Goal: Information Seeking & Learning: Learn about a topic

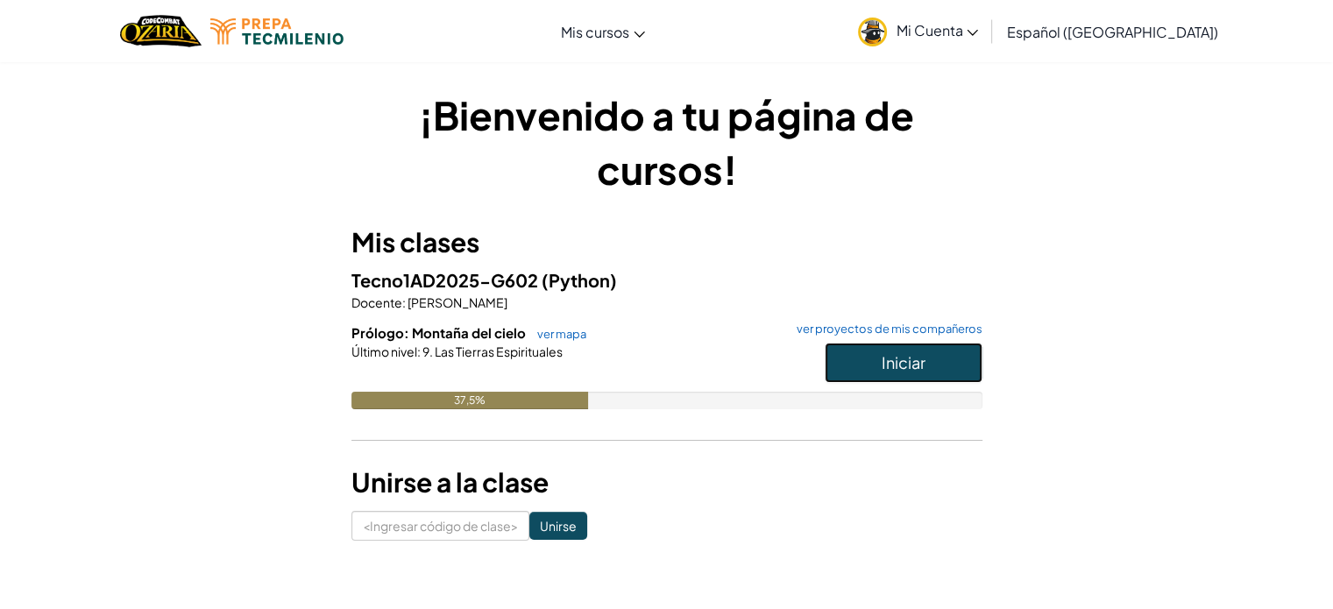
click at [889, 361] on font "Iniciar" at bounding box center [903, 362] width 44 height 20
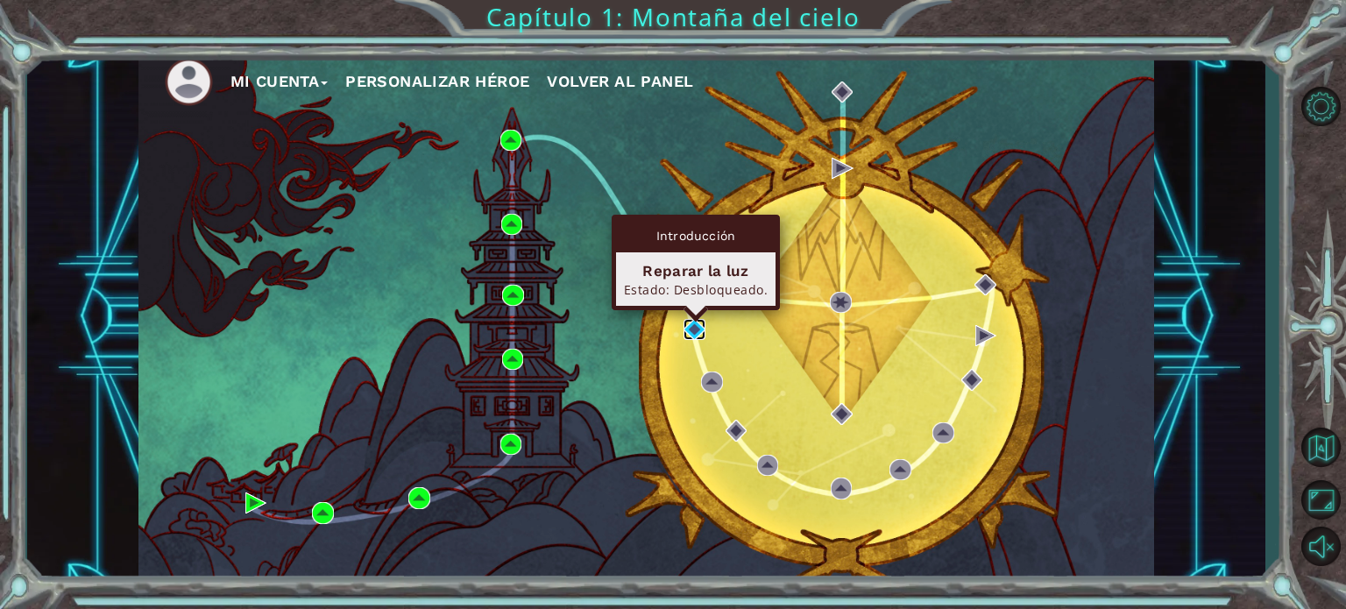
click at [697, 330] on img at bounding box center [693, 329] width 21 height 21
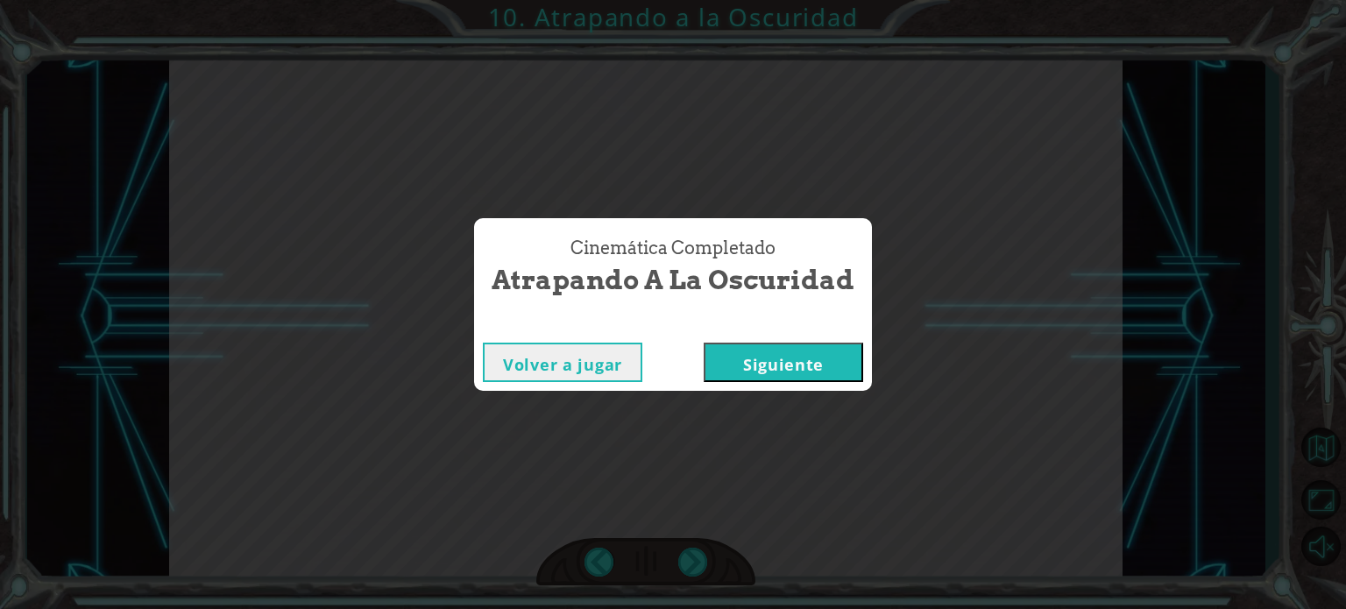
click at [768, 366] on font "Siguiente" at bounding box center [783, 364] width 81 height 21
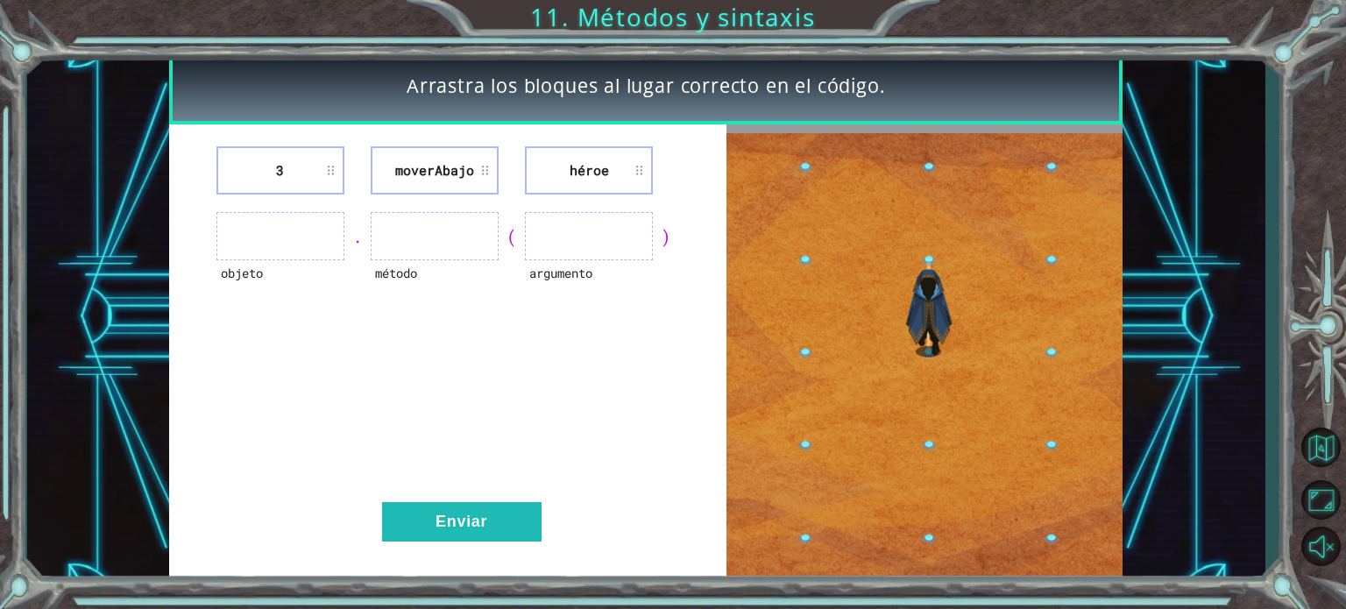
click at [302, 238] on ul at bounding box center [280, 236] width 128 height 48
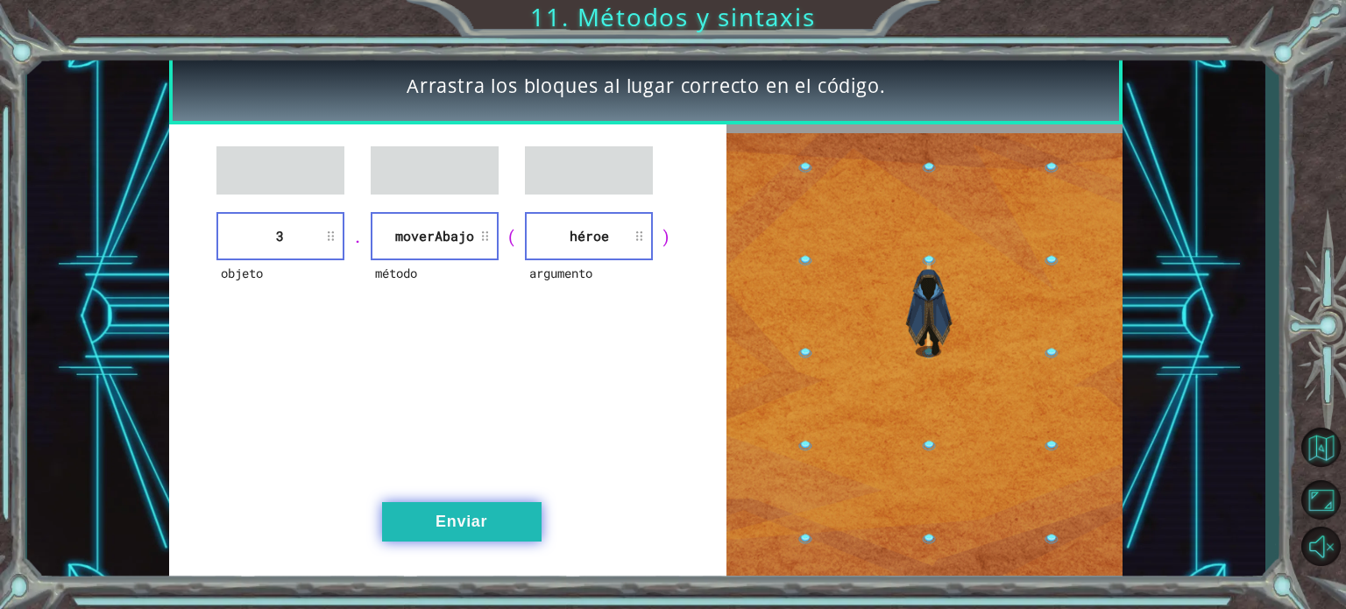
click at [470, 520] on font "Enviar" at bounding box center [461, 522] width 52 height 18
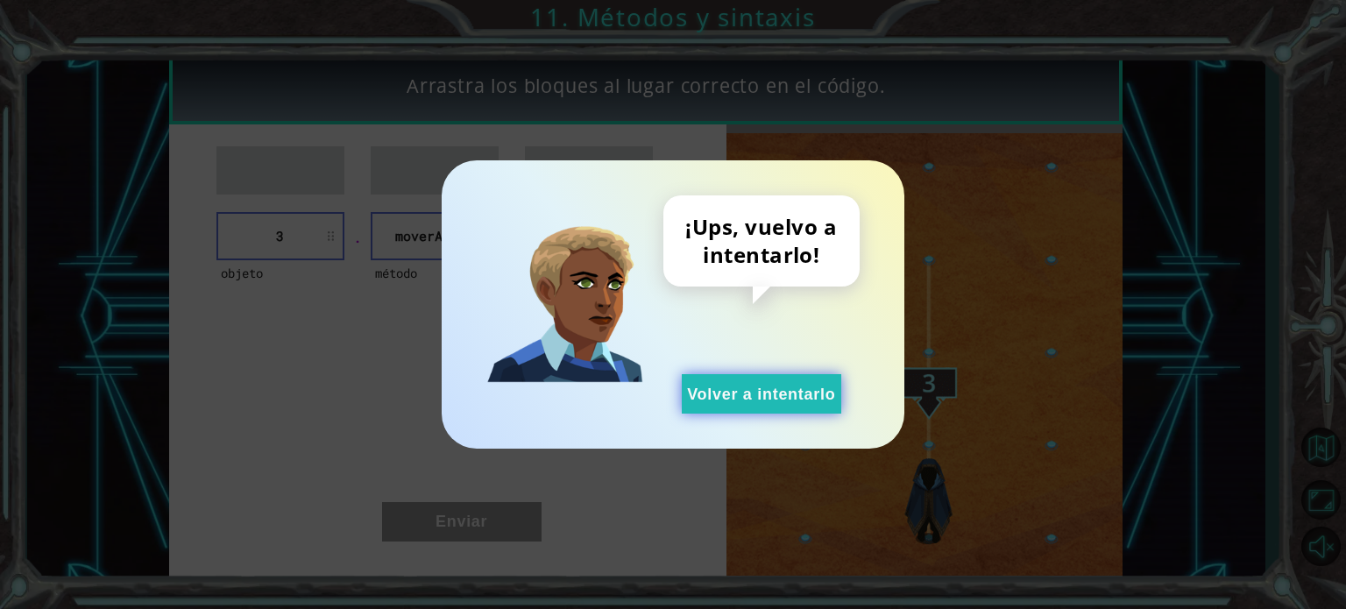
click at [758, 399] on font "Volver a intentarlo" at bounding box center [761, 395] width 148 height 18
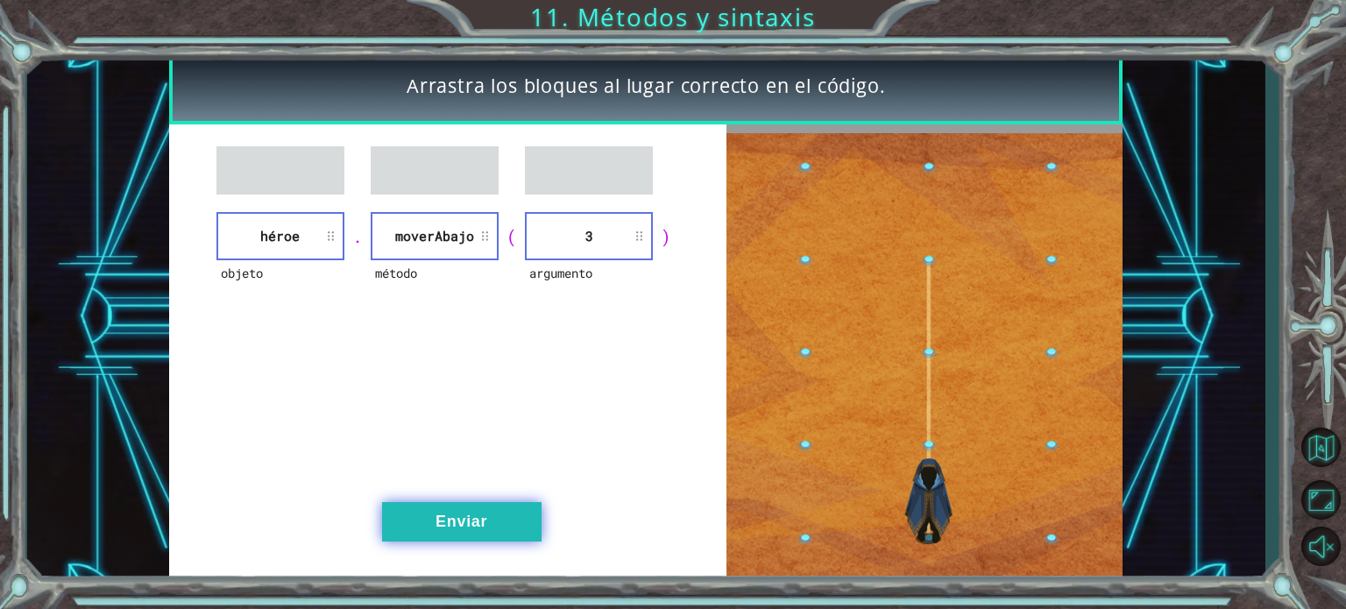
click at [480, 513] on font "Enviar" at bounding box center [461, 522] width 52 height 18
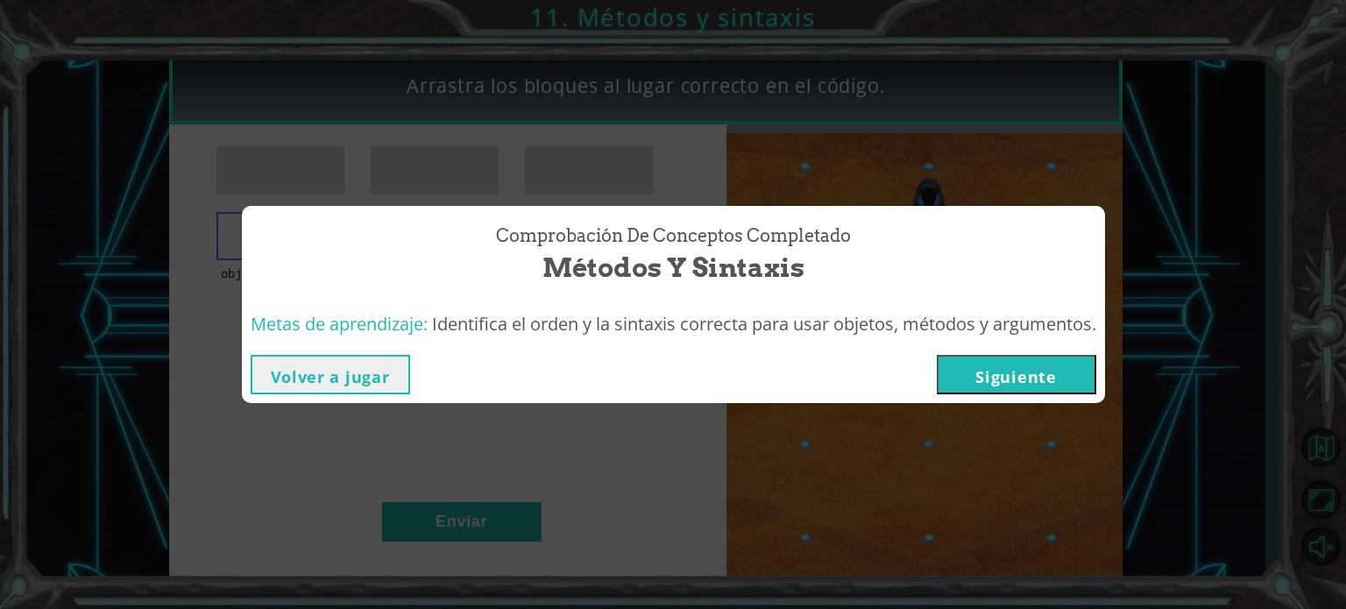
click at [1023, 362] on button "Siguiente" at bounding box center [1016, 374] width 159 height 39
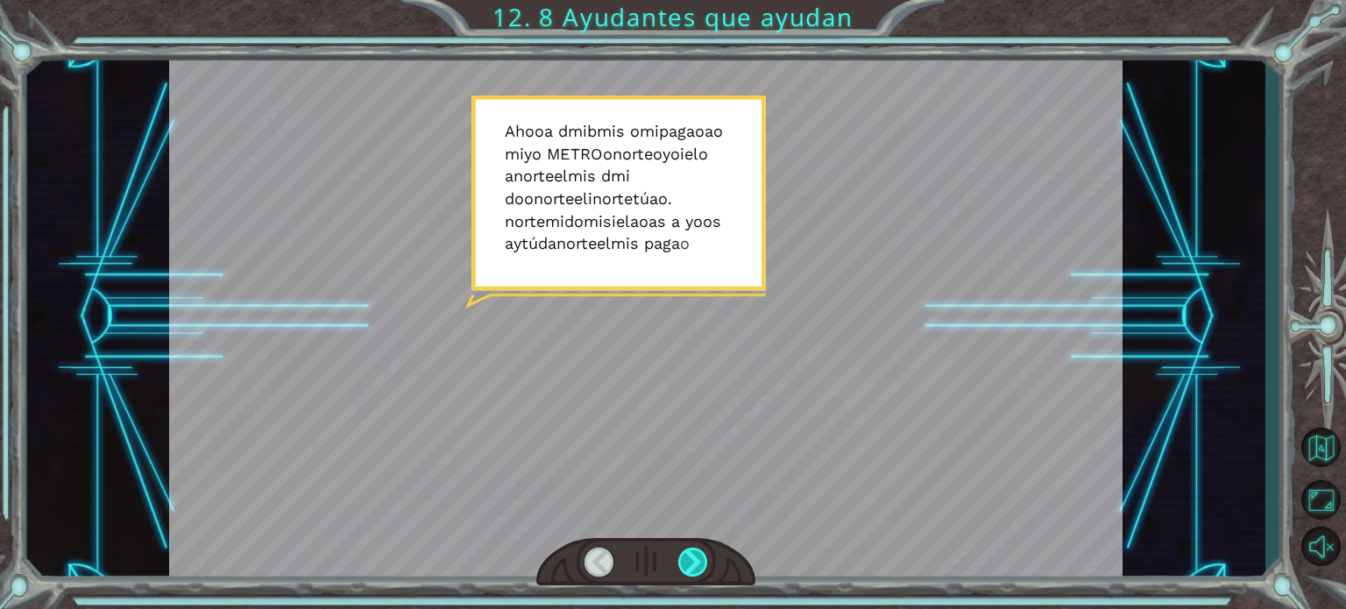
click at [680, 563] on div at bounding box center [693, 562] width 30 height 29
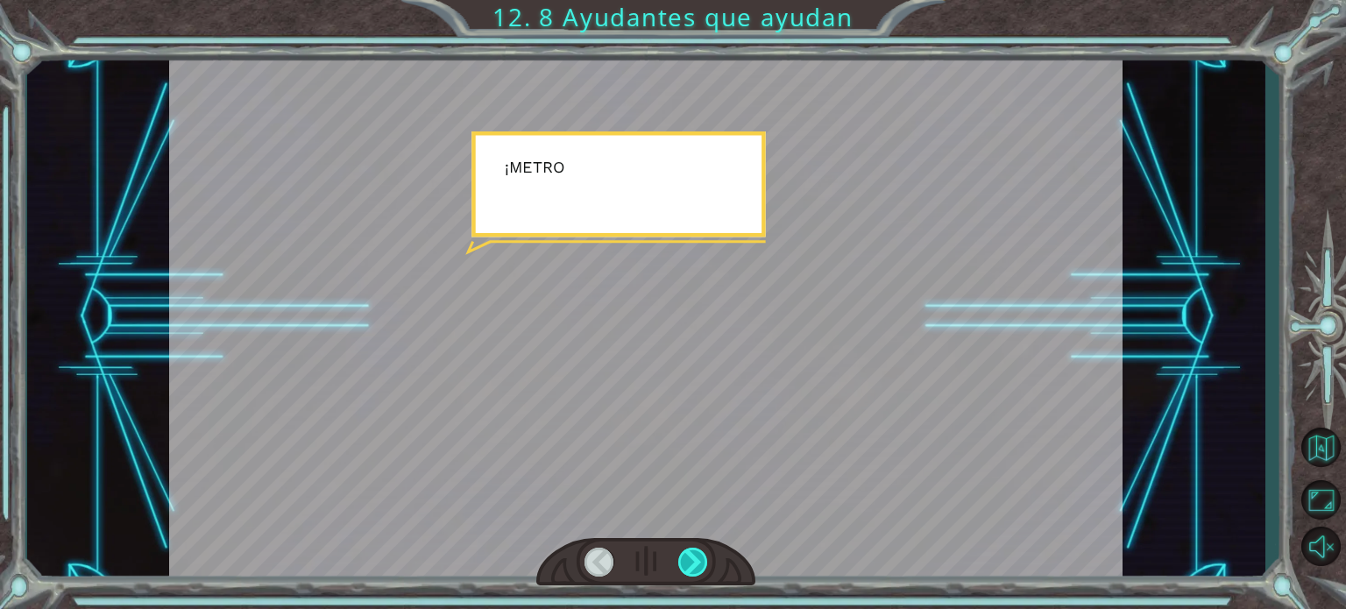
click at [680, 563] on div at bounding box center [693, 562] width 30 height 29
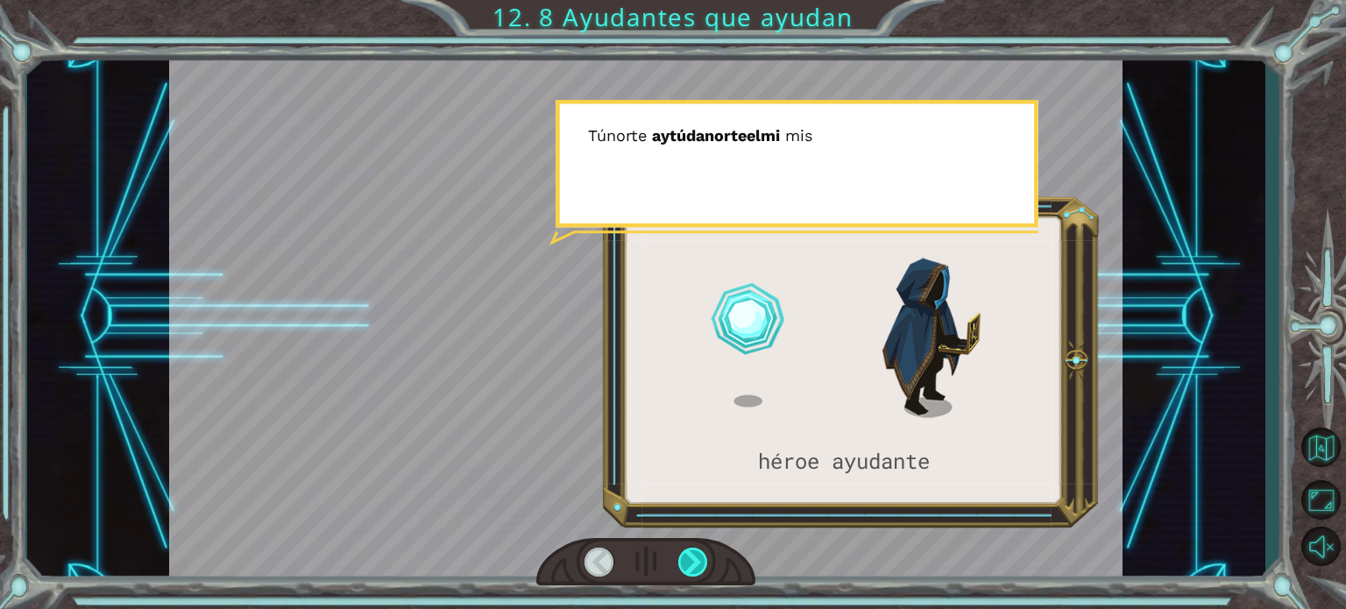
click at [683, 563] on div at bounding box center [693, 562] width 30 height 29
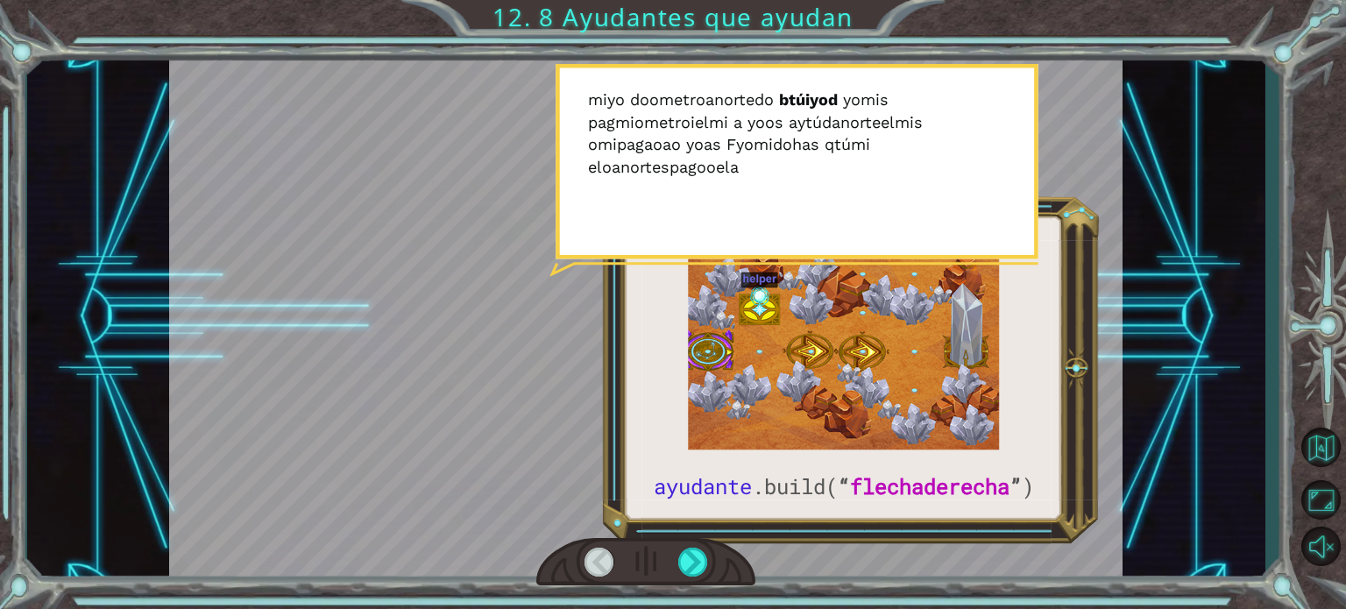
click at [585, 562] on div at bounding box center [599, 562] width 30 height 29
click at [599, 555] on div at bounding box center [599, 562] width 30 height 29
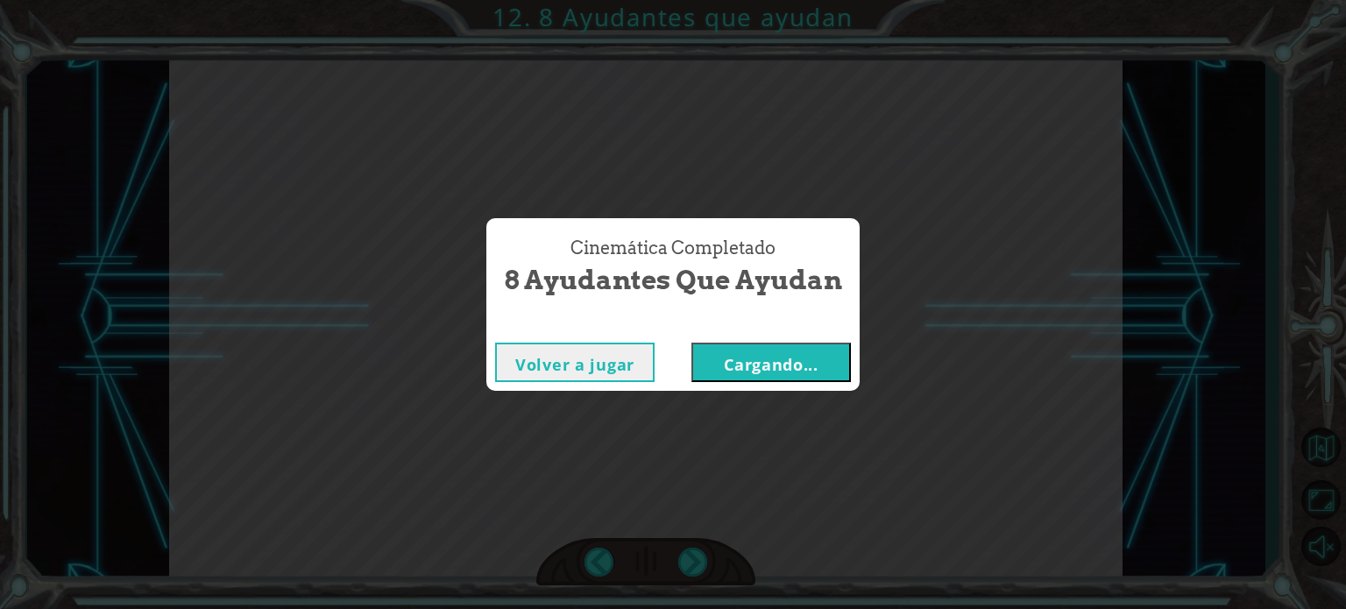
click at [782, 359] on font "Cargando..." at bounding box center [771, 364] width 95 height 21
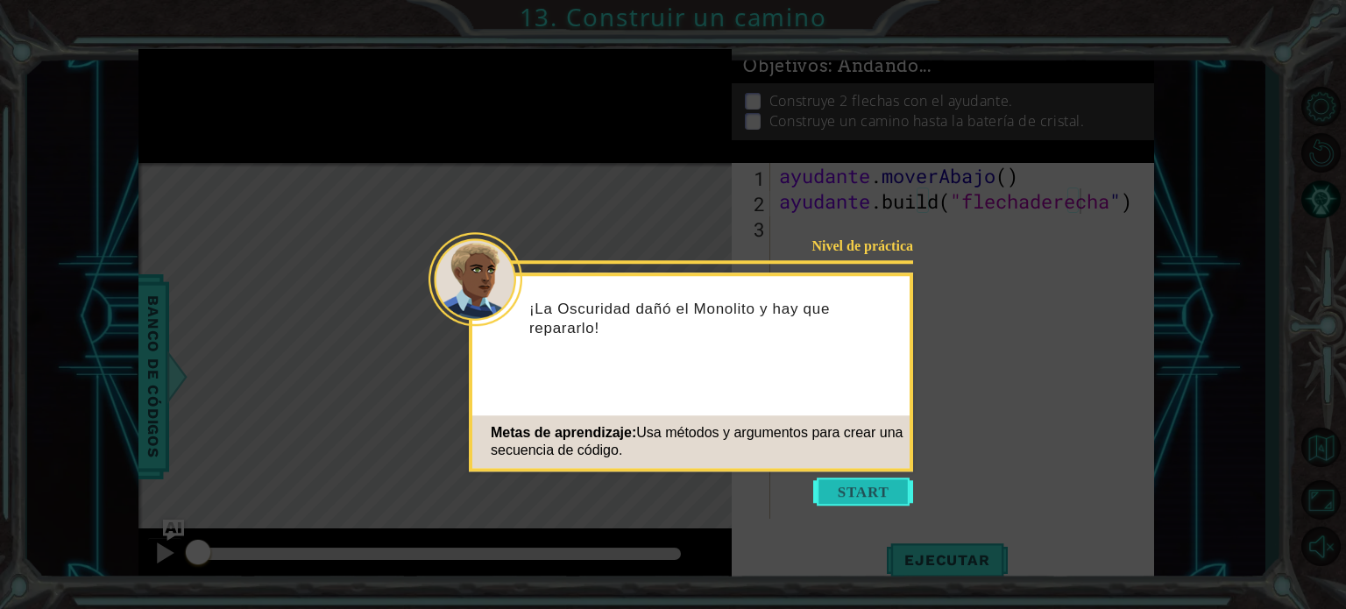
click at [847, 483] on button "Comenzar" at bounding box center [863, 491] width 100 height 28
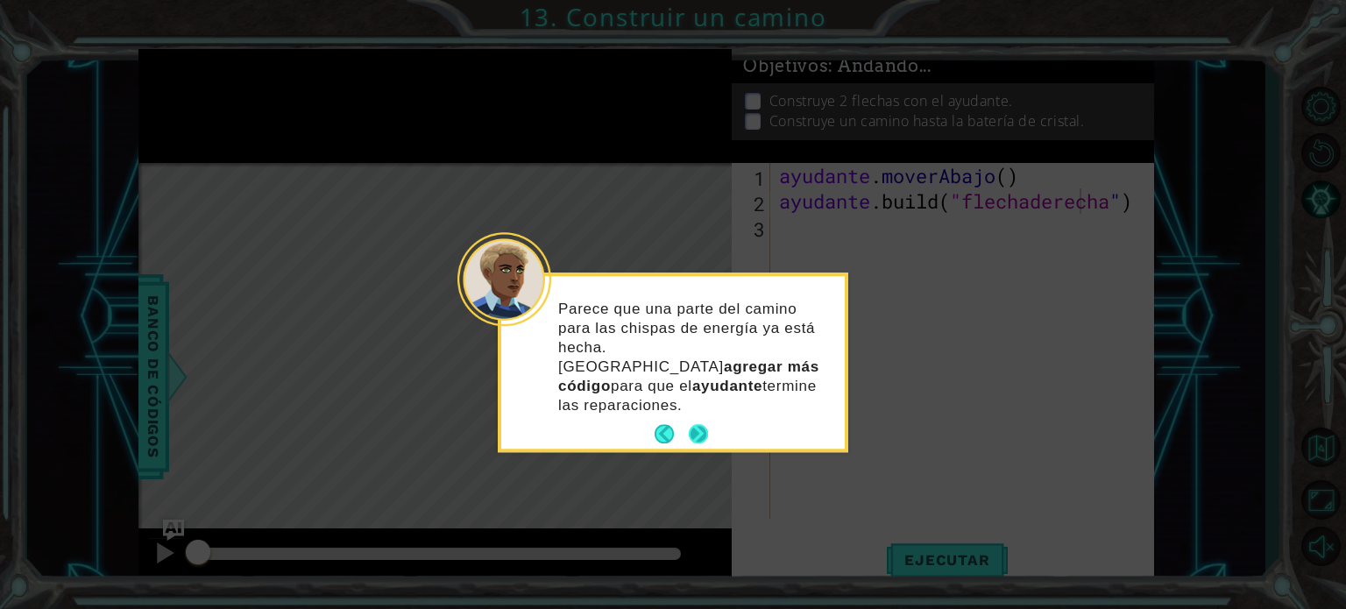
click at [695, 424] on button "Próximo" at bounding box center [698, 433] width 19 height 19
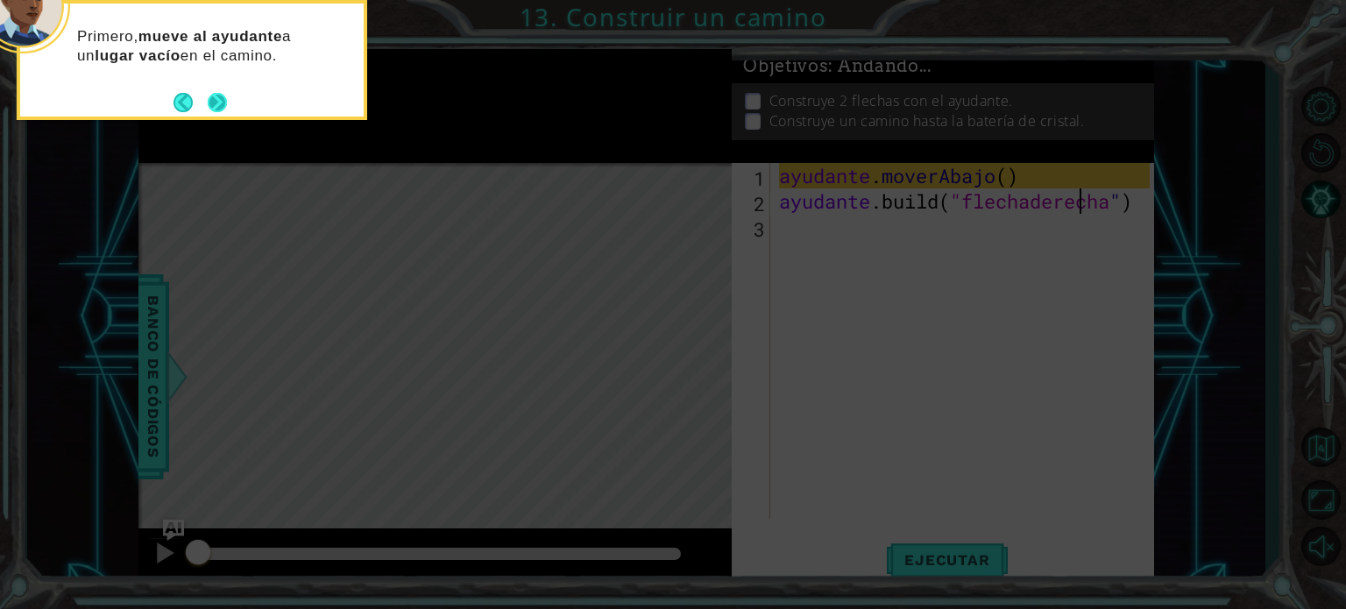
click at [214, 104] on button "Próximo" at bounding box center [217, 102] width 19 height 19
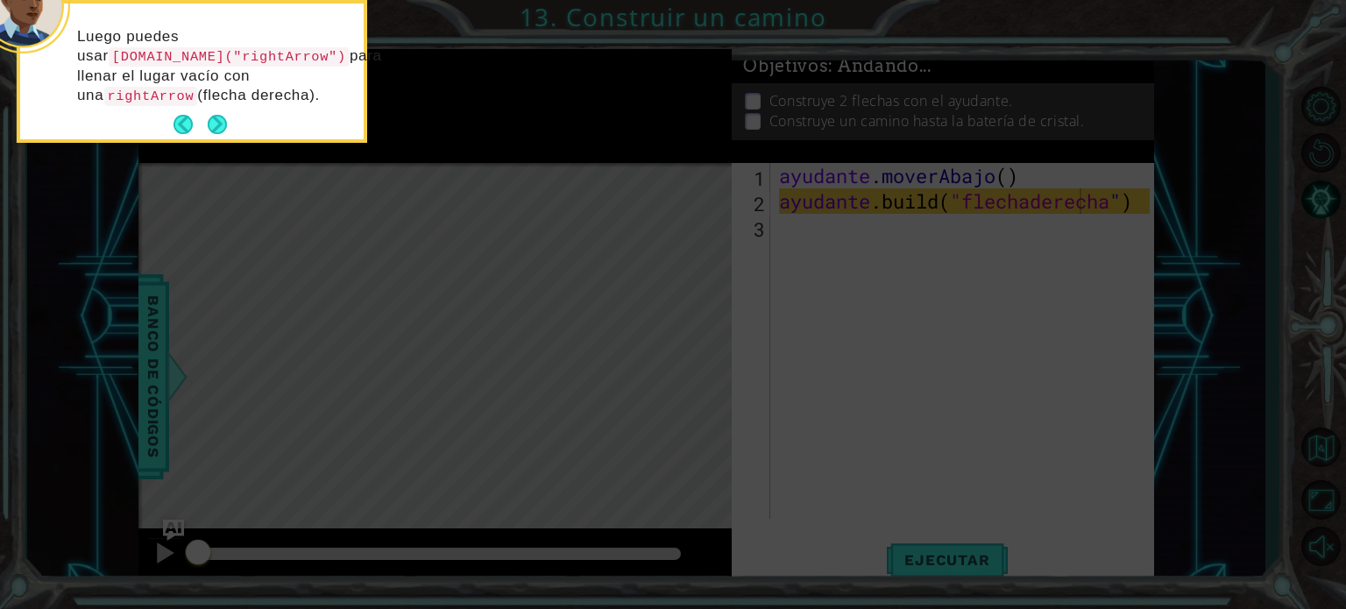
click at [214, 104] on div "Luego puedes usar [DOMAIN_NAME]("rightArrow") para llenar el lugar vacío con un…" at bounding box center [191, 75] width 343 height 129
click at [214, 111] on footer at bounding box center [199, 124] width 53 height 26
click at [214, 118] on button "Próximo" at bounding box center [217, 124] width 19 height 19
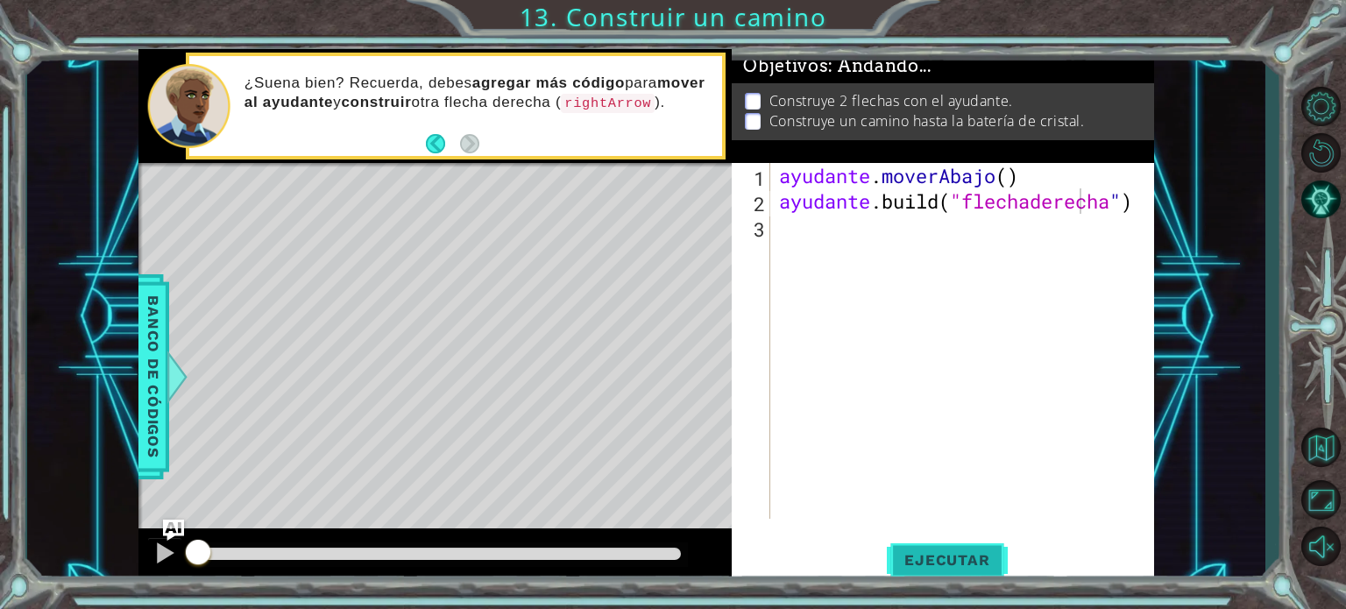
click at [973, 549] on button "Ejecutar" at bounding box center [947, 560] width 120 height 42
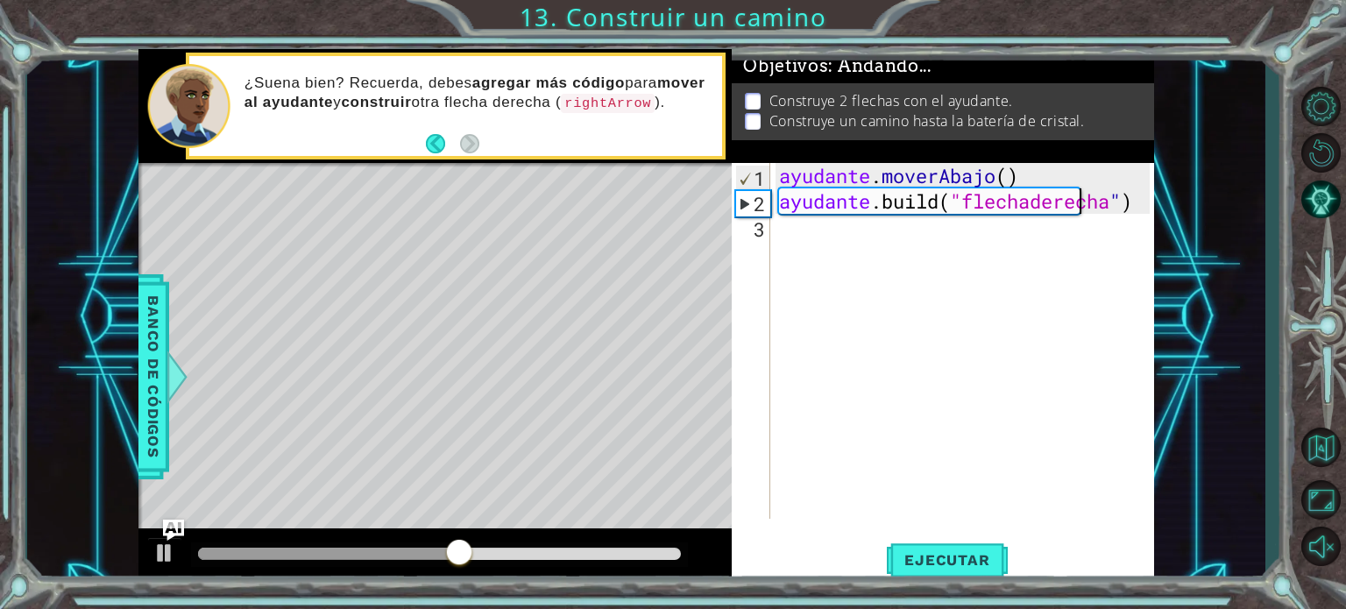
click at [801, 243] on div "ayudante . moverAbajo ( ) ayudante .build ( "flechaderecha " )" at bounding box center [966, 366] width 383 height 407
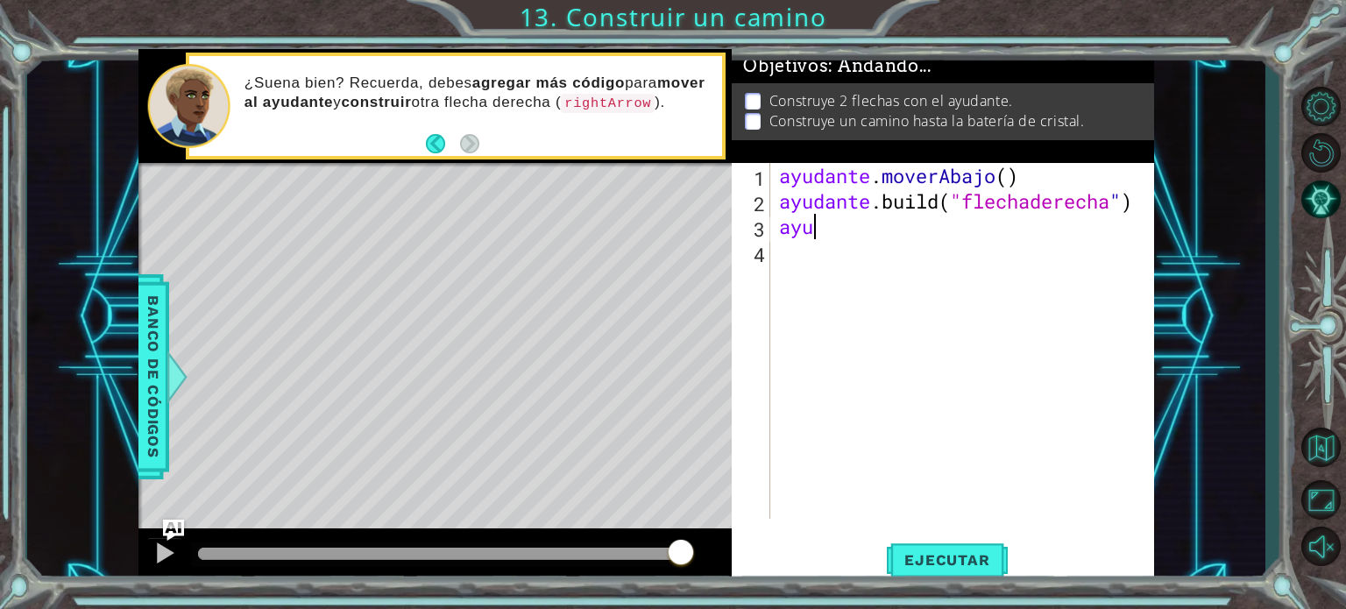
type textarea "a"
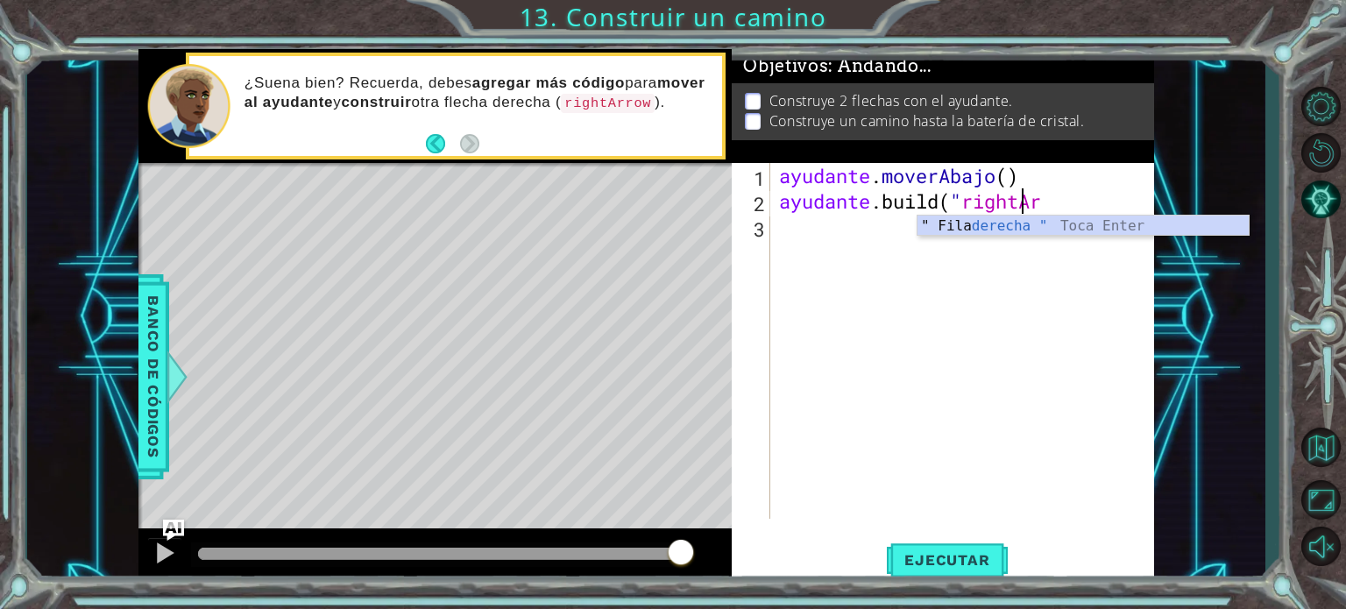
type textarea "[DOMAIN_NAME]("rightArrow""
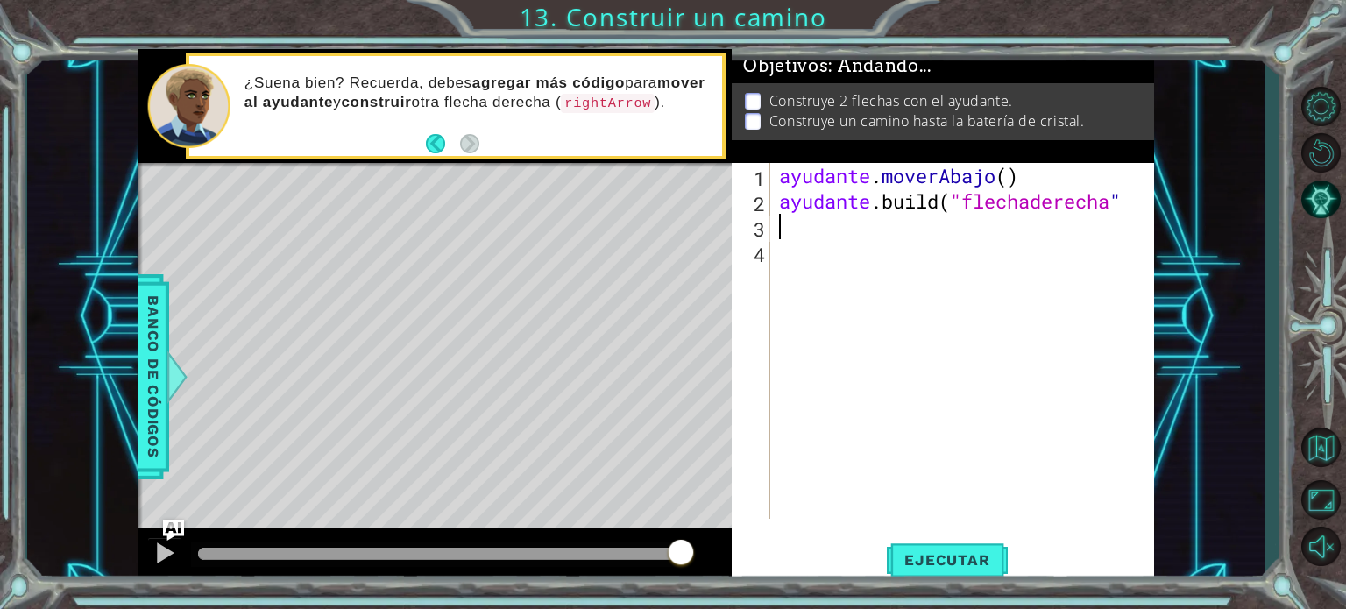
type textarea "h"
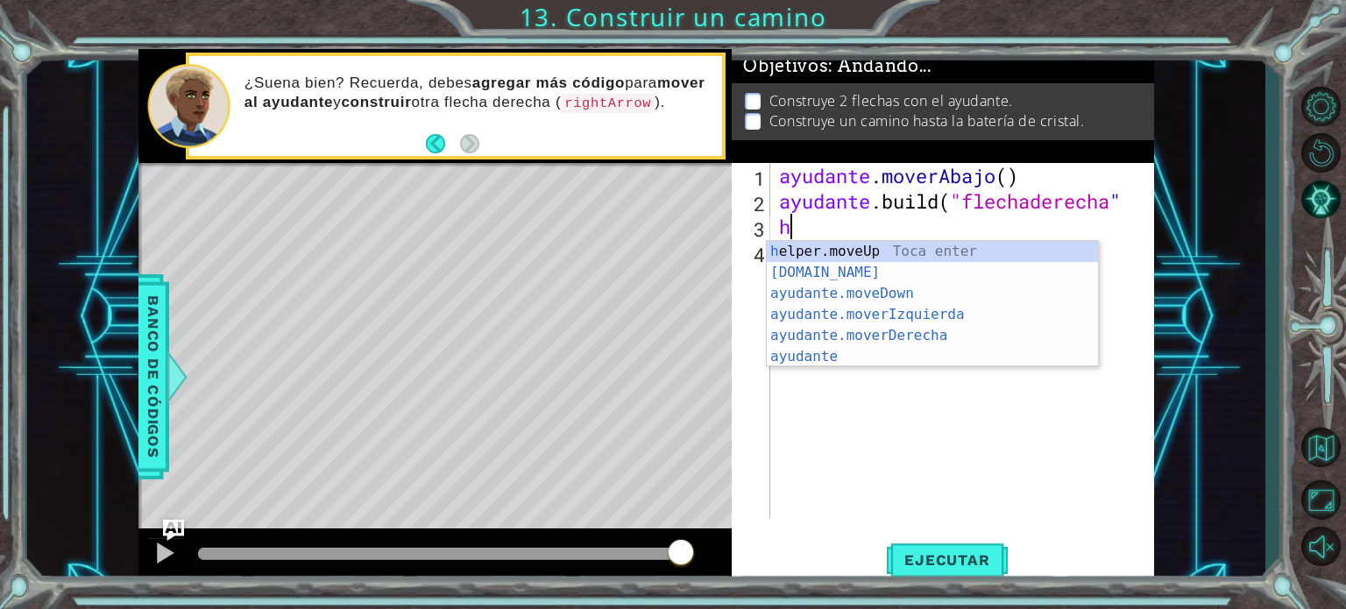
click at [851, 397] on div "ayudante . moverAbajo ( ) ayudante .build ( "flechaderecha " h" at bounding box center [966, 366] width 383 height 407
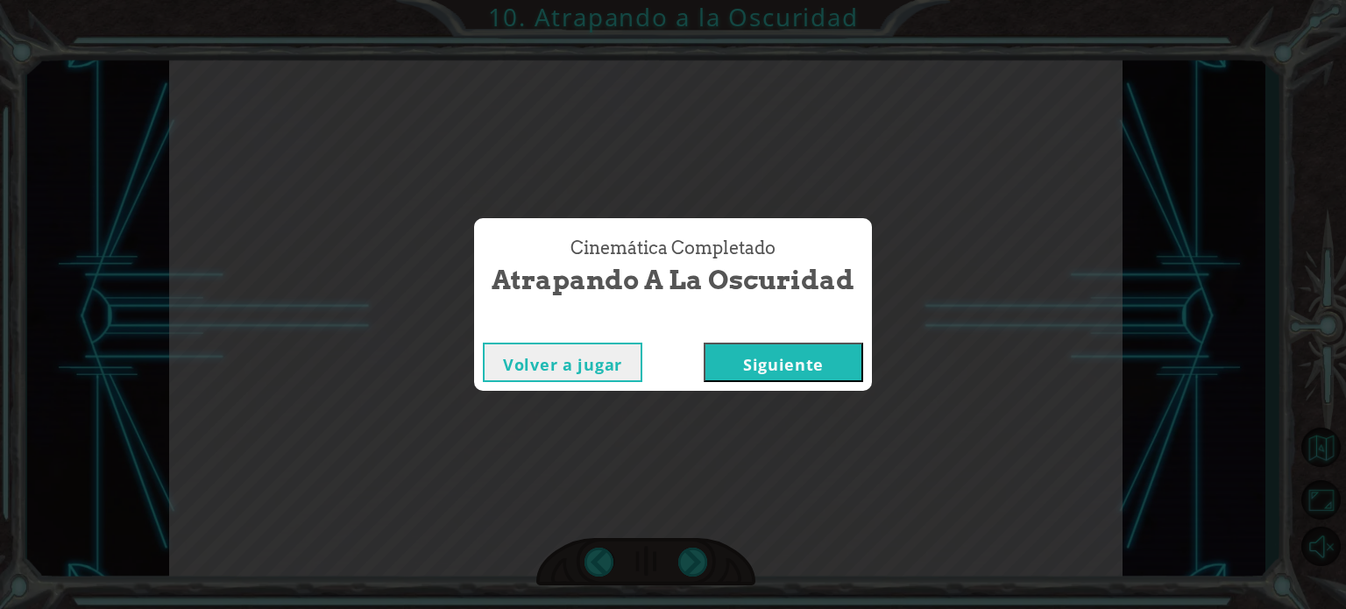
click at [806, 364] on font "Siguiente" at bounding box center [783, 364] width 81 height 21
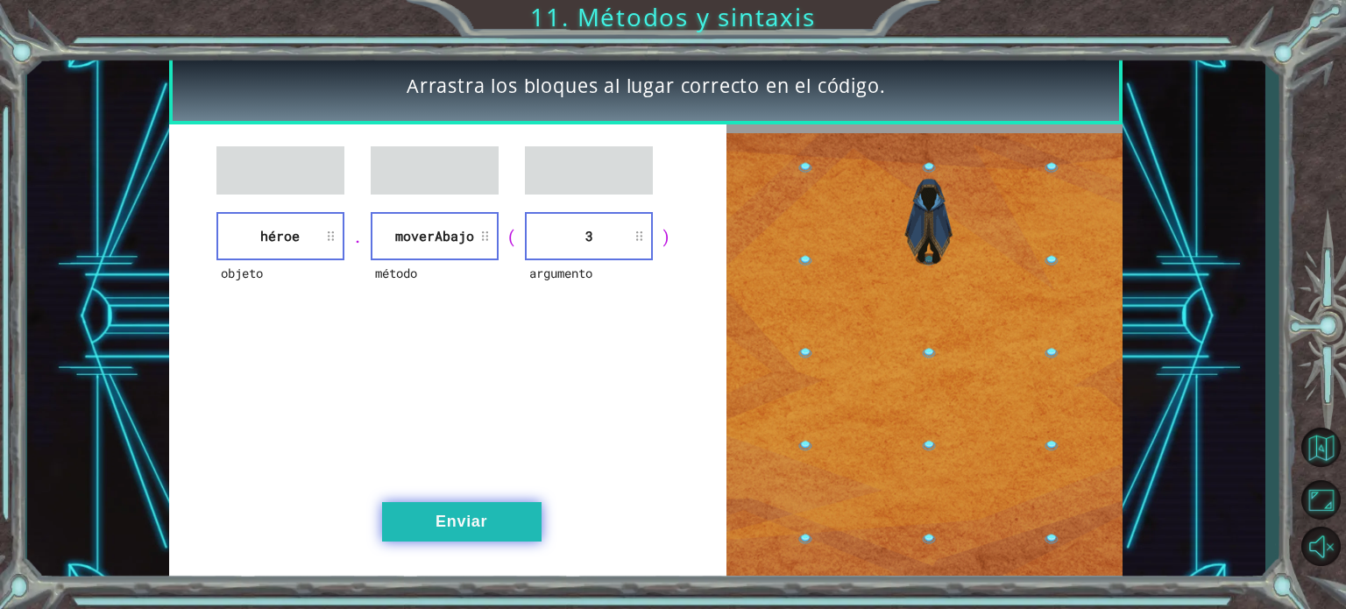
click at [486, 518] on font "Enviar" at bounding box center [461, 522] width 52 height 18
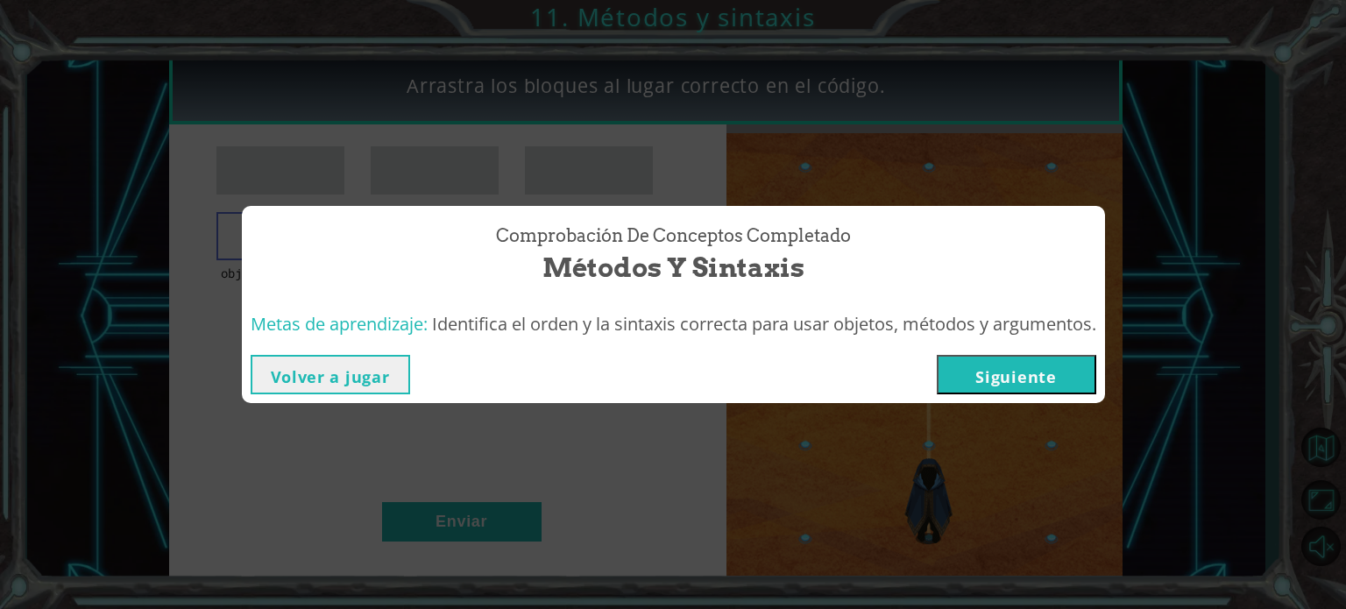
click at [1001, 366] on font "Siguiente" at bounding box center [1015, 376] width 81 height 21
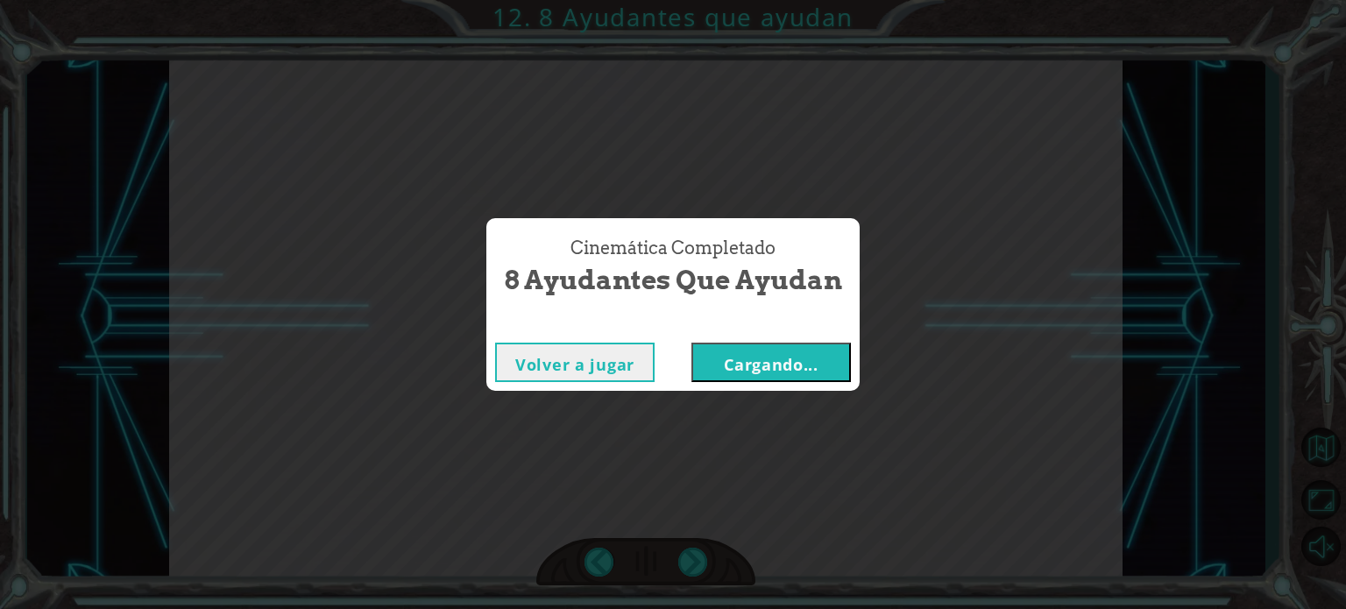
click at [806, 354] on font "Cargando..." at bounding box center [771, 364] width 95 height 21
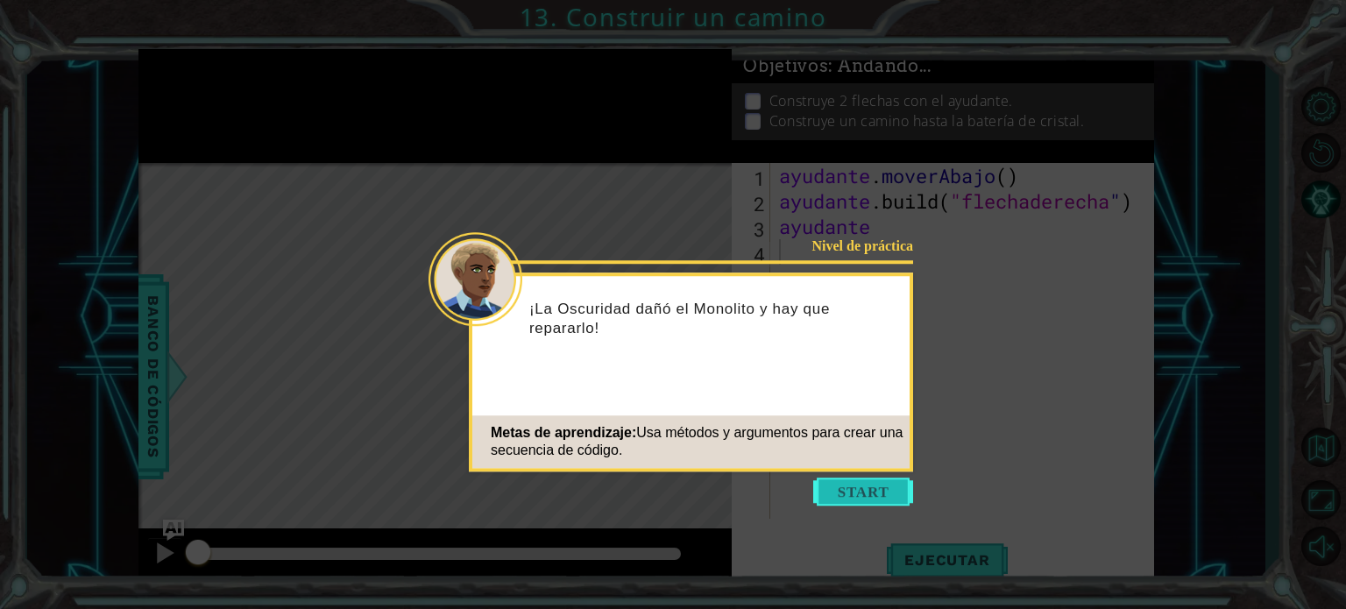
click at [861, 492] on button "Comenzar" at bounding box center [863, 491] width 100 height 28
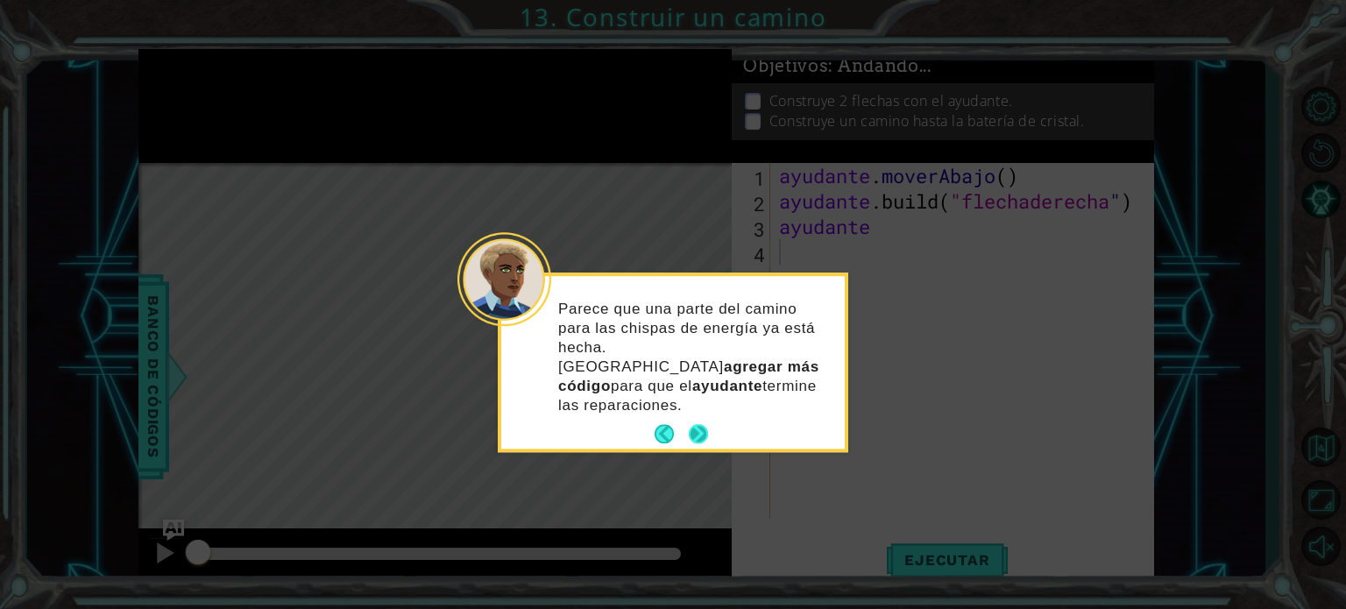
click at [697, 424] on button "Próximo" at bounding box center [698, 433] width 19 height 19
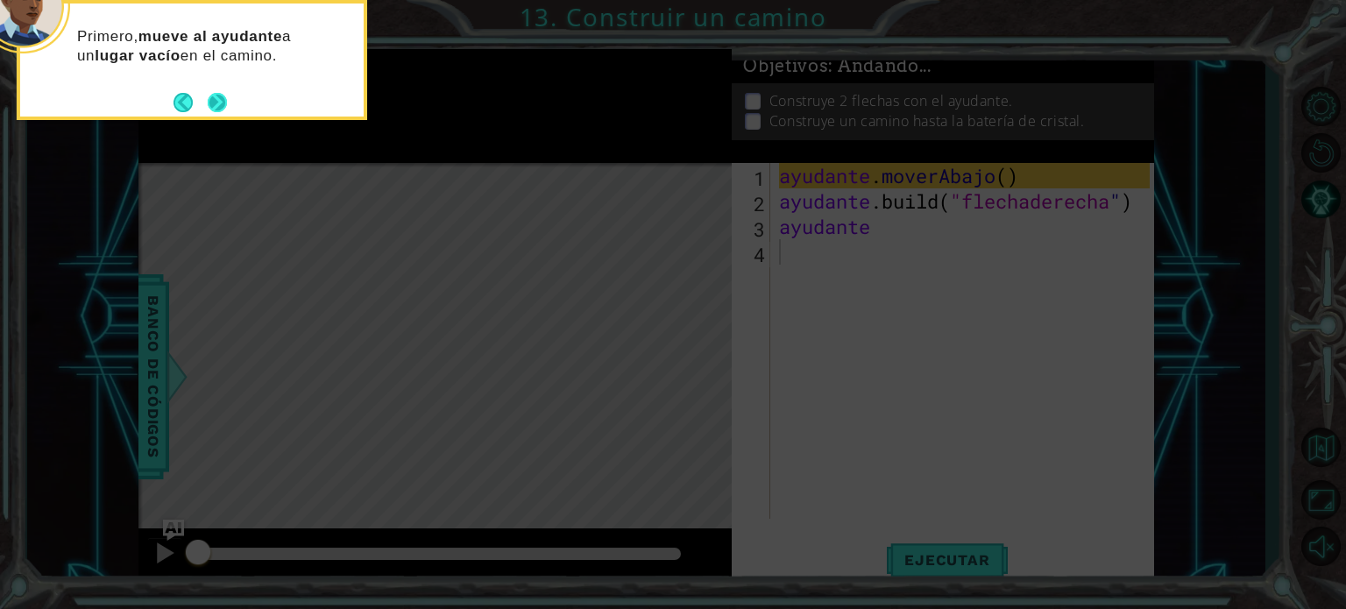
click at [214, 96] on button "Próximo" at bounding box center [217, 102] width 19 height 19
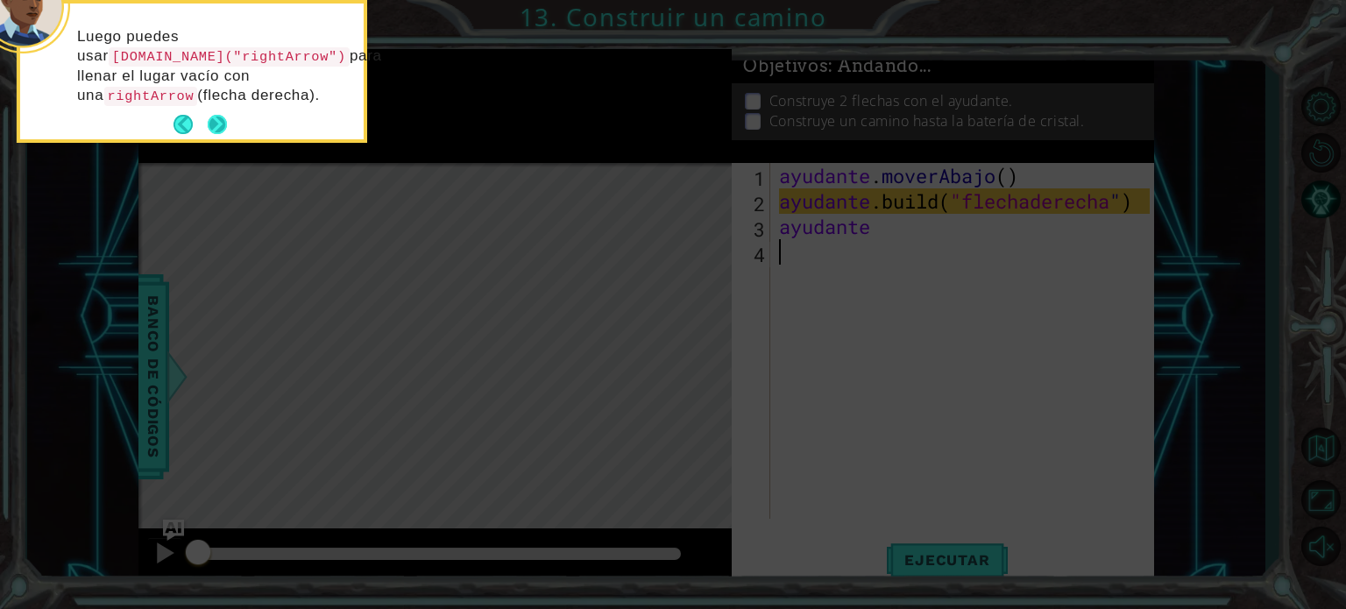
click at [215, 120] on button "Próximo" at bounding box center [217, 124] width 19 height 19
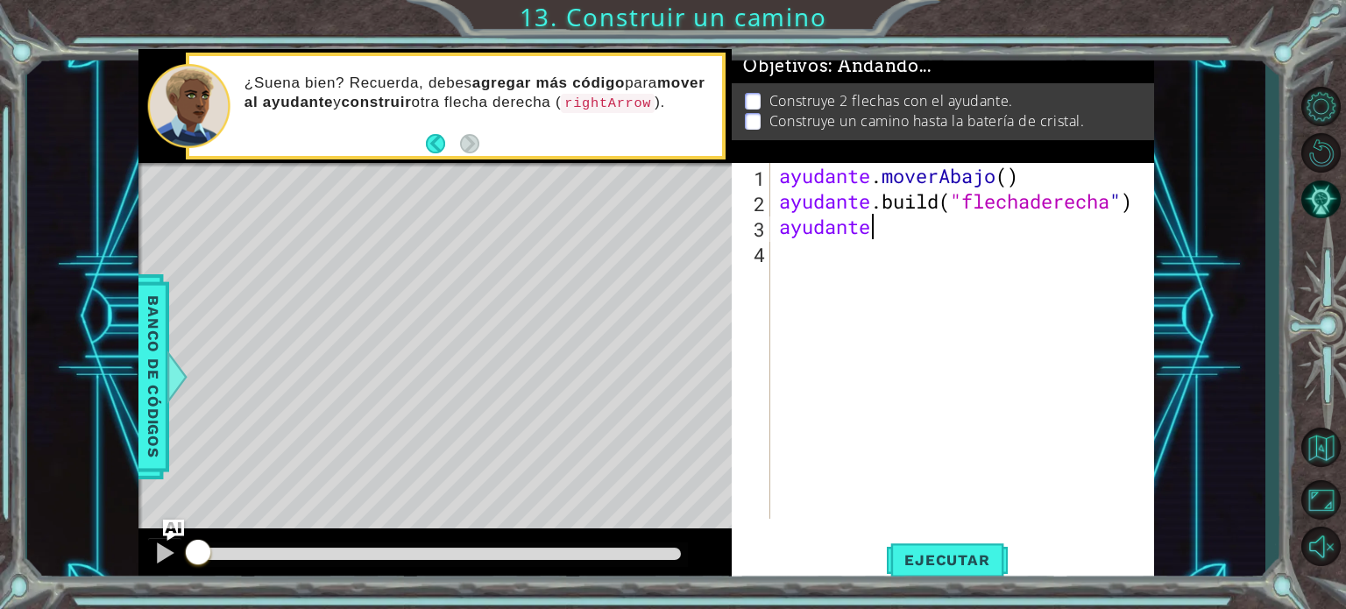
click at [909, 235] on div "ayudante . moverAbajo ( ) ayudante .build ( "flechaderecha " ) ayudante" at bounding box center [966, 366] width 383 height 407
type textarea "ayudante"
click at [973, 555] on font "Ejecutar" at bounding box center [946, 560] width 85 height 18
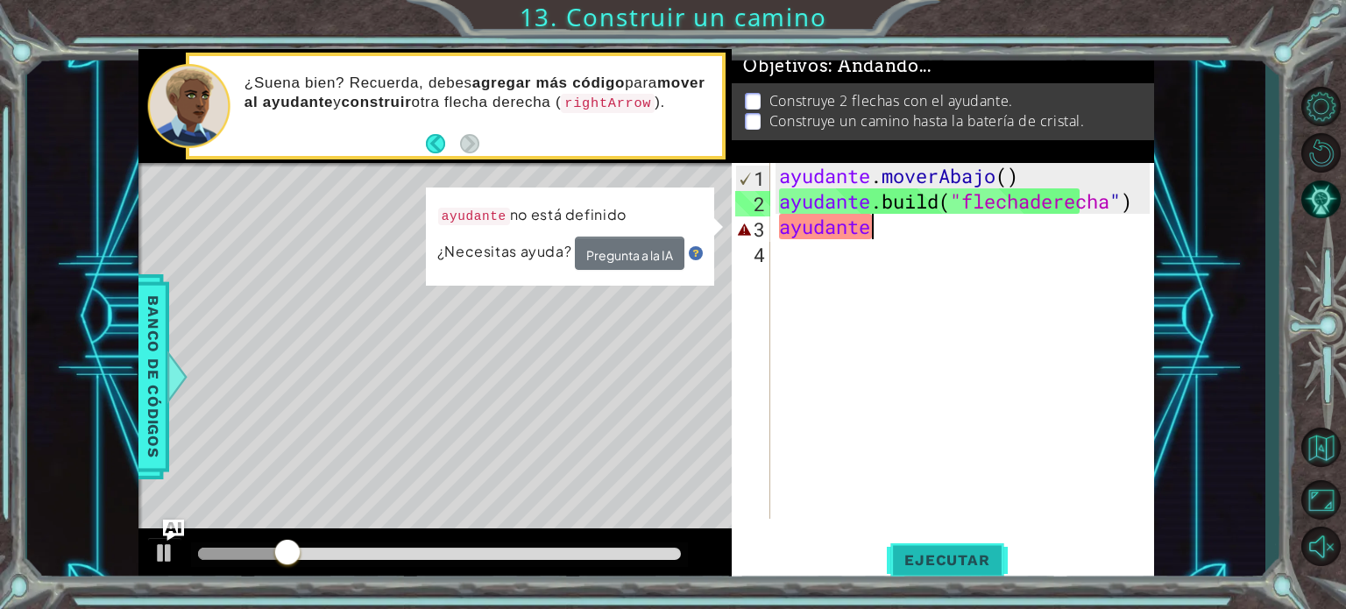
click at [973, 555] on font "Ejecutar" at bounding box center [946, 560] width 85 height 18
click at [895, 240] on div "ayudante . moverAbajo ( ) ayudante .build ( "flechaderecha " ) ayudante" at bounding box center [966, 366] width 383 height 407
click at [895, 236] on div "ayudante . moverAbajo ( ) ayudante .build ( "flechaderecha " ) ayudante" at bounding box center [966, 366] width 383 height 407
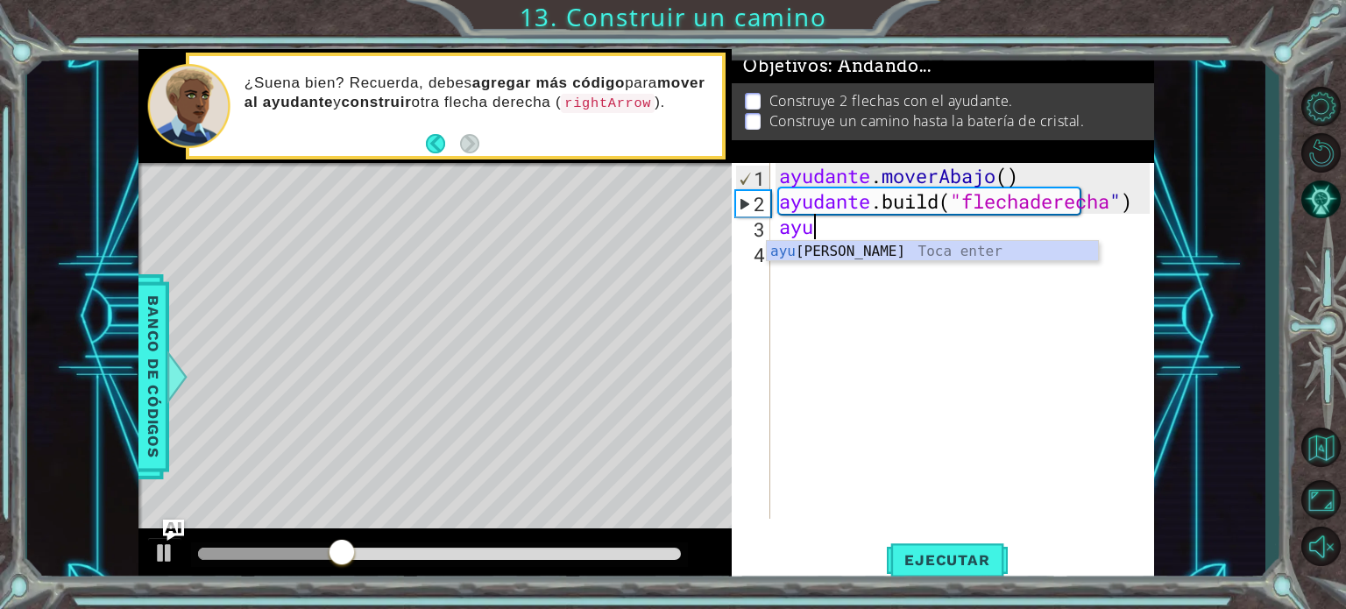
type textarea "a"
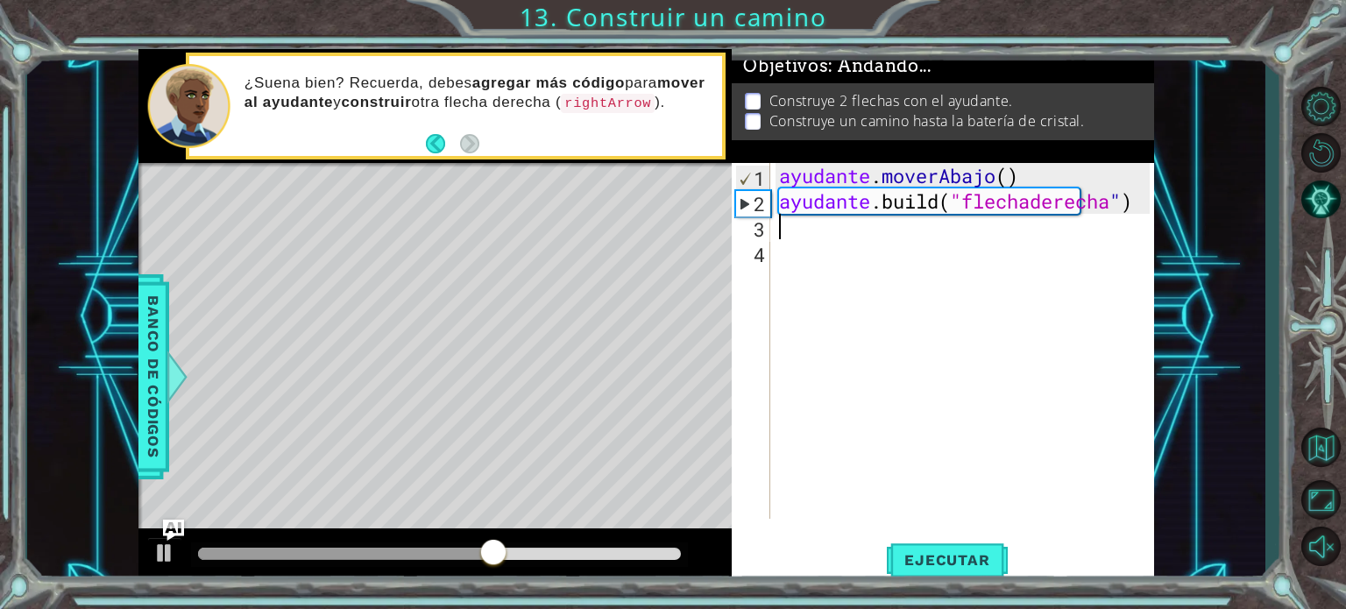
click at [796, 232] on div "ayudante . moverAbajo ( ) ayudante .build ( "flechaderecha " )" at bounding box center [966, 366] width 383 height 407
type textarea "a"
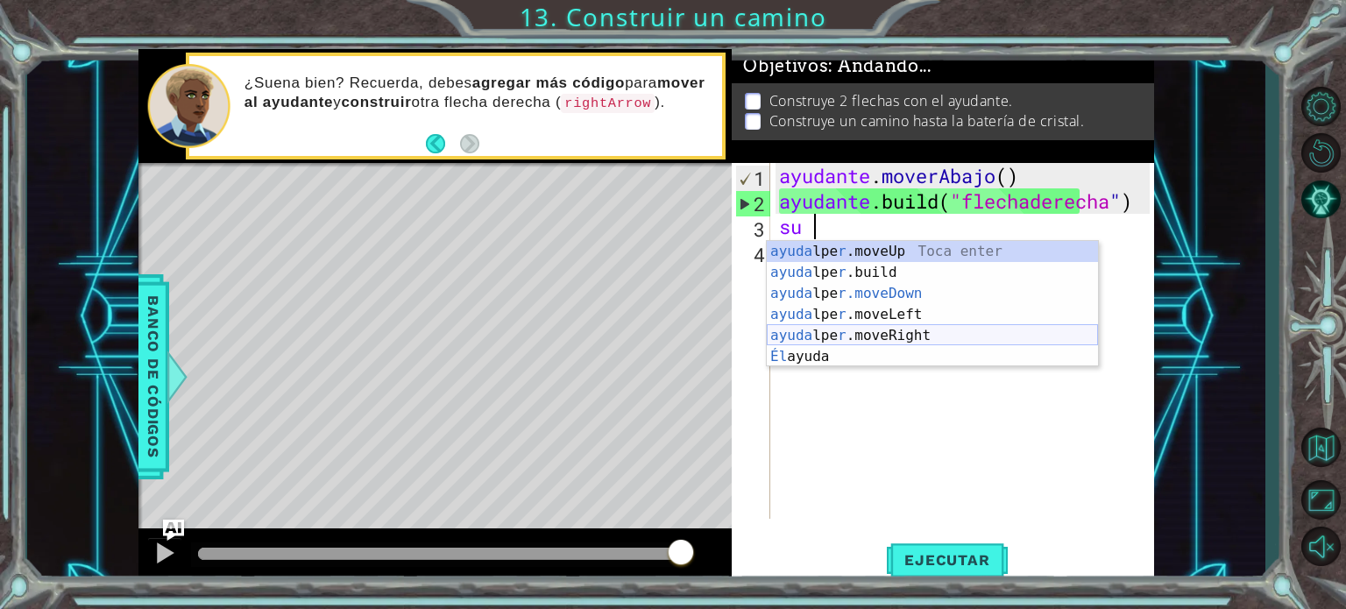
click at [910, 332] on div "ayuda lpe r .moveUp Toca enter ayuda lpe r .build [PERSON_NAME] Enter ayuda lpe…" at bounding box center [932, 325] width 331 height 168
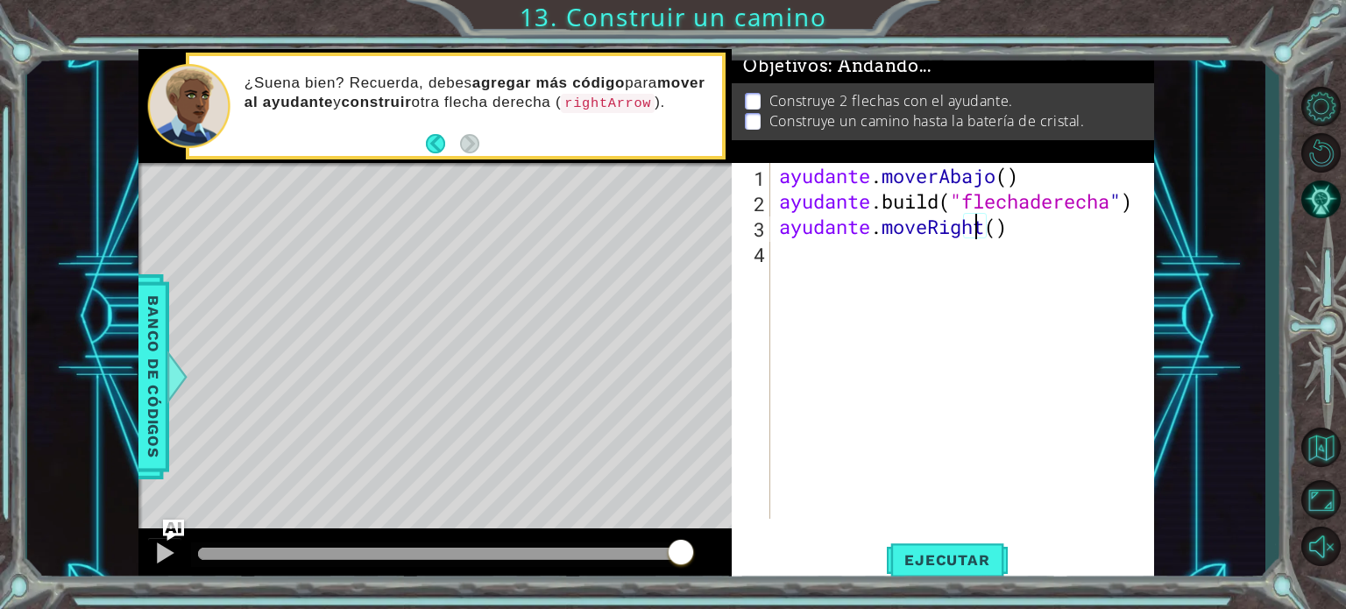
scroll to position [0, 9]
type textarea "helper.moveRight(3)"
click at [960, 538] on div "helper.moveRight(3) 1 2 3 4 ayudante . moverAbajo ( ) ayudante .build ( "flecha…" at bounding box center [943, 373] width 422 height 421
click at [966, 553] on font "Ejecutar" at bounding box center [946, 560] width 85 height 18
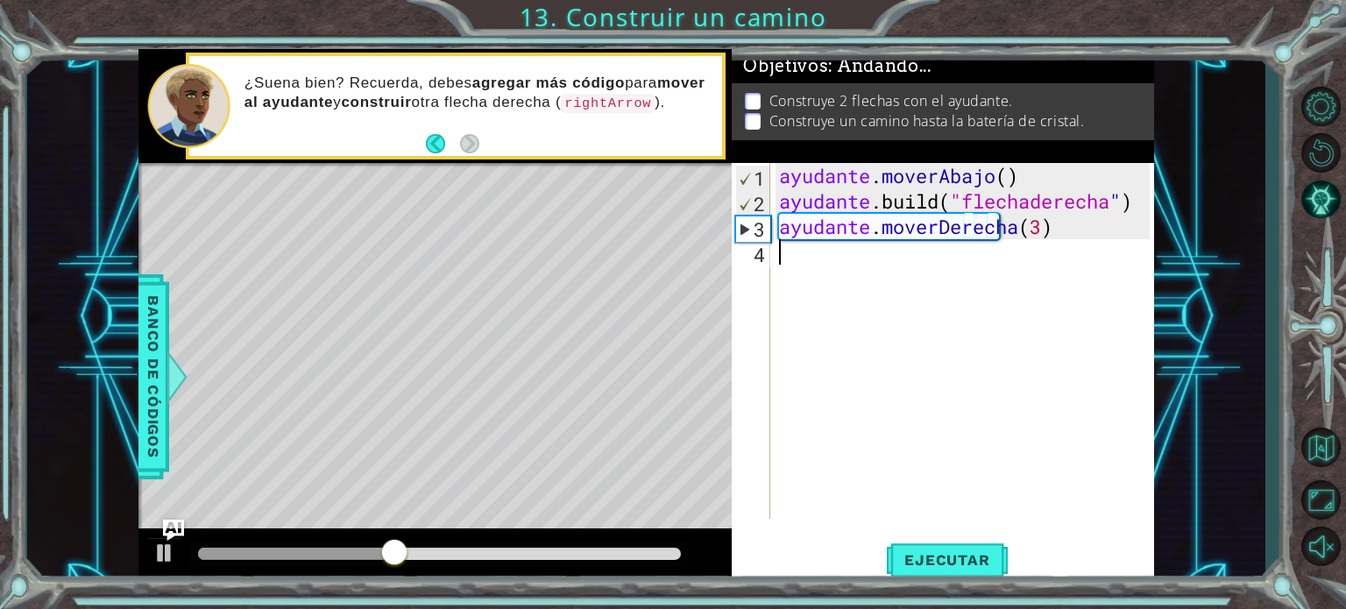
click at [786, 256] on div "ayudante . moverAbajo ( ) ayudante .build ( "flechaderecha " ) ayudante . mover…" at bounding box center [966, 366] width 383 height 407
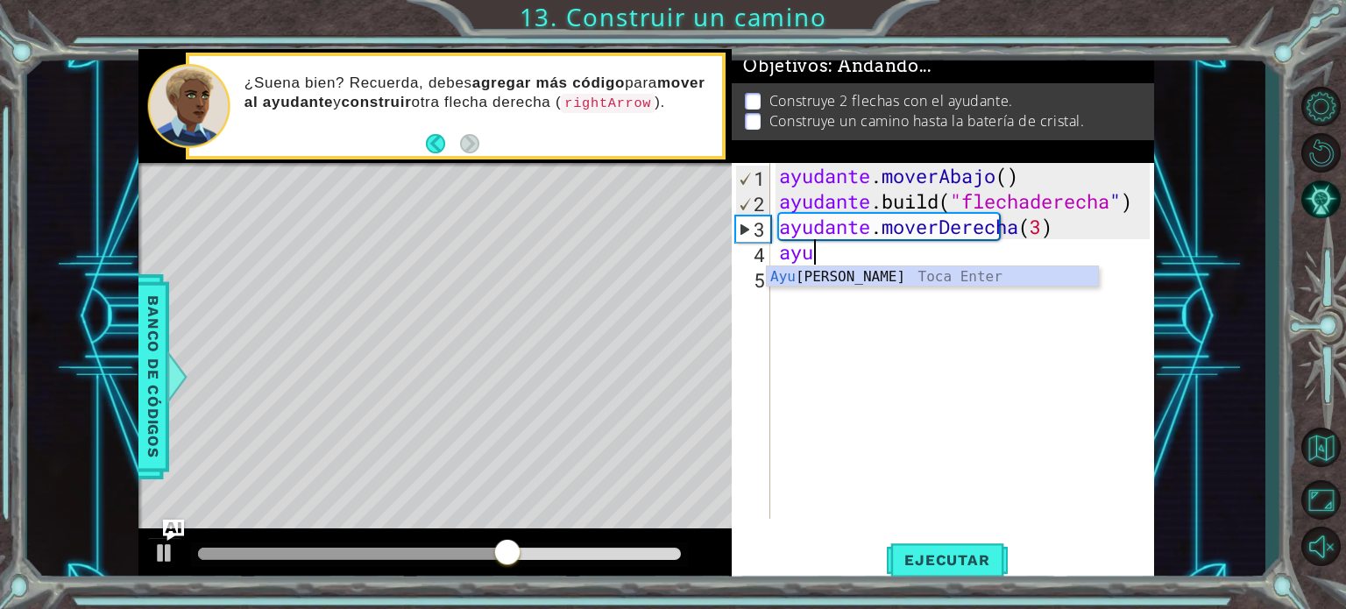
scroll to position [0, 0]
type textarea "a"
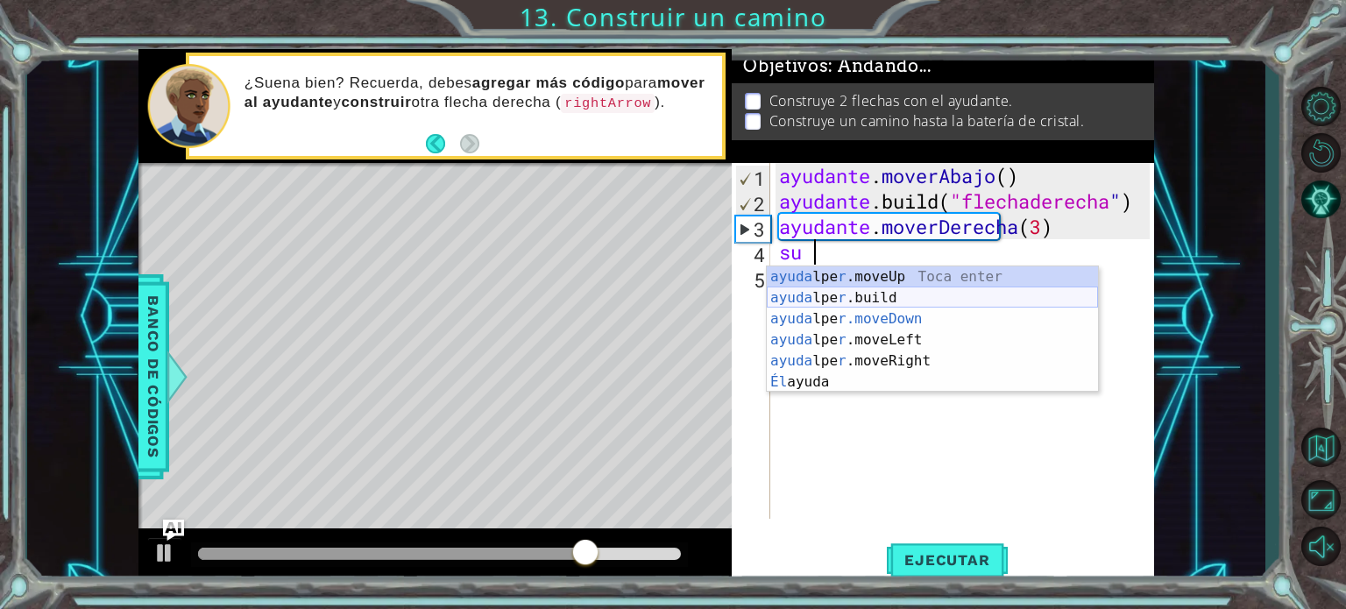
click at [901, 294] on div "ayuda lpe r .moveUp Toca enter ayuda lpe r .build [PERSON_NAME] Enter ayuda lpe…" at bounding box center [932, 350] width 331 height 168
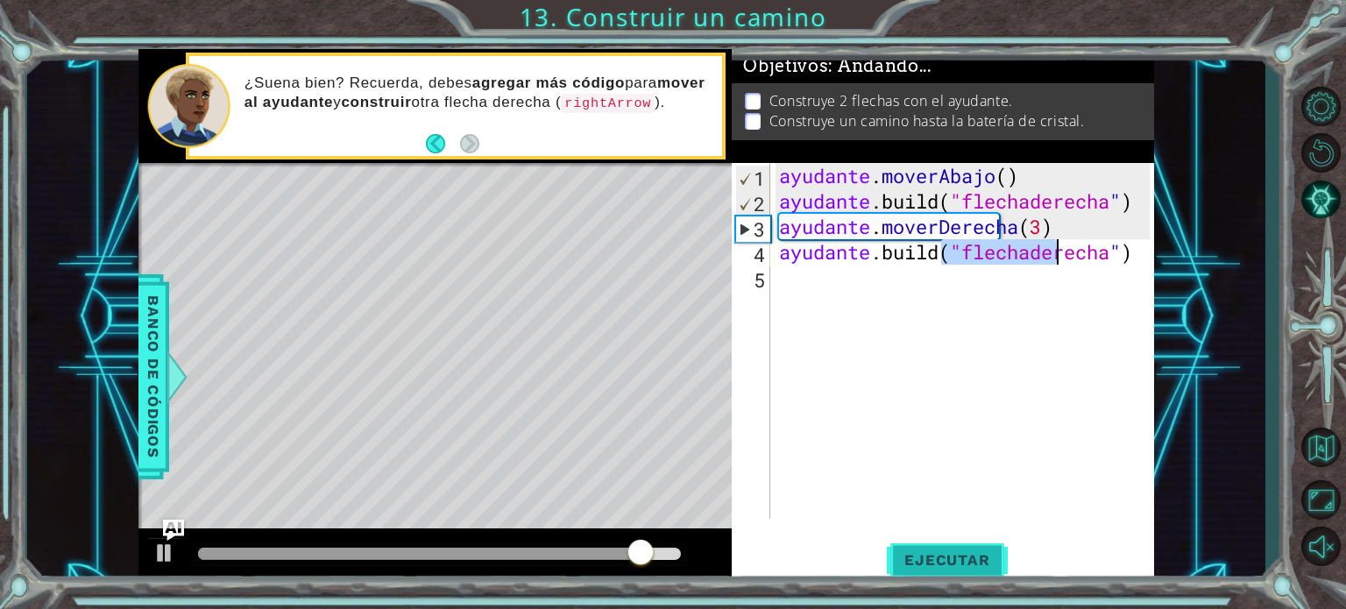
type textarea "[DOMAIN_NAME]("rightArrow")"
click at [973, 554] on font "Ejecutar" at bounding box center [946, 560] width 85 height 18
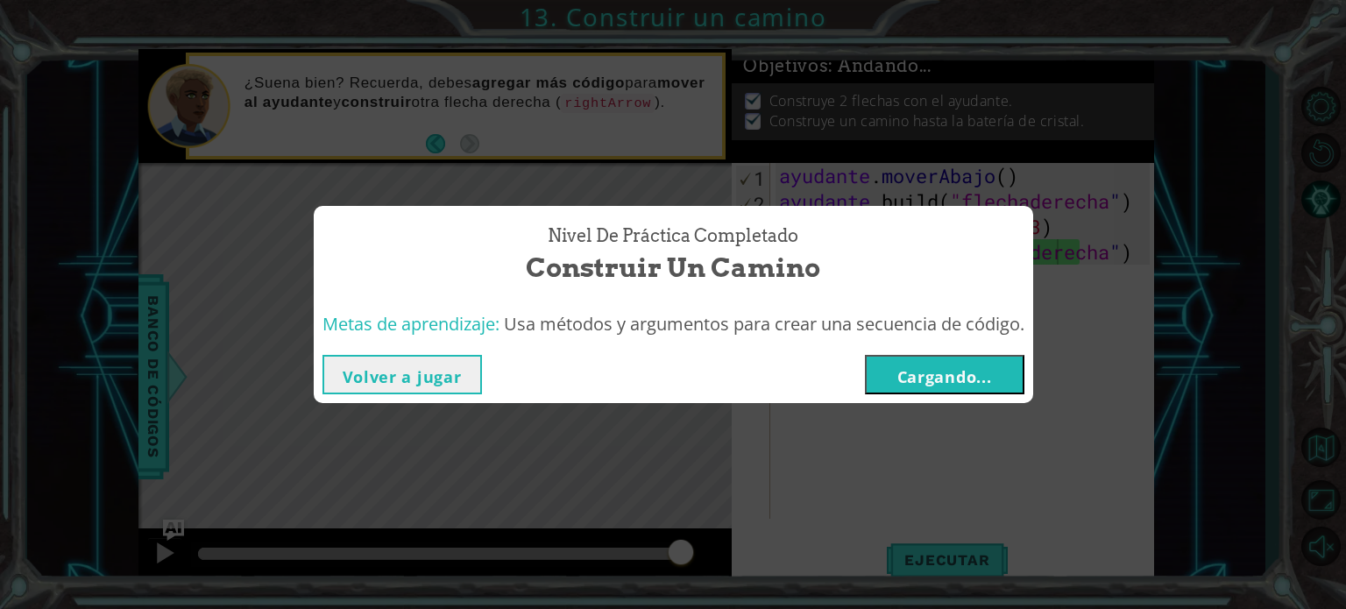
click at [946, 375] on font "Cargando..." at bounding box center [944, 376] width 95 height 21
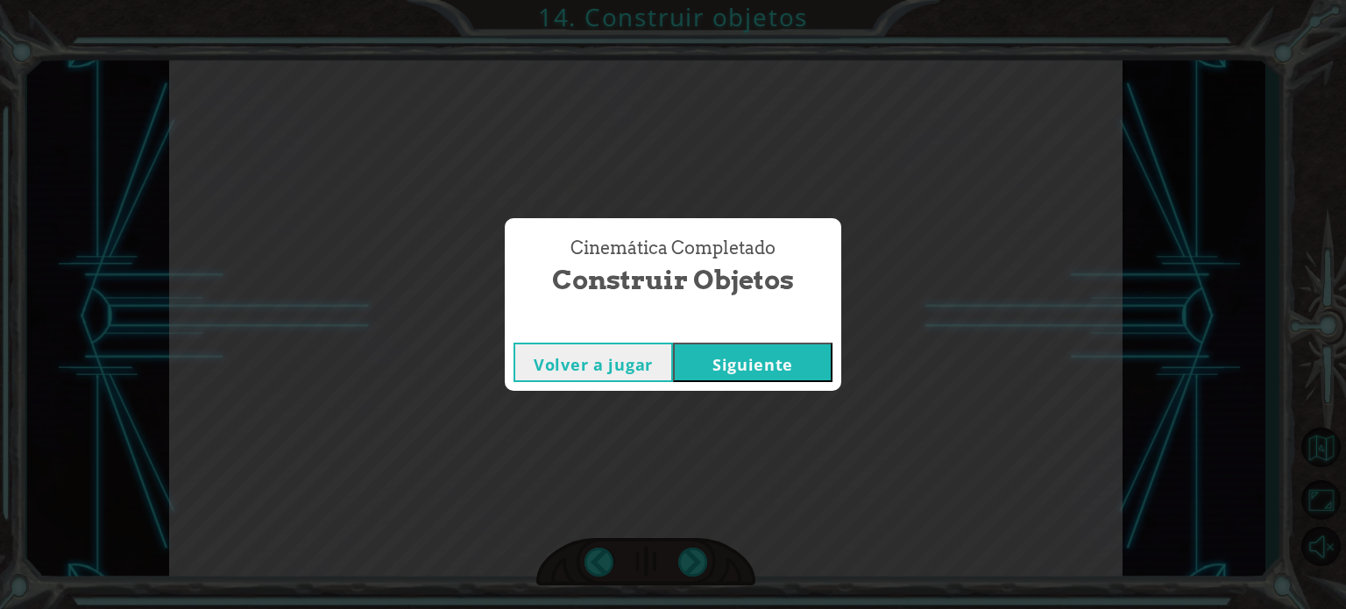
click at [743, 360] on font "Siguiente" at bounding box center [752, 364] width 81 height 21
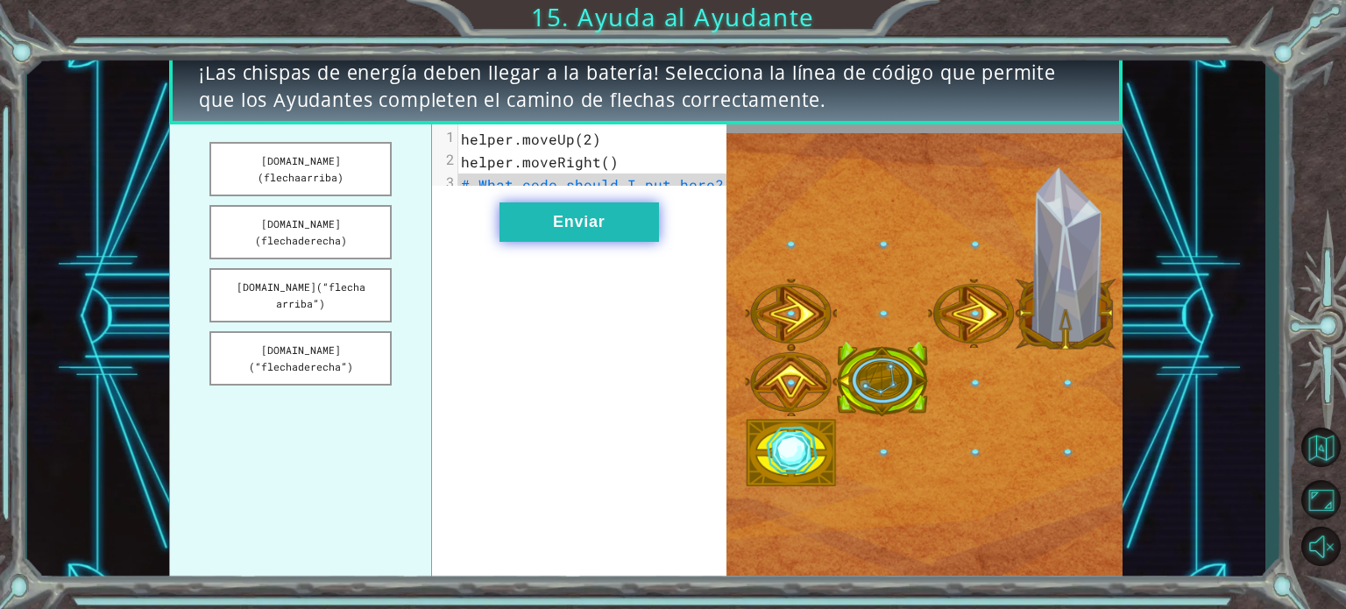
drag, startPoint x: 580, startPoint y: 231, endPoint x: 561, endPoint y: 233, distance: 19.4
click at [561, 230] on font "Enviar" at bounding box center [579, 222] width 52 height 18
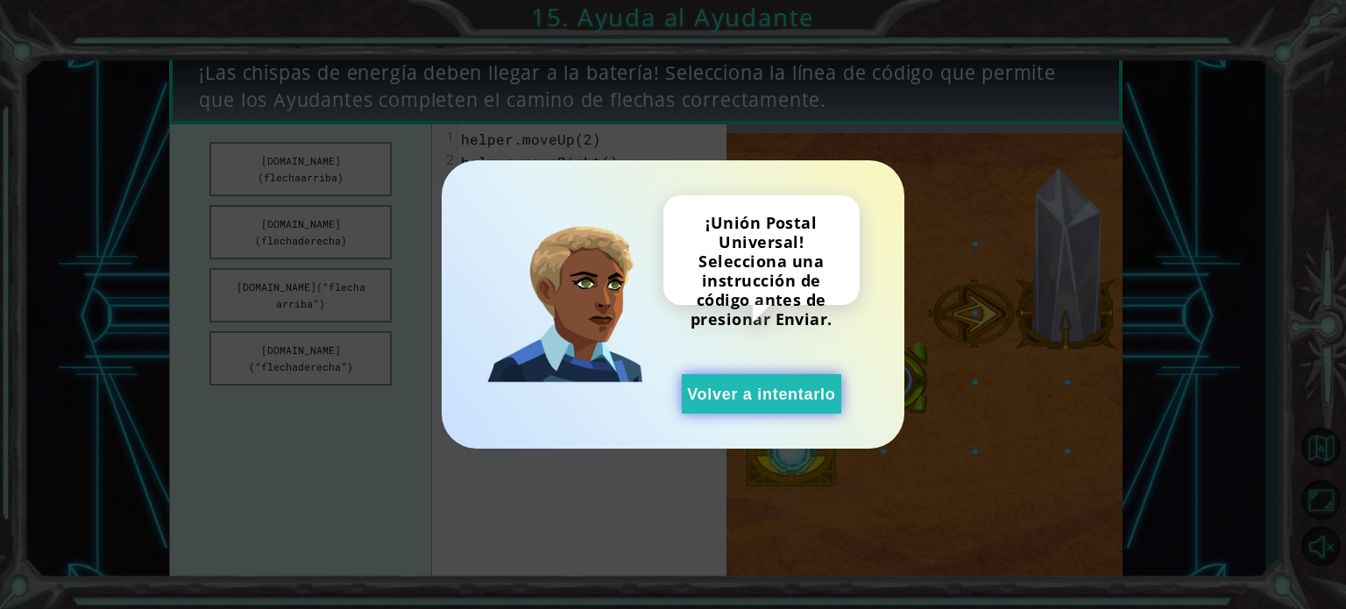
click at [774, 392] on font "Volver a intentarlo" at bounding box center [761, 395] width 148 height 18
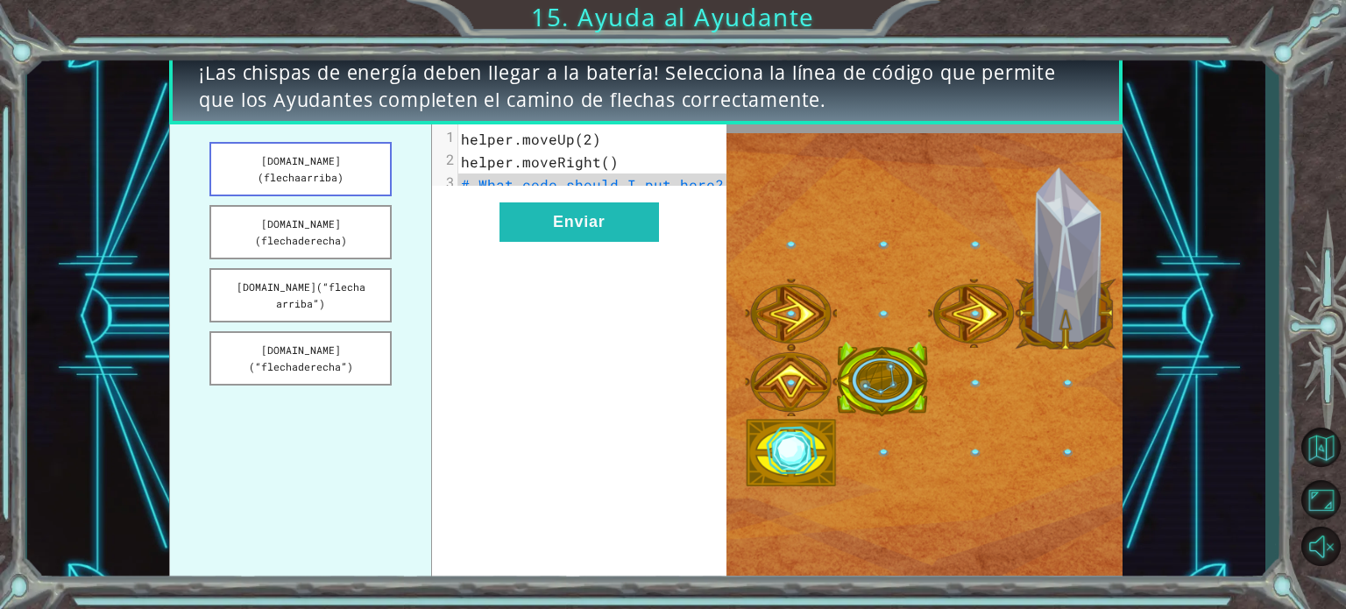
click at [312, 162] on font "[DOMAIN_NAME](flechaarriba)" at bounding box center [301, 169] width 86 height 30
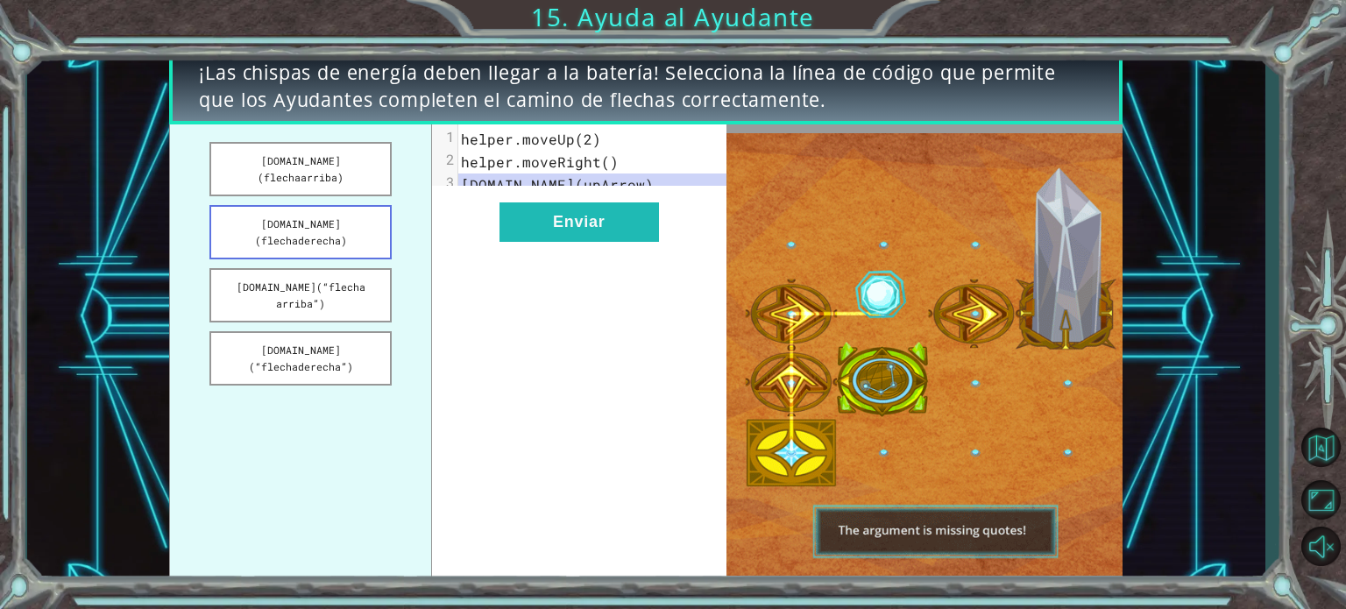
click at [325, 217] on font "[DOMAIN_NAME](flechaderecha)" at bounding box center [301, 232] width 92 height 30
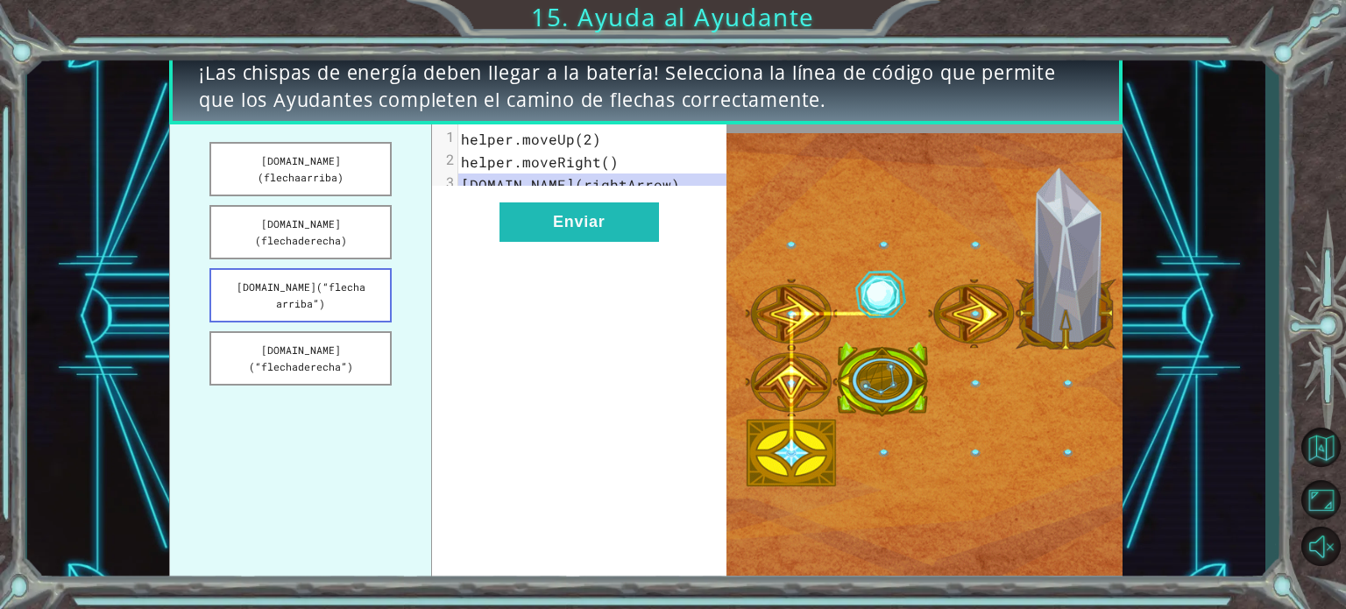
click at [329, 280] on font "[DOMAIN_NAME](“flecha arriba”)" at bounding box center [301, 295] width 129 height 30
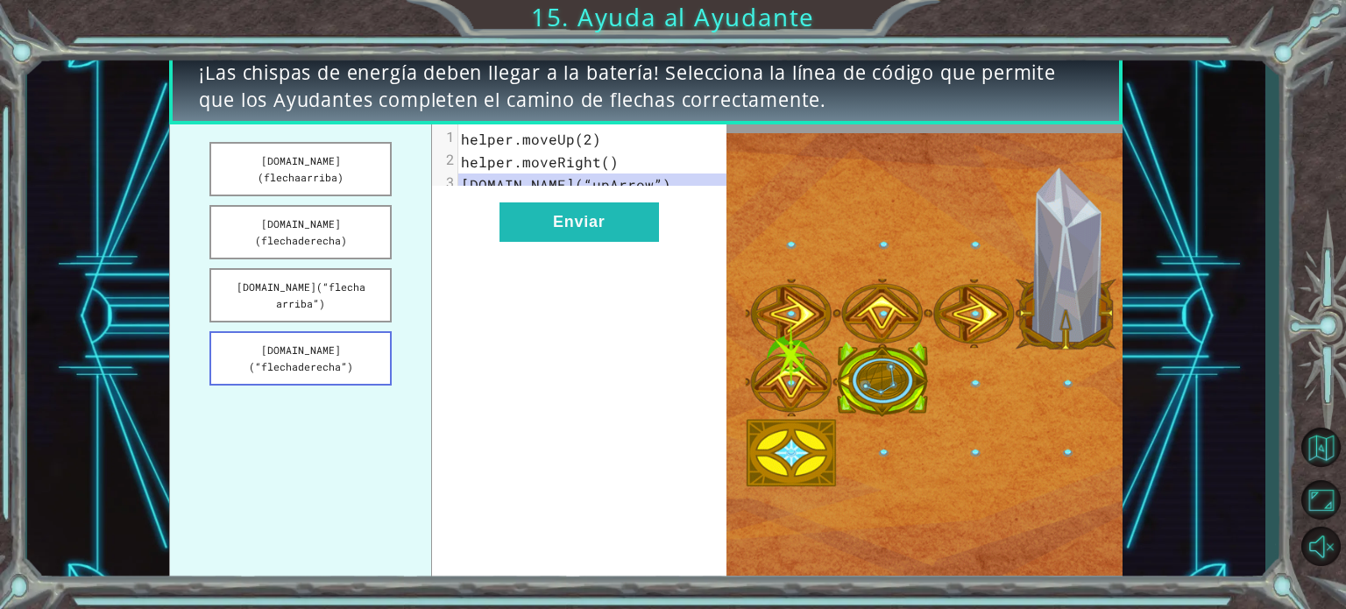
click at [326, 343] on font "[DOMAIN_NAME](“flechaderecha”)" at bounding box center [301, 358] width 104 height 30
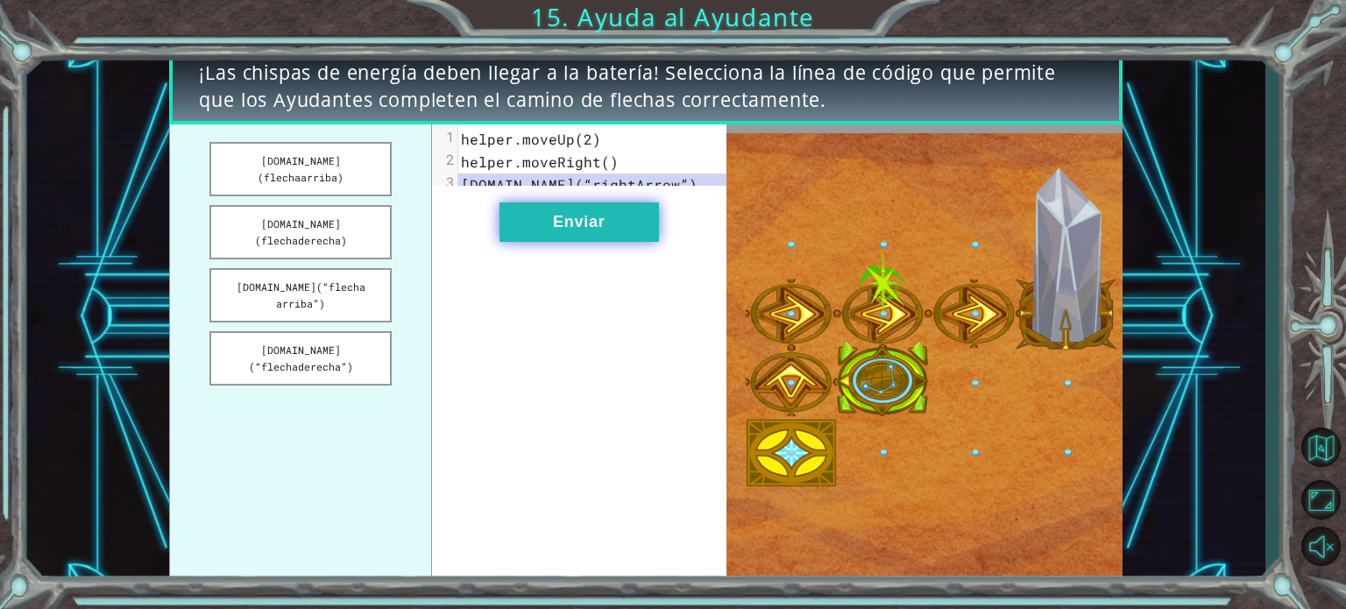
click at [548, 234] on button "Enviar" at bounding box center [578, 221] width 159 height 39
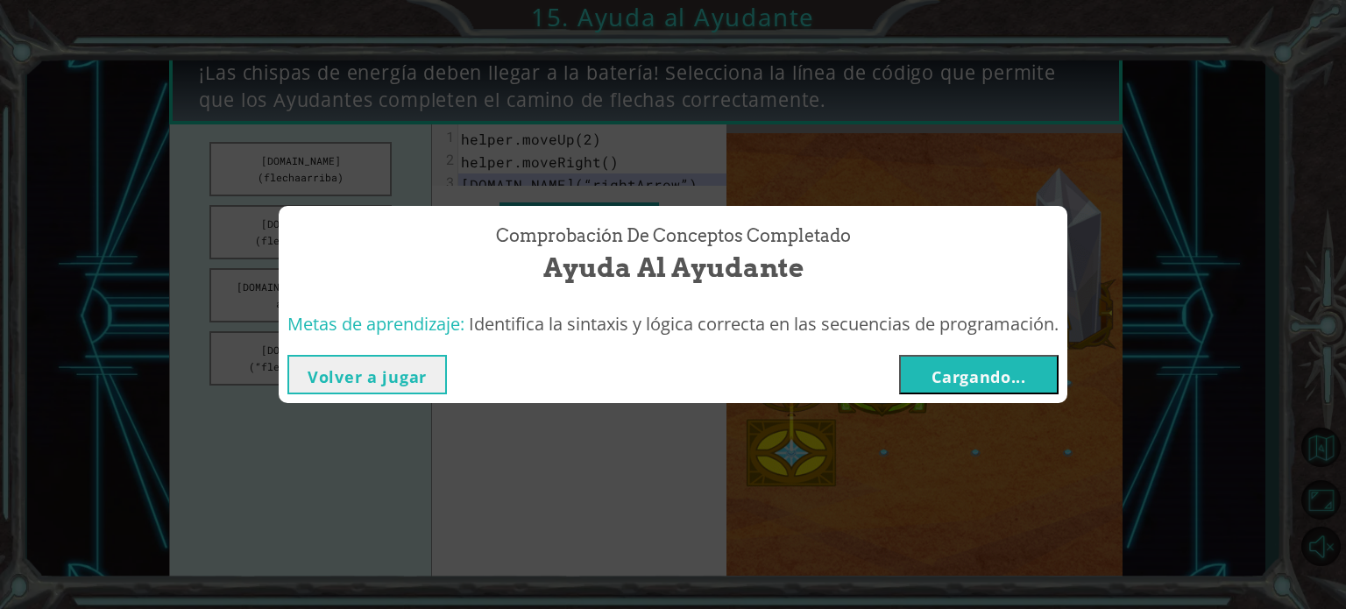
click at [987, 373] on font "Cargando..." at bounding box center [978, 376] width 95 height 21
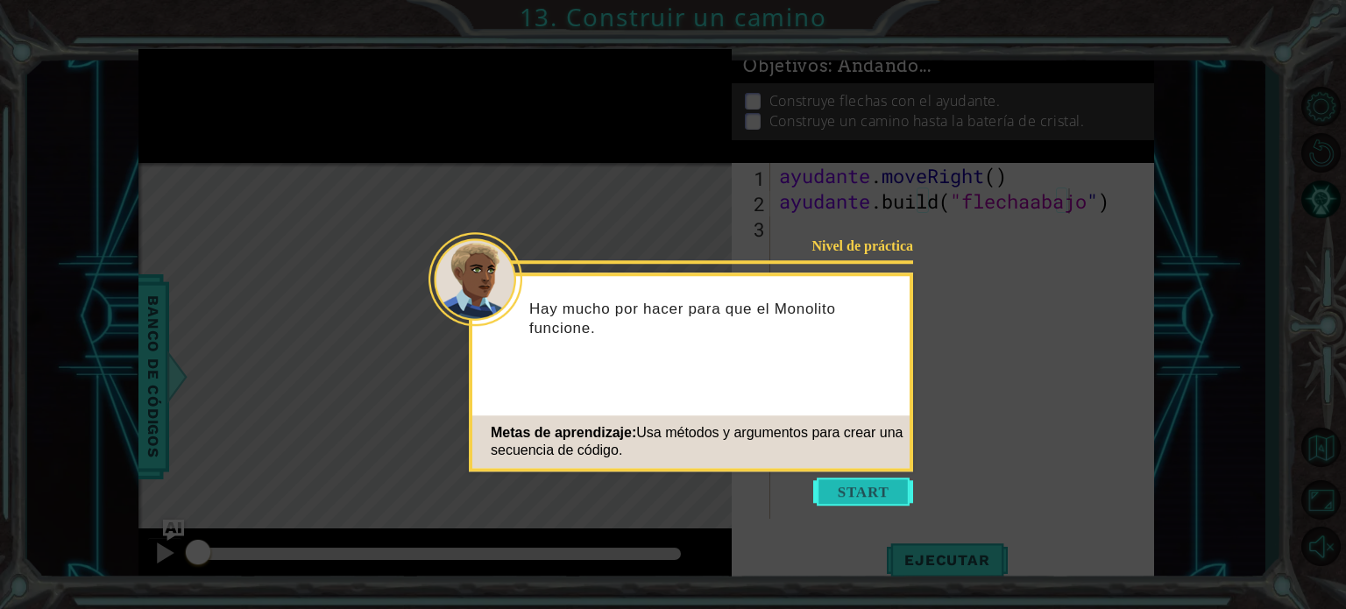
click at [880, 490] on button "Comenzar" at bounding box center [863, 491] width 100 height 28
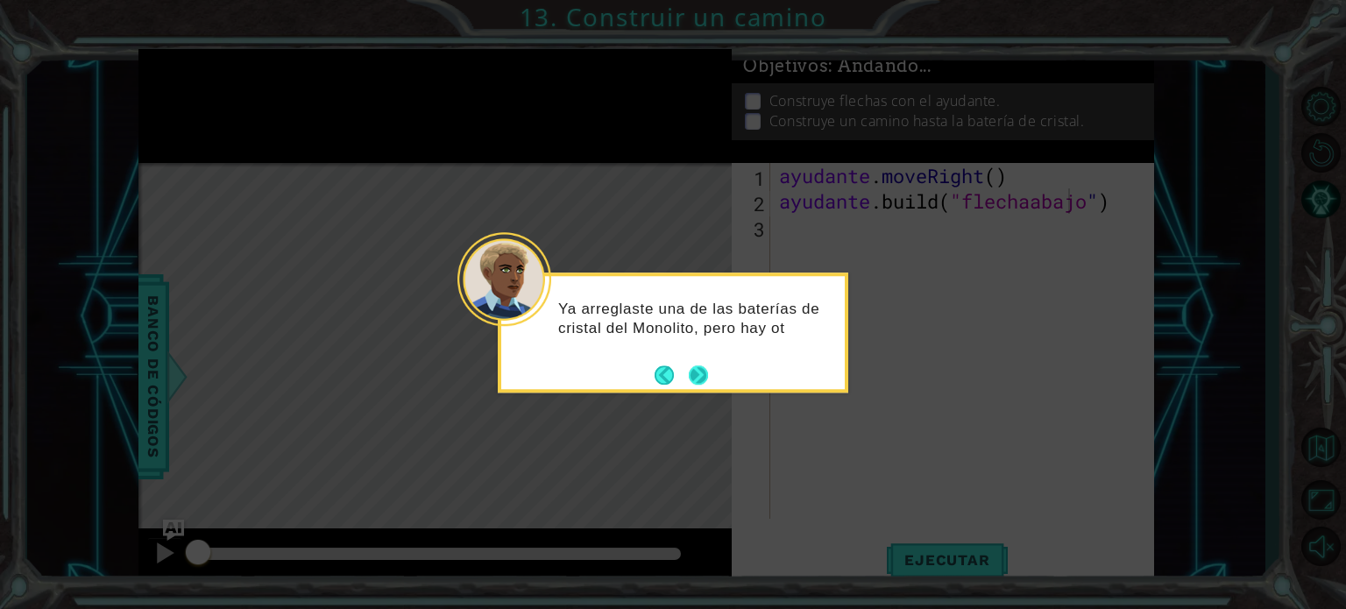
click at [694, 369] on button "Próximo" at bounding box center [698, 374] width 19 height 19
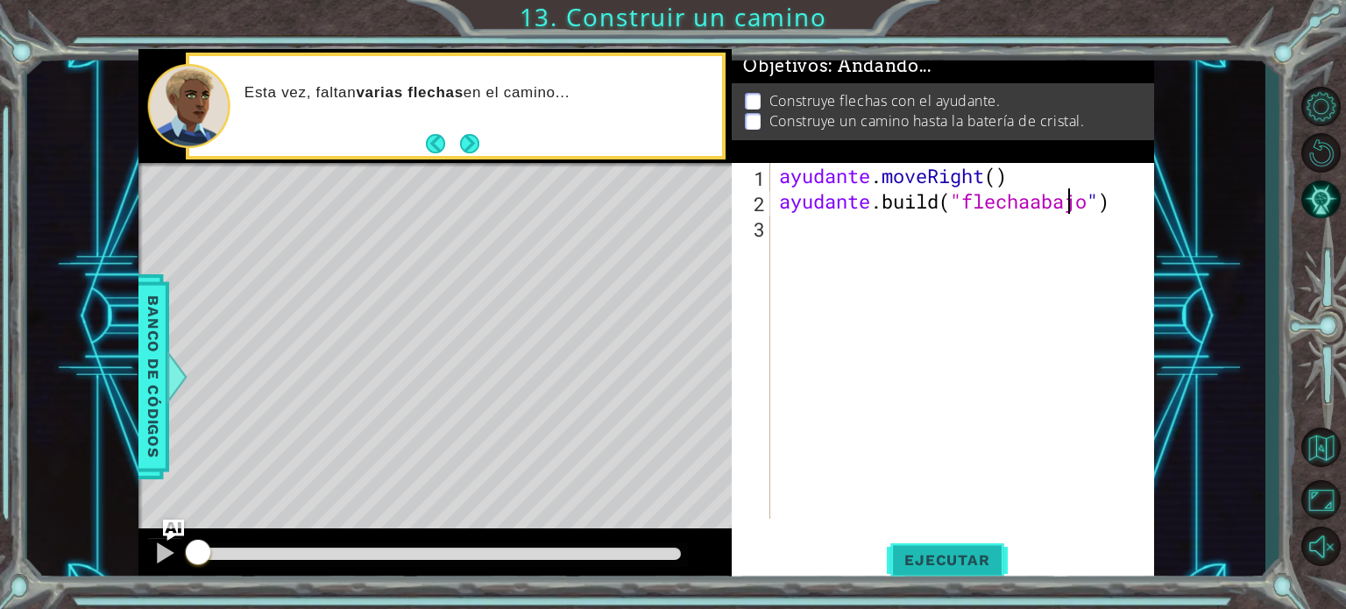
click at [943, 563] on font "Ejecutar" at bounding box center [946, 560] width 85 height 18
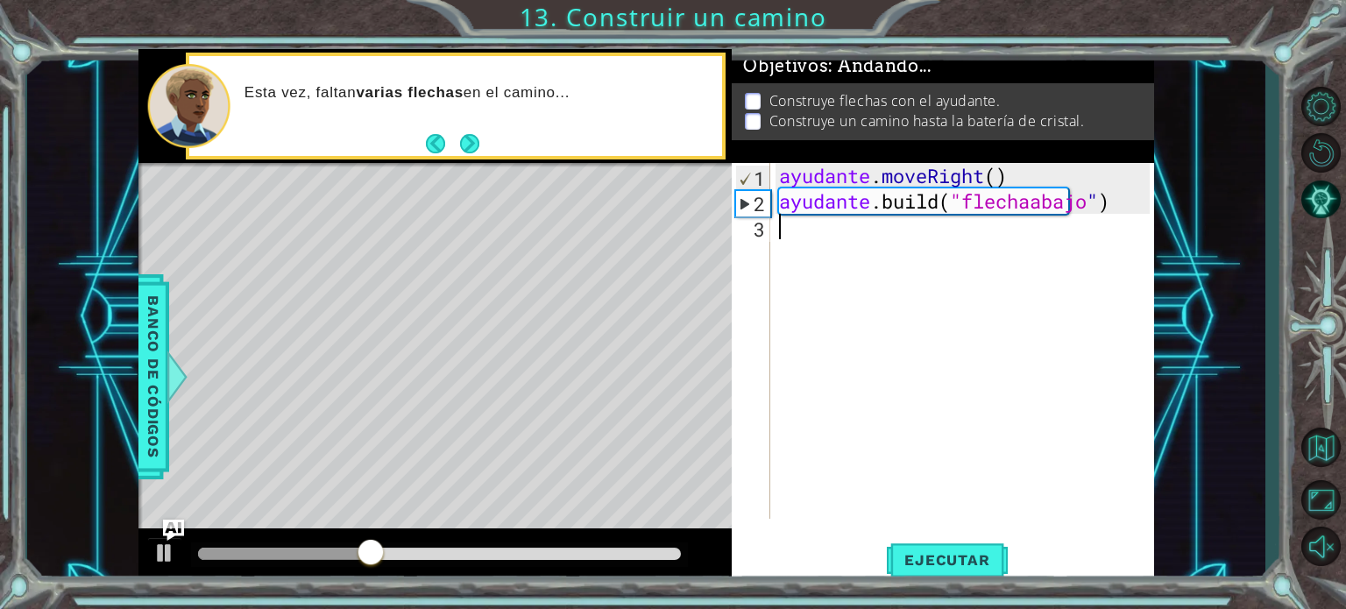
click at [784, 231] on div "ayudante . moveRight ( ) ayudante .build ( "flechaabajo " )" at bounding box center [966, 366] width 383 height 407
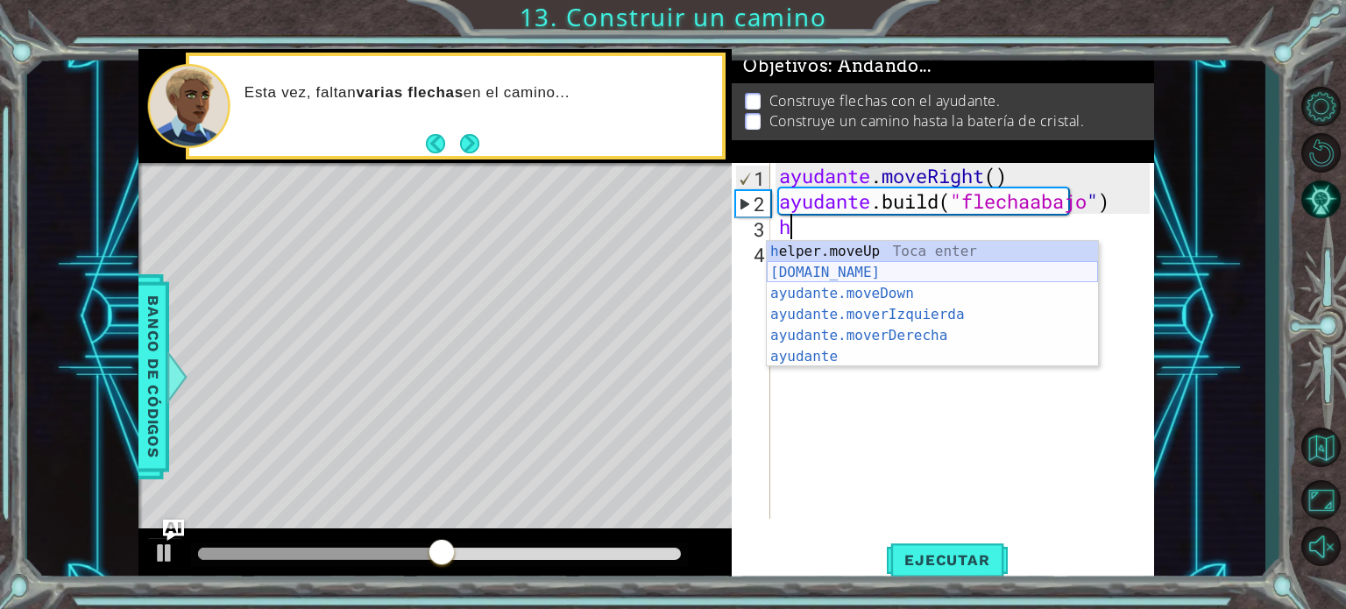
click at [839, 265] on div "h elper.moveUp Toca enter [DOMAIN_NAME] ​ Toca Enter ayudante.moveDown ​ Toca E…" at bounding box center [932, 325] width 331 height 168
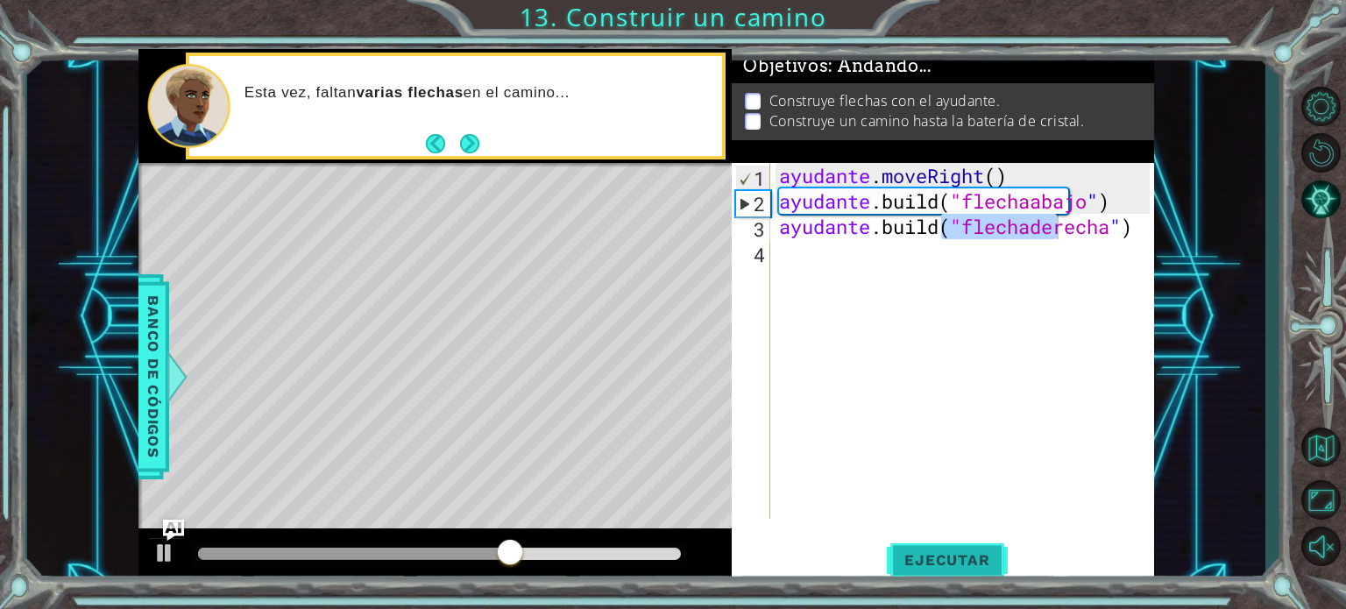
click at [931, 567] on font "Ejecutar" at bounding box center [946, 560] width 85 height 18
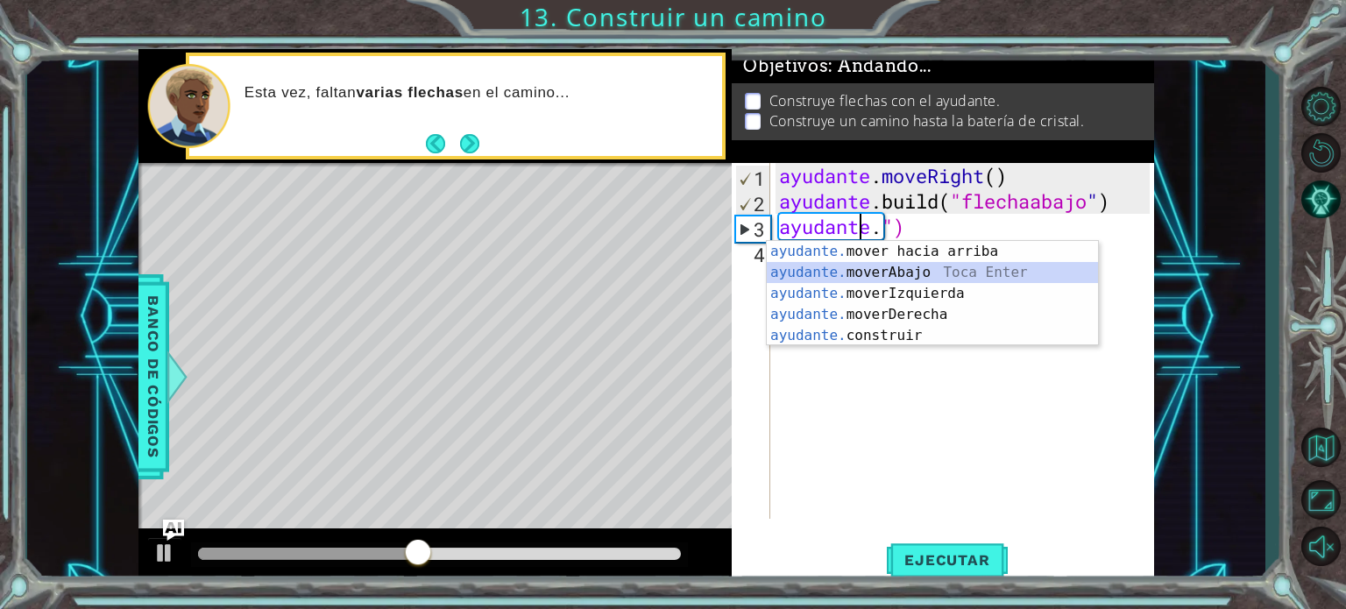
click at [860, 268] on div "ayudante. mover hacia arriba [PERSON_NAME] enter ayudante. moverAbajo Toca Ente…" at bounding box center [932, 314] width 331 height 147
type textarea "helper.moveDown(1)")"
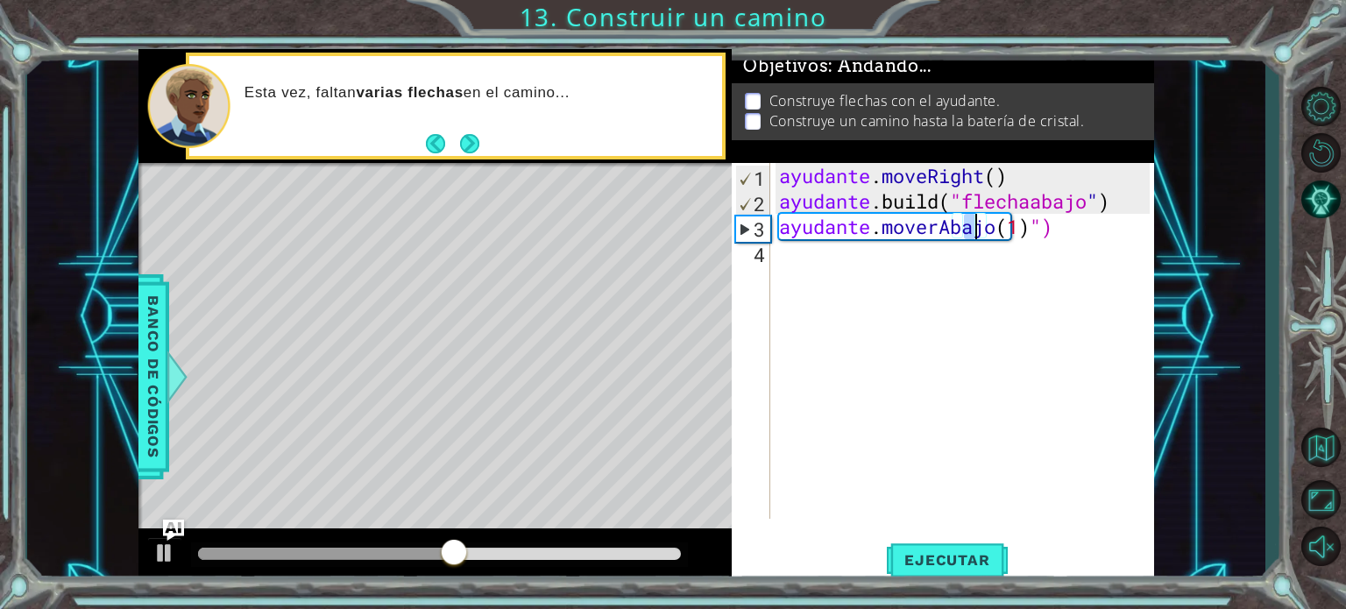
click at [812, 268] on div "ayudante . moveRight ( ) ayudante .build ( "flechaabajo " ) ayudante . moverAba…" at bounding box center [966, 366] width 383 height 407
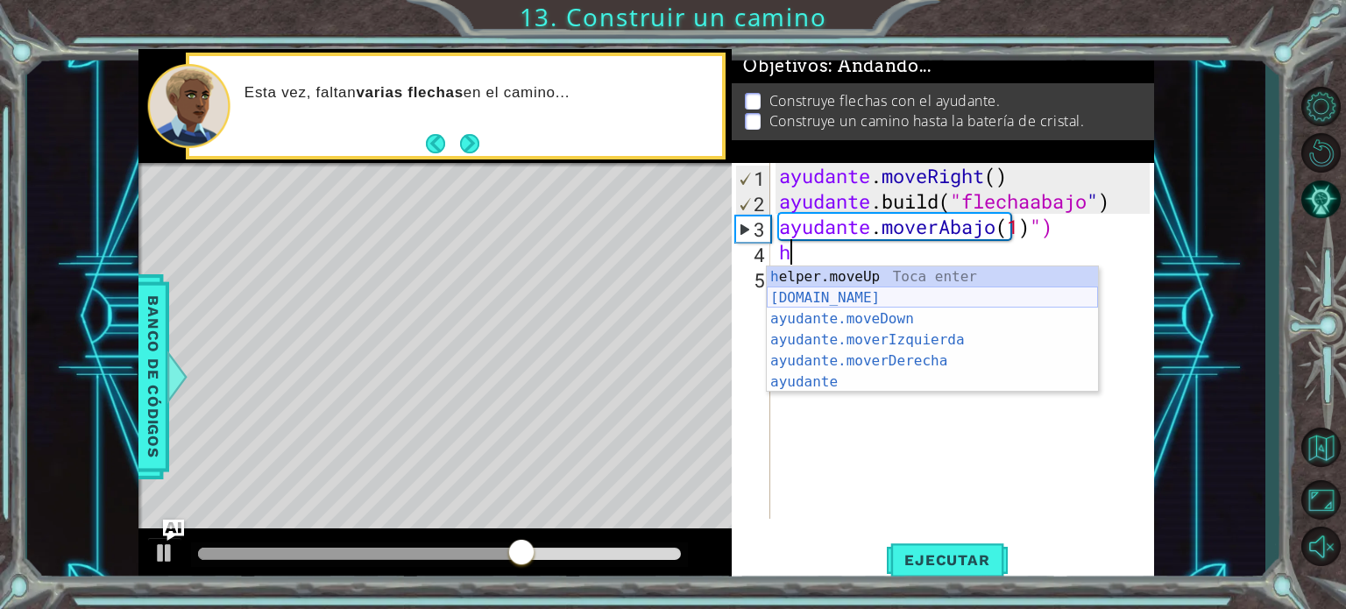
click at [866, 291] on div "h elper.moveUp Toca enter [DOMAIN_NAME] ​ Toca Enter ayudante.moveDown ​ Toca E…" at bounding box center [932, 350] width 331 height 168
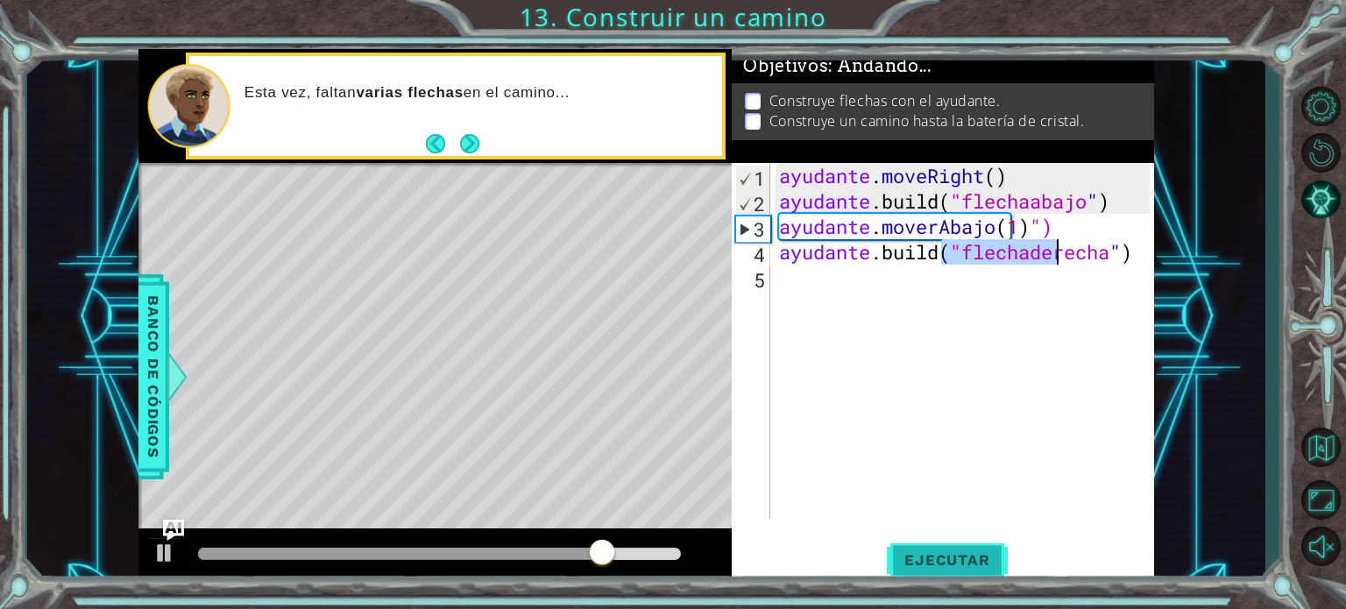
click at [936, 549] on button "Ejecutar" at bounding box center [947, 560] width 120 height 42
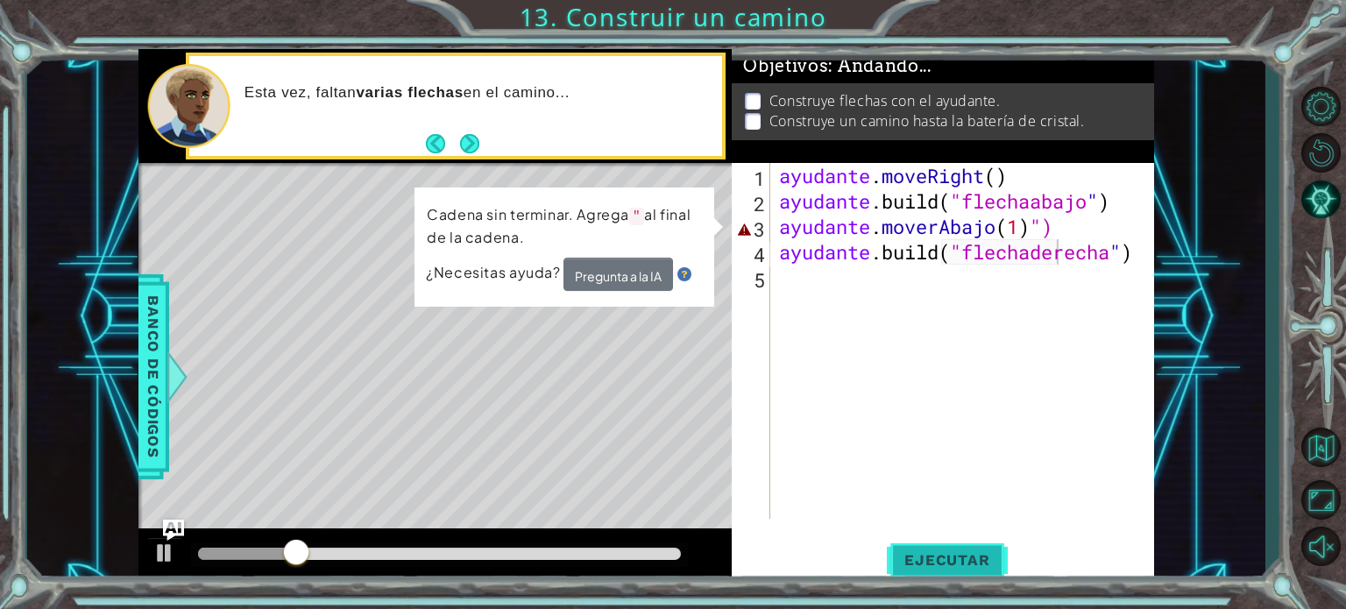
click at [959, 553] on font "Ejecutar" at bounding box center [946, 560] width 85 height 18
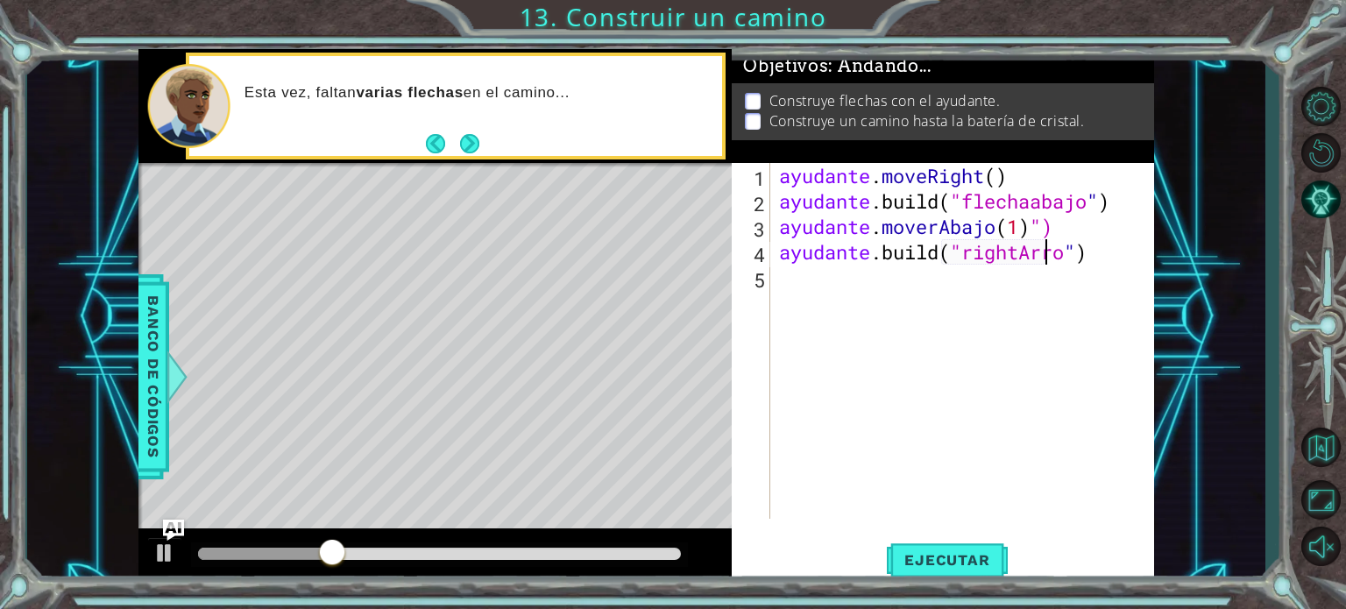
click at [1125, 223] on div "ayudante . moveRight ( ) ayudante .build ( "flechaabajo " ) ayudante . moverAba…" at bounding box center [966, 366] width 383 height 407
click at [1125, 223] on div "ayudante . moveRight ( ) ayudante .build ( "flechaabajo " ) ayudante . moverAba…" at bounding box center [962, 341] width 374 height 356
click at [974, 564] on font "Ejecutar" at bounding box center [946, 560] width 85 height 18
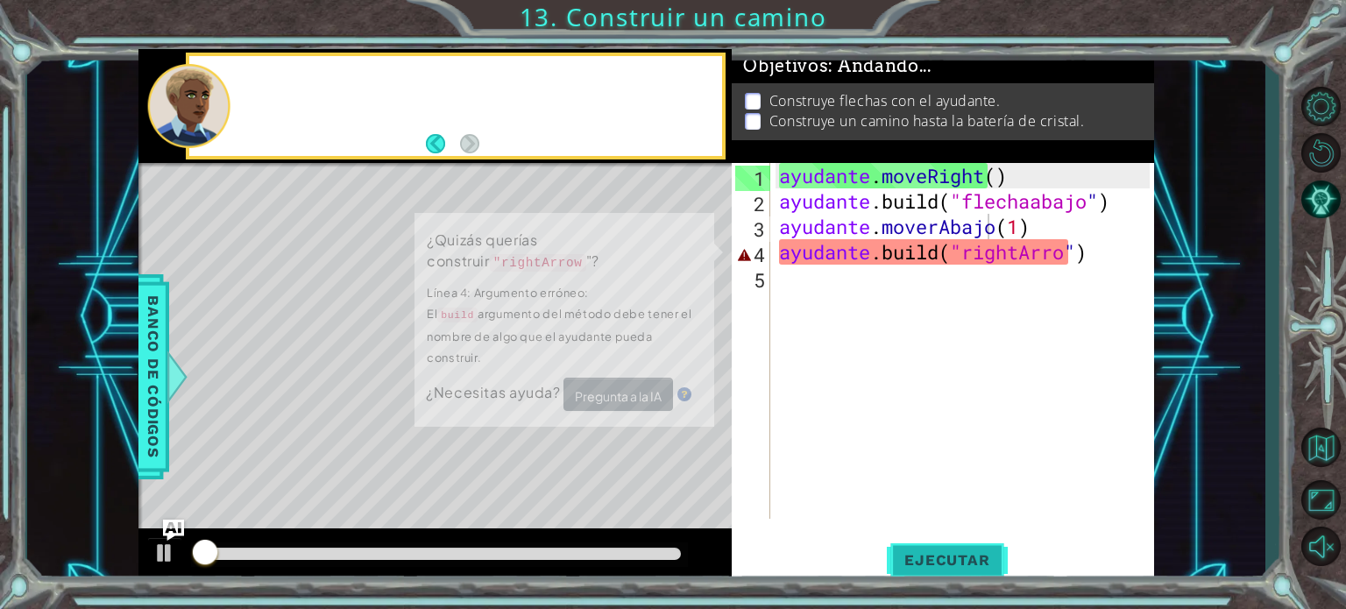
click at [974, 564] on font "Ejecutar" at bounding box center [946, 560] width 85 height 18
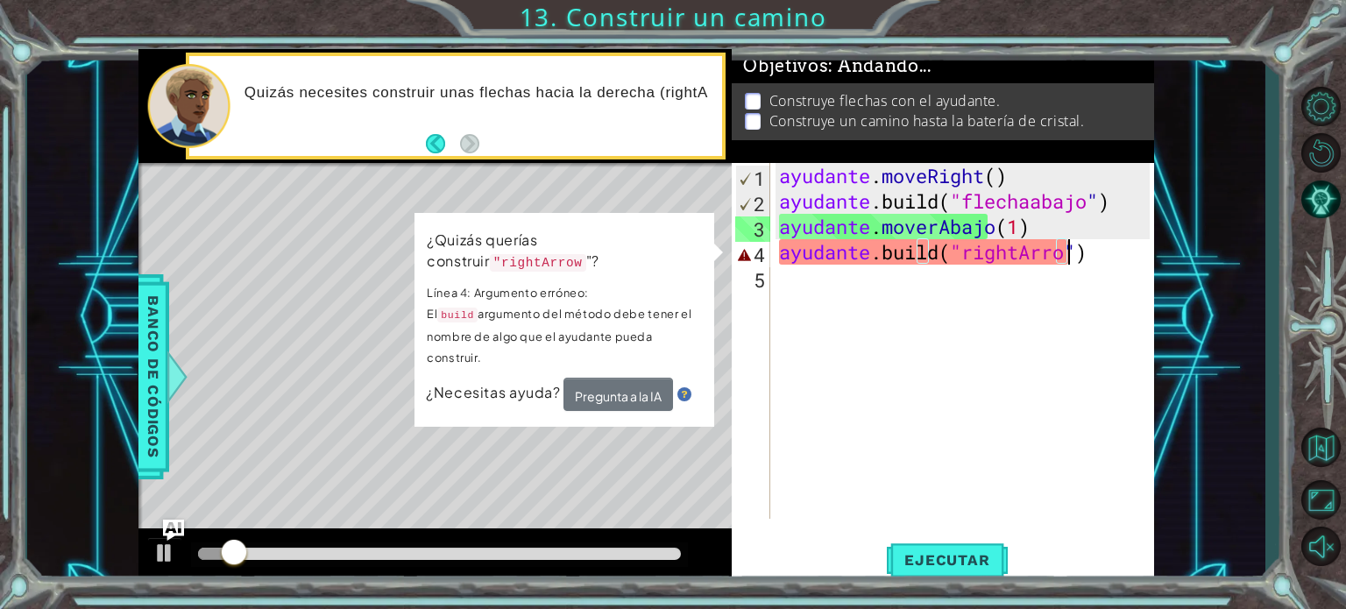
click at [1065, 257] on div "ayudante . moveRight ( ) ayudante .build ( "flechaabajo " ) ayudante . moverAba…" at bounding box center [966, 366] width 383 height 407
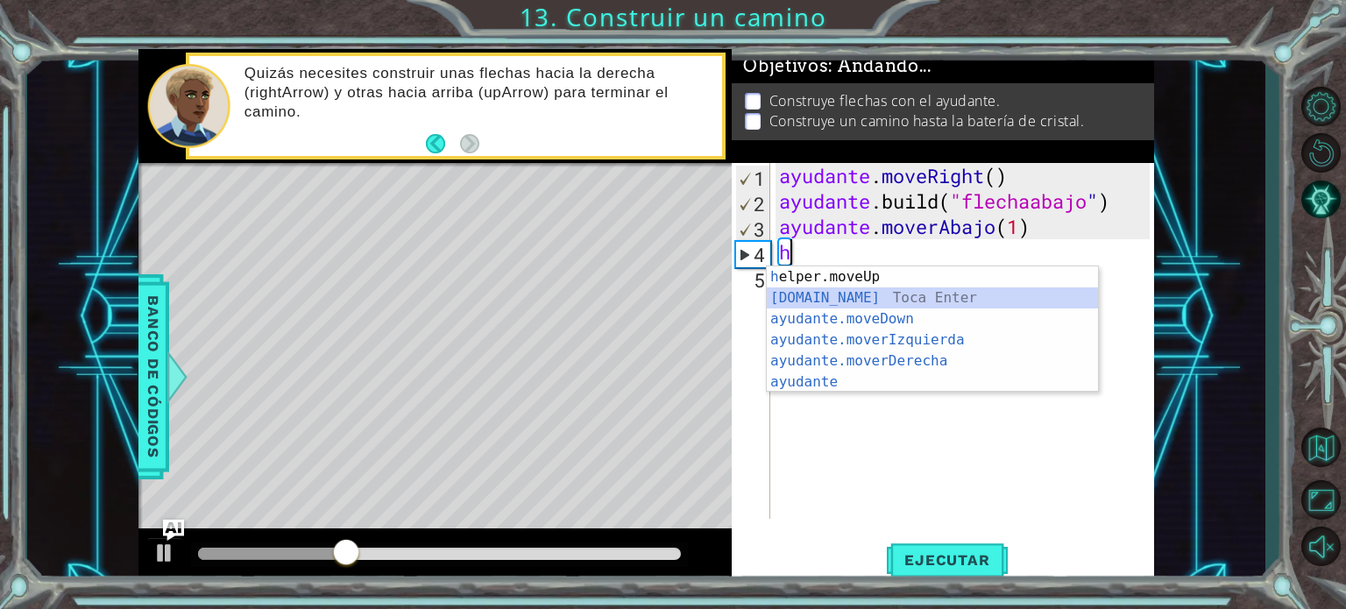
click at [901, 294] on div "h elper.moveUp Toca enter [DOMAIN_NAME] ​ Toca Enter ayudante.moveDown ​ Toca E…" at bounding box center [932, 350] width 331 height 168
type textarea "[DOMAIN_NAME]("rightArrow")"
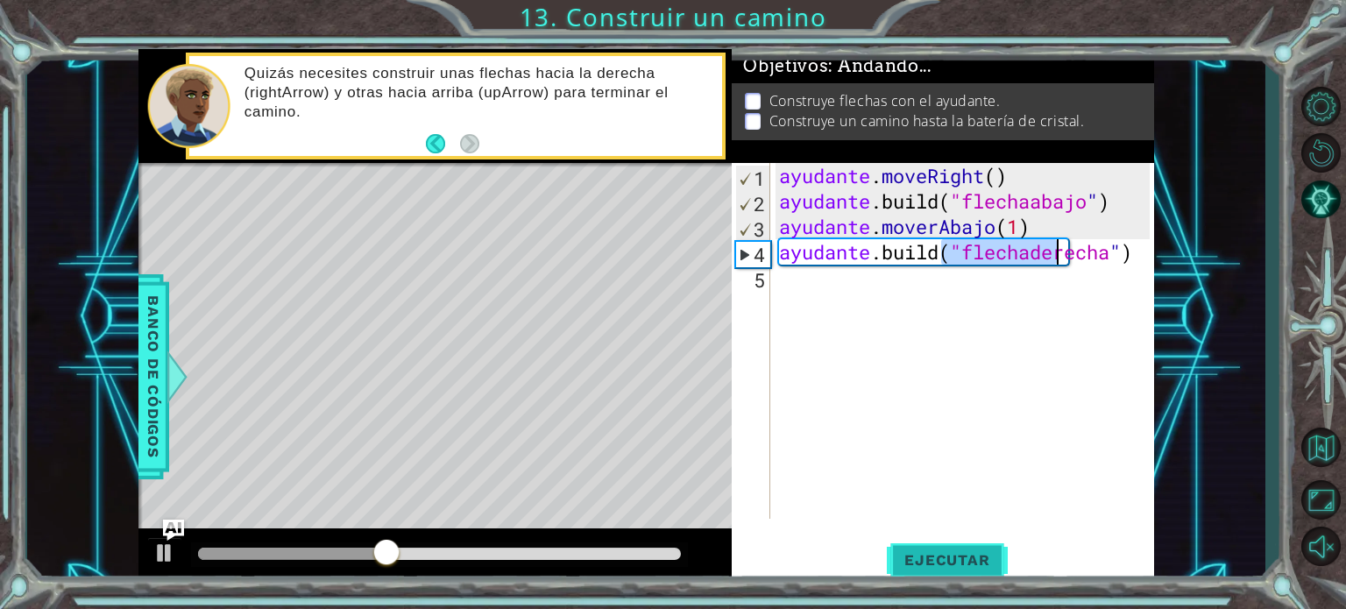
click at [935, 544] on button "Ejecutar" at bounding box center [947, 560] width 120 height 42
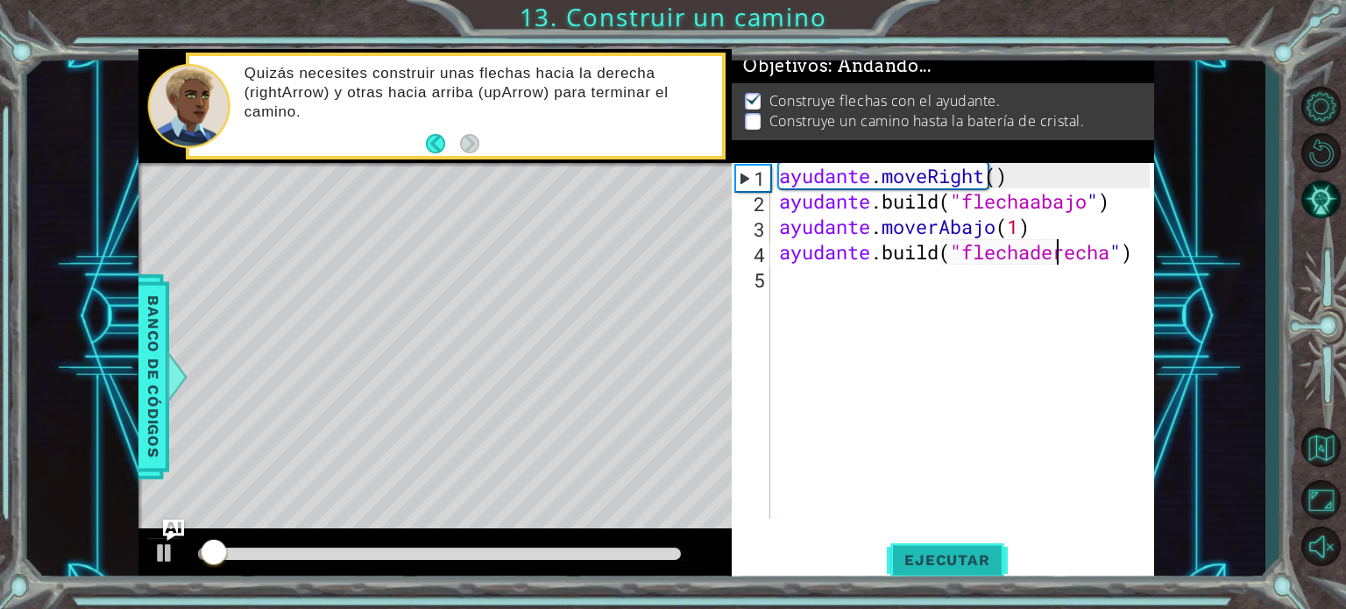
click at [948, 558] on font "Ejecutar" at bounding box center [946, 560] width 85 height 18
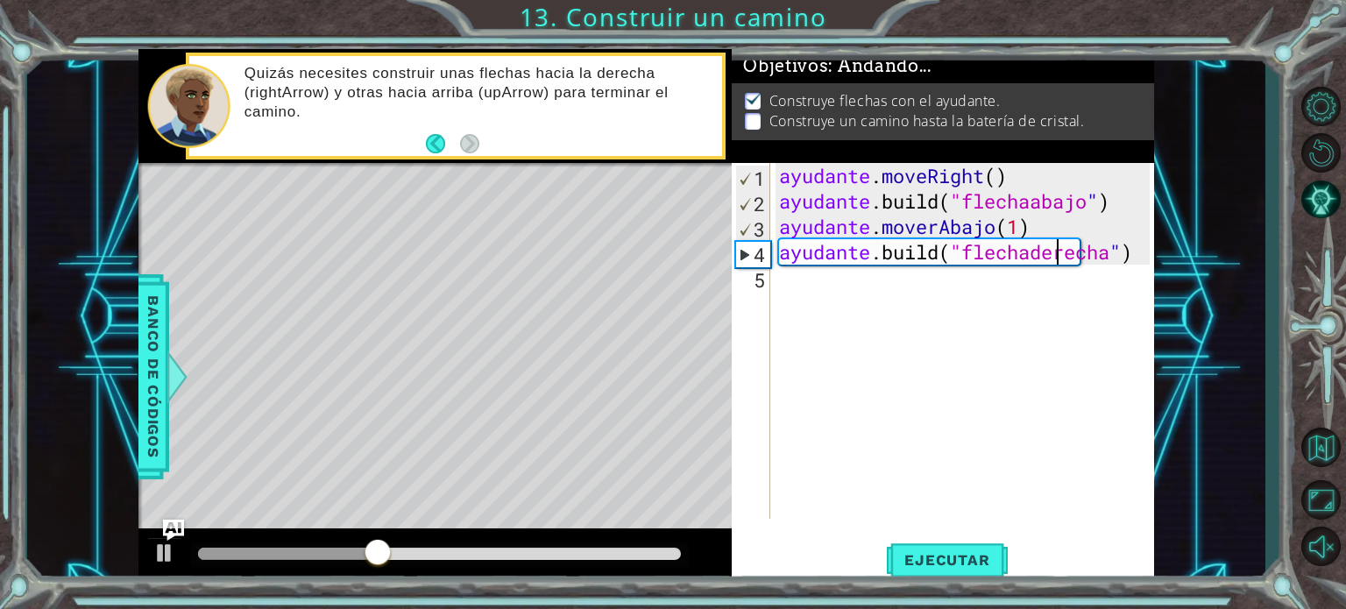
click at [793, 294] on div "ayudante . moveRight ( ) ayudante .build ( "flechaabajo " ) ayudante . moverAba…" at bounding box center [966, 366] width 383 height 407
type textarea "a"
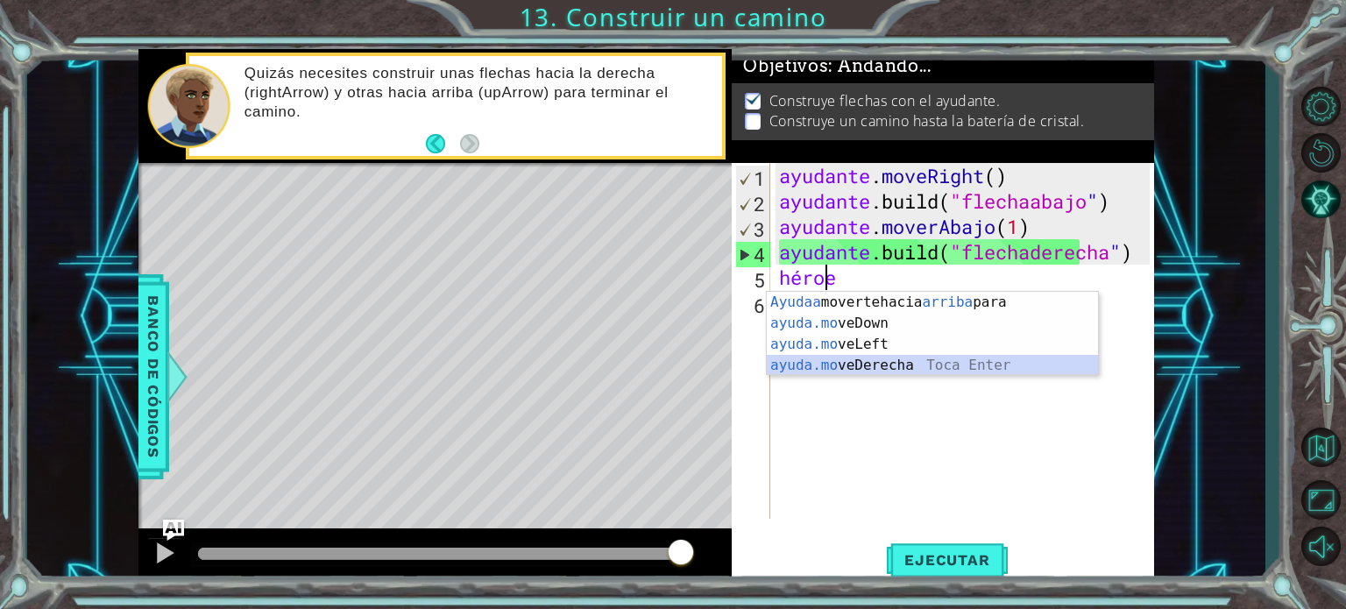
click at [911, 364] on div "[PERSON_NAME] a moverte hacia arriba para entrar ayuda .m o veDown ​ ​ Toca Ent…" at bounding box center [932, 355] width 331 height 126
type textarea "helper.moveRight(1)"
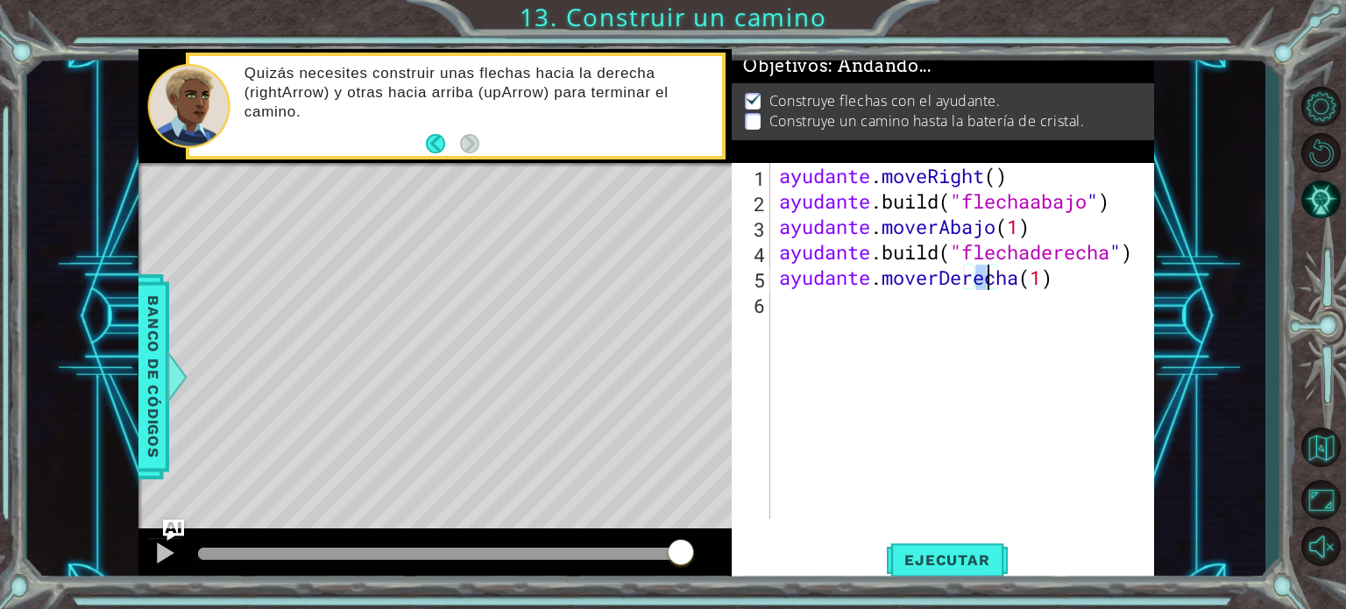
click at [850, 312] on div "ayudante . moveRight ( ) ayudante .build ( "flechaabajo " ) ayudante . moverAba…" at bounding box center [966, 366] width 383 height 407
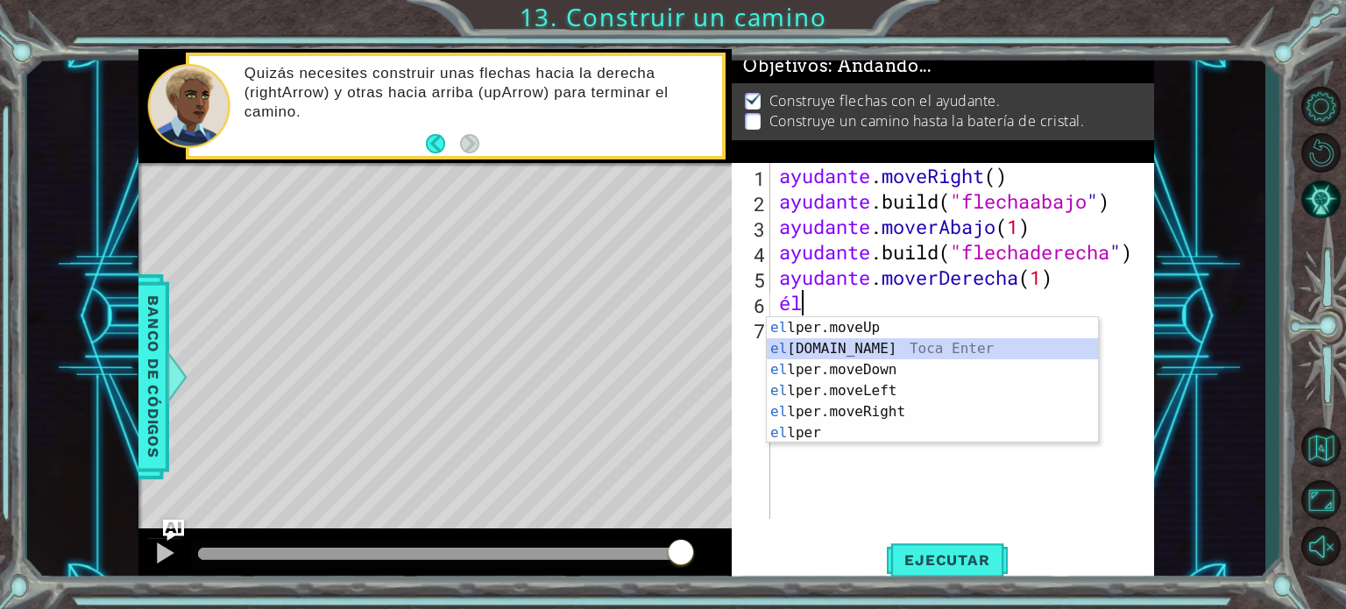
click at [866, 343] on div "el lper.moveUp Toca entrar el [DOMAIN_NAME] Toca Enter el lper.moveDown Toca En…" at bounding box center [932, 401] width 331 height 168
type textarea "[DOMAIN_NAME]("rightArrow")"
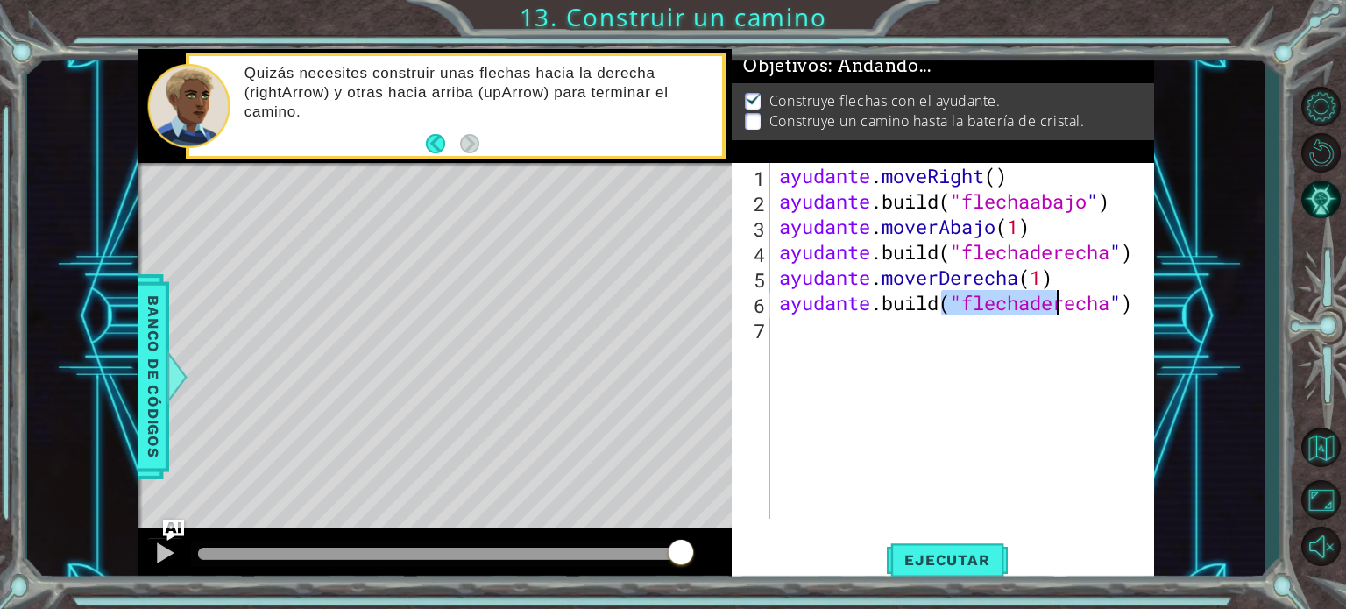
click at [837, 342] on div "ayudante . moveRight ( ) ayudante .build ( "flechaabajo " ) ayudante . moverAba…" at bounding box center [966, 366] width 383 height 407
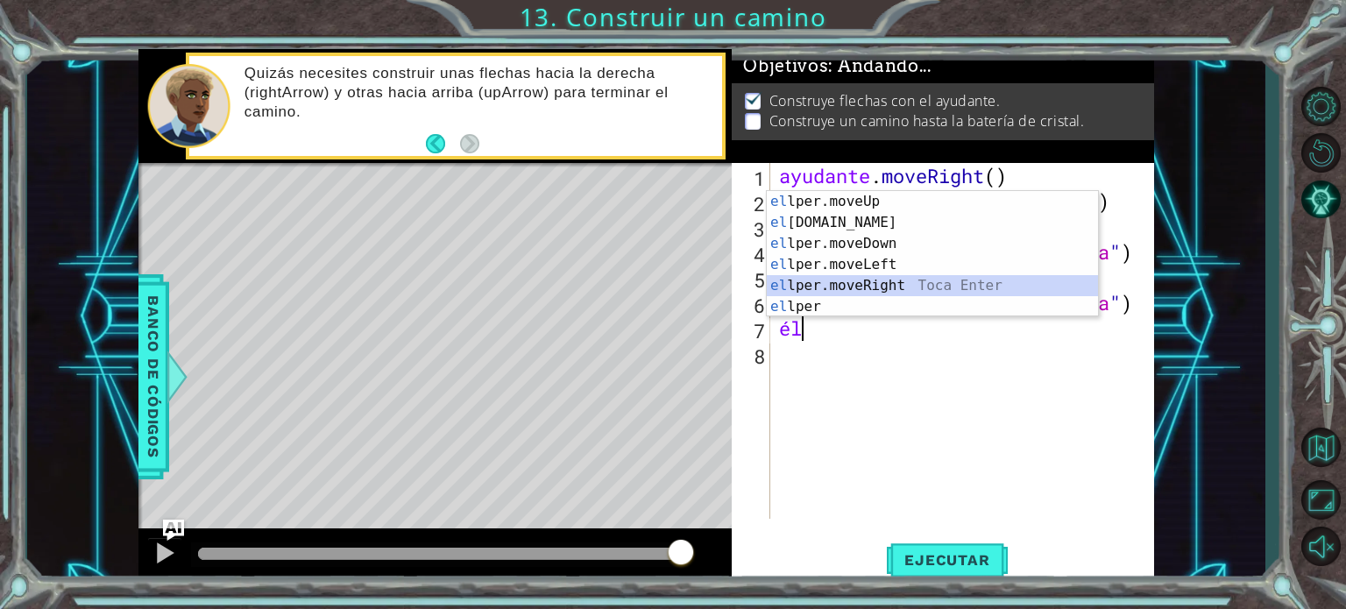
click at [894, 281] on div "el lper.moveUp Toca entrar el [DOMAIN_NAME] Toca Enter el lper.moveDown Toca En…" at bounding box center [932, 275] width 331 height 168
type textarea "helper.moveRight(1)"
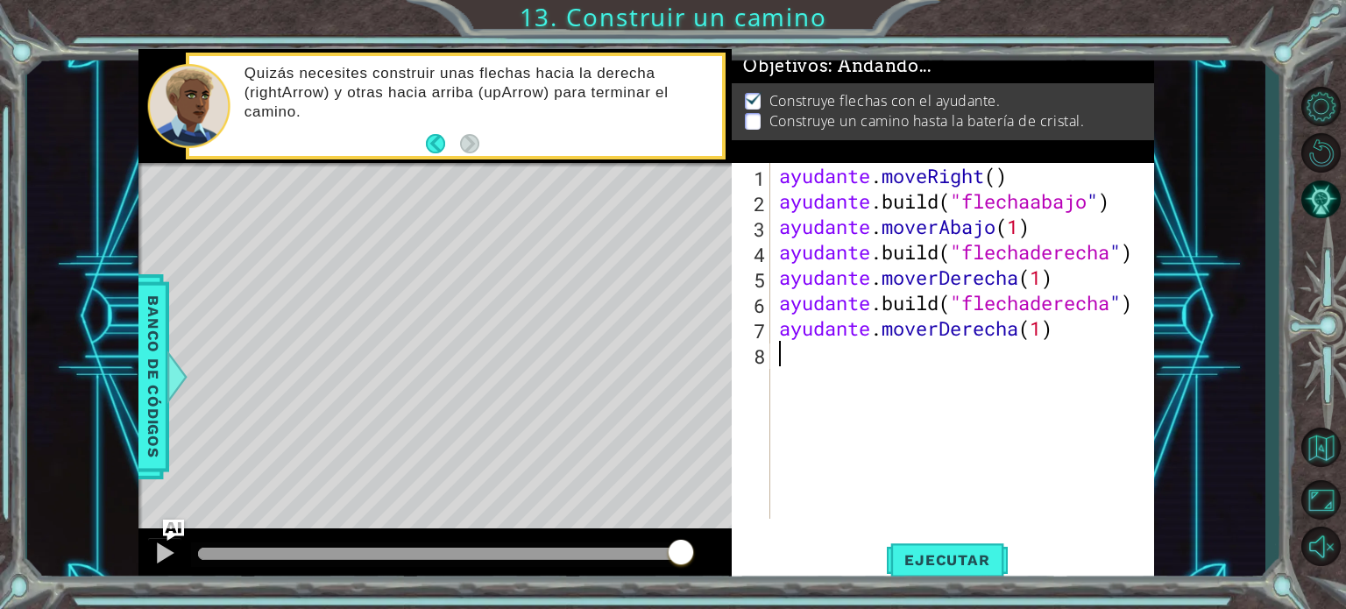
click at [794, 351] on div "ayudante . moveRight ( ) ayudante .build ( "flechaabajo " ) ayudante . moverAba…" at bounding box center [966, 366] width 383 height 407
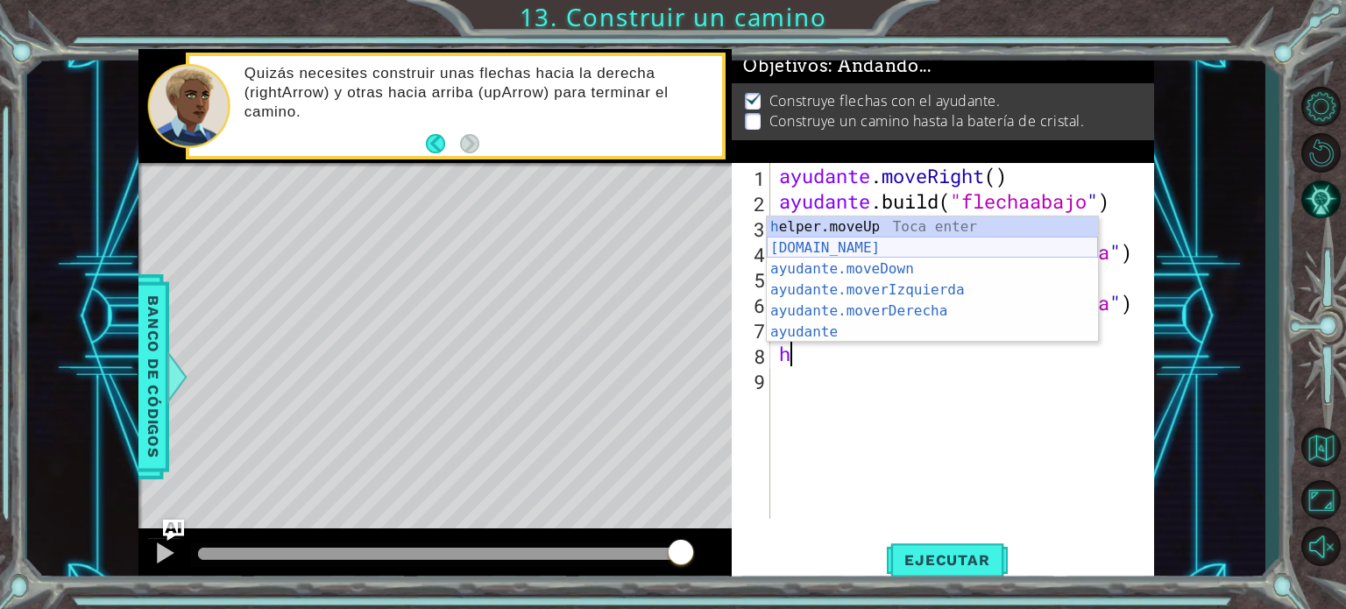
click at [848, 243] on div "h elper.moveUp Toca enter [DOMAIN_NAME] ​ Toca Enter ayudante.moveDown ​ Toca E…" at bounding box center [932, 300] width 331 height 168
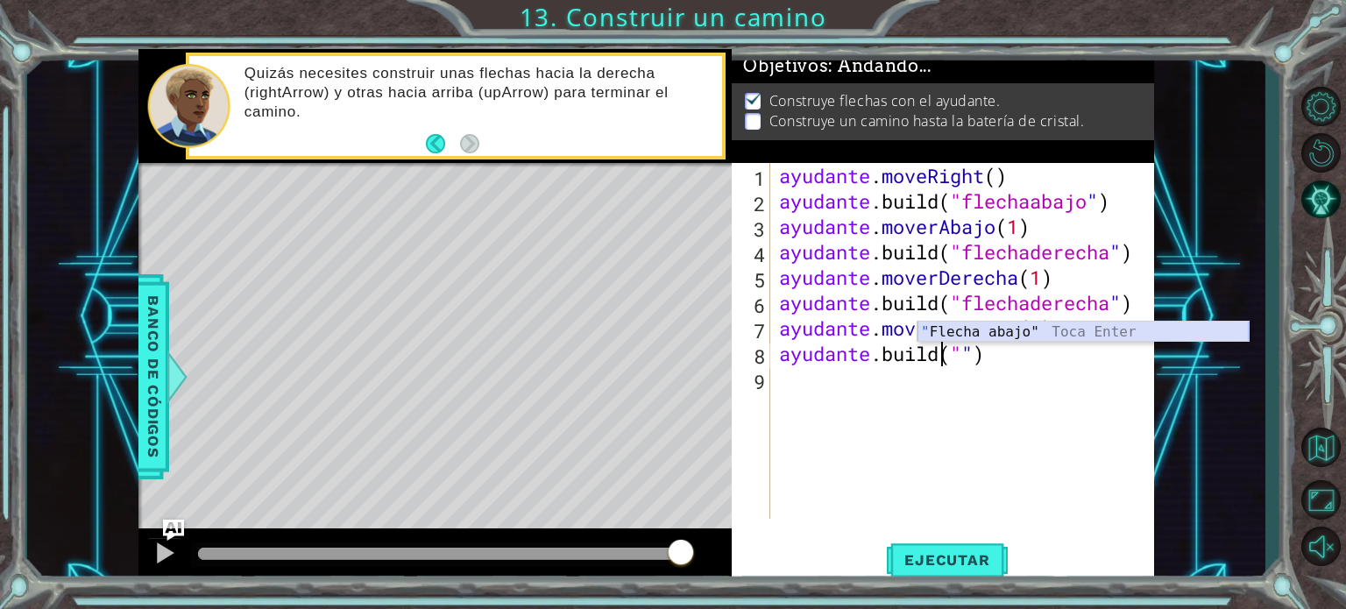
click at [983, 332] on div "" Flecha abajo" Toca Enter" at bounding box center [1082, 353] width 331 height 63
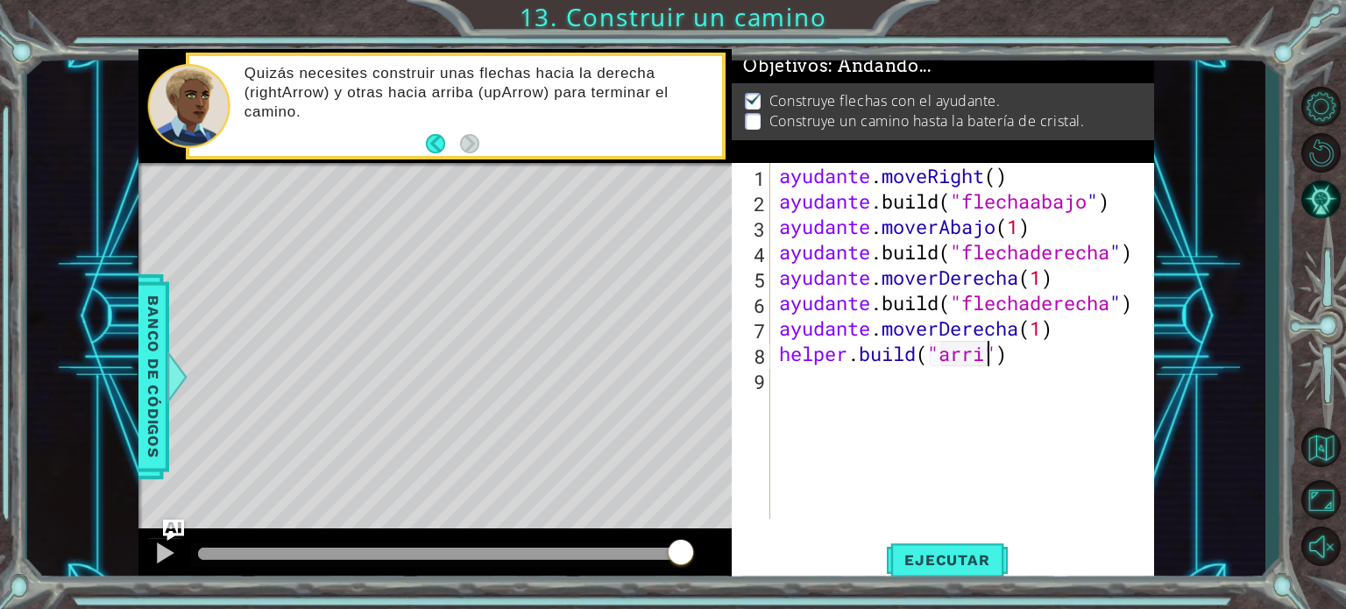
scroll to position [0, 10]
click at [948, 557] on font "Ejecutar" at bounding box center [946, 560] width 85 height 18
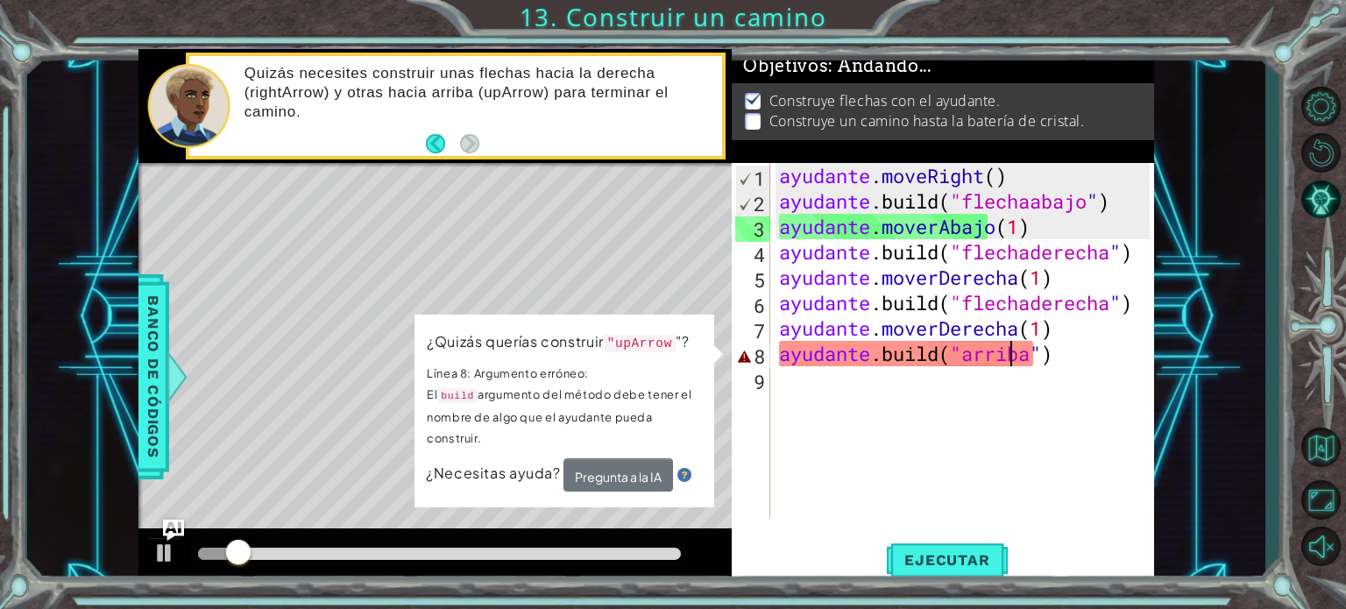
click at [1056, 357] on div "ayudante . moveRight ( ) ayudante .build ( "flechaabajo " ) ayudante . moverAba…" at bounding box center [966, 366] width 383 height 407
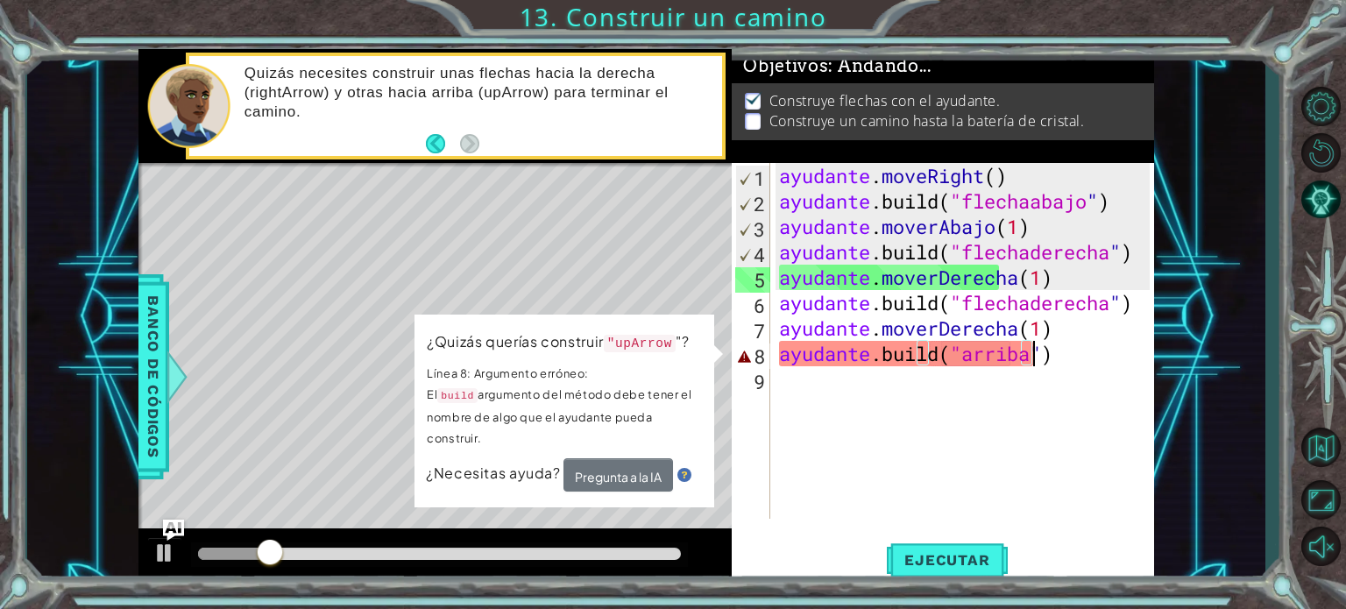
click at [1072, 353] on div "ayudante . moveRight ( ) ayudante .build ( "flechaabajo " ) ayudante . moverAba…" at bounding box center [966, 366] width 383 height 407
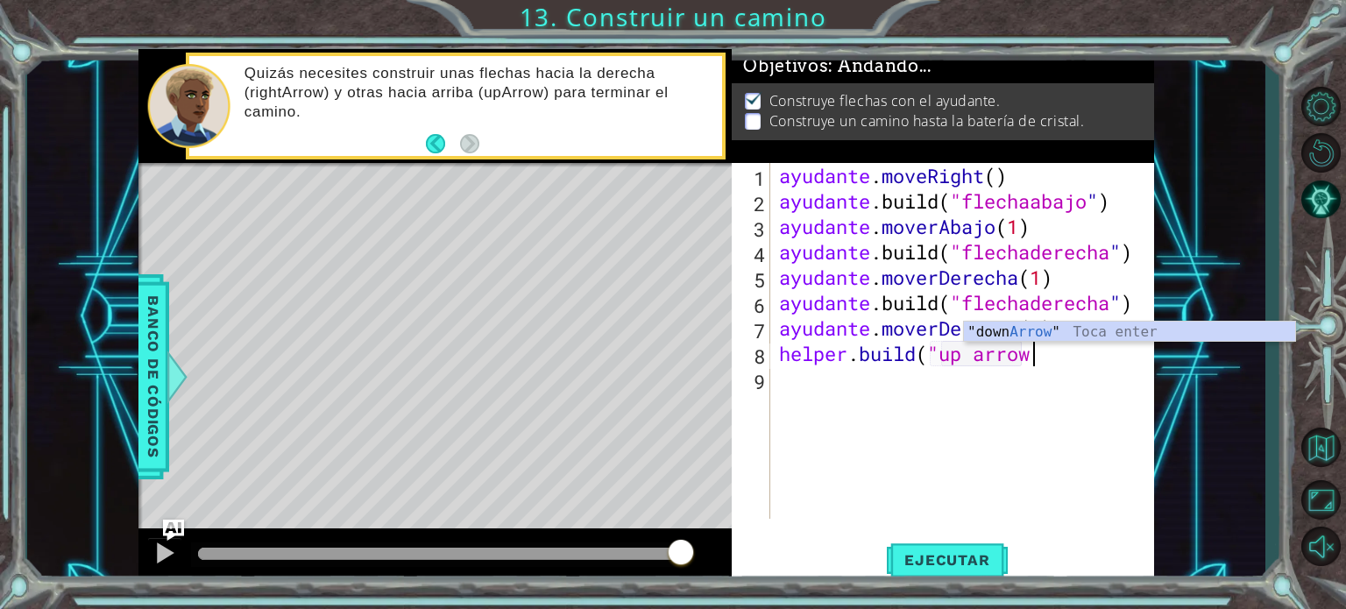
scroll to position [0, 11]
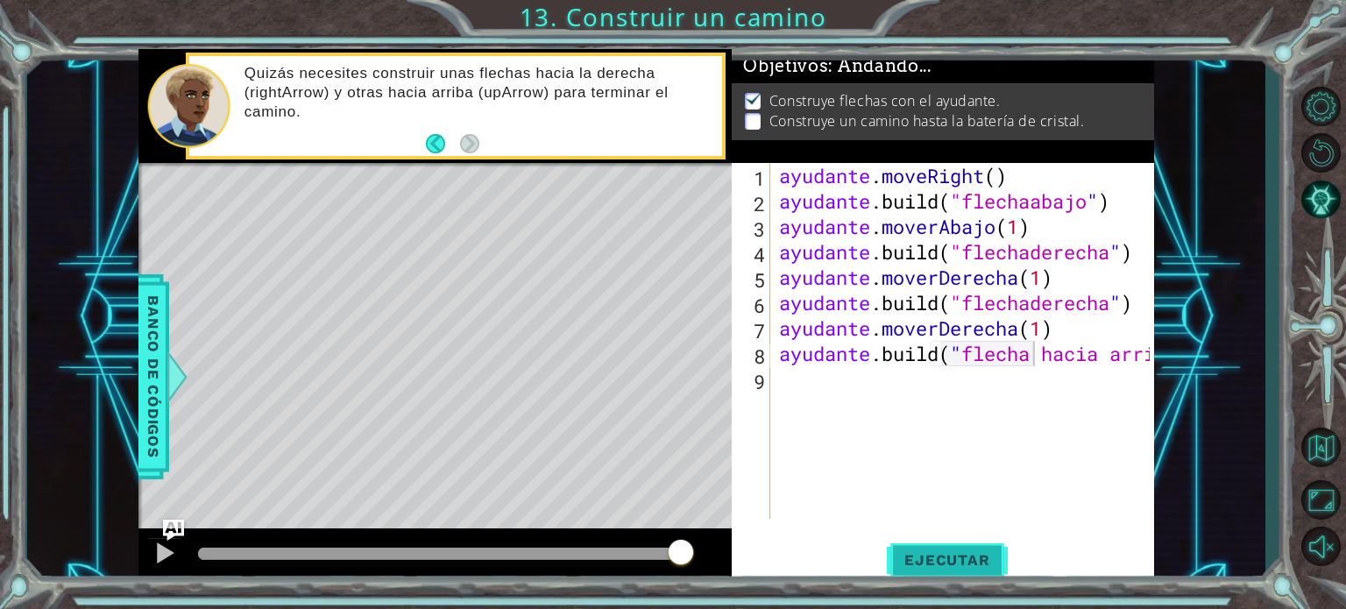
click at [988, 549] on button "Ejecutar" at bounding box center [947, 560] width 120 height 42
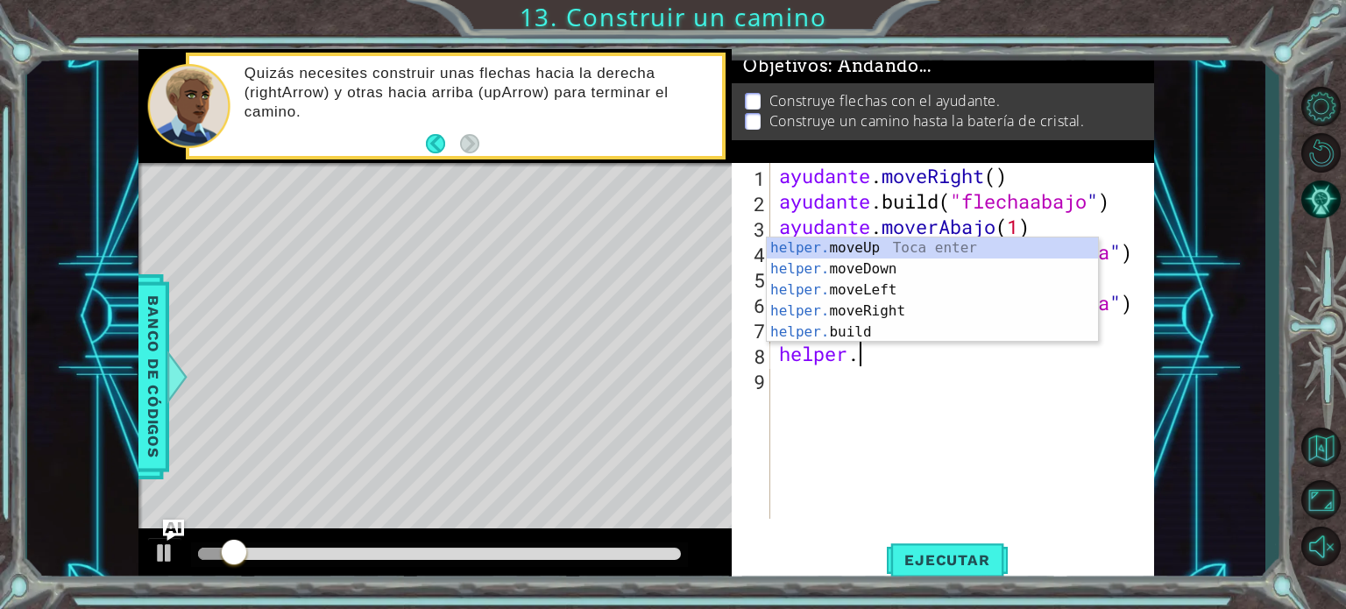
scroll to position [0, 2]
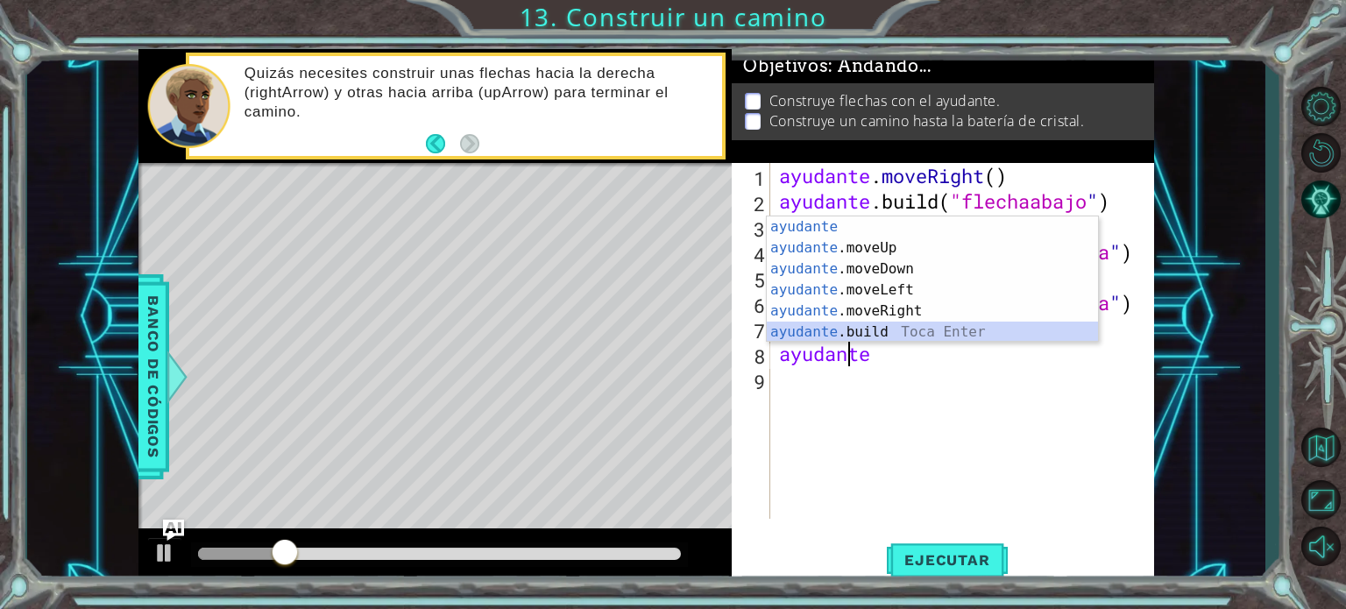
click at [902, 325] on div "ayudante [PERSON_NAME] enter ayudante .moveUp Toca Enter ayudante .moveDown Toc…" at bounding box center [932, 300] width 331 height 168
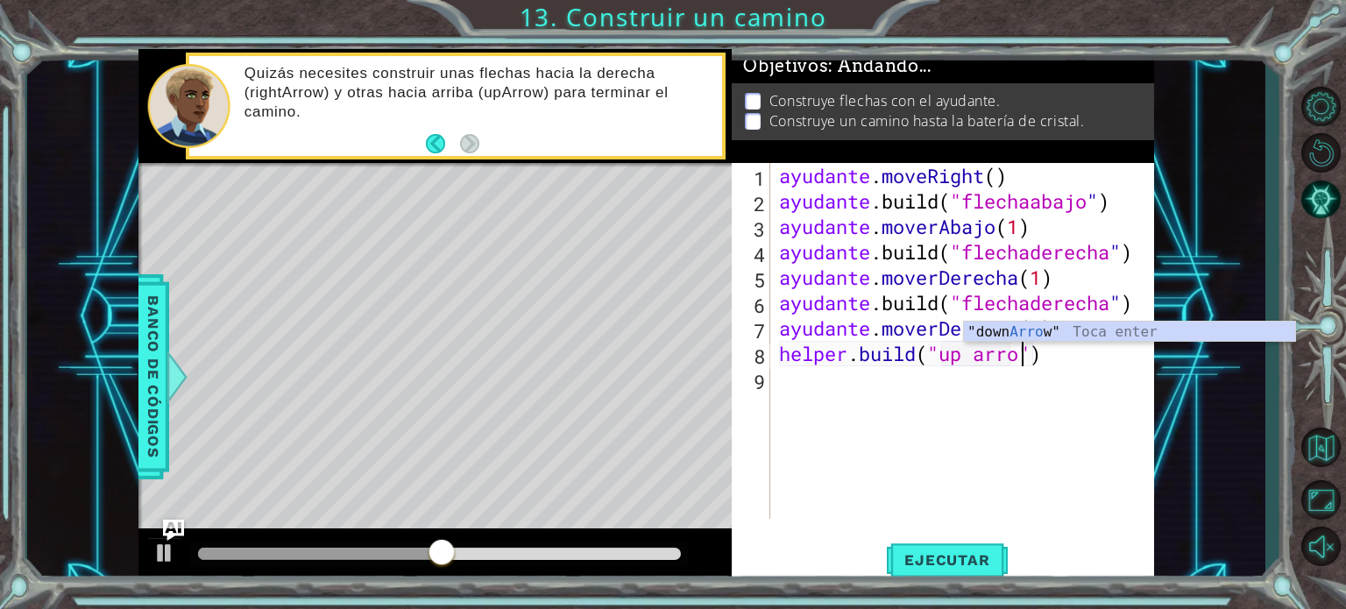
scroll to position [0, 11]
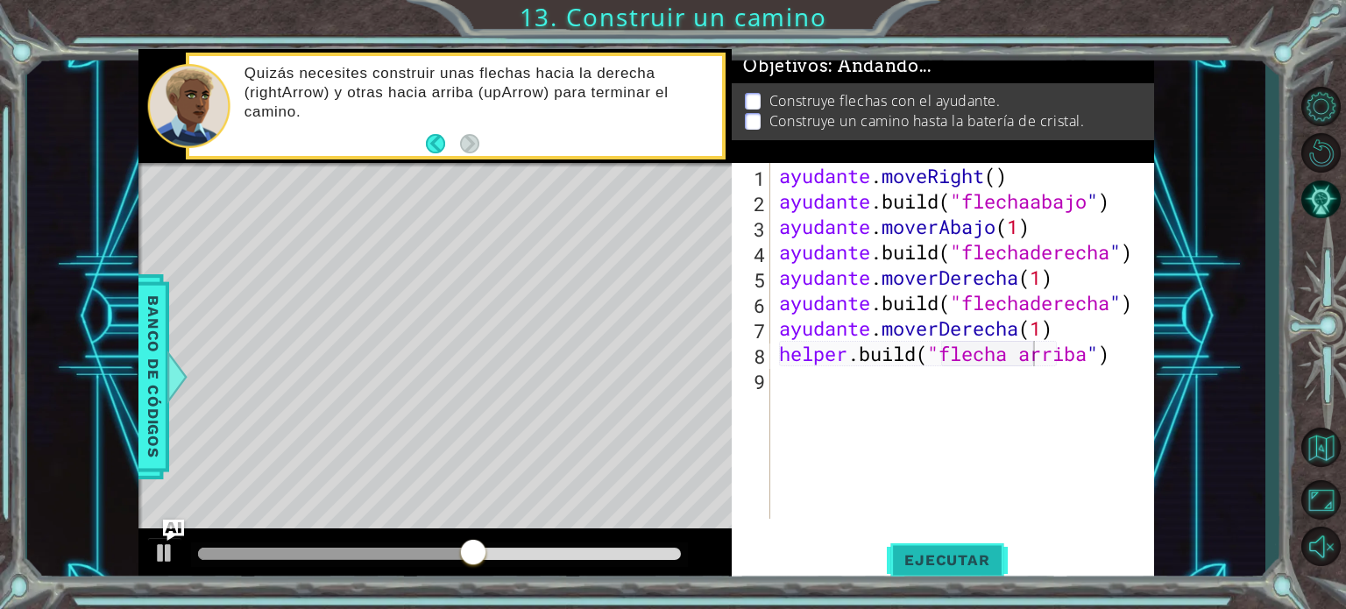
click at [931, 563] on font "Ejecutar" at bounding box center [946, 560] width 85 height 18
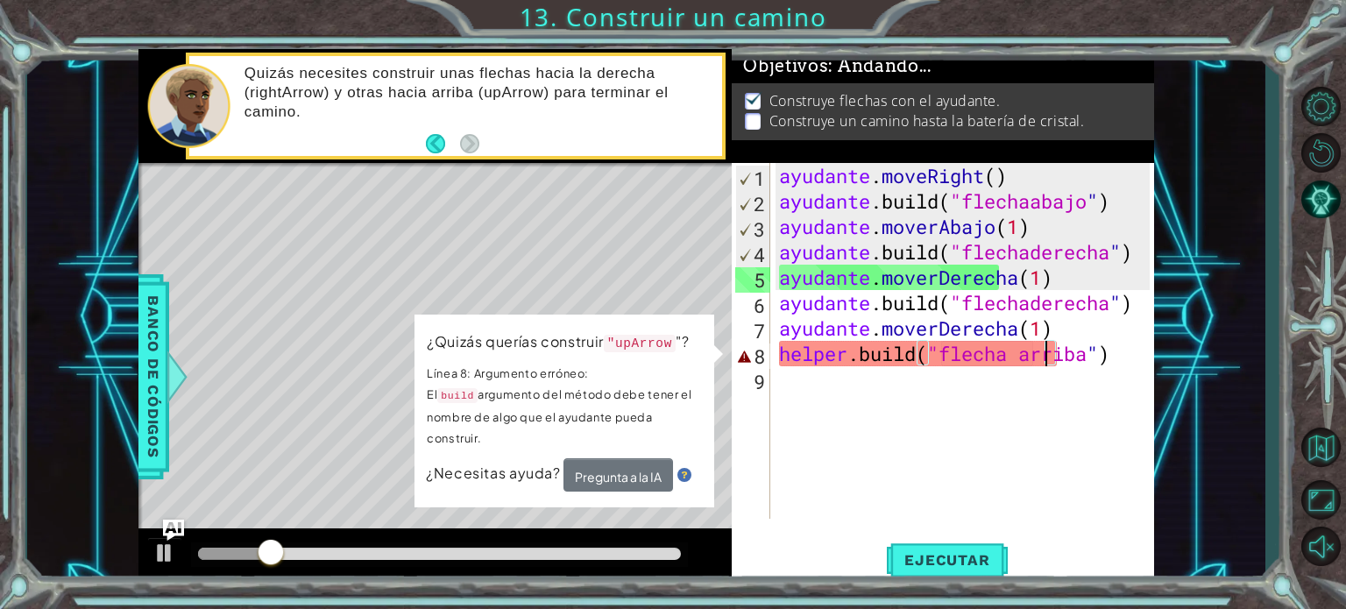
click at [1050, 355] on div "ayudante . moveRight ( ) ayudante .build ( "flechaabajo " ) ayudante . moverAba…" at bounding box center [966, 366] width 383 height 407
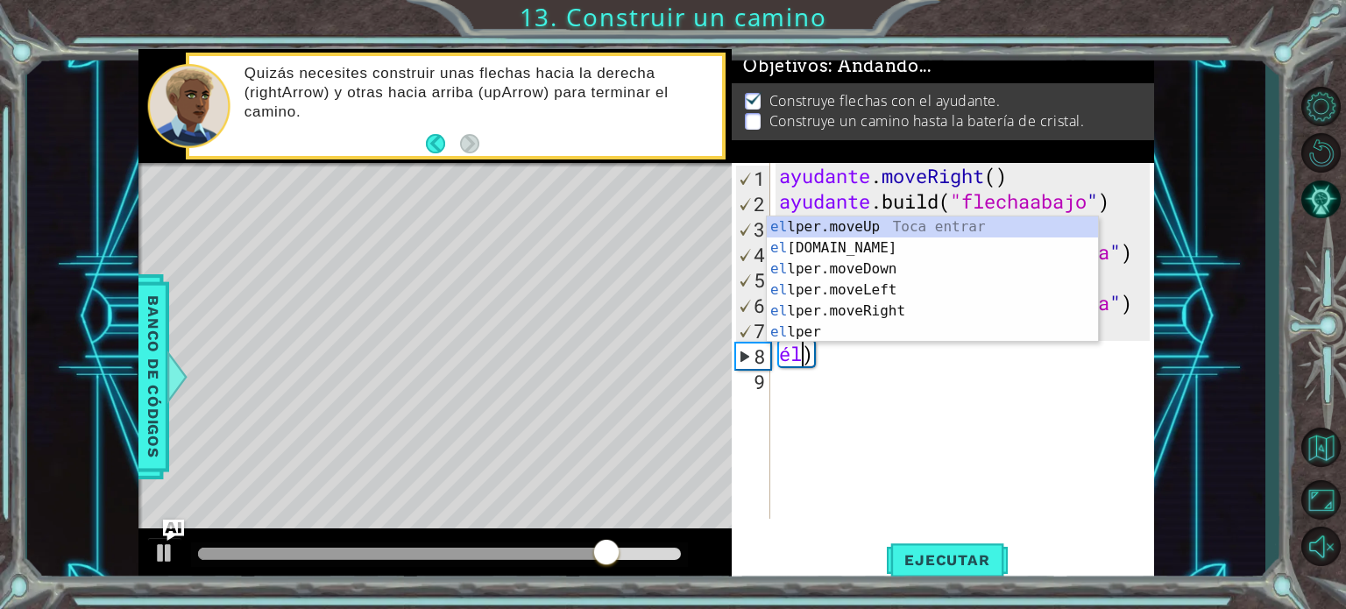
scroll to position [0, 0]
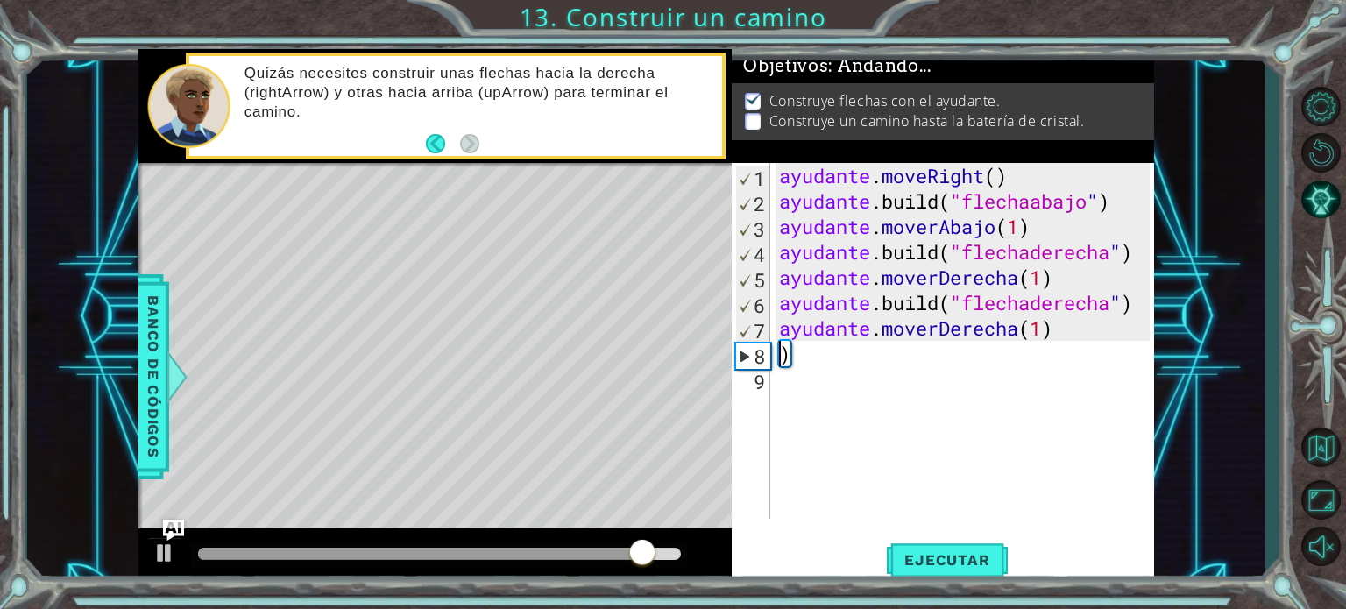
type textarea "helper.moveRight(1))"
click at [786, 360] on div "ayudante . moveRight ( ) ayudante .build ( "flechaabajo " ) ayudante . moverAba…" at bounding box center [966, 366] width 383 height 407
type textarea "a"
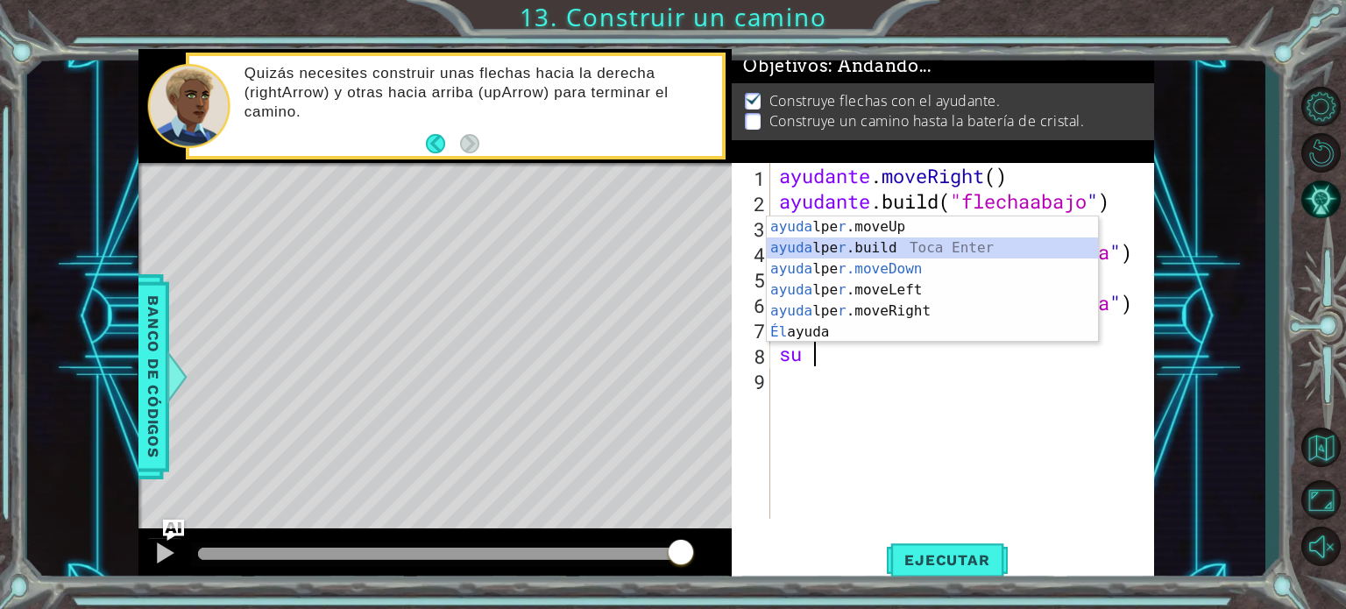
click at [913, 244] on div "ayuda lpe r .moveUp Toca enter ayuda lpe r .build [PERSON_NAME] Enter ayuda lpe…" at bounding box center [932, 300] width 331 height 168
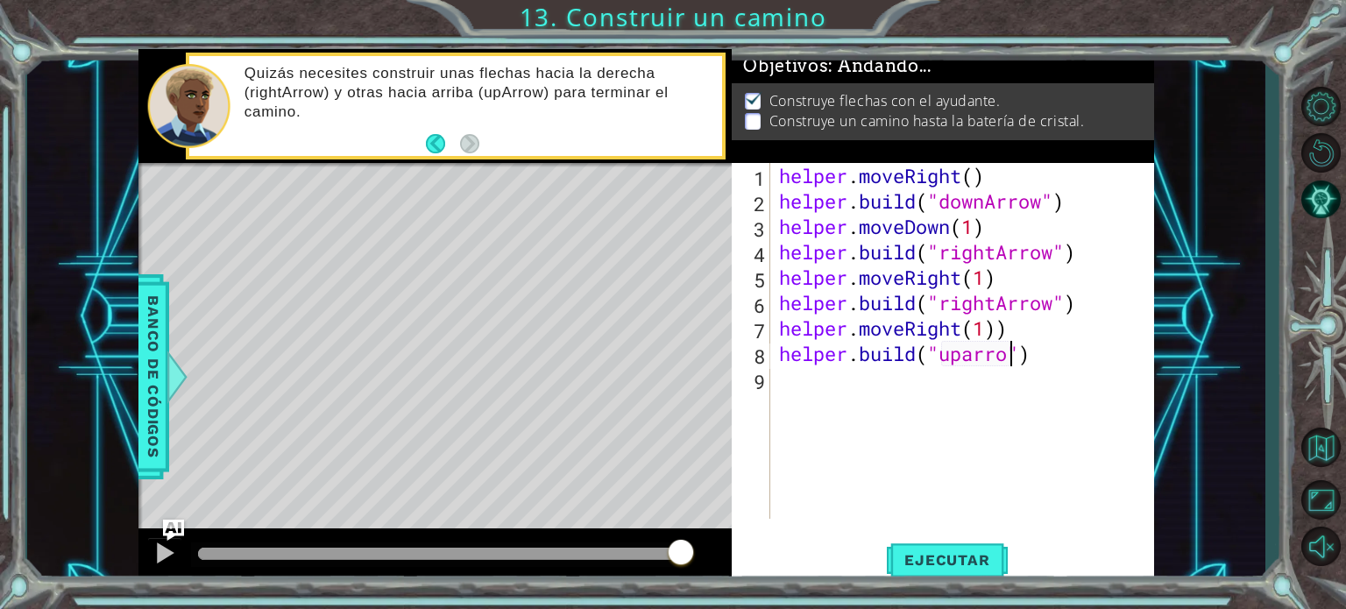
scroll to position [0, 11]
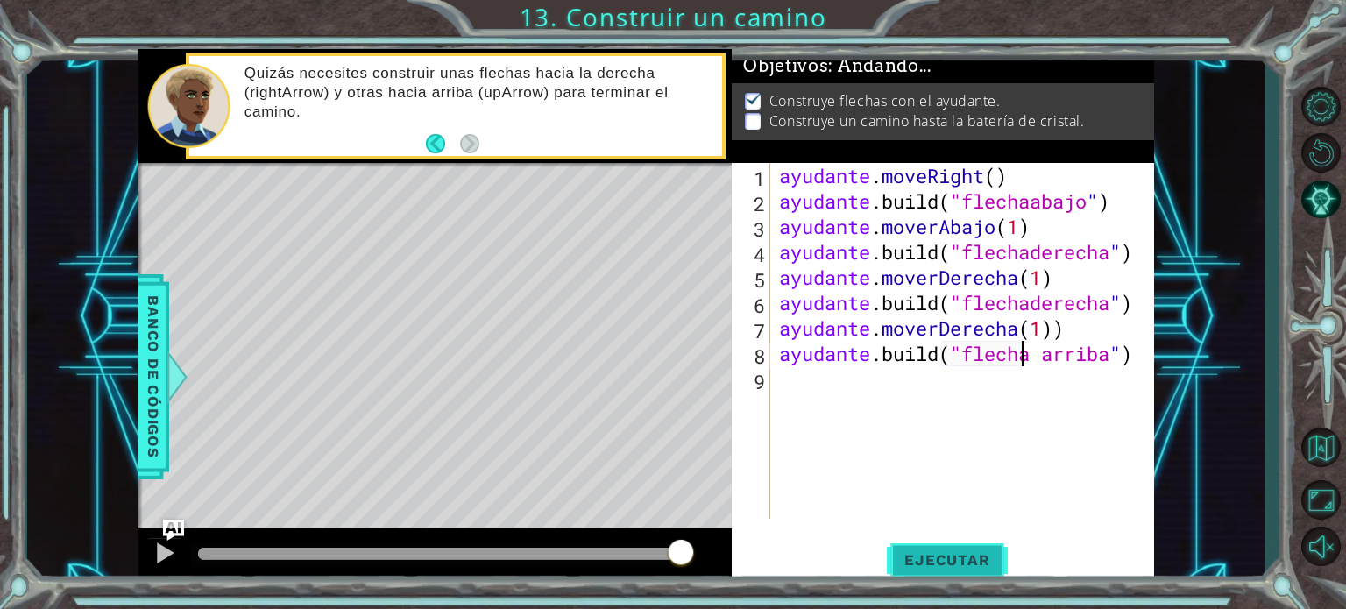
click at [971, 554] on font "Ejecutar" at bounding box center [946, 560] width 85 height 18
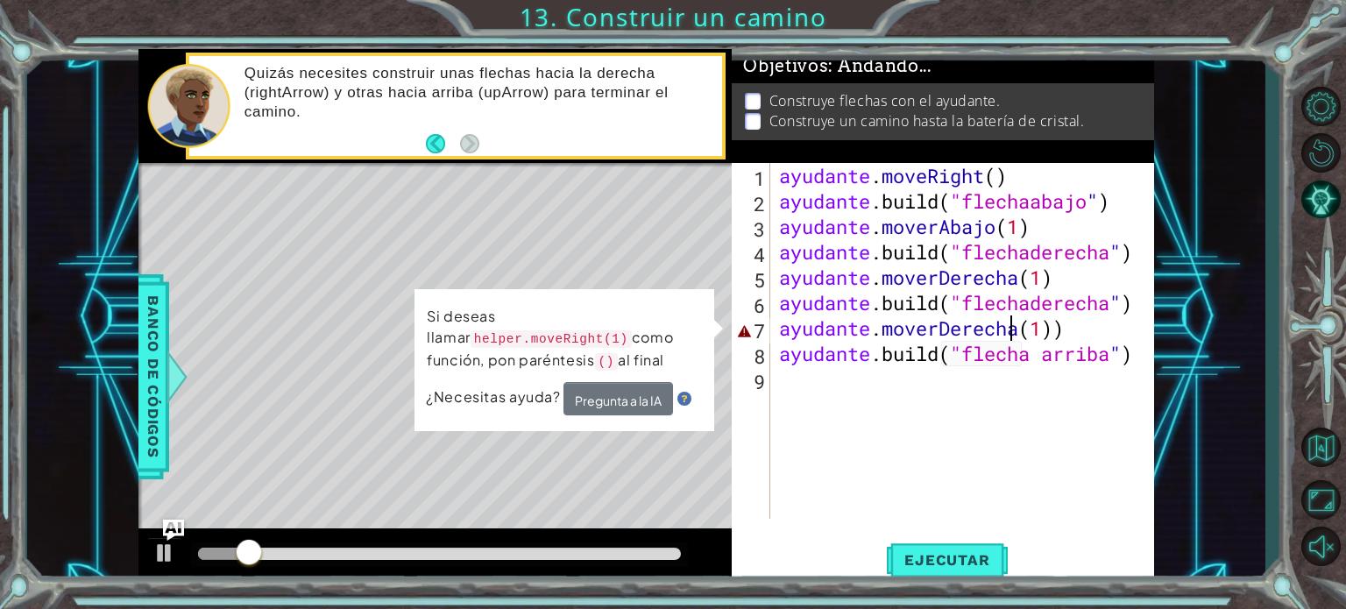
click at [1128, 327] on div "ayudante . moveRight ( ) ayudante .build ( "flechaabajo " ) ayudante . moverAba…" at bounding box center [966, 366] width 383 height 407
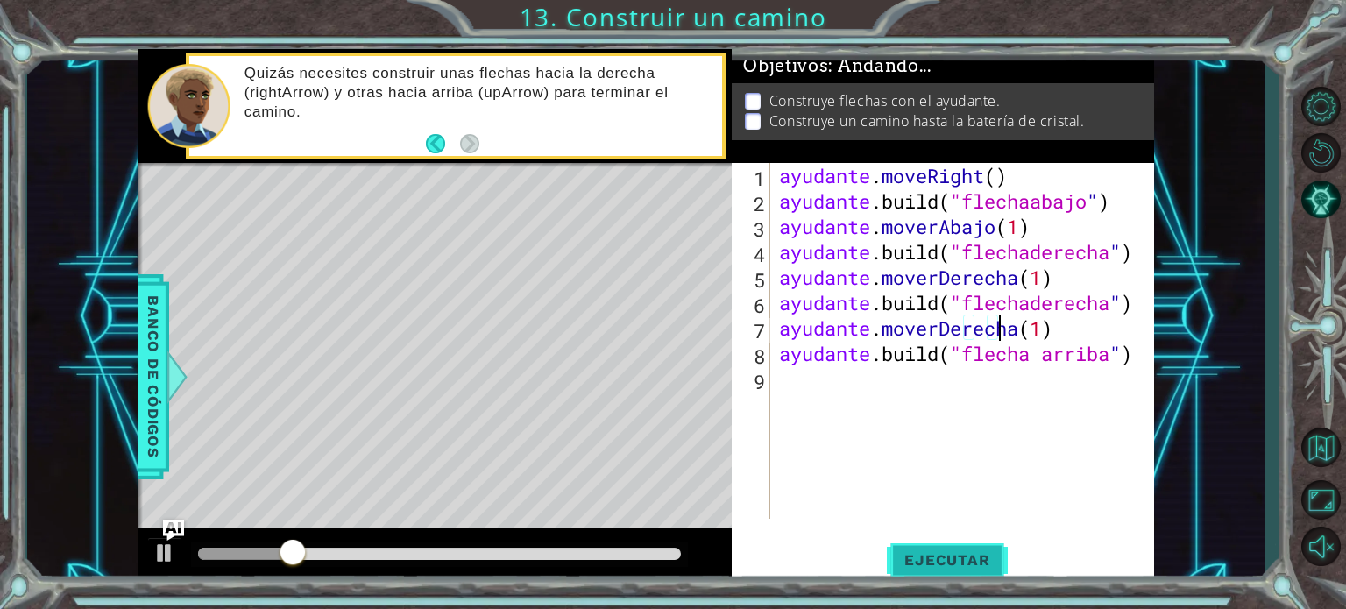
click at [980, 557] on font "Ejecutar" at bounding box center [946, 560] width 85 height 18
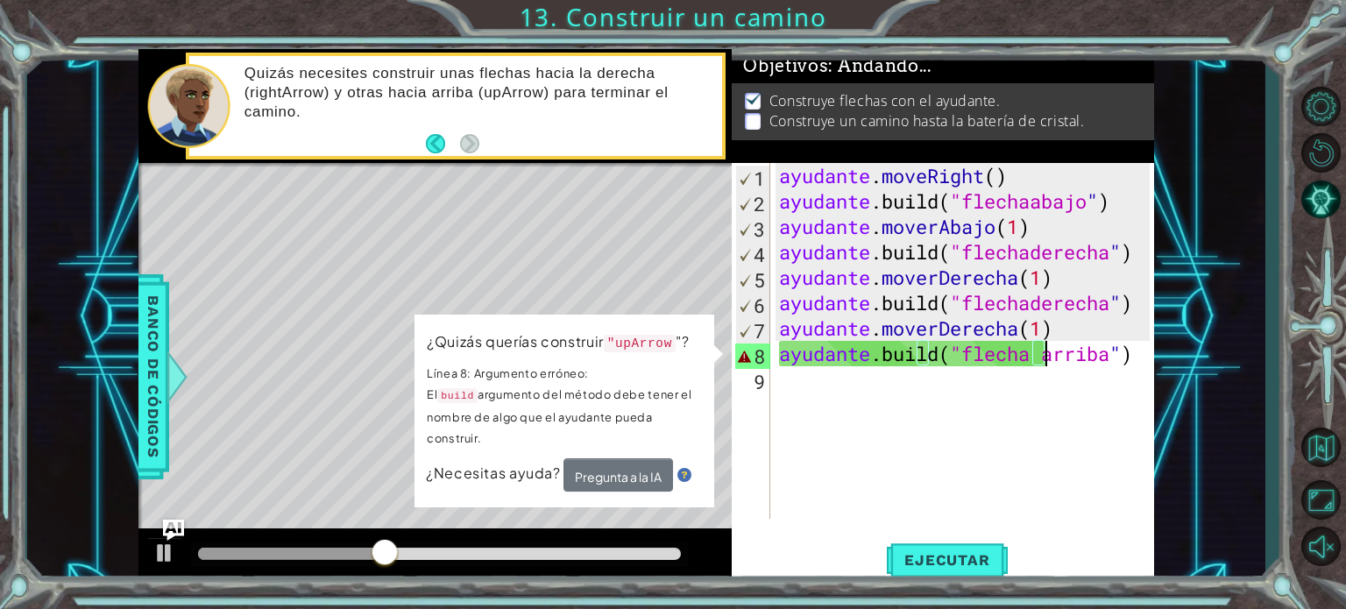
click at [1135, 357] on div "ayudante . moveRight ( ) ayudante .build ( "flechaabajo " ) ayudante . moverAba…" at bounding box center [966, 366] width 383 height 407
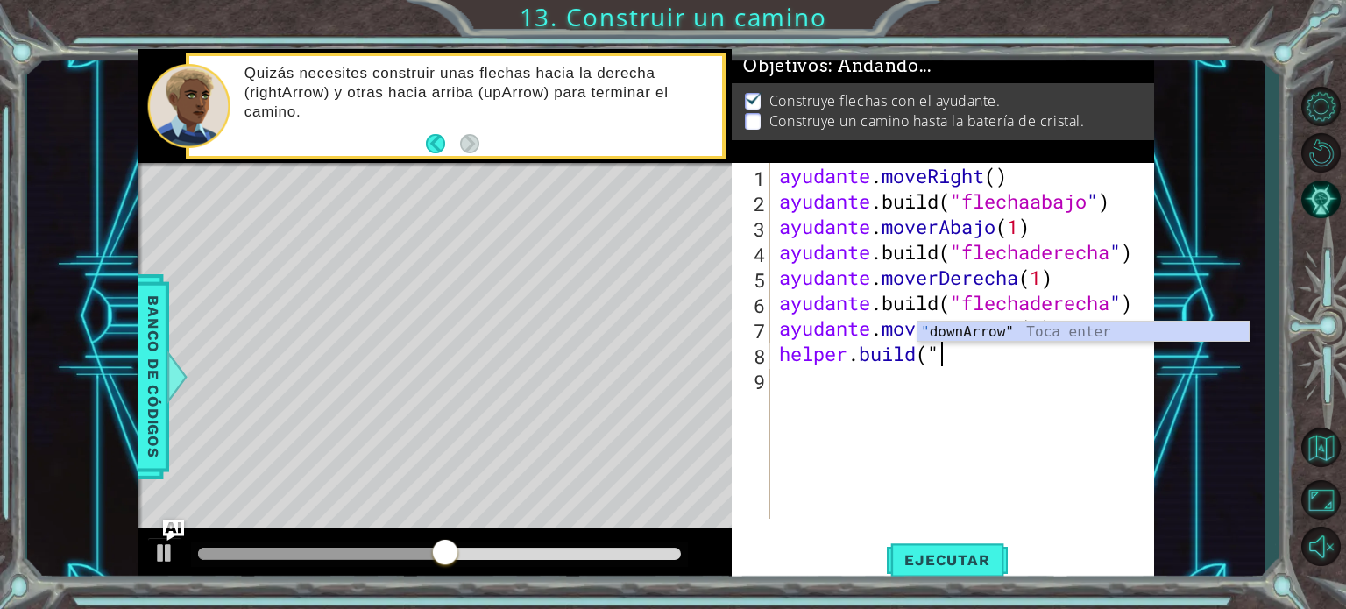
scroll to position [0, 6]
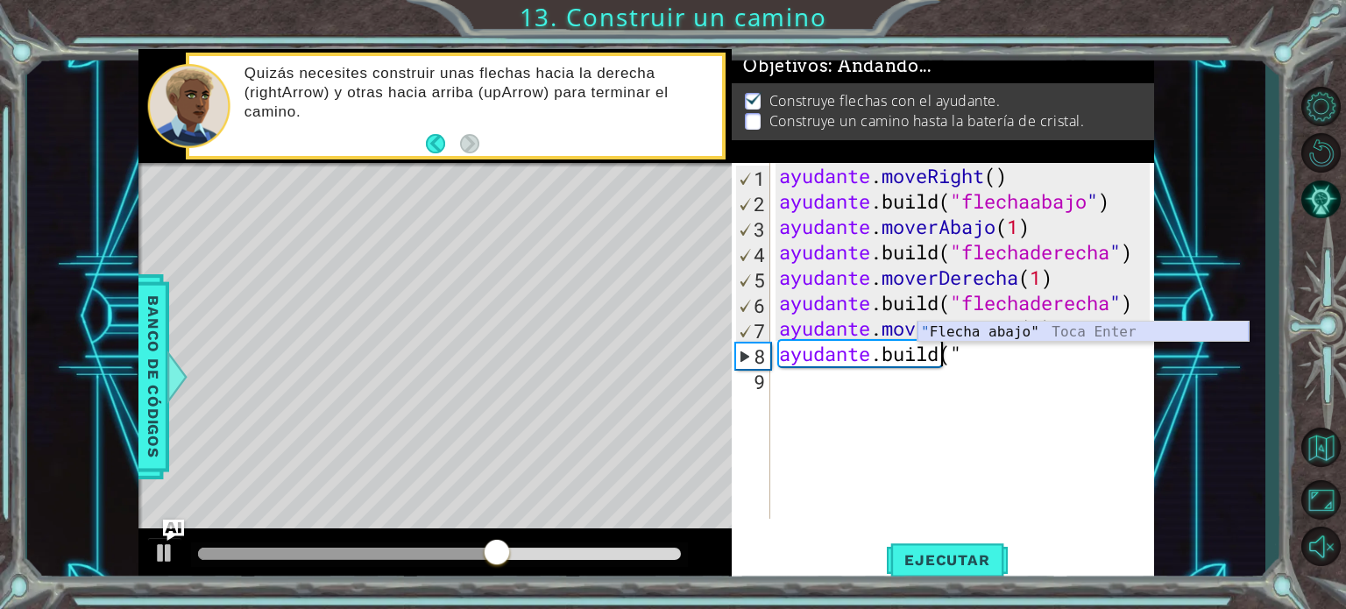
click at [1061, 326] on div "" Flecha abajo" Toca Enter" at bounding box center [1082, 353] width 331 height 63
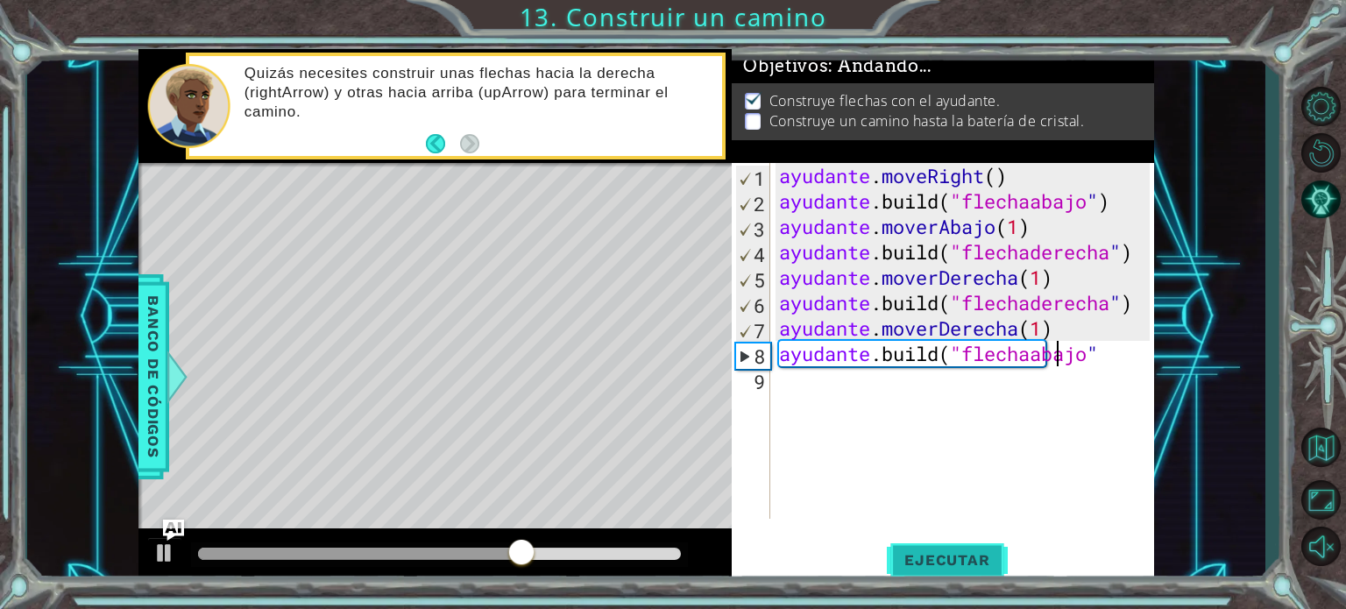
click at [957, 546] on button "Ejecutar" at bounding box center [947, 560] width 120 height 42
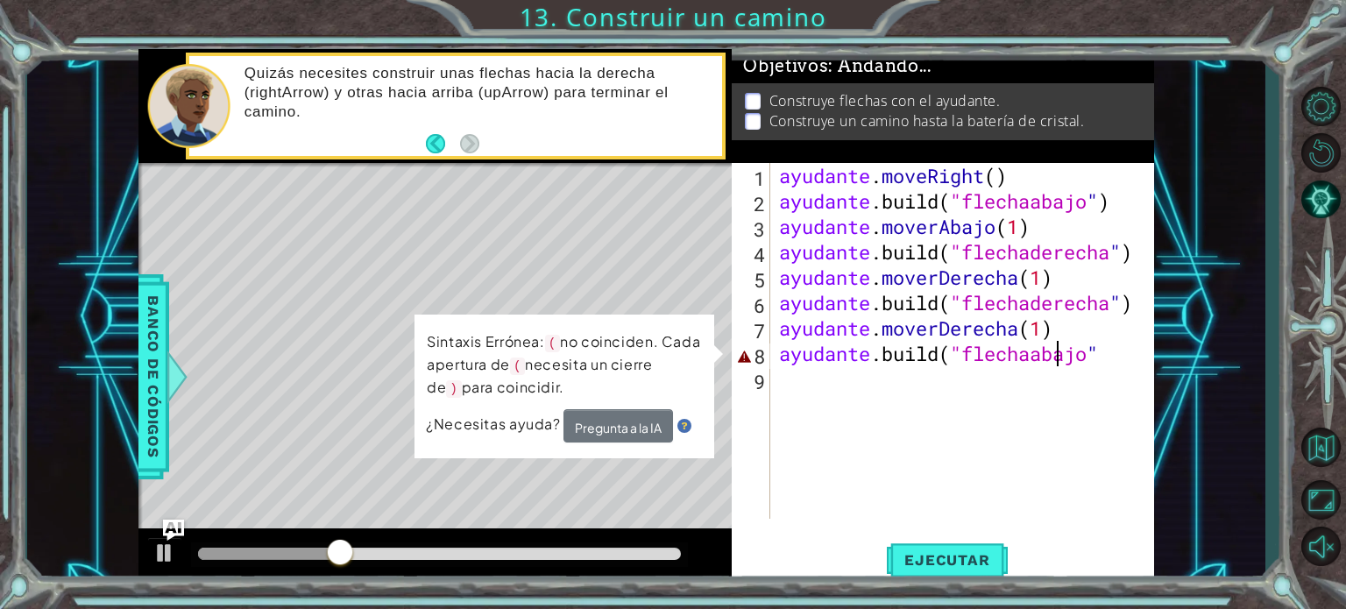
click at [1142, 359] on div "ayudante . moveRight ( ) ayudante .build ( "flechaabajo " ) ayudante . moverAba…" at bounding box center [966, 366] width 383 height 407
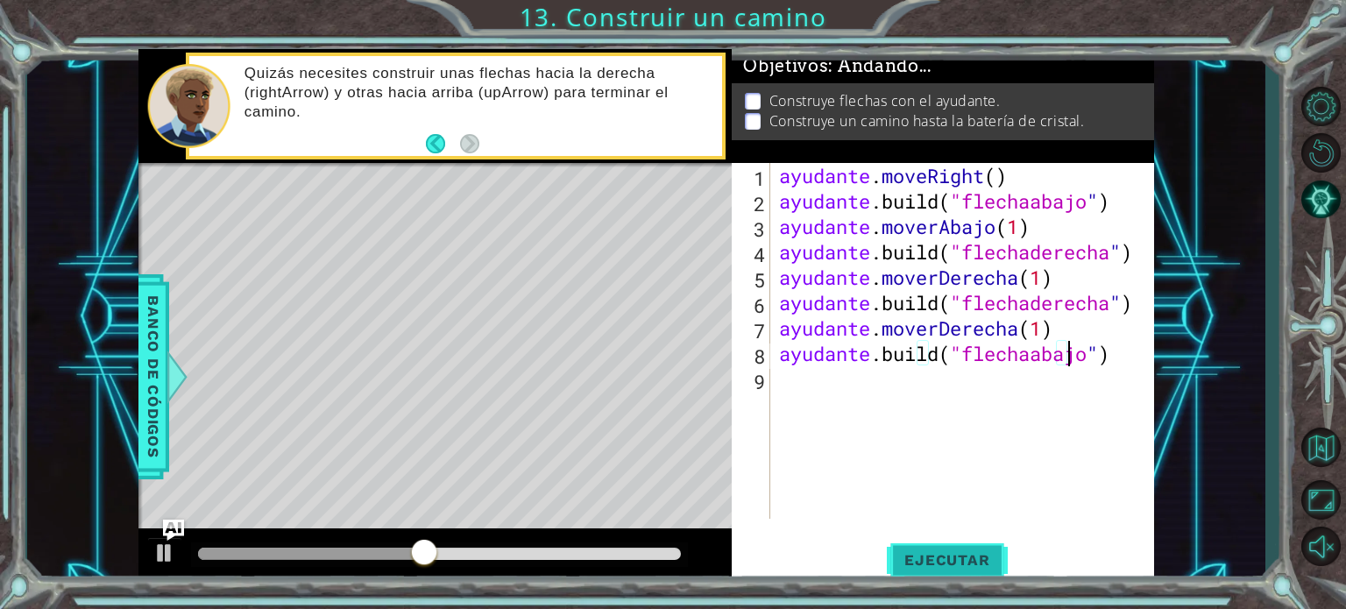
click at [939, 553] on font "Ejecutar" at bounding box center [946, 560] width 85 height 18
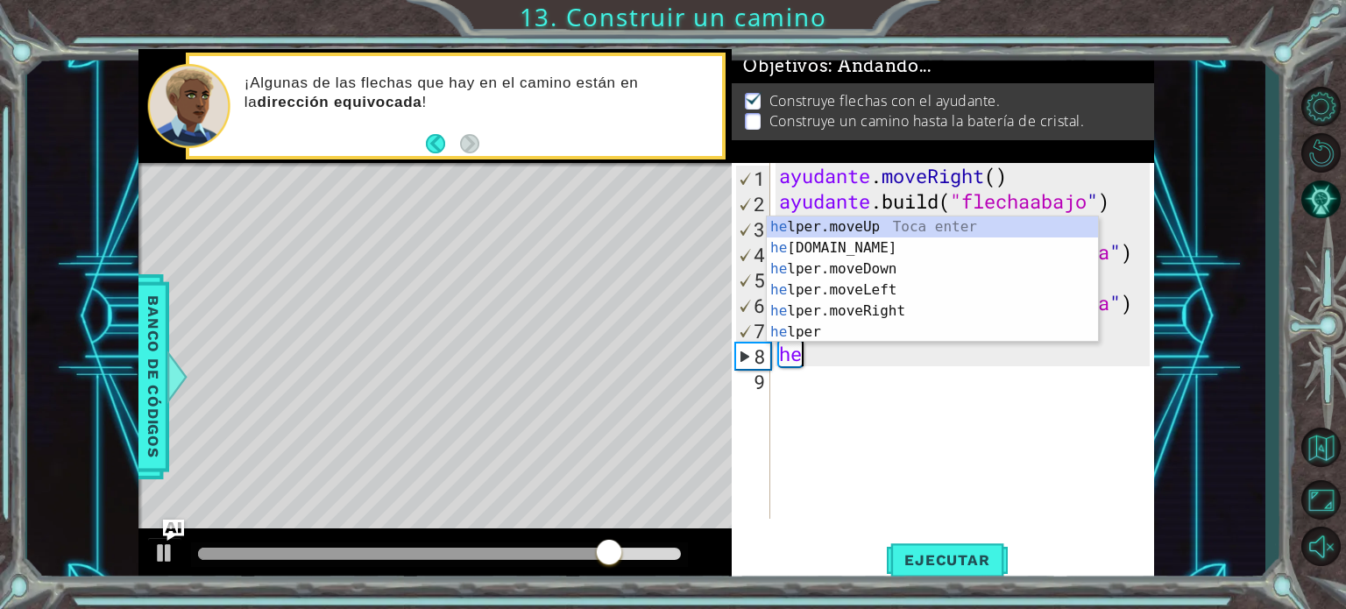
scroll to position [0, 0]
type textarea "h"
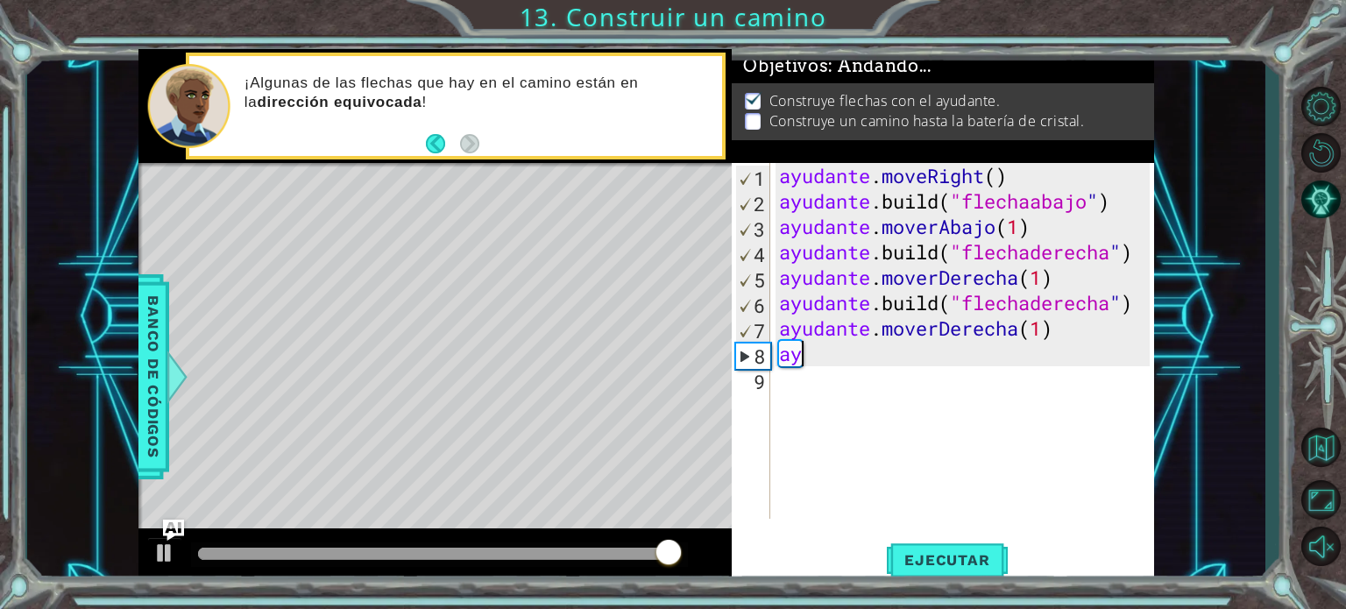
type textarea "a"
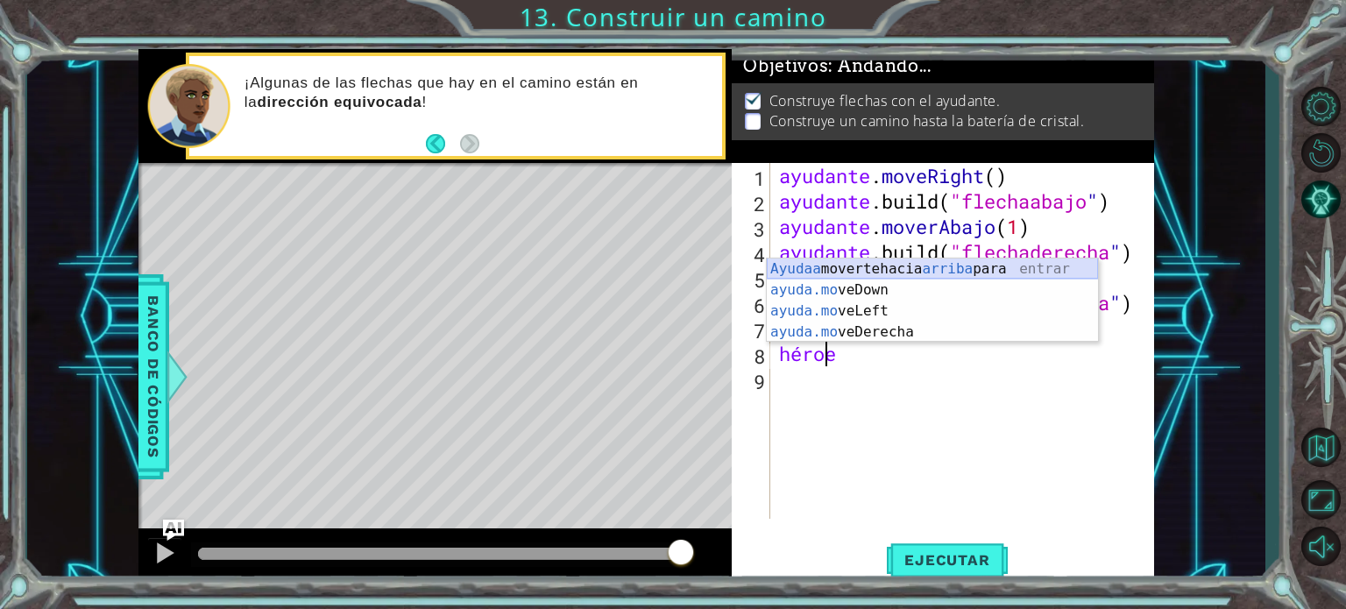
click at [974, 265] on div "[PERSON_NAME] a moverte hacia arriba para entrar ayuda .m o veDown ​ ​ Toca Ent…" at bounding box center [932, 321] width 331 height 126
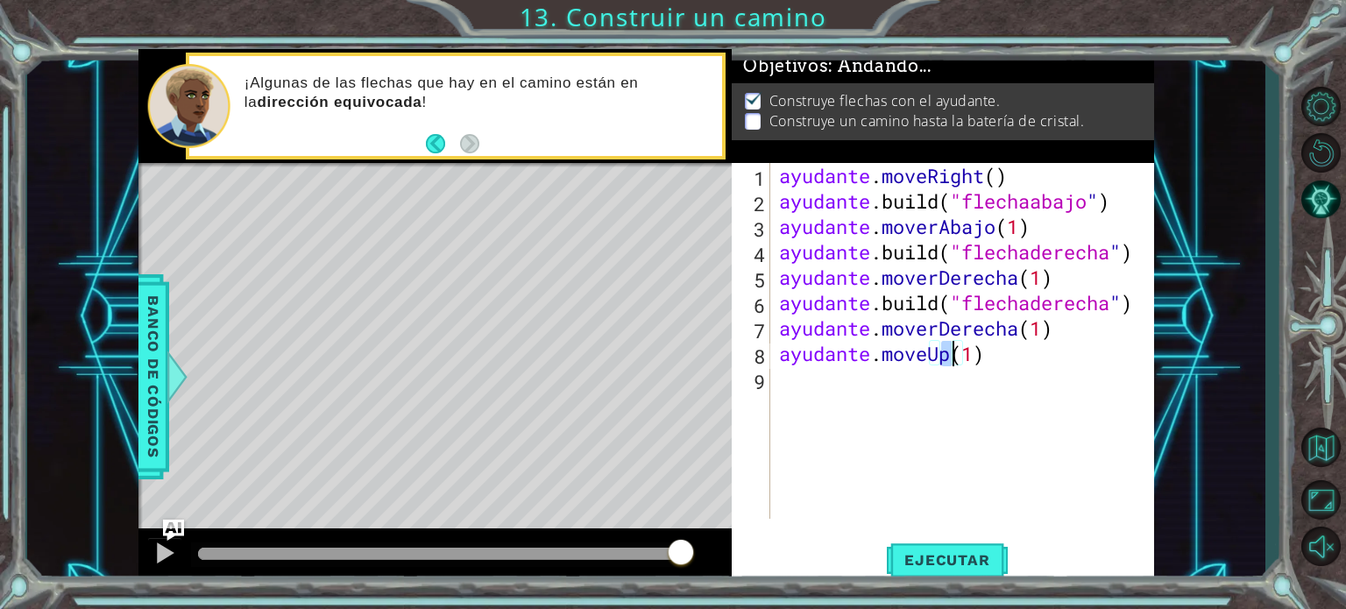
click at [1023, 351] on div "ayudante . moveRight ( ) ayudante .build ( "flechaabajo " ) ayudante . moverAba…" at bounding box center [966, 366] width 383 height 407
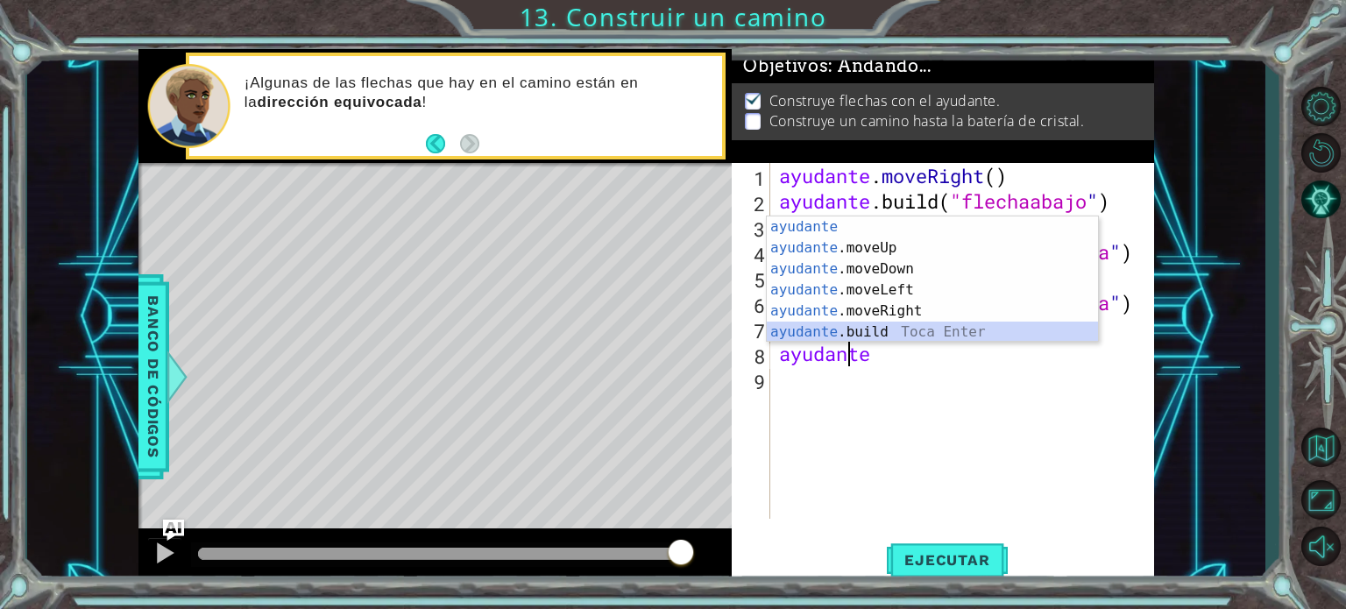
click at [983, 322] on div "ayudante [PERSON_NAME] enter ayudante .moveUp Toca Enter ayudante .moveDown Toc…" at bounding box center [932, 300] width 331 height 168
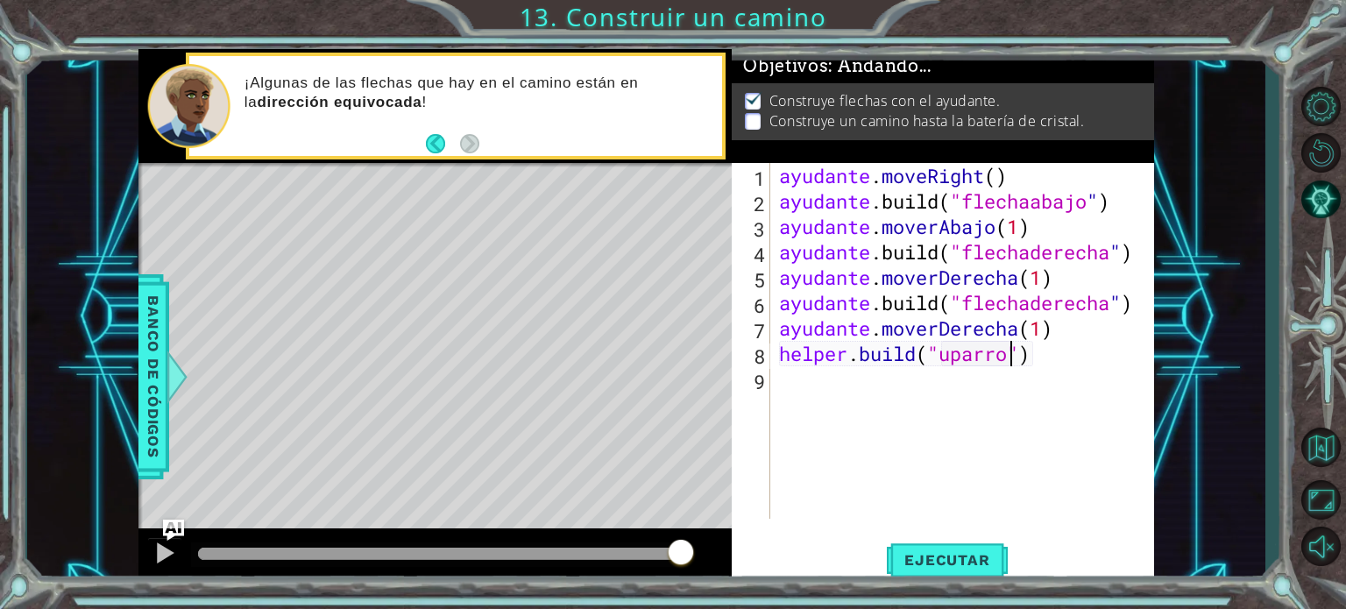
scroll to position [0, 11]
click at [944, 553] on font "Ejecutar" at bounding box center [946, 560] width 85 height 18
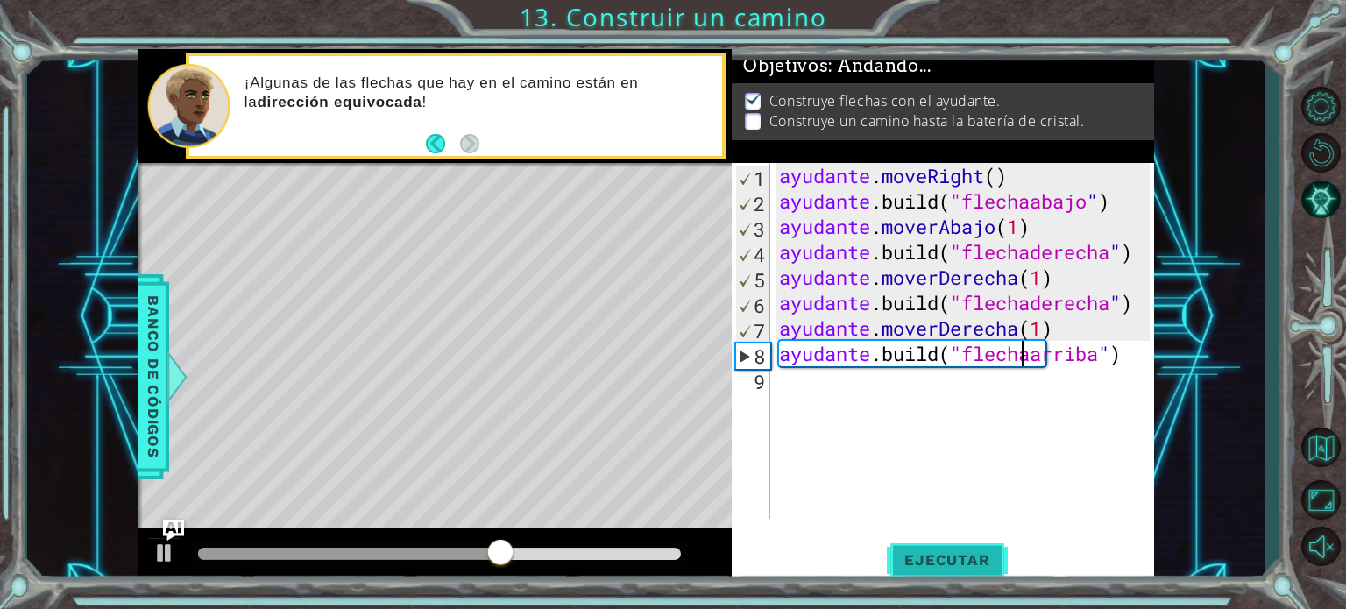
type textarea "[DOMAIN_NAME]("upArrow")"
click at [940, 558] on font "Ejecutar" at bounding box center [946, 560] width 85 height 18
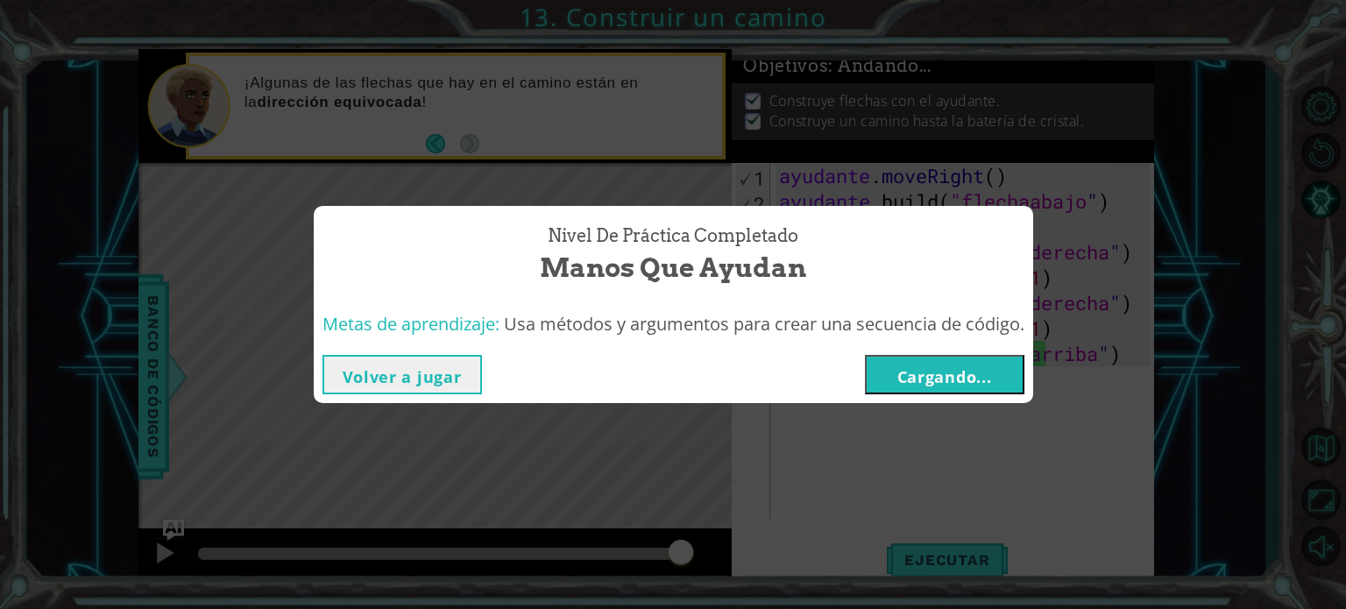
click at [953, 374] on font "Cargando..." at bounding box center [944, 376] width 95 height 21
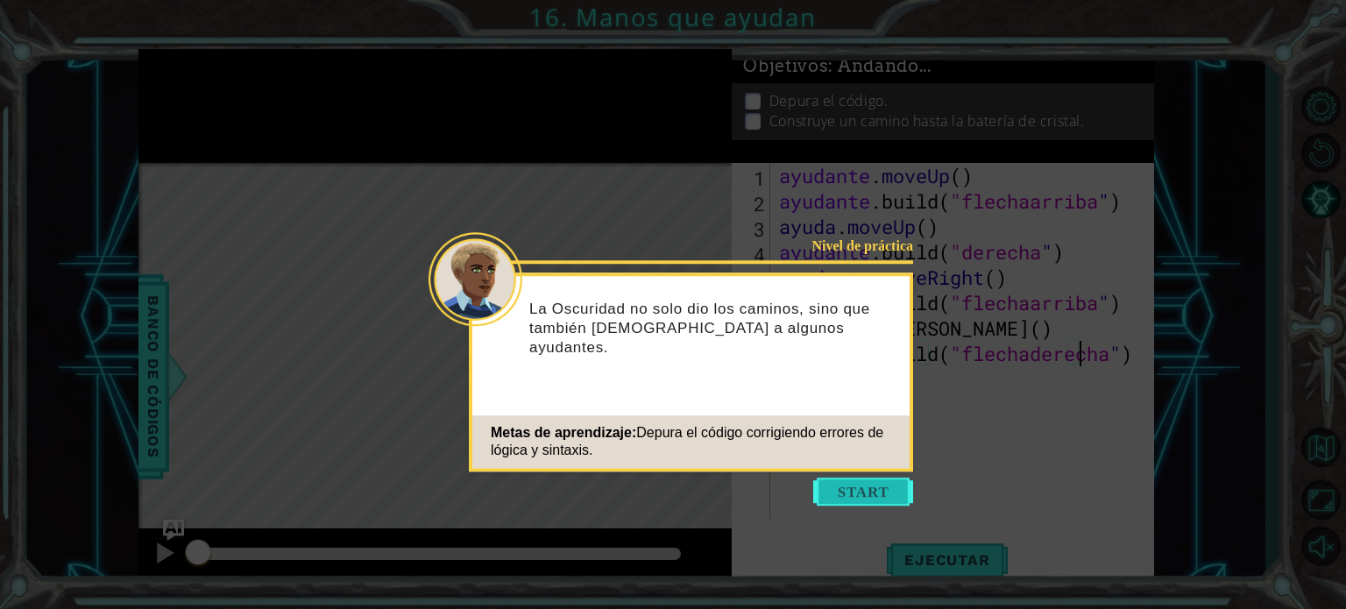
click at [874, 483] on button "Comenzar" at bounding box center [863, 491] width 100 height 28
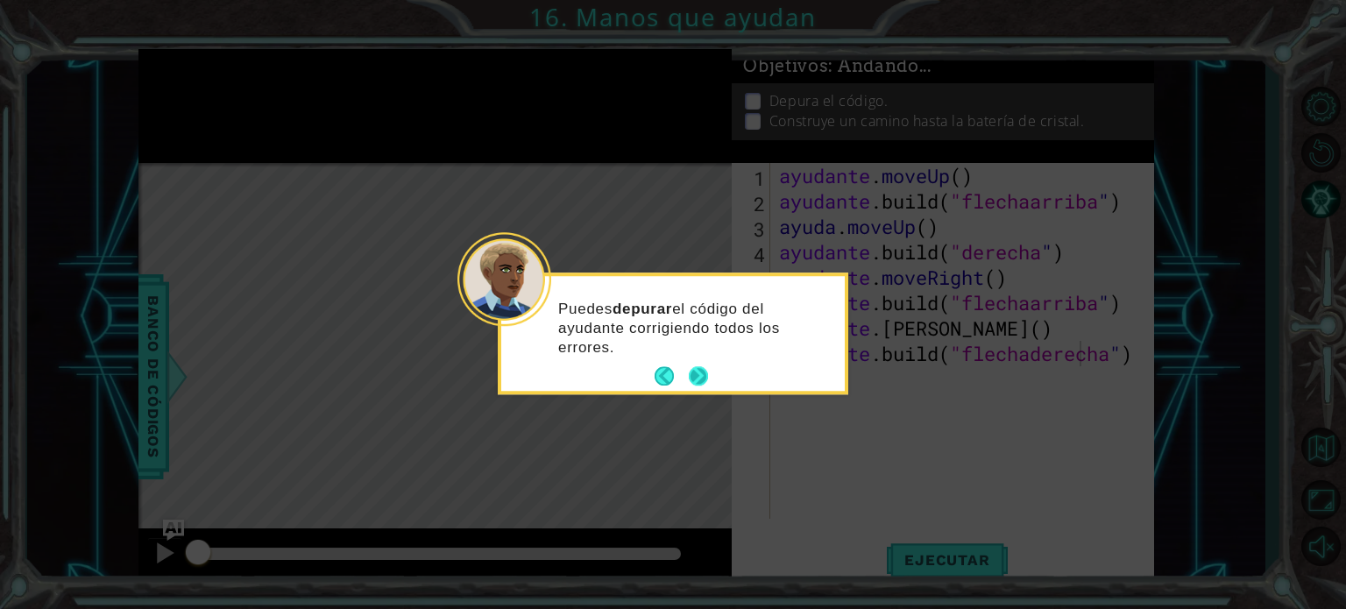
click at [700, 371] on button "Próximo" at bounding box center [698, 376] width 19 height 19
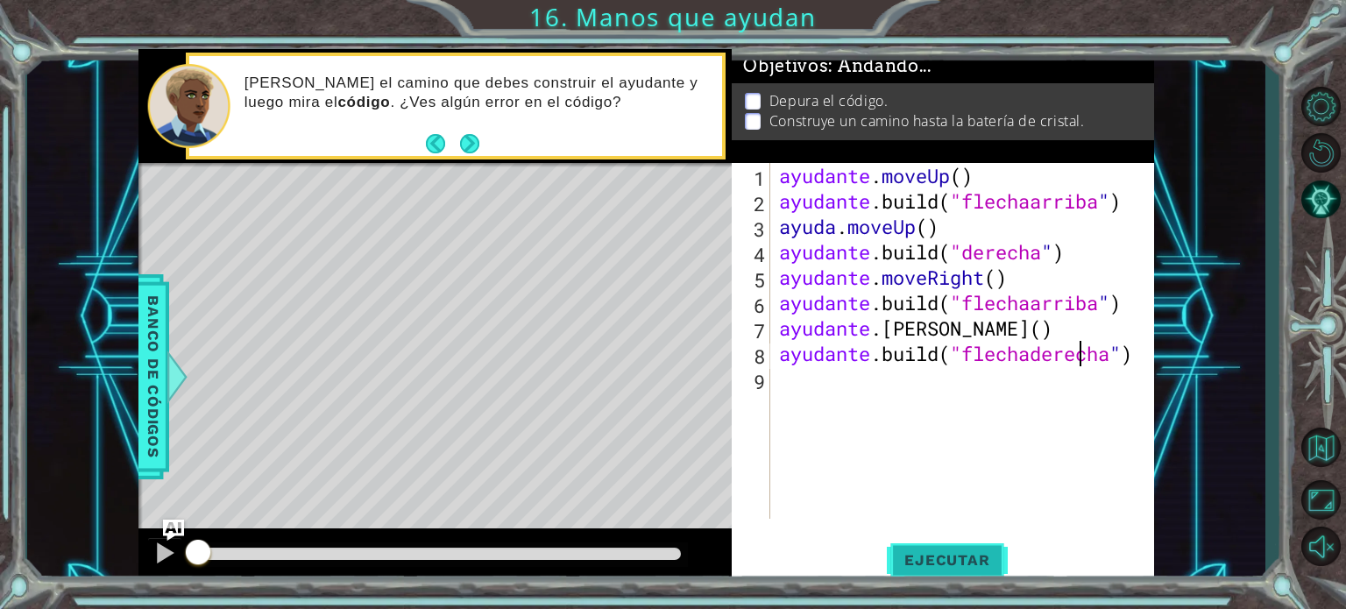
click at [942, 569] on button "Ejecutar" at bounding box center [947, 560] width 120 height 42
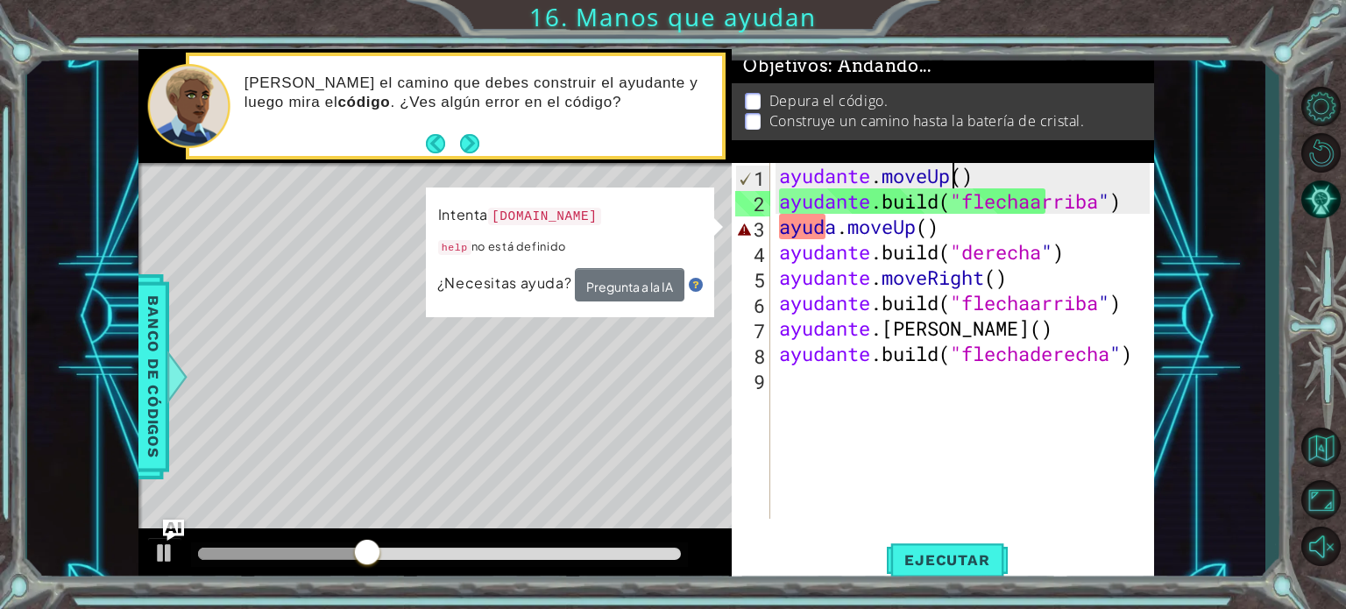
click at [1005, 171] on div "ayudante . moveUp ( ) ayudante .build ( "flechaarriba " ) ayuda . moveUp ( ) ay…" at bounding box center [966, 366] width 383 height 407
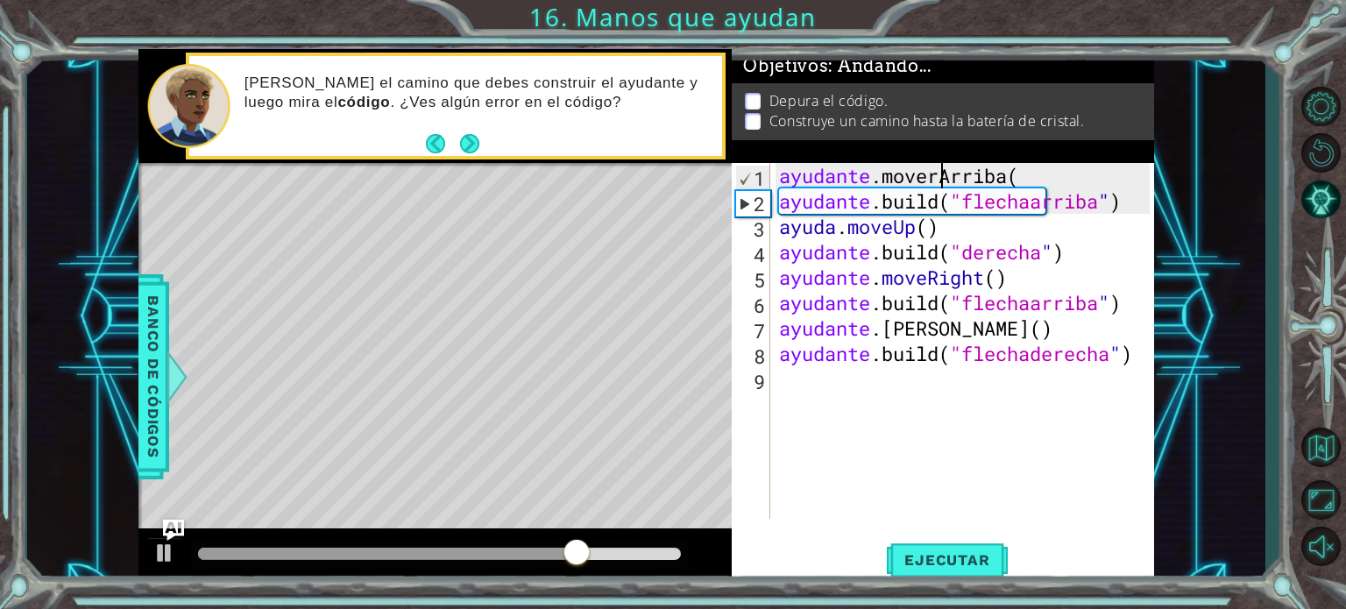
scroll to position [0, 7]
click at [959, 553] on font "Ejecutar" at bounding box center [946, 560] width 85 height 18
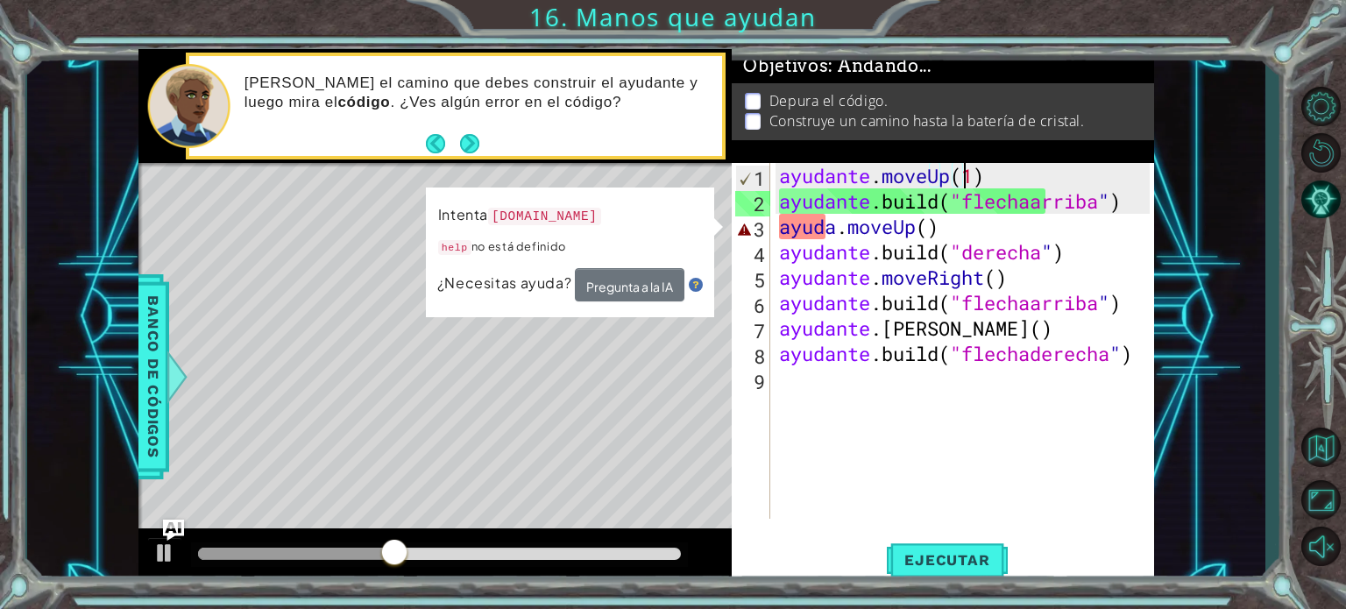
click at [859, 223] on div "ayudante . moveUp ( 1 ) ayudante .build ( "flechaarriba " ) ayuda . moveUp ( ) …" at bounding box center [966, 366] width 383 height 407
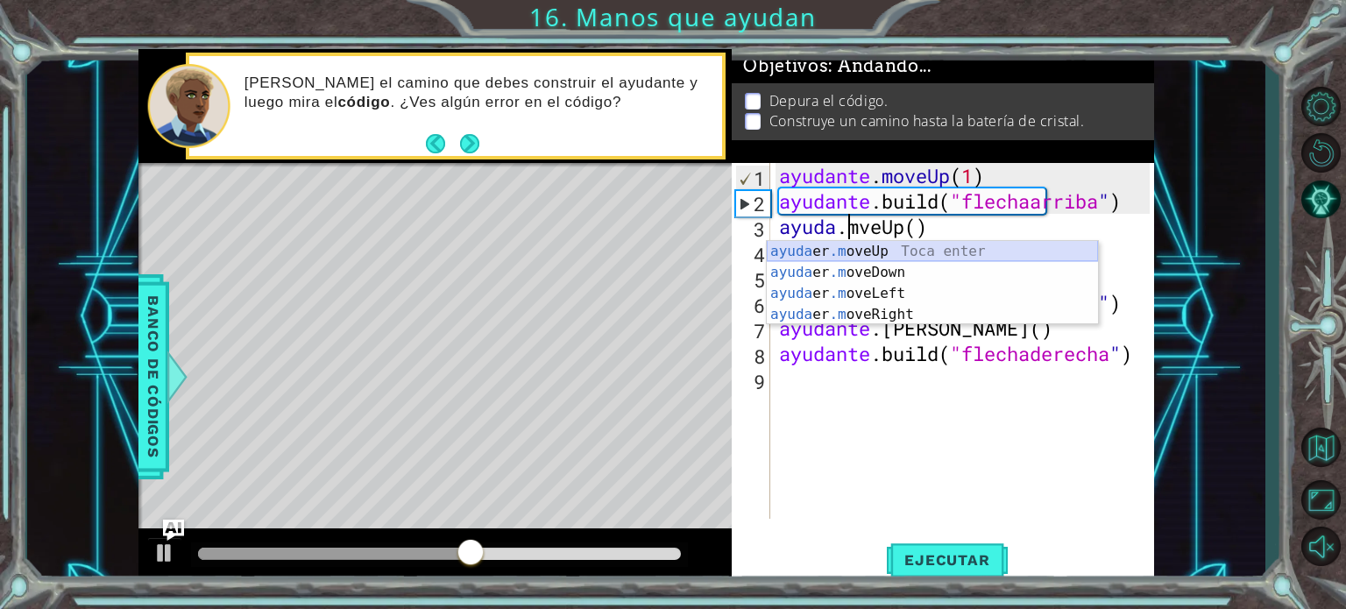
click at [879, 251] on div "ayuda er .m oveUp Toca enter ayuda er .m oveDown Toca Enter ayuda er .m oveLeft…" at bounding box center [932, 304] width 331 height 126
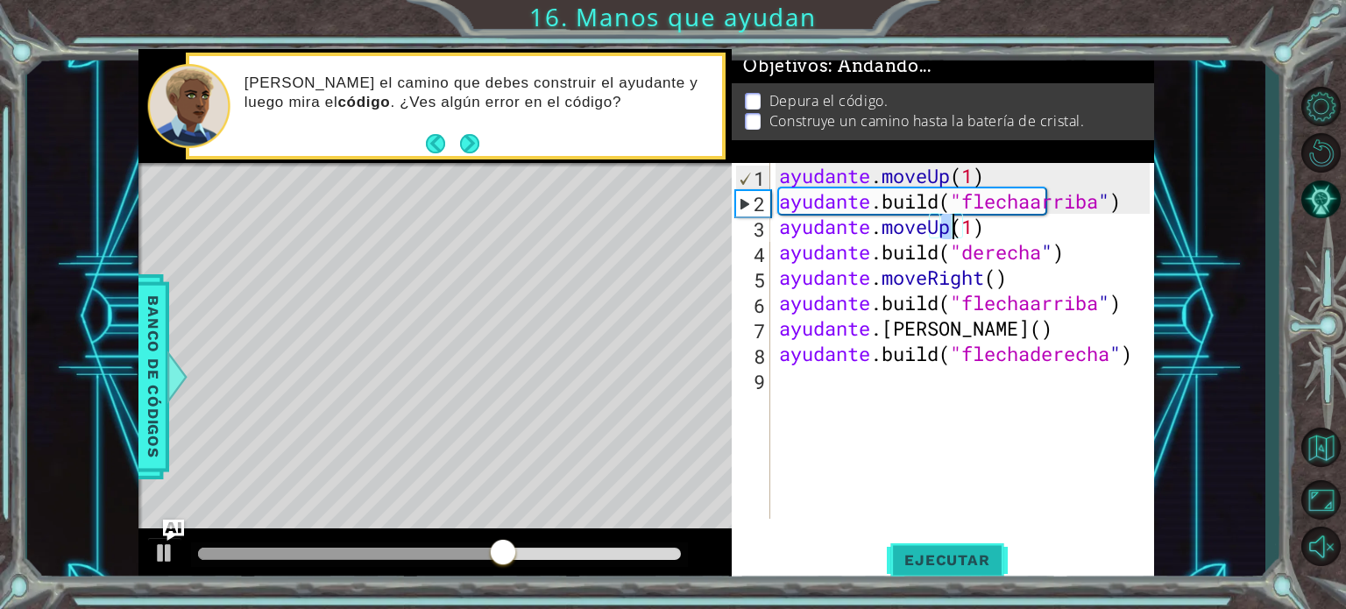
click at [958, 555] on font "Ejecutar" at bounding box center [946, 560] width 85 height 18
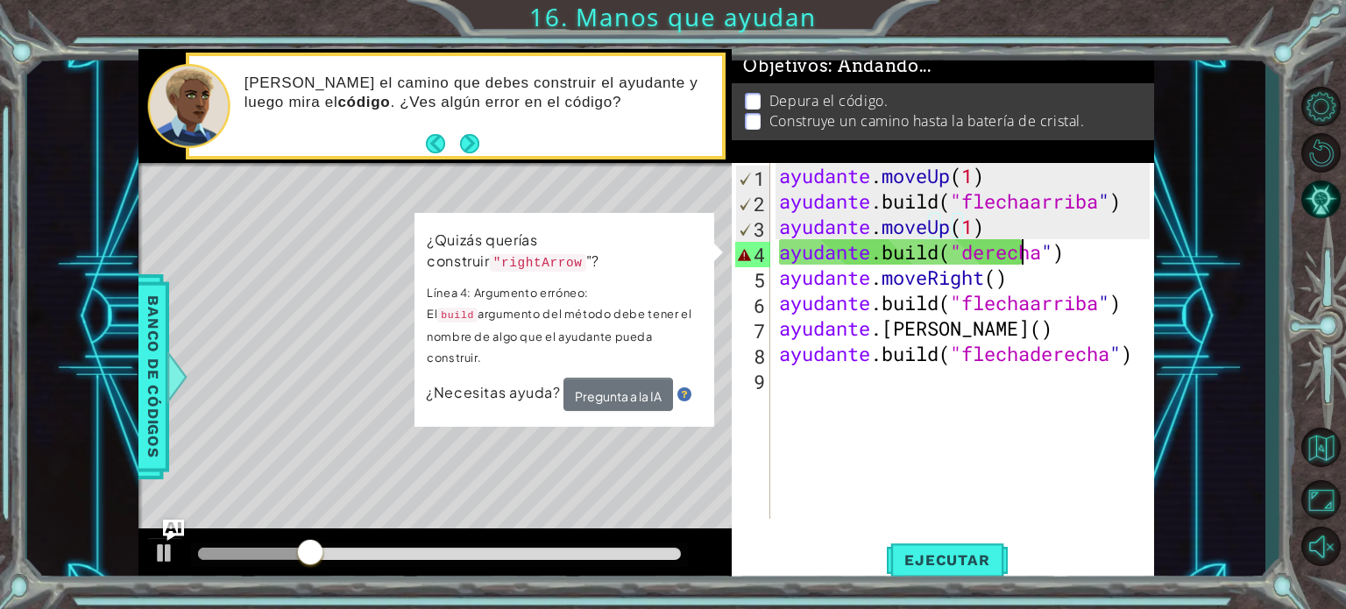
click at [1045, 244] on div "ayudante . moveUp ( 1 ) ayudante .build ( "flechaarriba " ) ayudante . moveUp (…" at bounding box center [966, 366] width 383 height 407
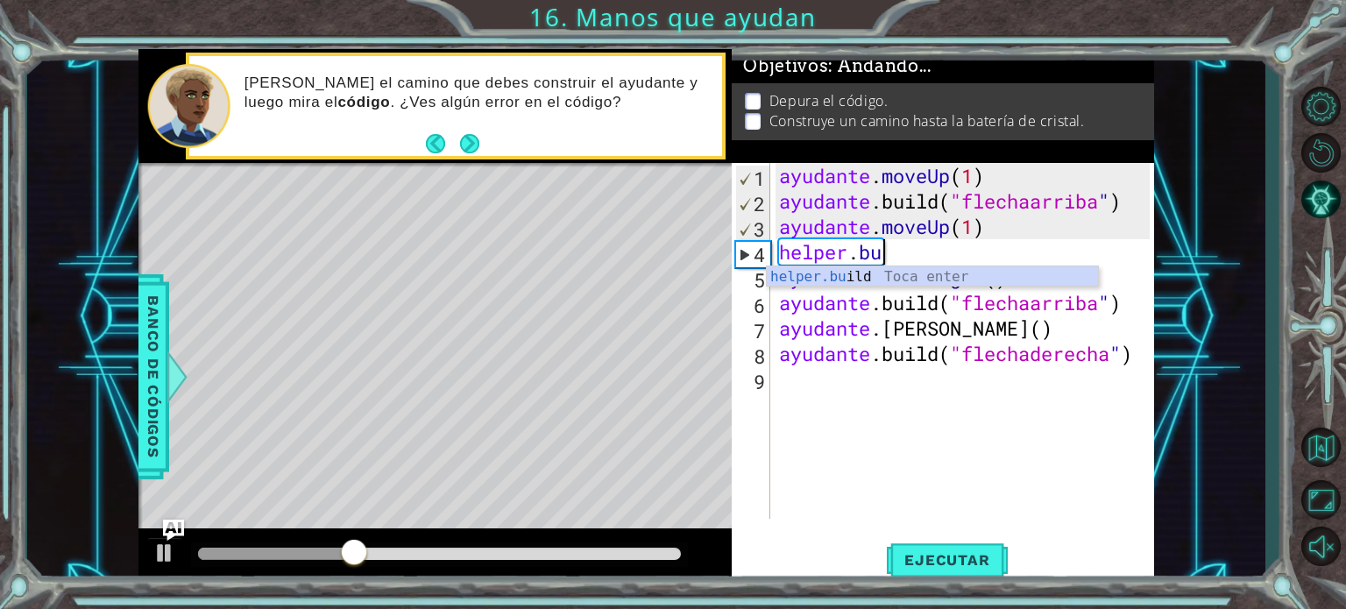
scroll to position [0, 0]
type textarea "h"
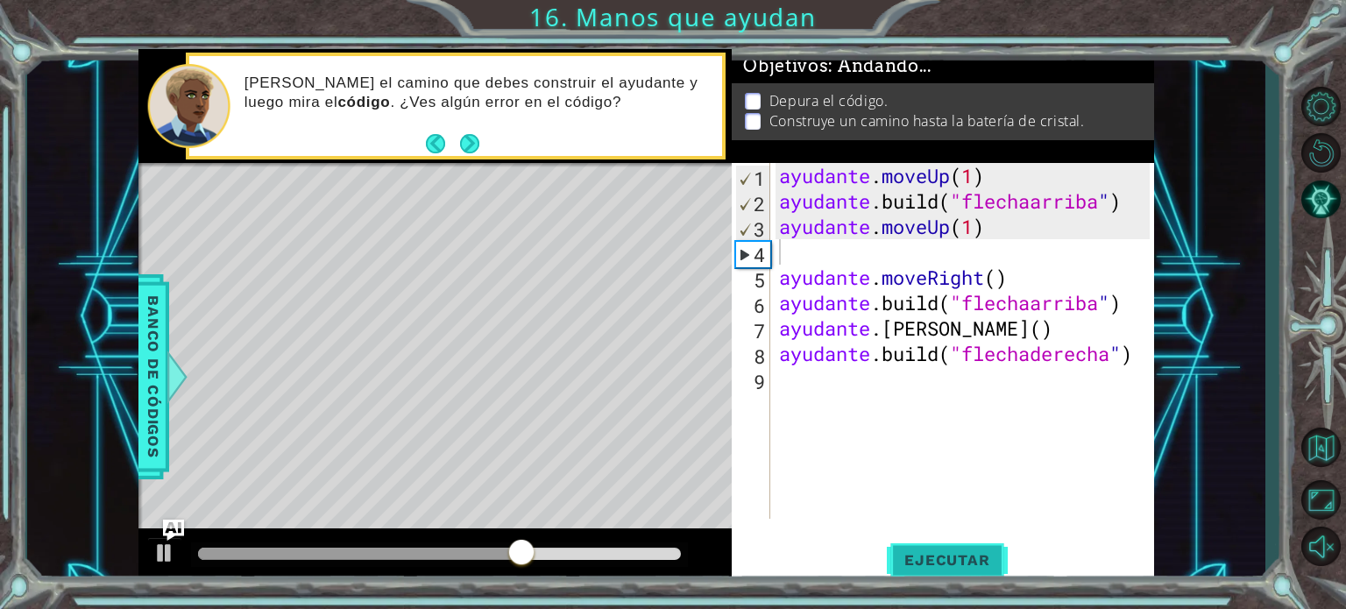
click at [980, 560] on font "Ejecutar" at bounding box center [946, 560] width 85 height 18
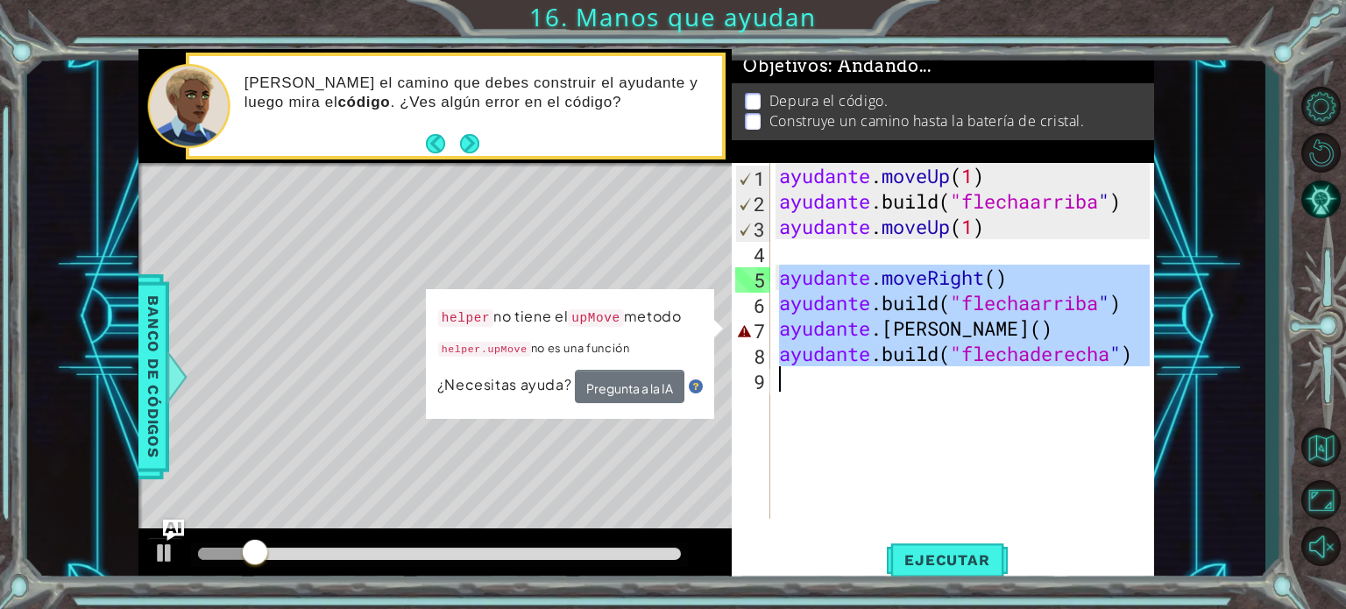
drag, startPoint x: 782, startPoint y: 272, endPoint x: 994, endPoint y: 435, distance: 267.4
click at [994, 435] on div "ayudante . moveUp ( 1 ) ayudante .build ( "flechaarriba " ) ayudante . moveUp (…" at bounding box center [966, 366] width 383 height 407
type textarea "[DOMAIN_NAME]("rightArrow")"
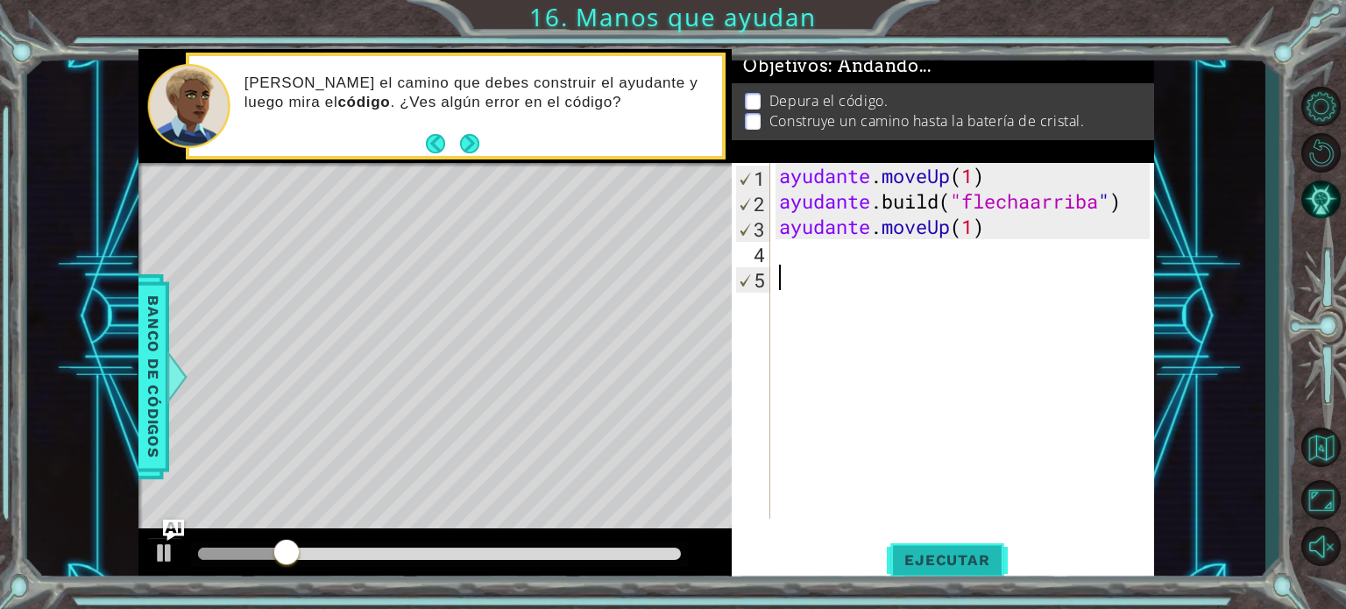
click at [971, 560] on font "Ejecutar" at bounding box center [946, 560] width 85 height 18
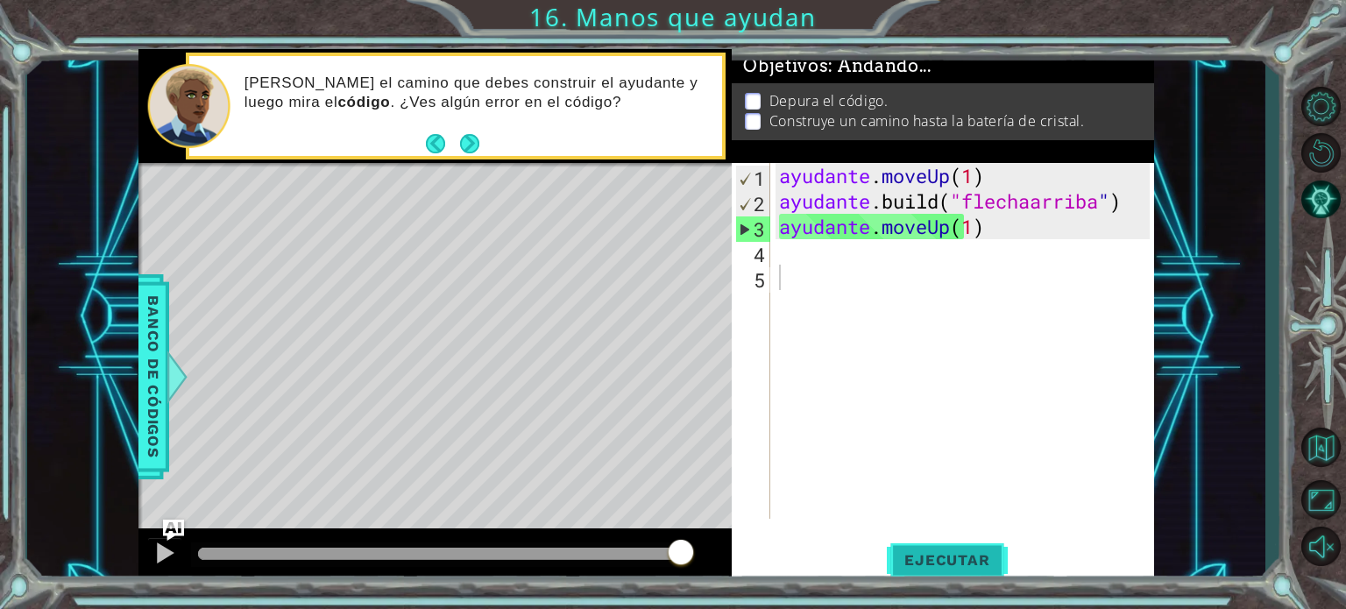
click at [965, 551] on font "Ejecutar" at bounding box center [946, 560] width 85 height 18
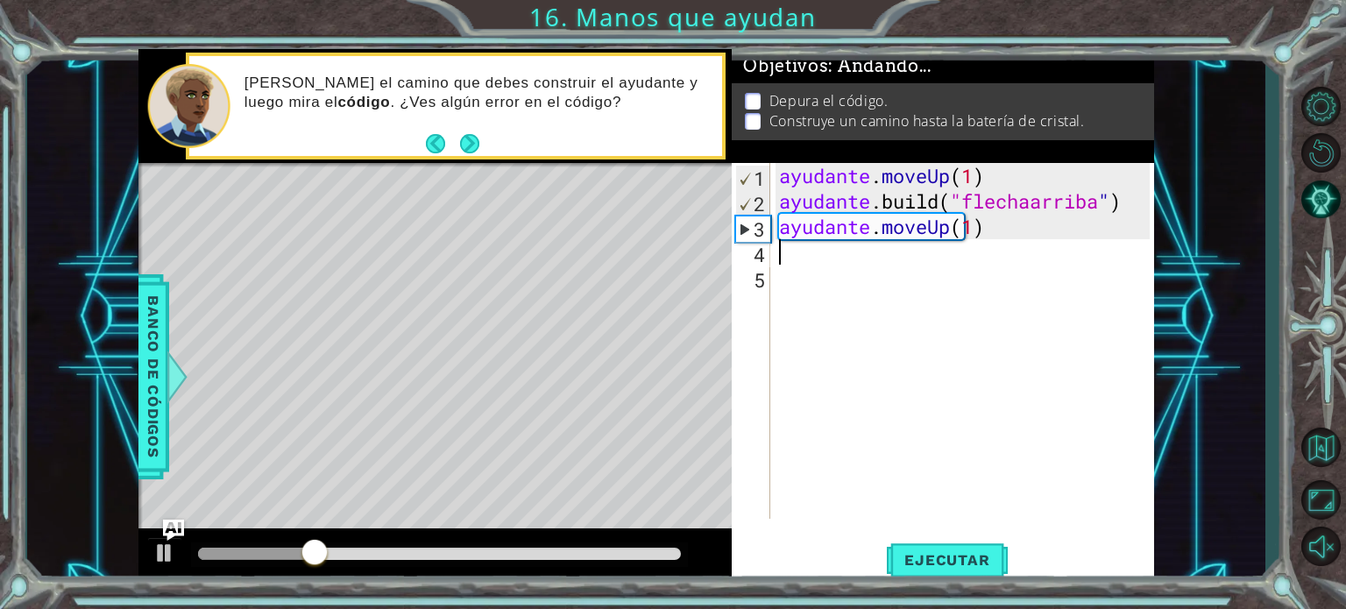
click at [801, 257] on div "ayudante . moveUp ( 1 ) ayudante .build ( "flechaarriba " ) ayudante . moveUp (…" at bounding box center [966, 366] width 383 height 407
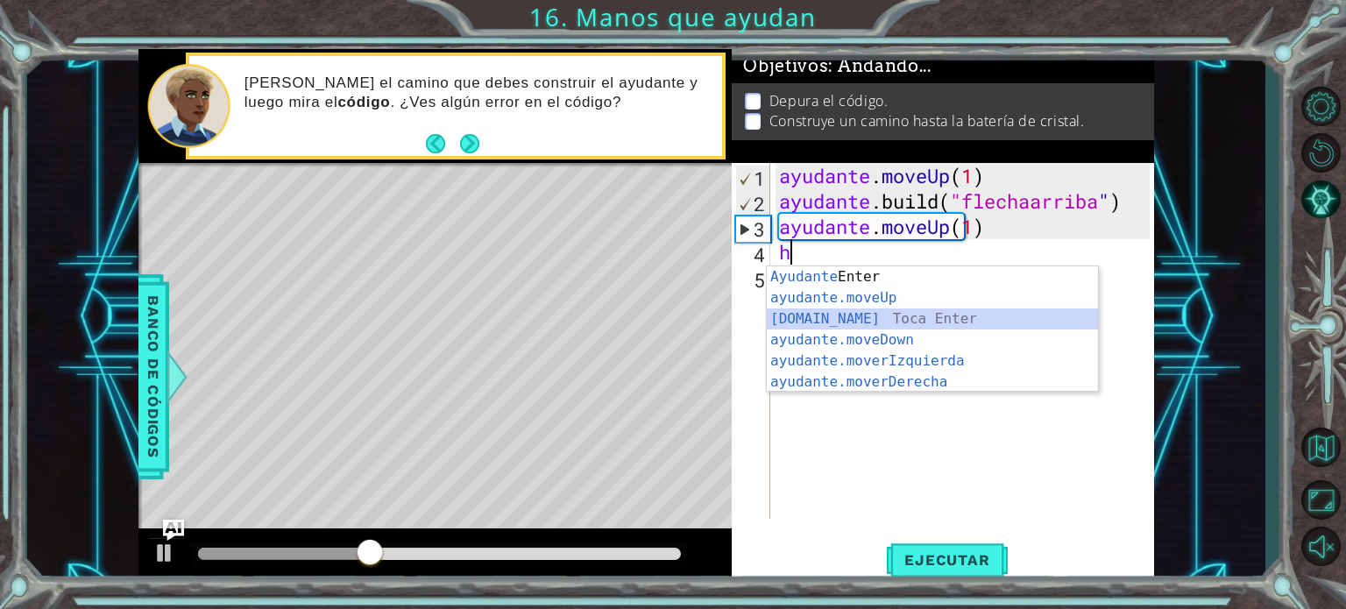
click at [852, 316] on div "Ayudante [PERSON_NAME] Enter ayudante.moveUp ​ Toca Enter [DOMAIN_NAME] ​ Toca …" at bounding box center [932, 350] width 331 height 168
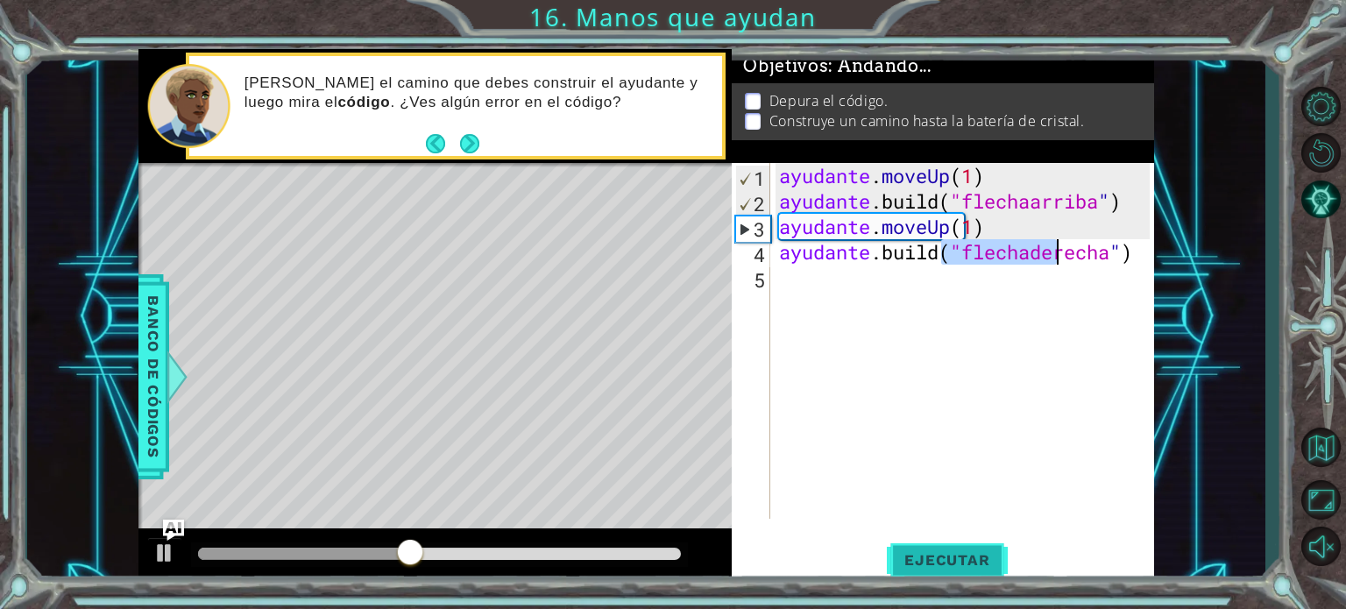
type textarea "[DOMAIN_NAME]("rightArrow")"
click at [938, 567] on font "Ejecutar" at bounding box center [946, 560] width 85 height 18
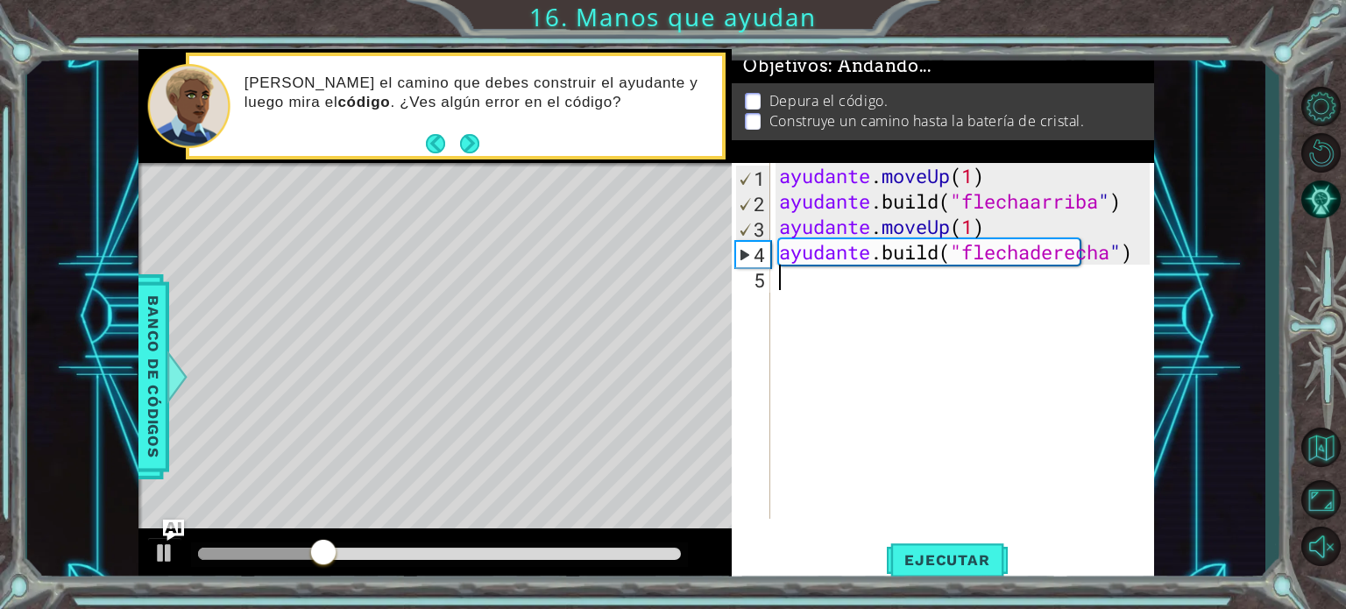
click at [804, 294] on div "ayudante . moveUp ( 1 ) ayudante .build ( "flechaarriba " ) ayudante . moveUp (…" at bounding box center [966, 366] width 383 height 407
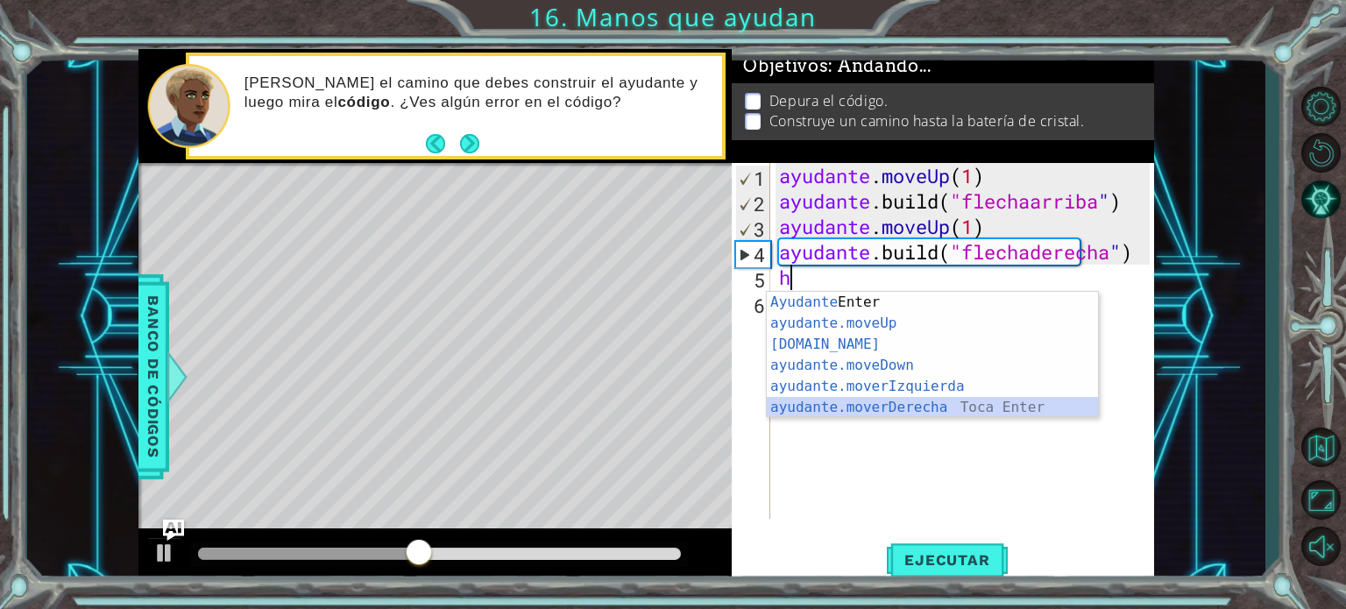
click at [897, 400] on div "Ayudante [PERSON_NAME] Enter ayudante.moveUp ​ Toca Enter [DOMAIN_NAME] ​ Toca …" at bounding box center [932, 376] width 331 height 168
type textarea "helper.moveRight(1)"
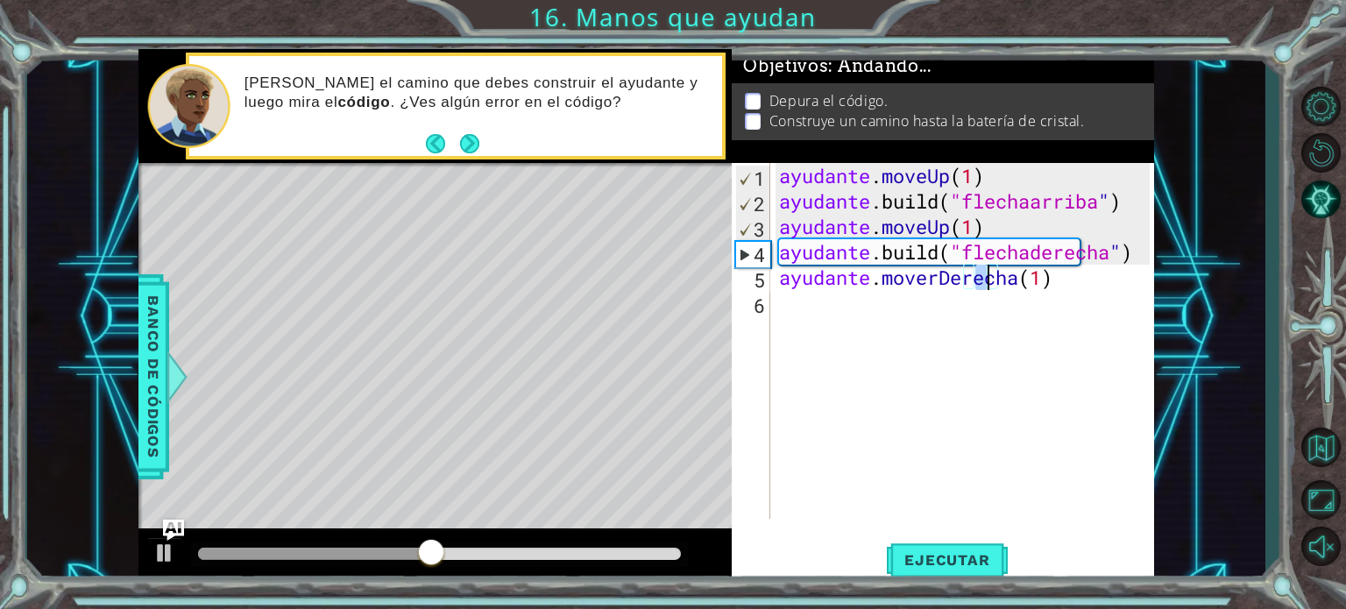
click at [817, 315] on div "ayudante . moveUp ( 1 ) ayudante .build ( "flechaarriba " ) ayudante . moveUp (…" at bounding box center [966, 366] width 383 height 407
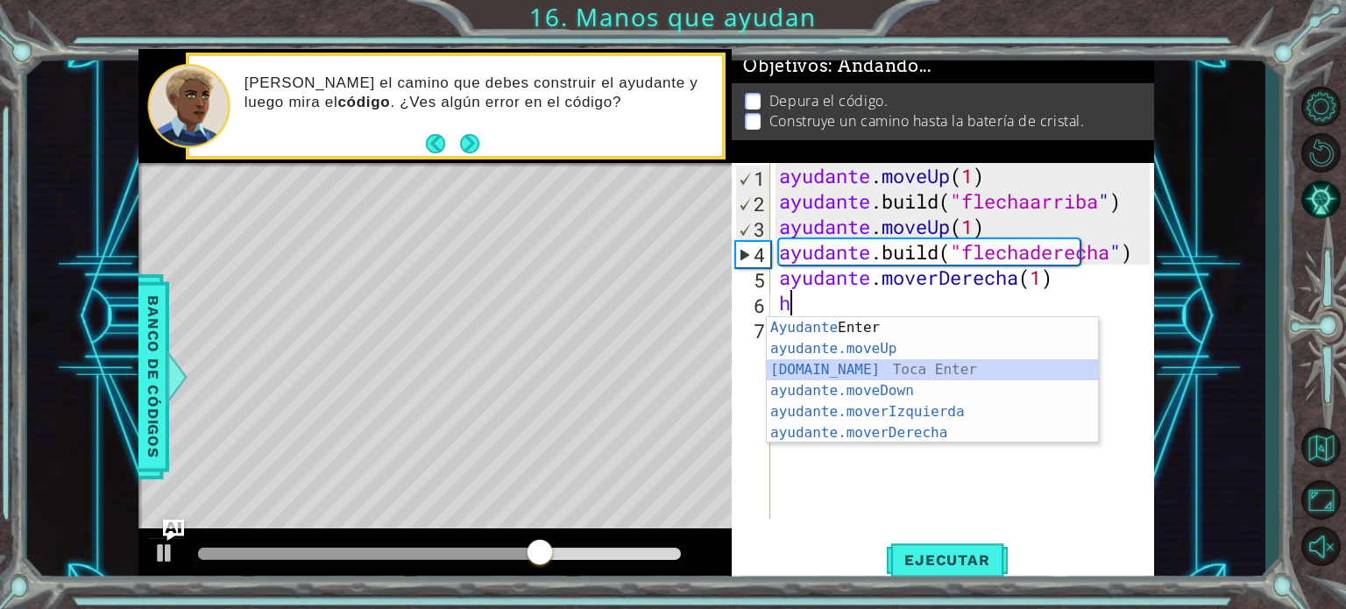
click at [853, 364] on div "Ayudante [PERSON_NAME] Enter ayudante.moveUp ​ Toca Enter [DOMAIN_NAME] ​ Toca …" at bounding box center [932, 401] width 331 height 168
type textarea "[DOMAIN_NAME]("rightArrow")"
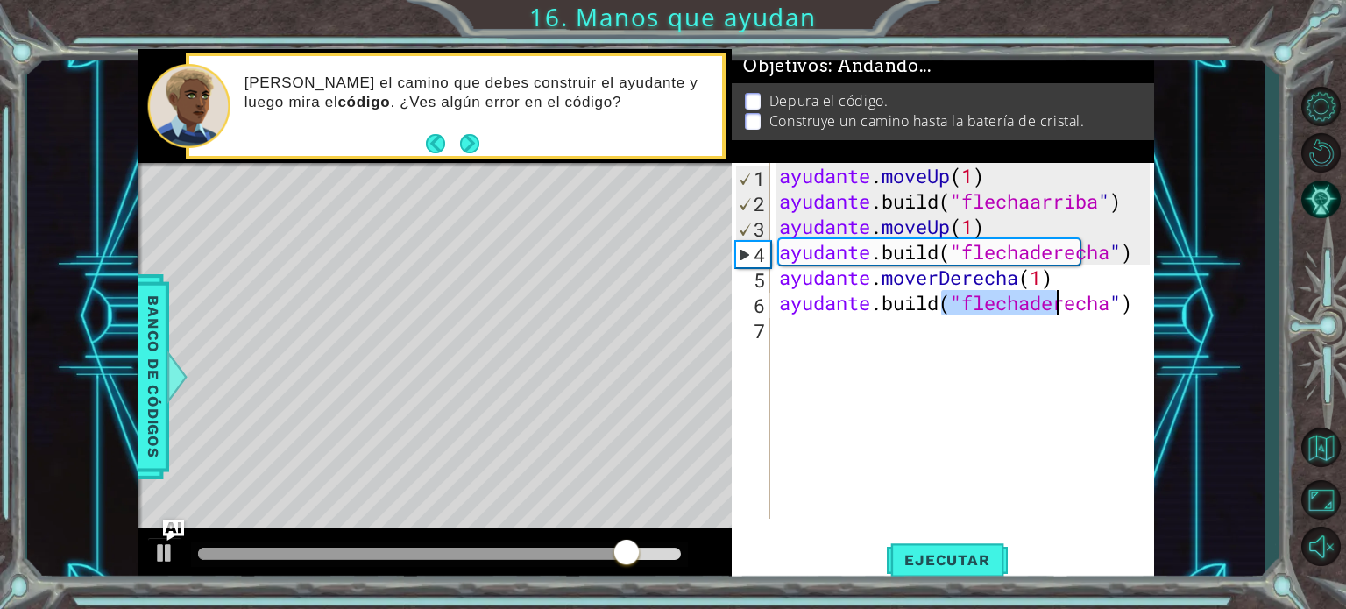
click at [824, 336] on div "ayudante . moveUp ( 1 ) ayudante .build ( "flechaarriba " ) ayudante . moveUp (…" at bounding box center [966, 366] width 383 height 407
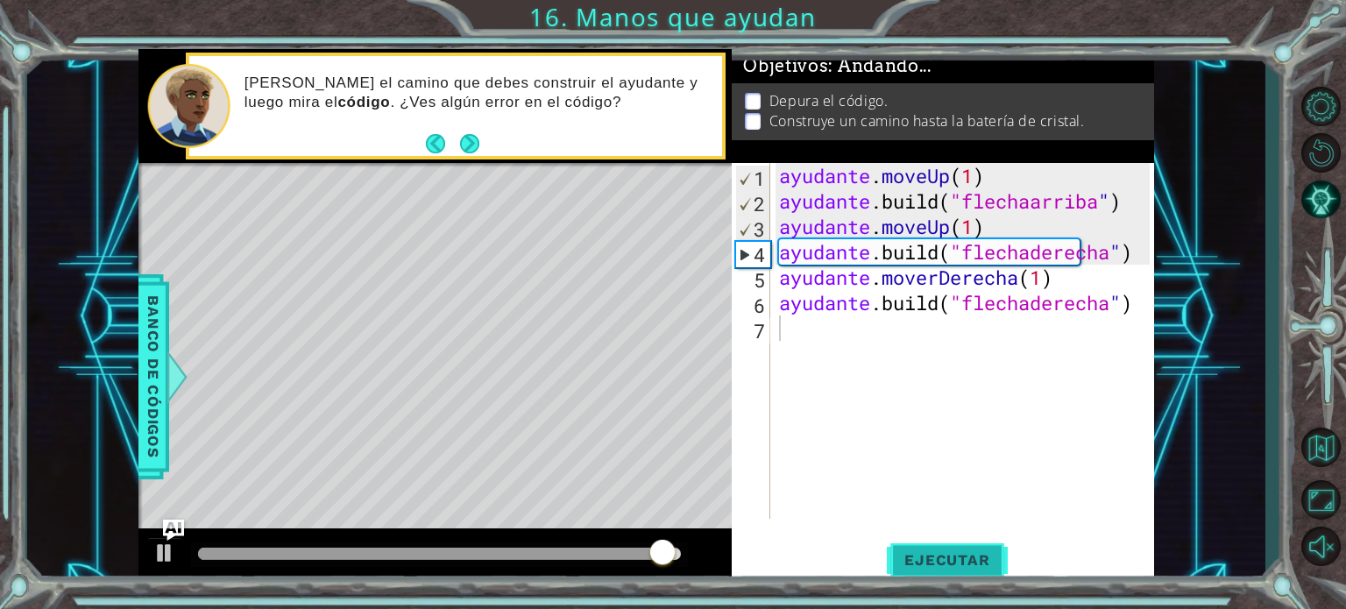
click at [976, 557] on font "Ejecutar" at bounding box center [946, 560] width 85 height 18
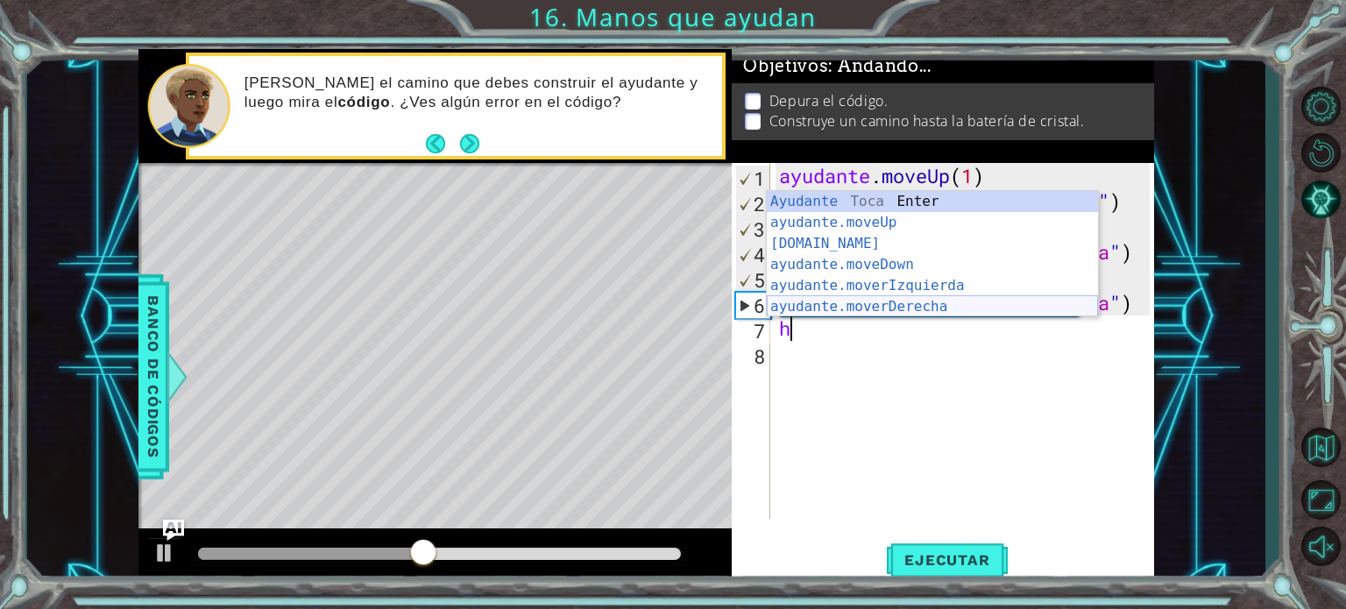
click at [900, 301] on div "Ayudante [PERSON_NAME] Enter ayudante.moveUp ​ Toca Enter [DOMAIN_NAME] ​ Toca …" at bounding box center [932, 275] width 331 height 168
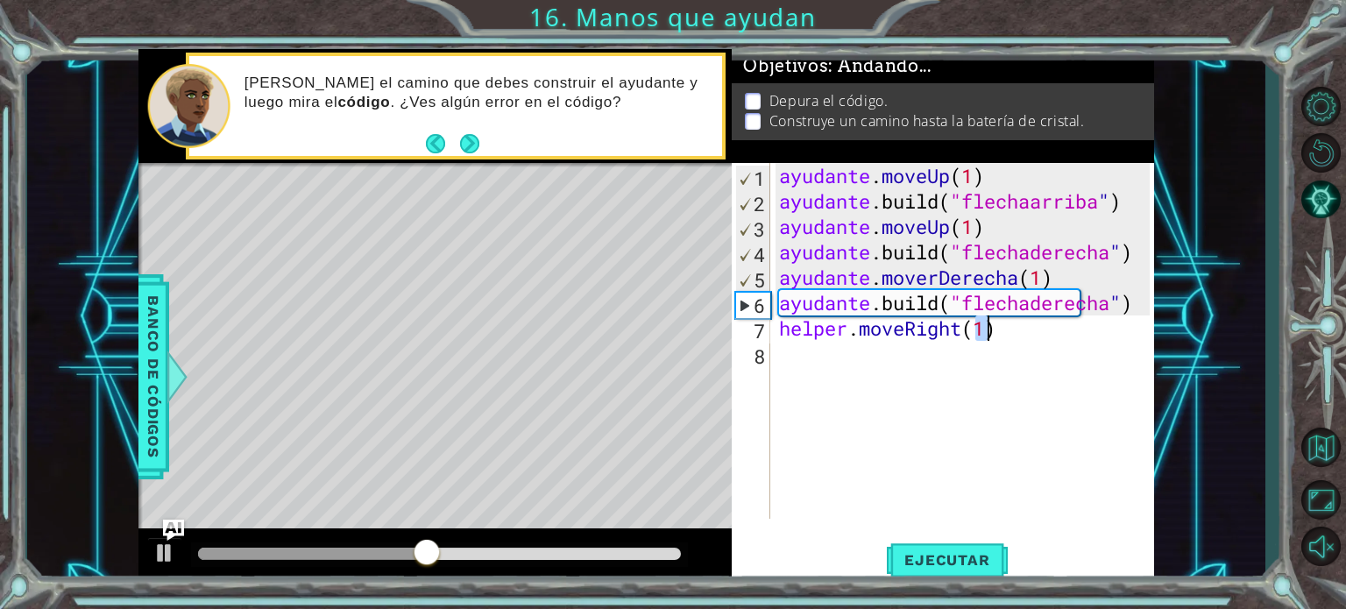
type textarea "helper.moveRight(1)"
click at [810, 357] on div "ayudante . moveUp ( 1 ) ayudante .build ( "flechaarriba " ) ayudante . moveUp (…" at bounding box center [966, 366] width 383 height 407
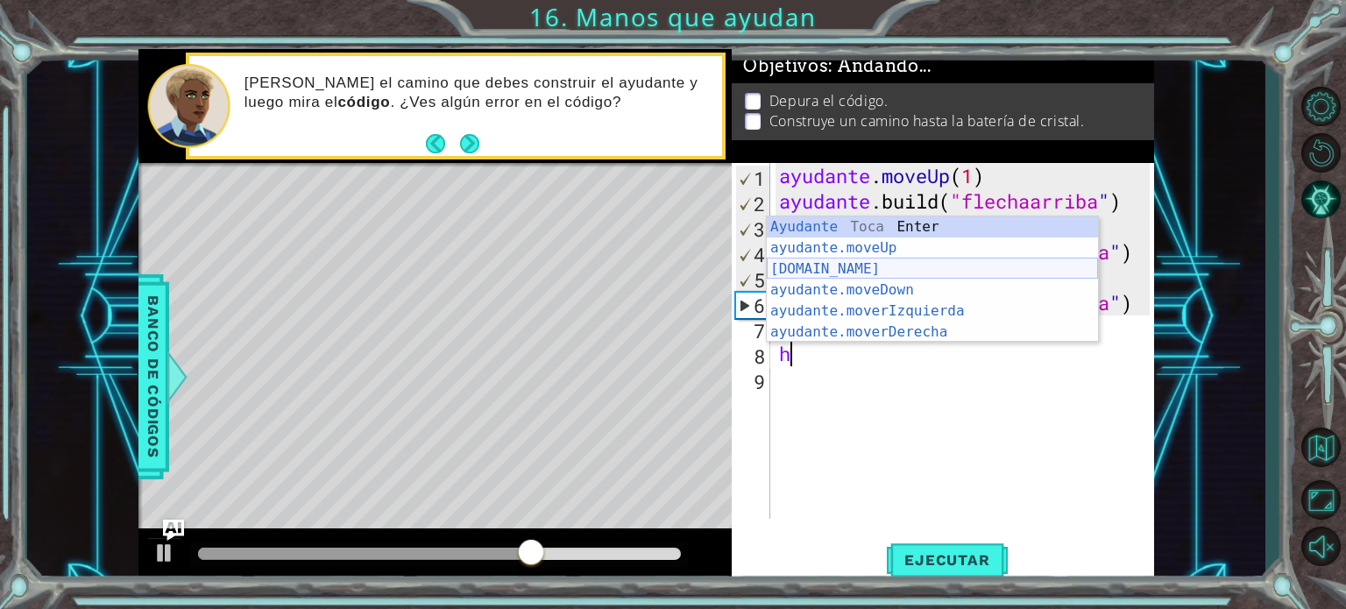
click at [857, 266] on div "Ayudante [PERSON_NAME] Enter ayudante.moveUp ​ Toca Enter [DOMAIN_NAME] ​ Toca …" at bounding box center [932, 300] width 331 height 168
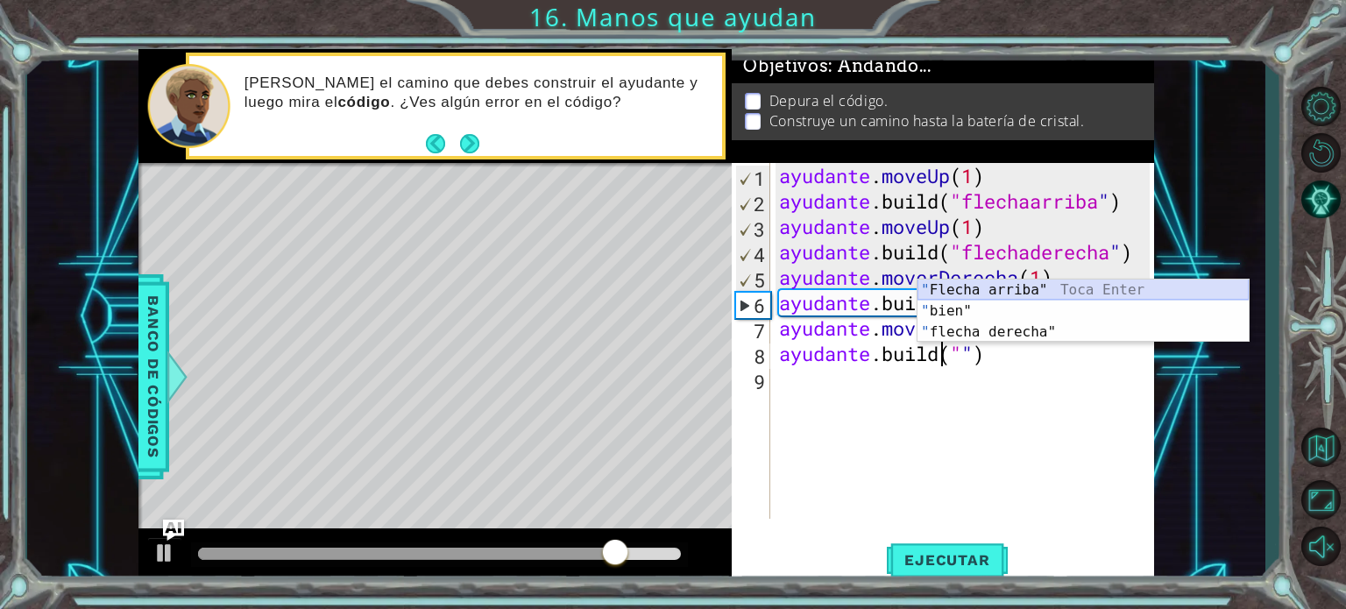
click at [987, 283] on div "" Flecha arriba" Toca Enter " bien" Toca Enter " flecha derecha" Toca Enter" at bounding box center [1082, 331] width 331 height 105
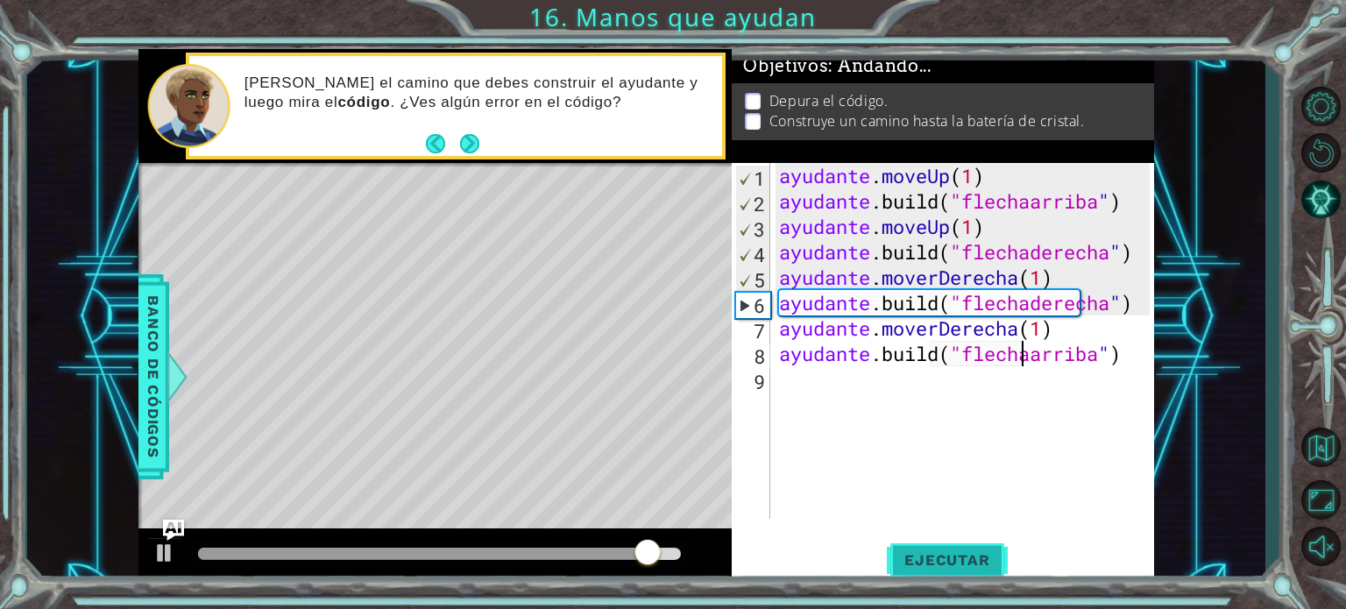
type textarea "[DOMAIN_NAME]("upArrow")"
click at [962, 553] on font "Ejecutar" at bounding box center [946, 560] width 85 height 18
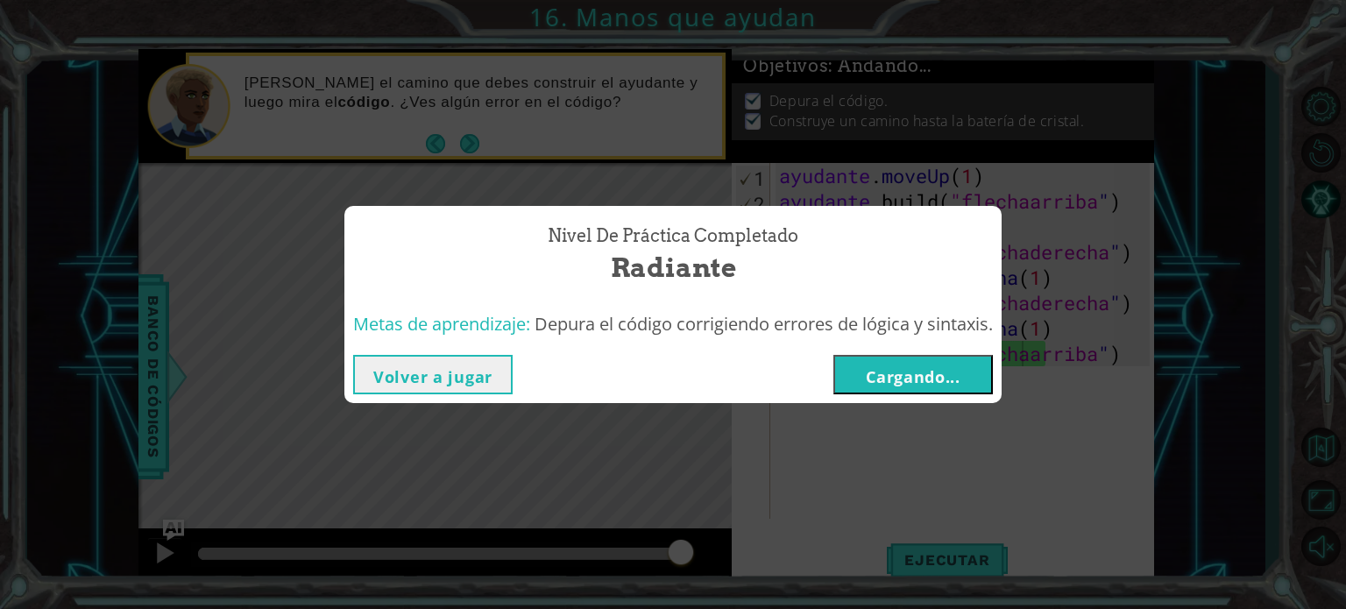
click at [924, 370] on font "Cargando..." at bounding box center [913, 376] width 95 height 21
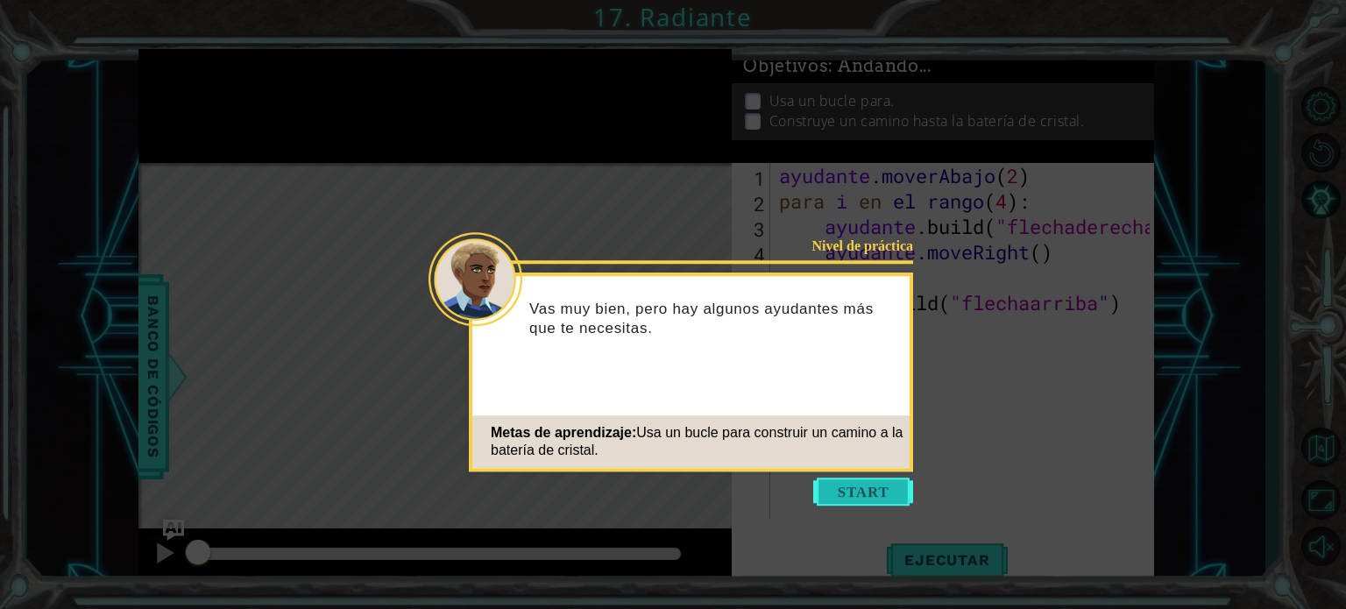
click at [851, 499] on button "Comenzar" at bounding box center [863, 491] width 100 height 28
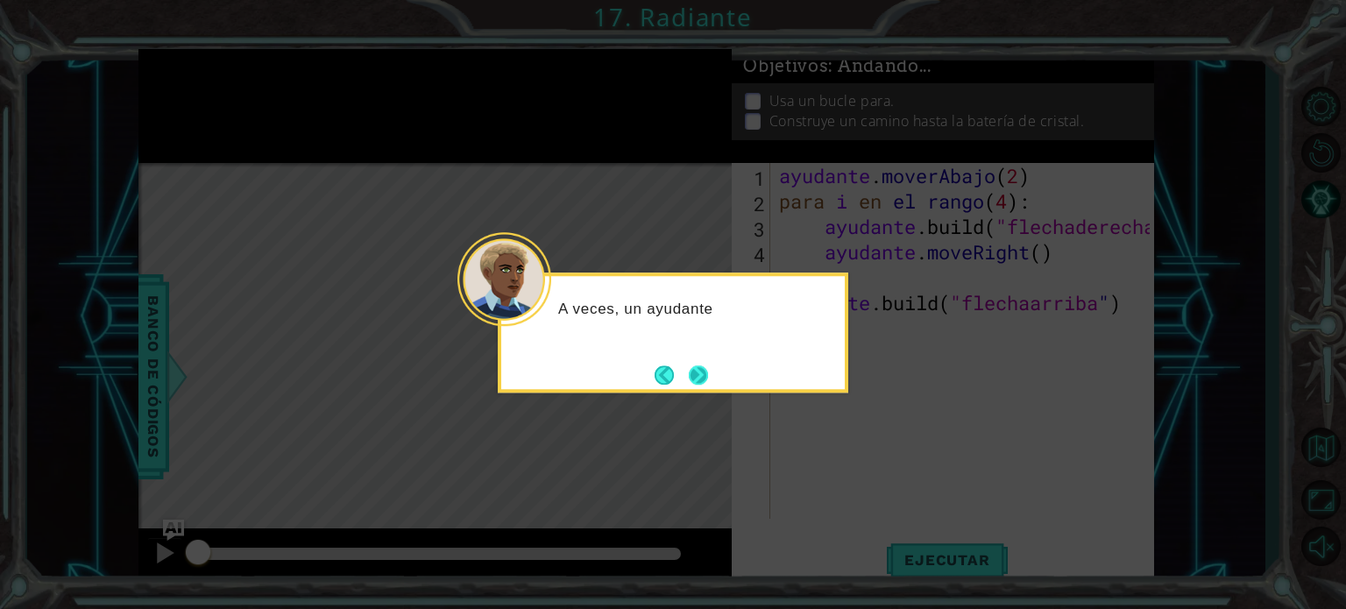
click at [697, 367] on button "Próximo" at bounding box center [698, 374] width 19 height 19
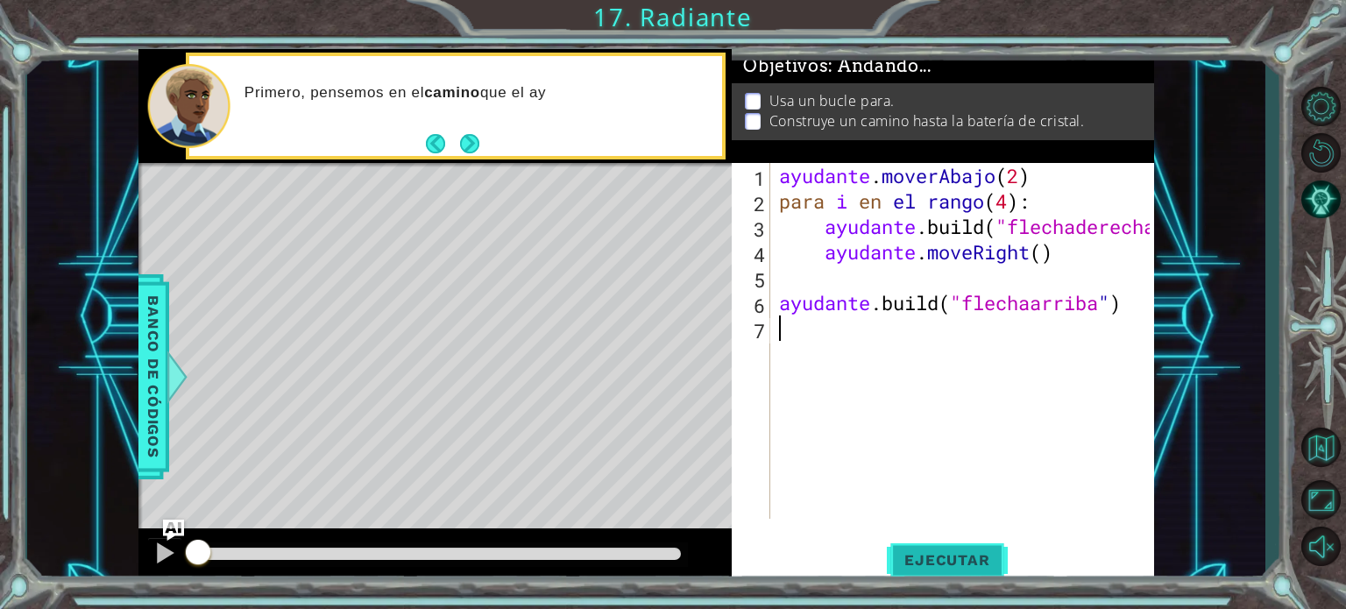
click at [953, 566] on font "Ejecutar" at bounding box center [946, 560] width 85 height 18
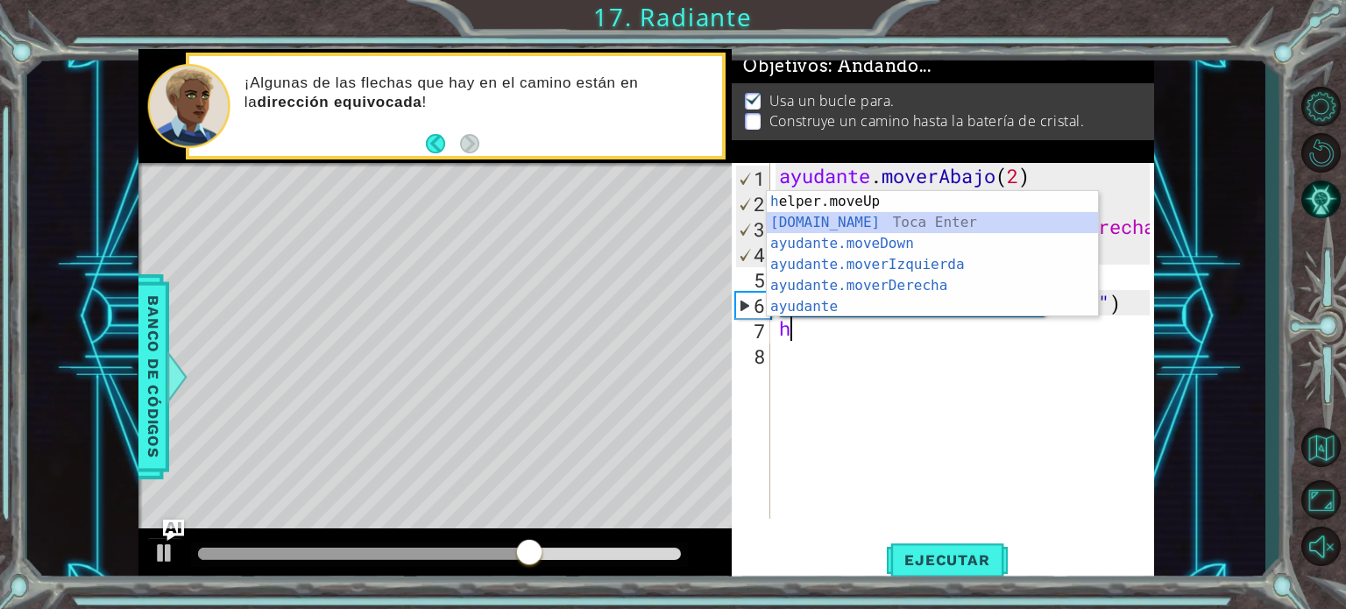
click at [855, 220] on div "h elper.moveUp Toca enter [DOMAIN_NAME] ​ Toca Enter ayudante.moveDown ​ Toca E…" at bounding box center [932, 275] width 331 height 168
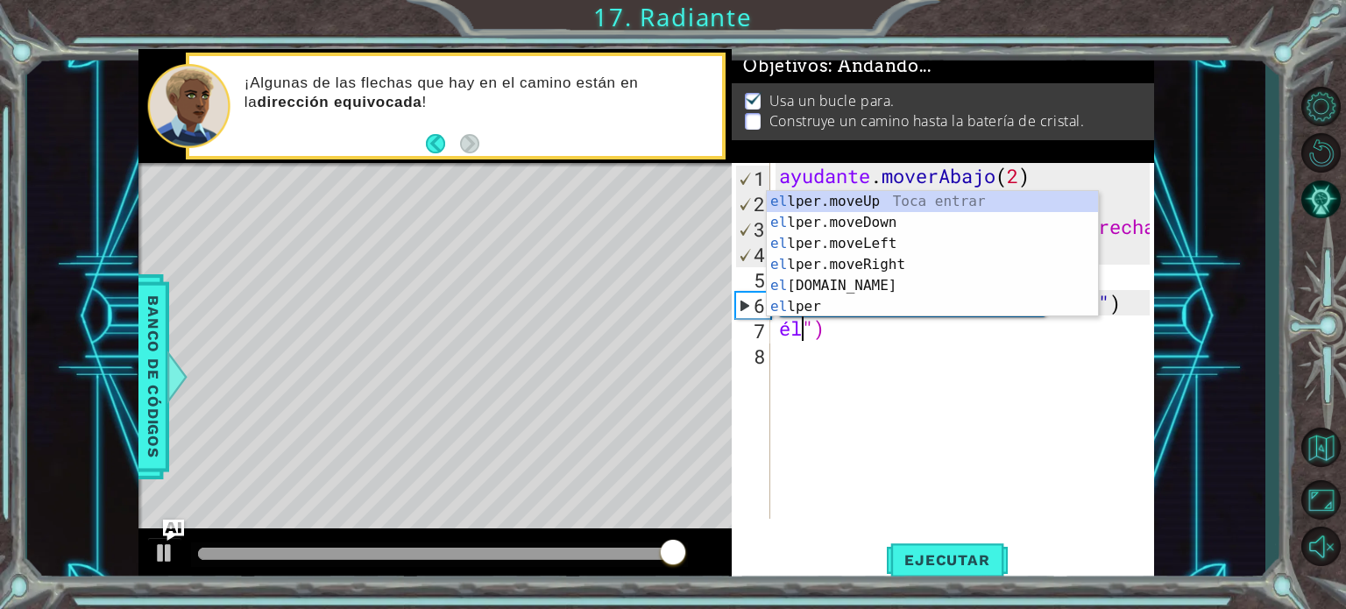
click at [876, 332] on div "ayudante . moverAbajo ( 2 ) para i en el rango ( 4 ) : ayudante .build ( "flech…" at bounding box center [966, 366] width 383 height 407
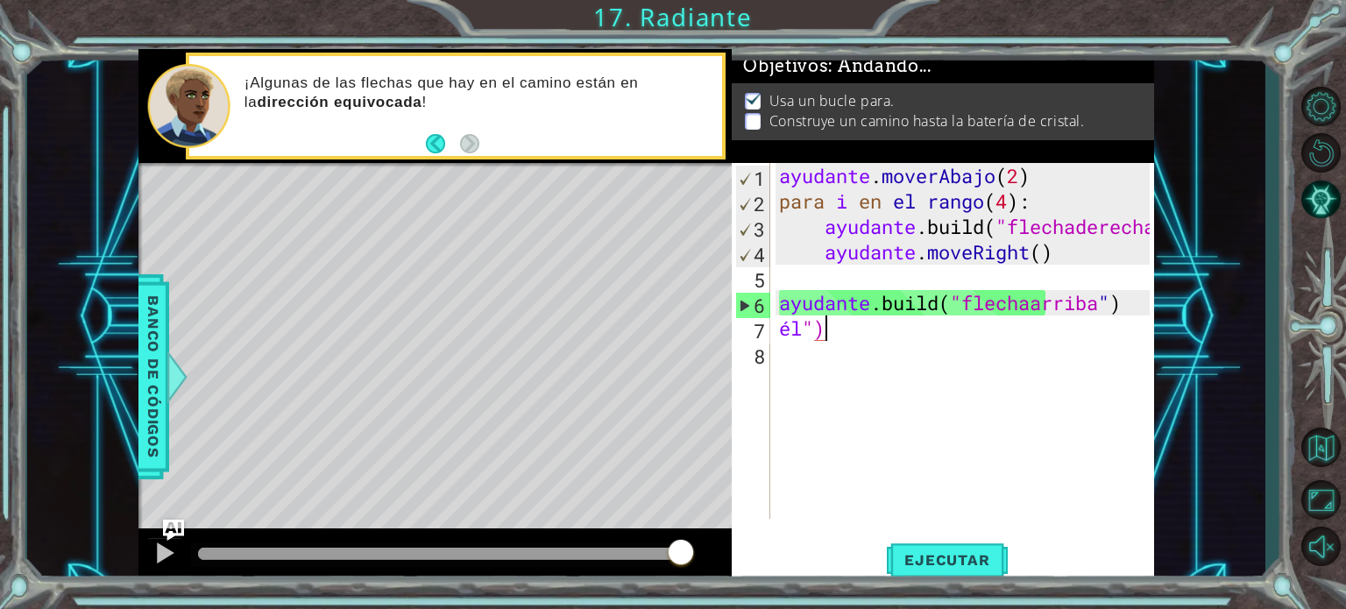
click at [828, 332] on div "ayudante . moverAbajo ( 2 ) para i en el rango ( 4 ) : ayudante .build ( "flech…" at bounding box center [966, 366] width 383 height 407
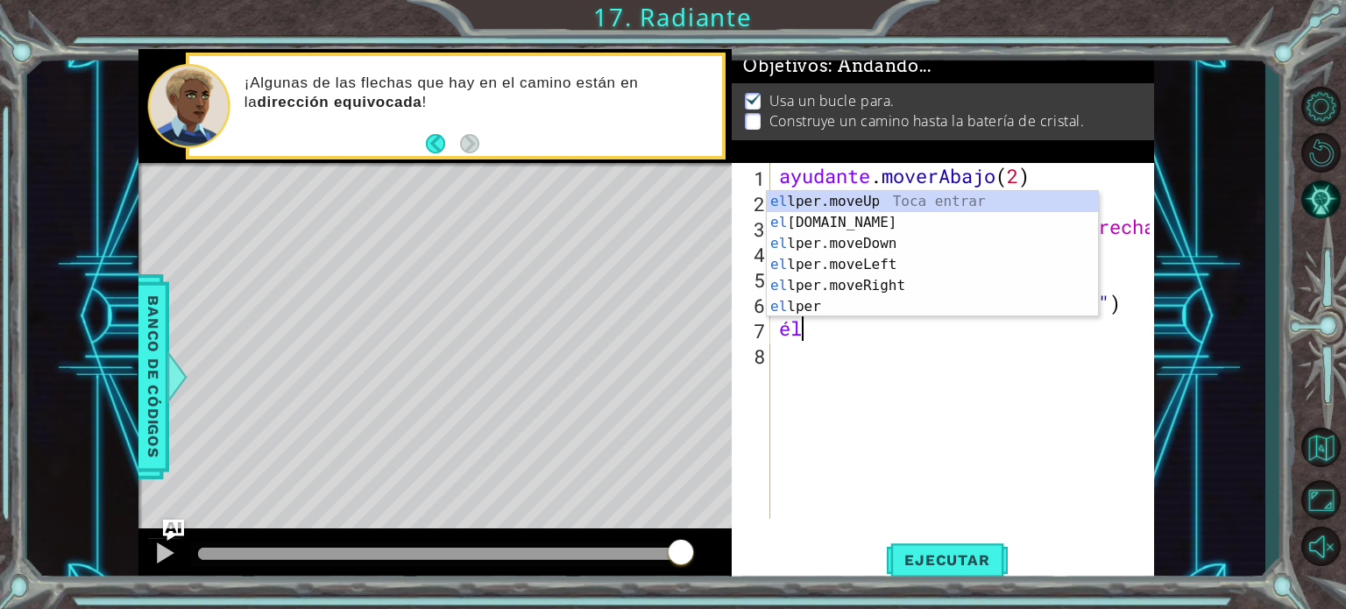
type textarea "h"
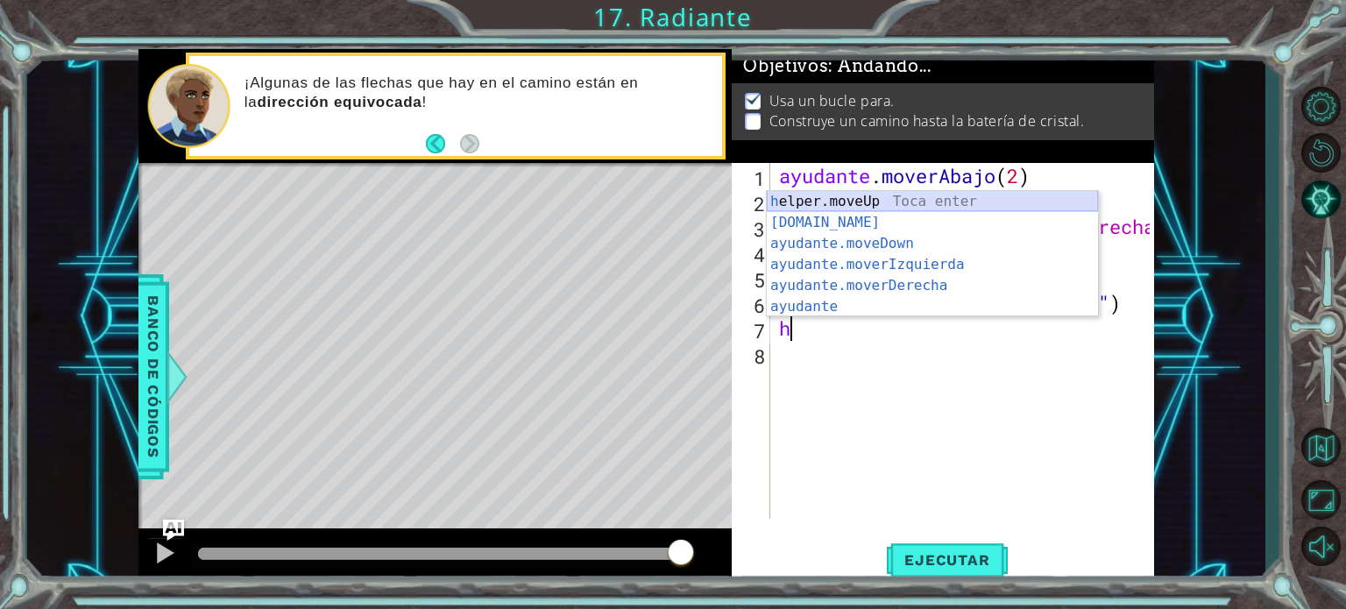
click at [883, 201] on div "h elper.moveUp Toca enter [DOMAIN_NAME] ​ Toca Enter ayudante.moveDown ​ Toca E…" at bounding box center [932, 275] width 331 height 168
type textarea "helper.moveUp(1)"
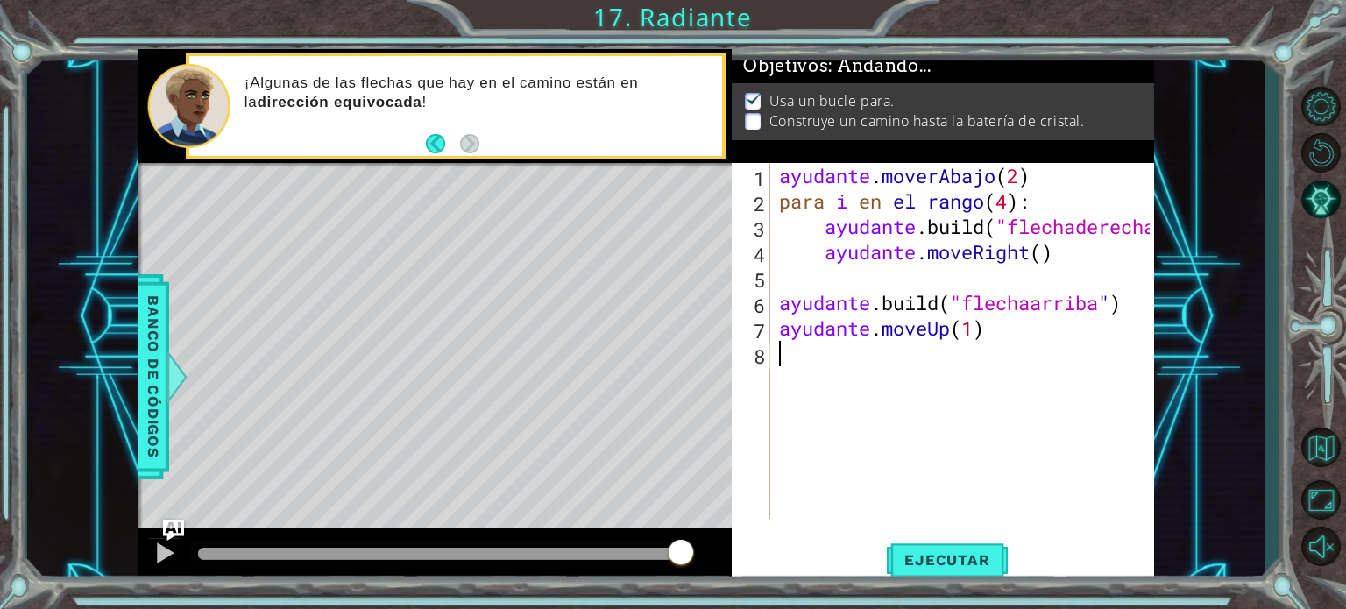
click at [798, 366] on div "ayudante . moverAbajo ( 2 ) para i en el rango ( 4 ) : ayudante .build ( "flech…" at bounding box center [966, 366] width 383 height 407
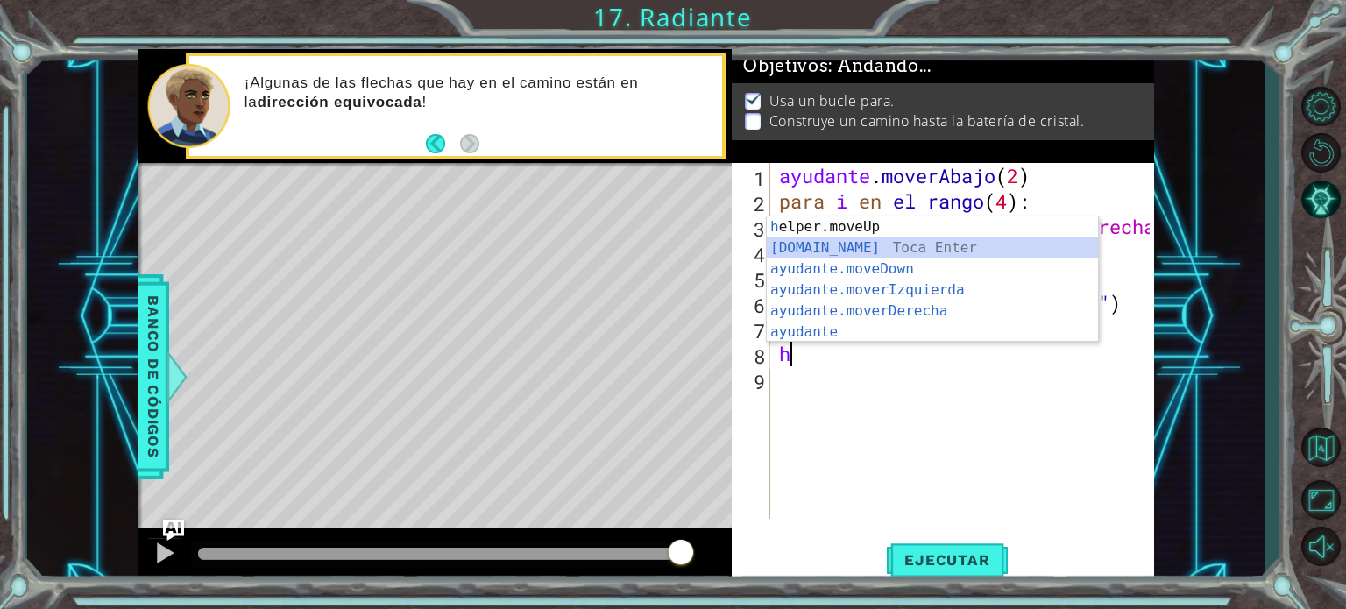
click at [890, 244] on div "h elper.moveUp Toca enter [DOMAIN_NAME] ​ Toca Enter ayudante.moveDown ​ Toca E…" at bounding box center [932, 300] width 331 height 168
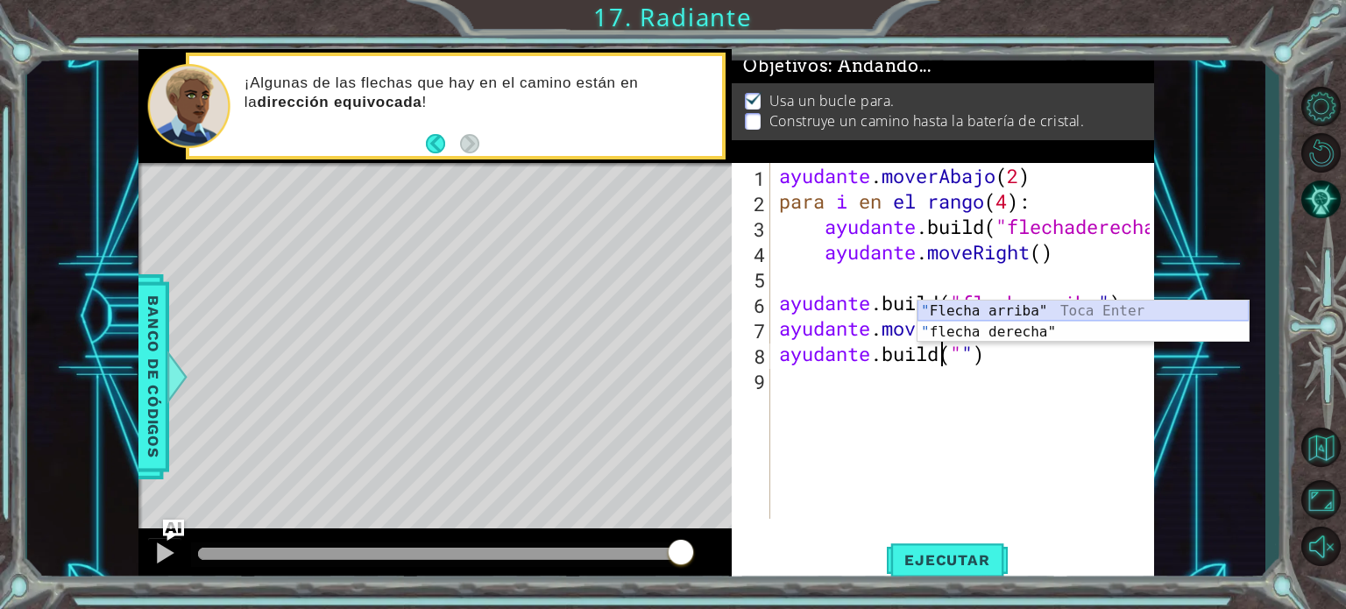
click at [1017, 308] on div "" Flecha arriba" Toca Enter " flecha derecha" Toca Enter" at bounding box center [1082, 343] width 331 height 84
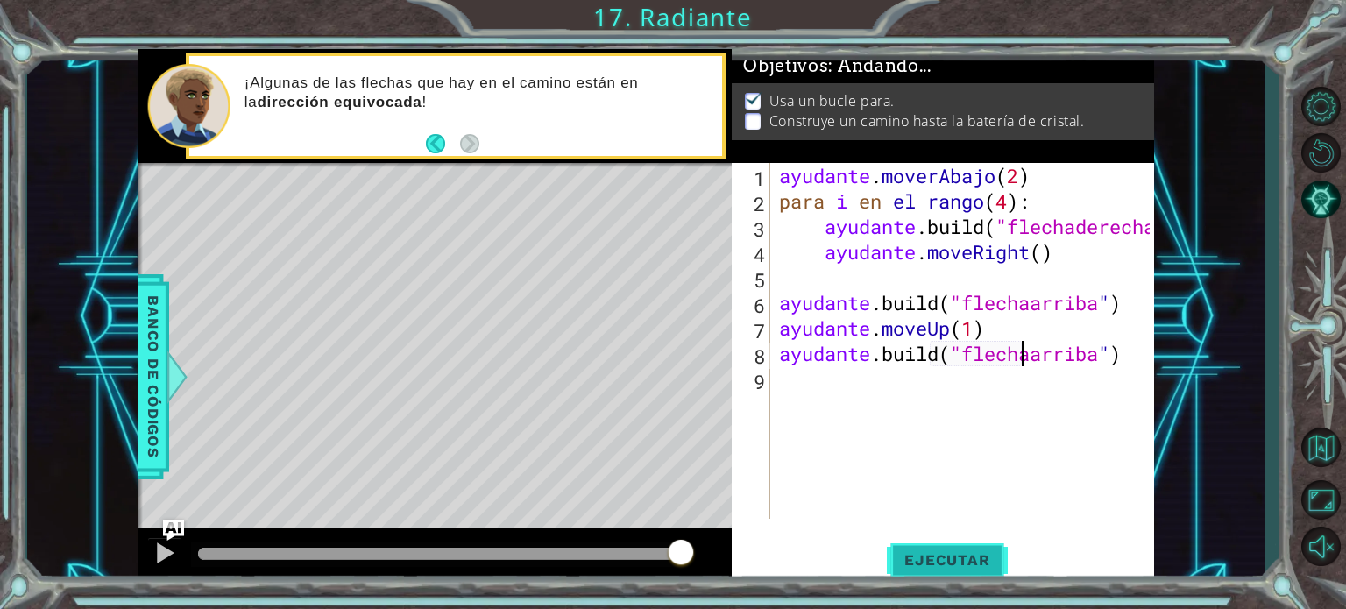
type textarea "[DOMAIN_NAME]("upArrow")"
click at [954, 553] on font "Ejecutar" at bounding box center [946, 560] width 85 height 18
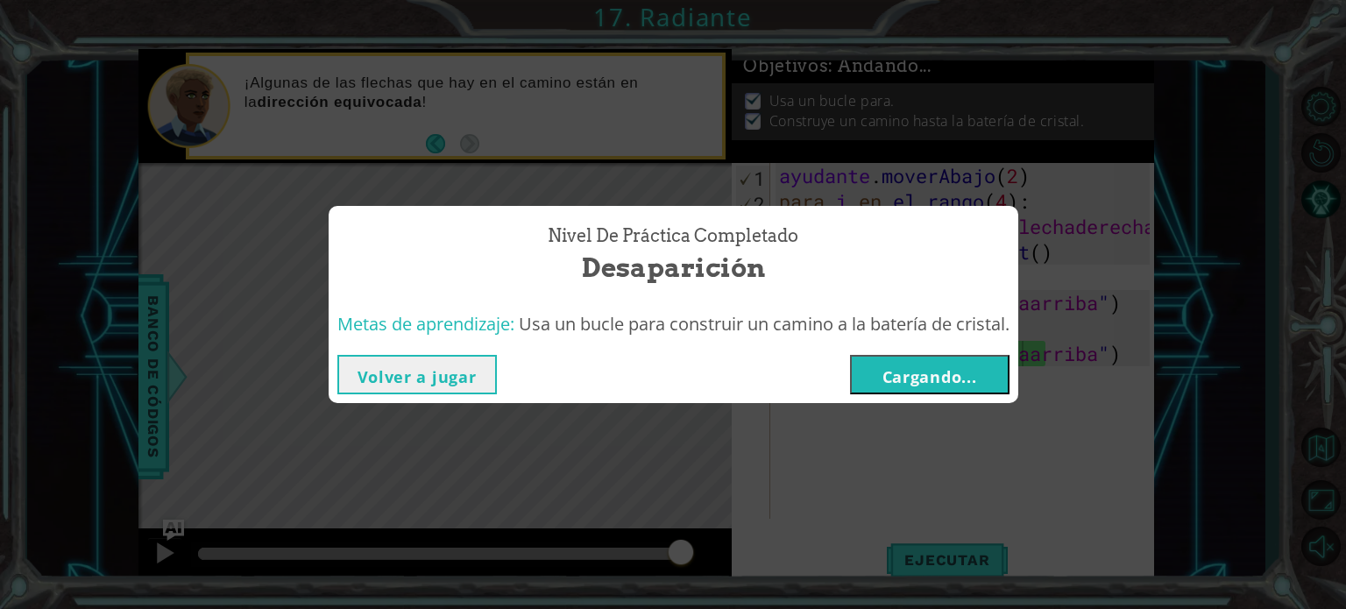
click at [929, 381] on font "Cargando..." at bounding box center [929, 376] width 95 height 21
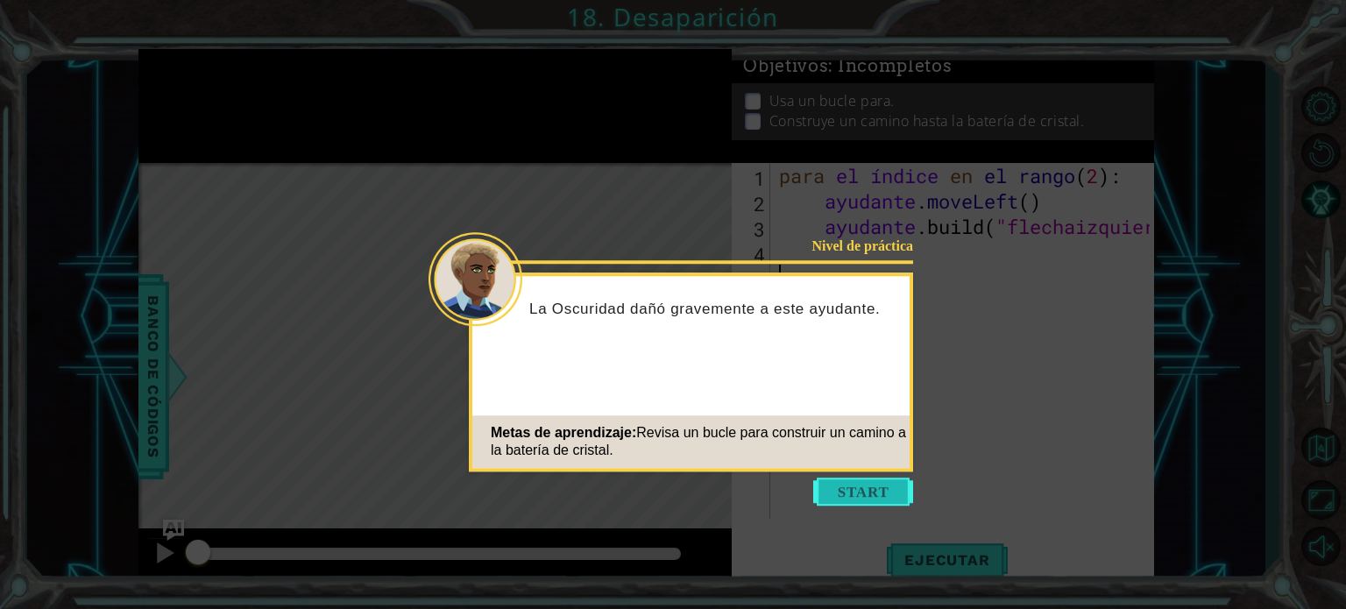
click at [848, 490] on button "Comenzar" at bounding box center [863, 491] width 100 height 28
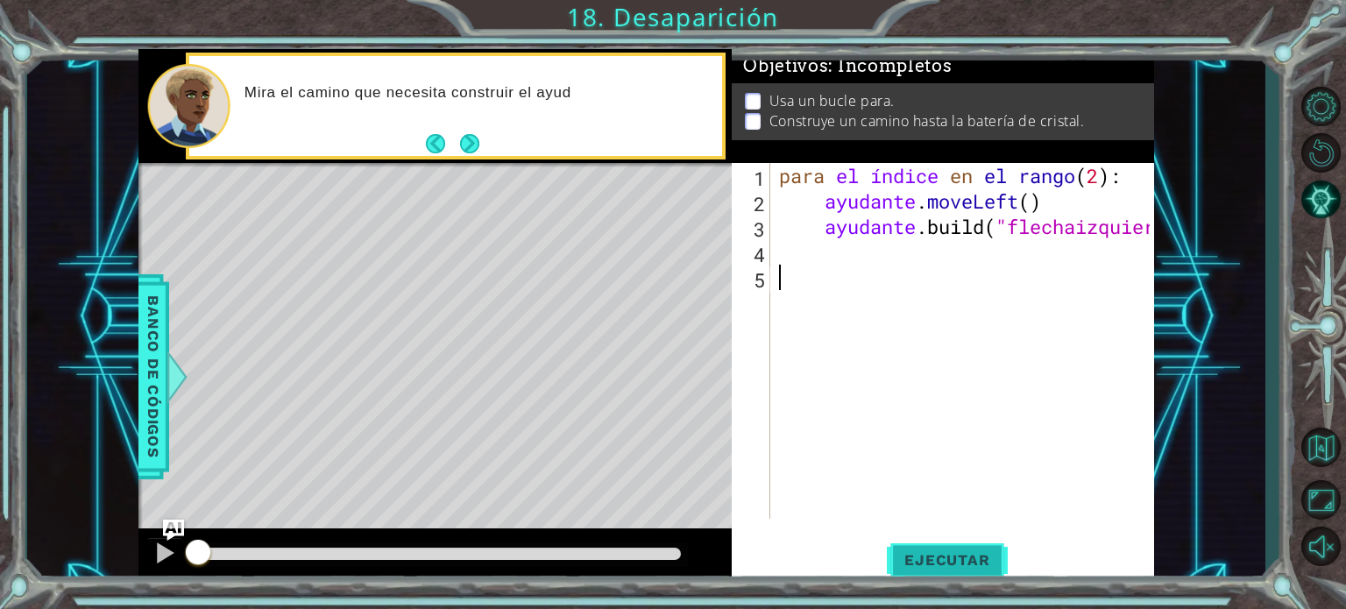
click at [944, 562] on font "Ejecutar" at bounding box center [946, 560] width 85 height 18
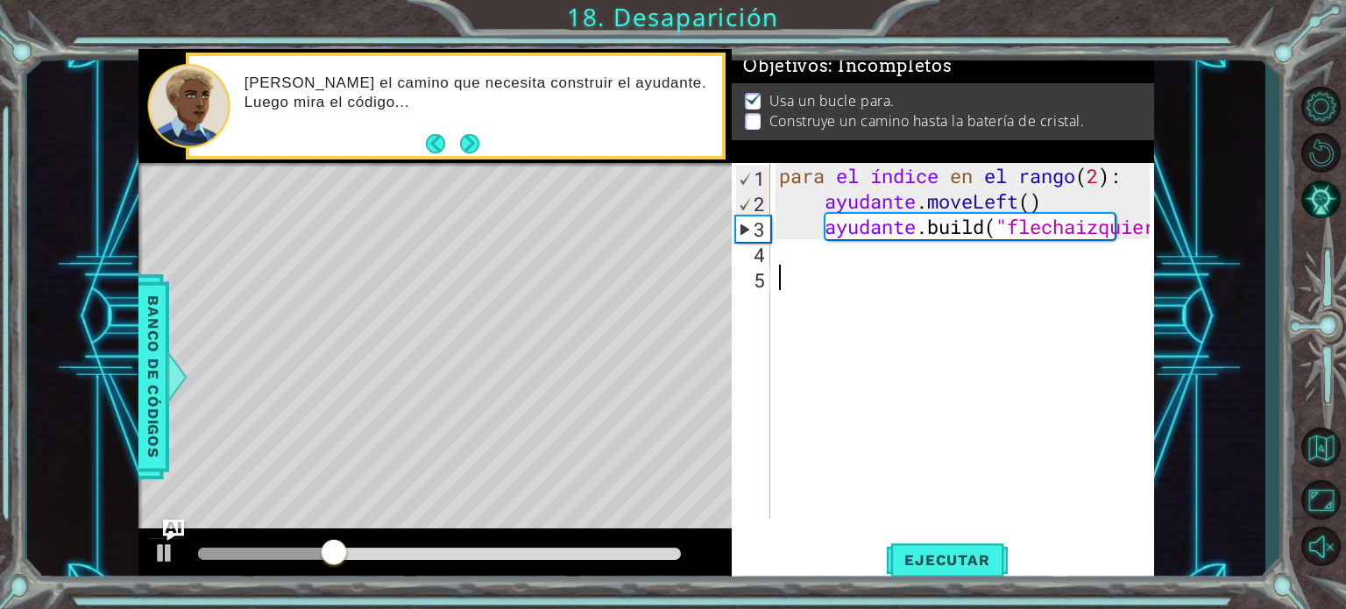
click at [782, 253] on div "para el índice en el rango ( 2 ) : ayudante . moveLeft ( ) ayudante .build ( "f…" at bounding box center [966, 366] width 383 height 407
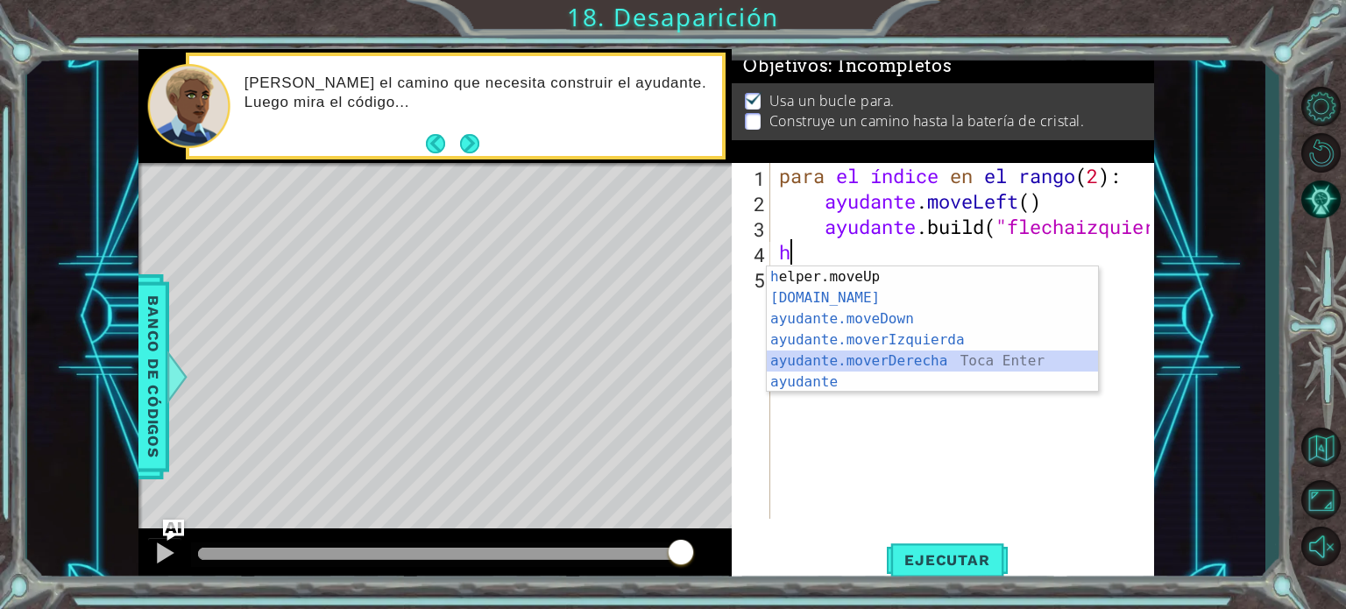
click at [936, 359] on div "h elper.moveUp Toca enter [DOMAIN_NAME] ​ Toca Enter ayudante.moveDown ​ Toca E…" at bounding box center [932, 350] width 331 height 168
type textarea "helper.moveRight(1)"
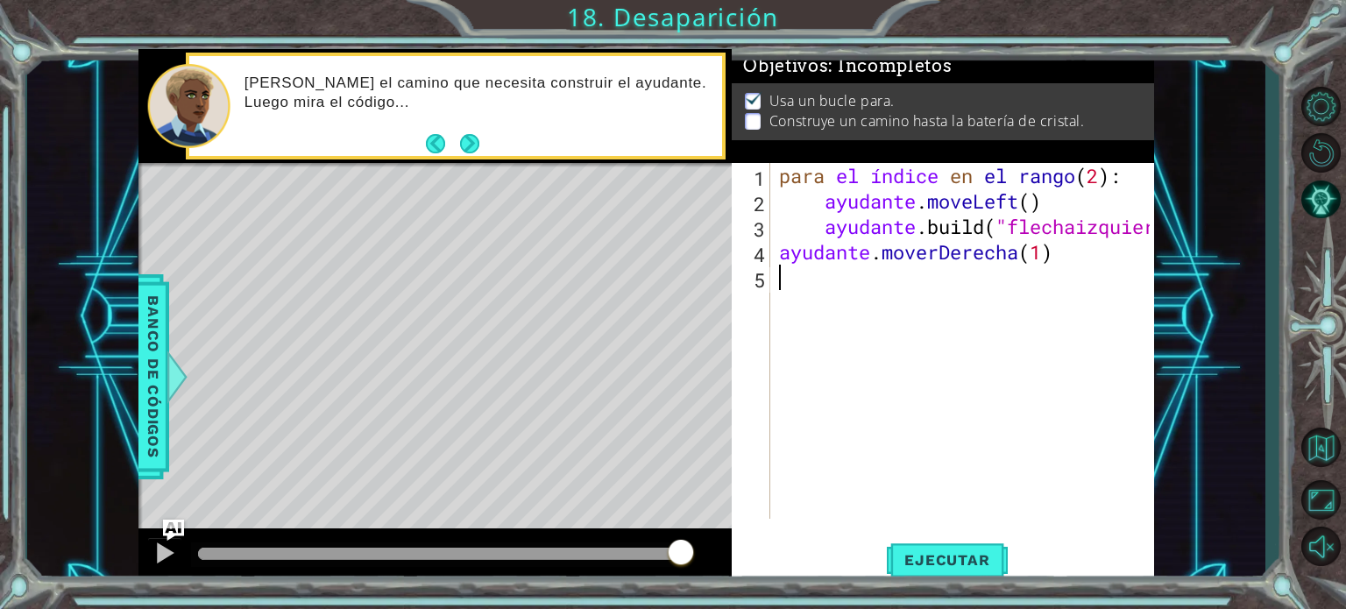
click at [817, 286] on div "para el índice en el rango ( 2 ) : ayudante . moveLeft ( ) ayudante .build ( "f…" at bounding box center [966, 366] width 383 height 407
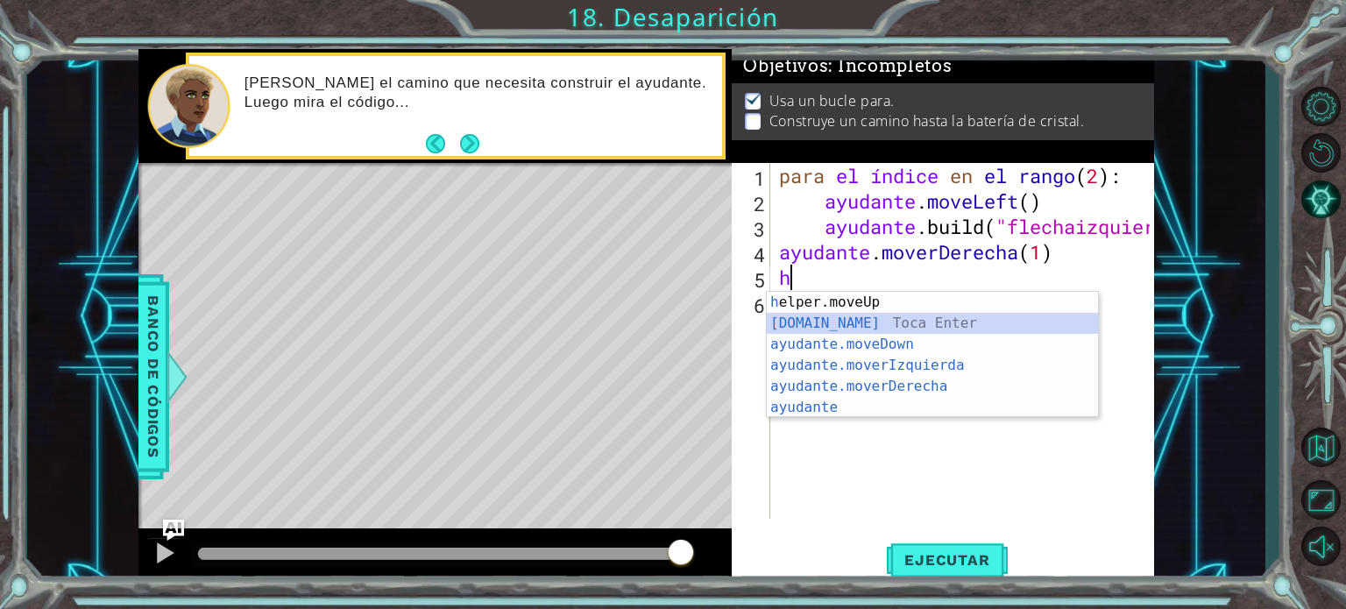
click at [863, 318] on div "h elper.moveUp Toca enter [DOMAIN_NAME] ​ Toca Enter ayudante.moveDown ​ Toca E…" at bounding box center [932, 376] width 331 height 168
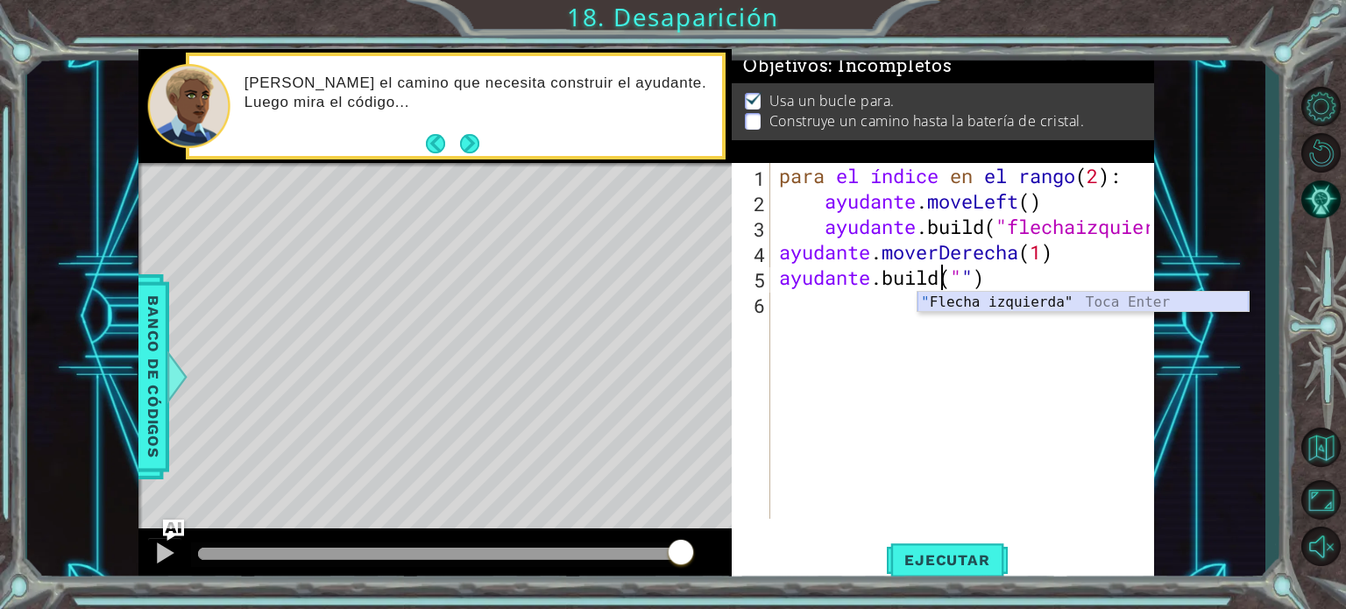
click at [1074, 302] on div "" Flecha izquierda" Toca Enter" at bounding box center [1082, 323] width 331 height 63
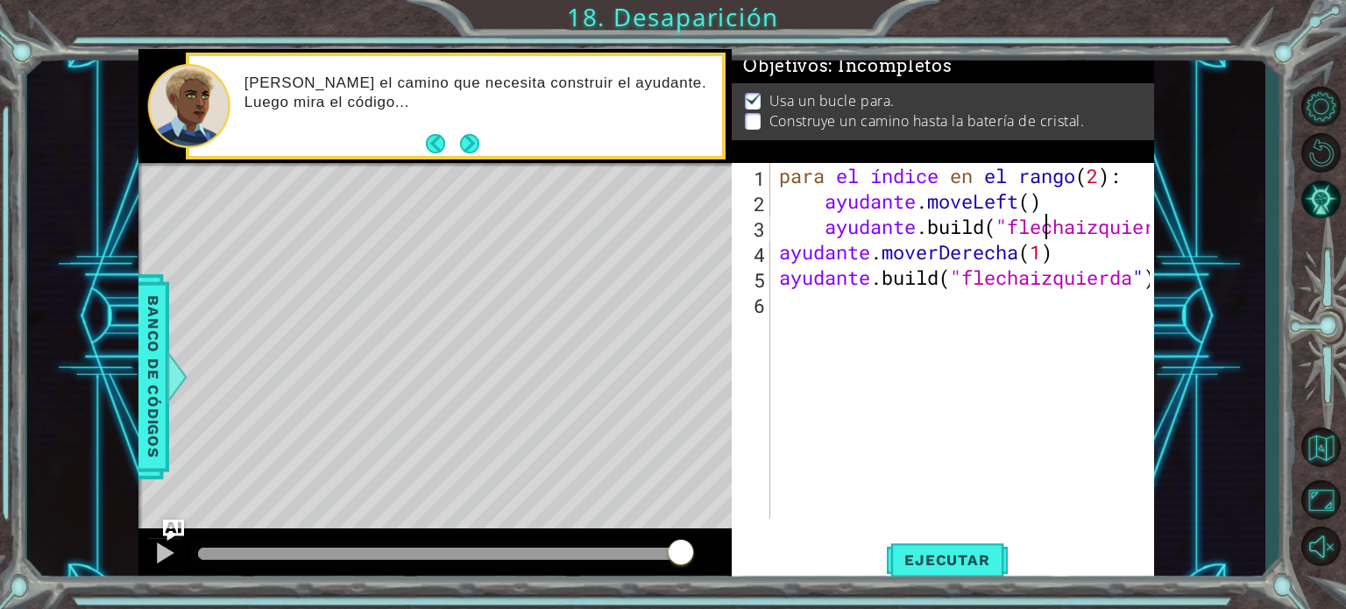
click at [1044, 232] on div "para el índice en el rango ( 2 ) : ayudante . moveLeft ( ) ayudante .build ( "f…" at bounding box center [966, 366] width 383 height 407
click at [1059, 255] on div "para el índice en el rango ( 2 ) : ayudante . moveLeft ( ) ayudante .build ( "f…" at bounding box center [966, 366] width 383 height 407
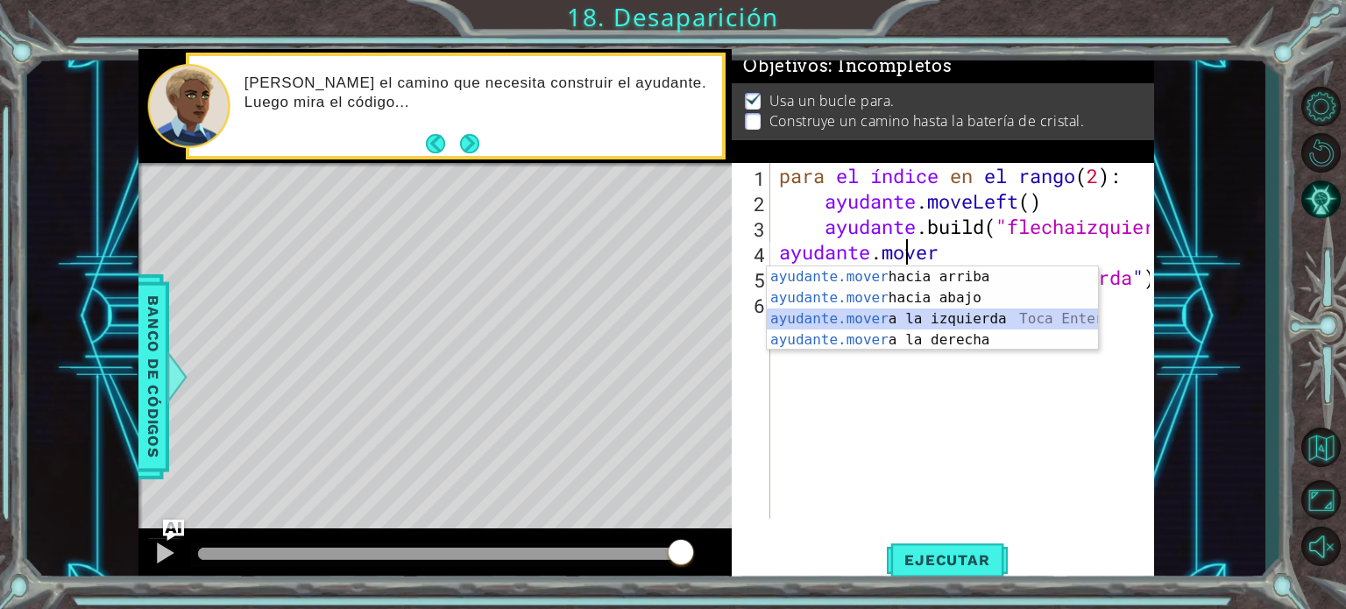
click at [1010, 322] on div "ayudante.mover hacia arriba [PERSON_NAME] enter ayudante.mover hacia abajo [PER…" at bounding box center [932, 329] width 331 height 126
type textarea "helper.moveLeft(1)"
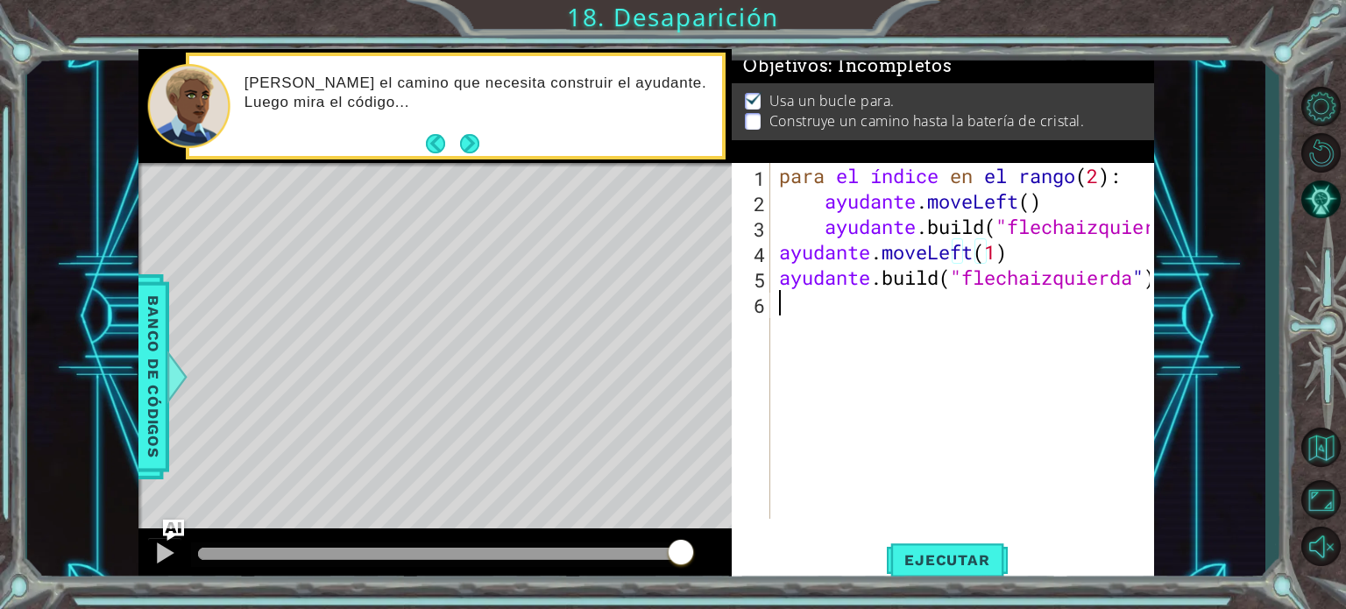
click at [805, 310] on div "para el índice en el rango ( 2 ) : ayudante . moveLeft ( ) ayudante .build ( "f…" at bounding box center [966, 366] width 383 height 407
click at [953, 541] on button "Ejecutar" at bounding box center [947, 560] width 120 height 42
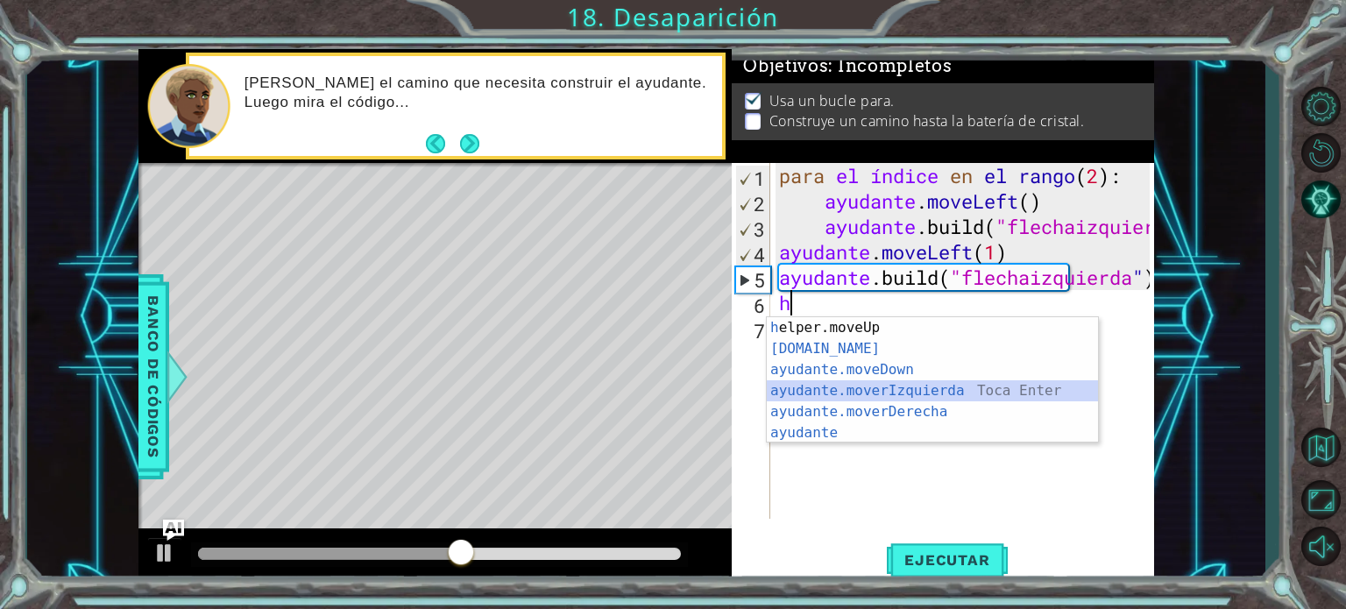
click at [909, 390] on div "h elper.moveUp Toca enter [DOMAIN_NAME] ​ Toca Enter ayudante.moveDown ​ Toca E…" at bounding box center [932, 401] width 331 height 168
type textarea "helper.moveLeft(1)"
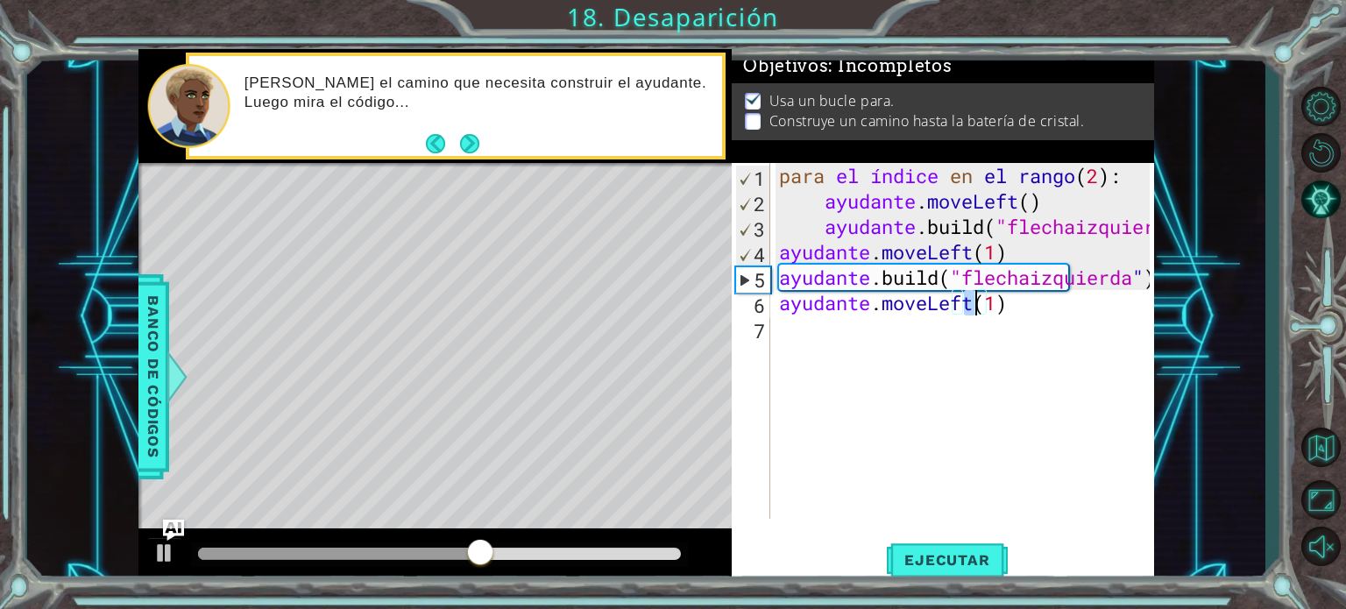
click at [807, 343] on div "para el índice en el rango ( 2 ) : ayudante . moveLeft ( ) ayudante .build ( "f…" at bounding box center [966, 366] width 383 height 407
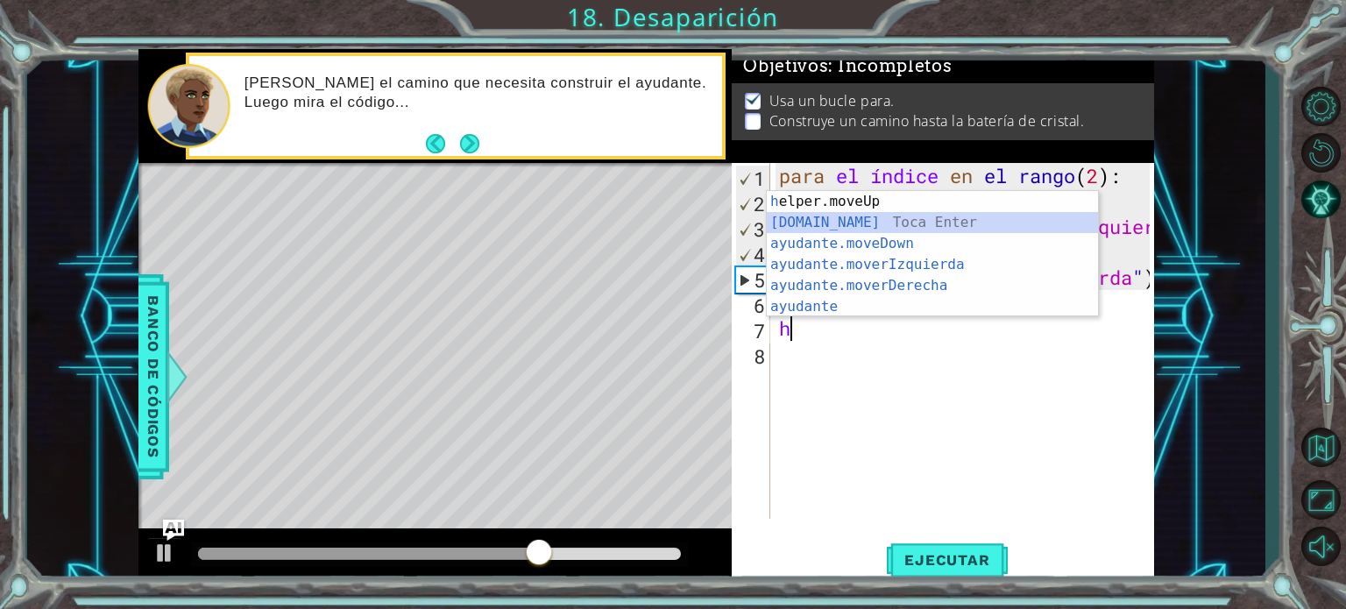
click at [880, 212] on div "h elper.moveUp Toca enter [DOMAIN_NAME] ​ Toca Enter ayudante.moveDown ​ Toca E…" at bounding box center [932, 275] width 331 height 168
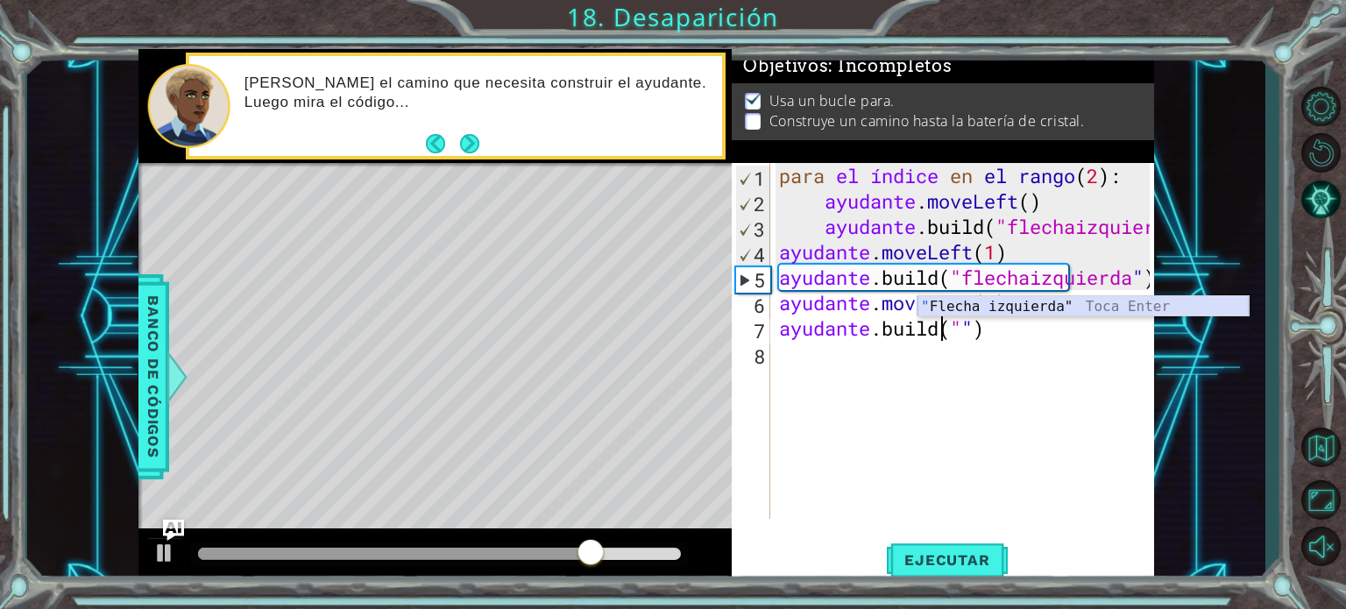
click at [1016, 306] on div "" Flecha izquierda" Toca Enter" at bounding box center [1082, 327] width 331 height 63
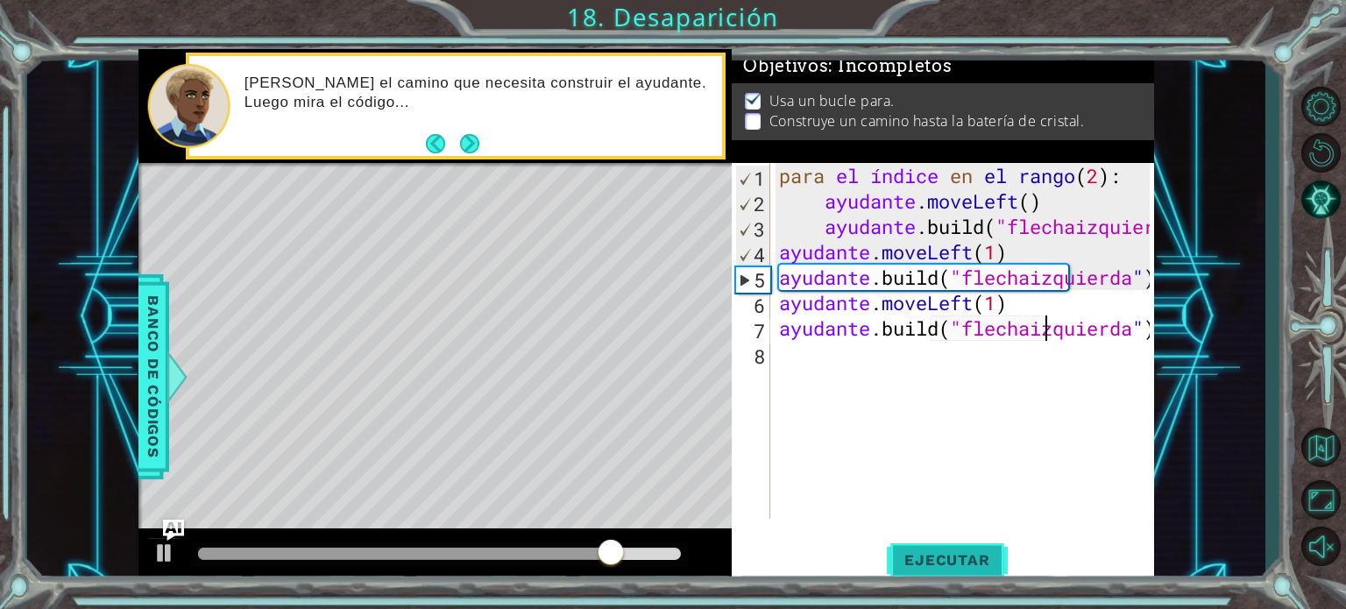
type textarea "[DOMAIN_NAME]("leftArrow")"
click at [969, 556] on font "Ejecutar" at bounding box center [946, 560] width 85 height 18
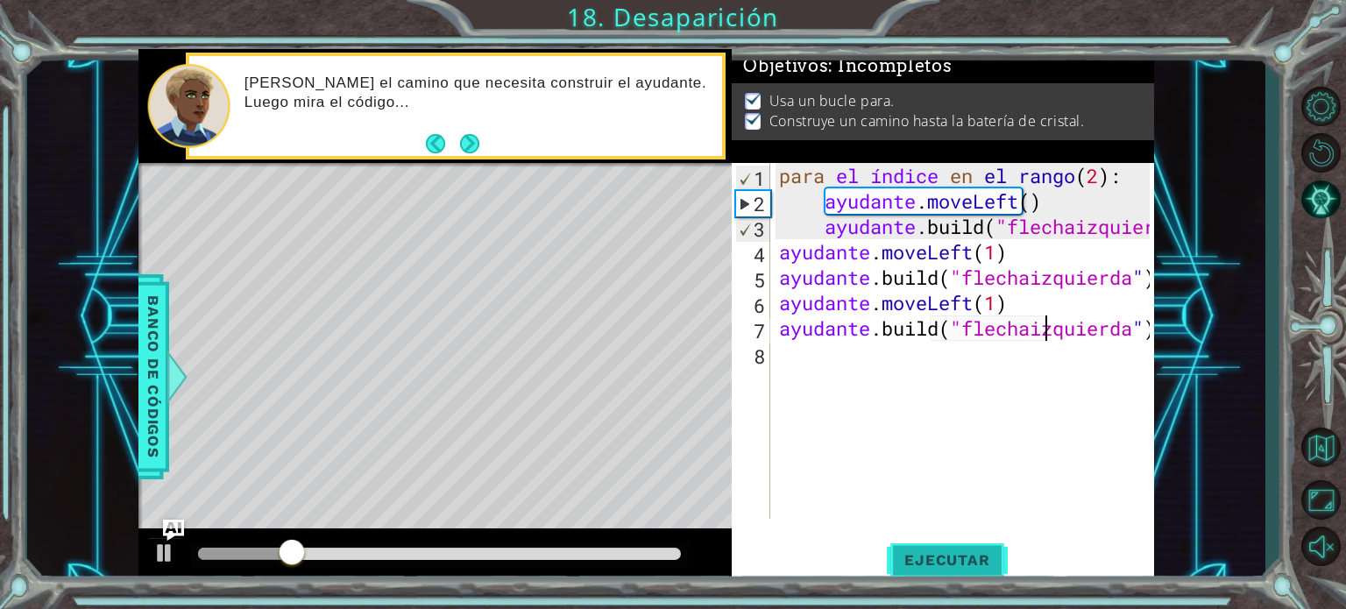
click at [969, 556] on font "Ejecutar" at bounding box center [946, 560] width 85 height 18
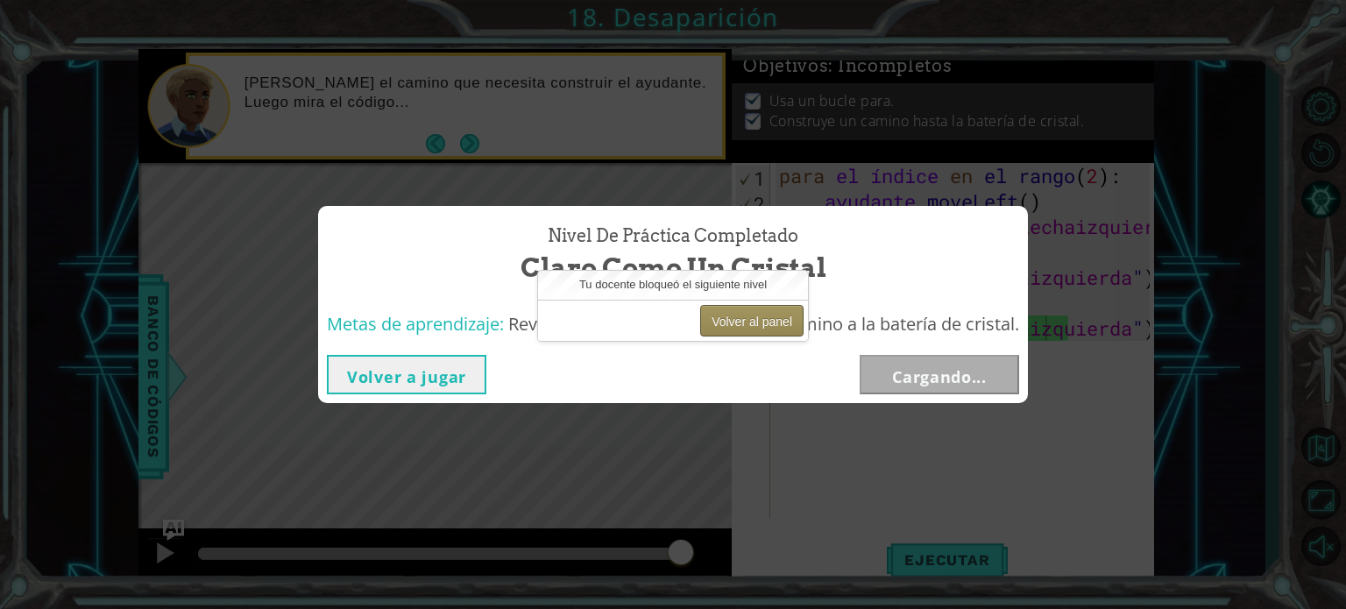
click at [743, 315] on font "Volver al panel" at bounding box center [751, 322] width 81 height 14
click at [741, 308] on button "Volver al panel" at bounding box center [751, 321] width 103 height 32
click at [746, 325] on font "Volver al panel" at bounding box center [751, 322] width 81 height 14
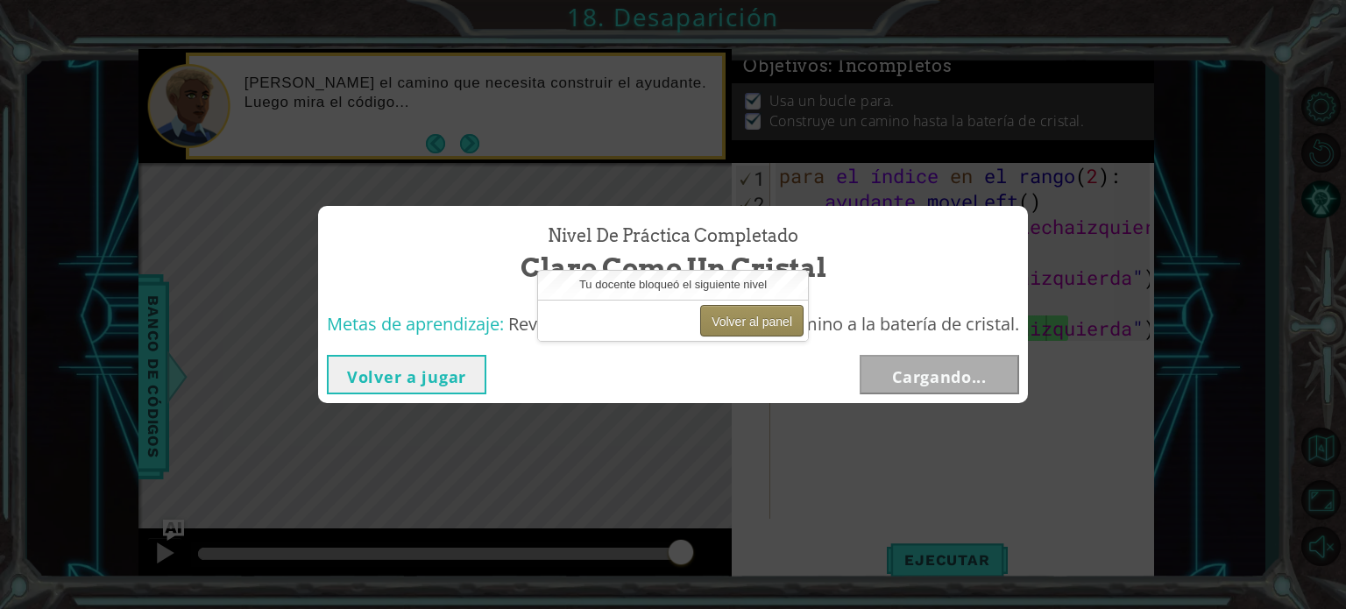
click at [746, 325] on font "Volver al panel" at bounding box center [751, 322] width 81 height 14
click at [735, 319] on font "Volver al panel" at bounding box center [751, 322] width 81 height 14
click at [767, 318] on font "Volver al panel" at bounding box center [751, 322] width 81 height 14
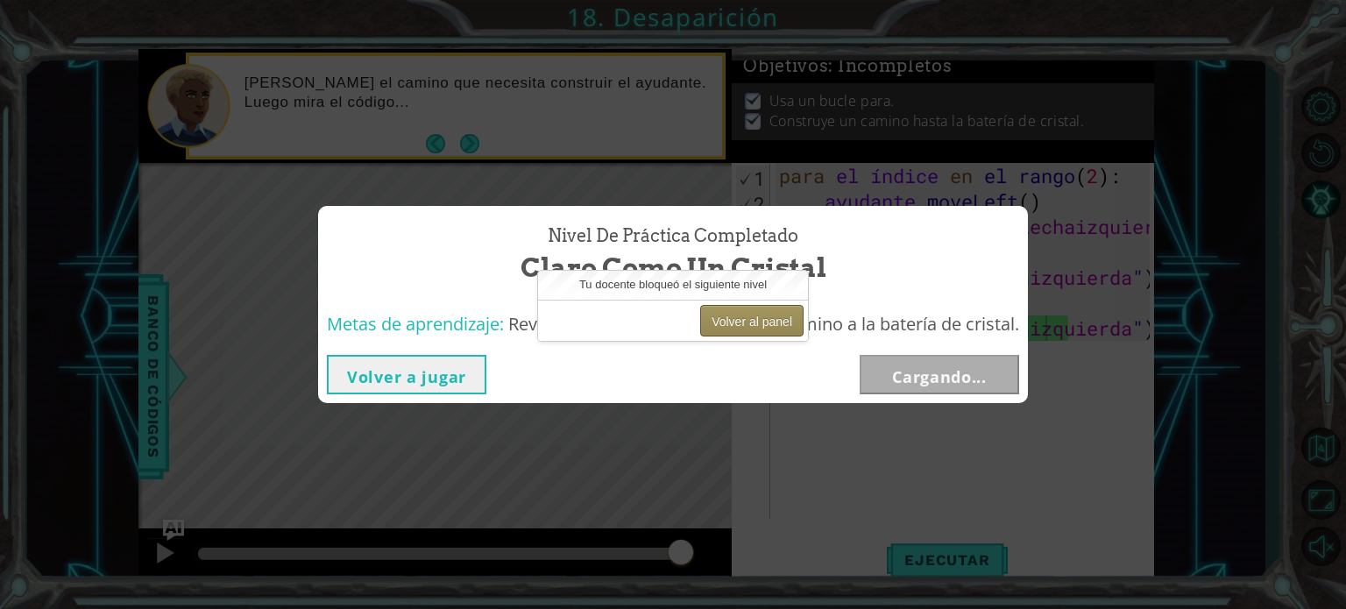
drag, startPoint x: 767, startPoint y: 318, endPoint x: 751, endPoint y: 335, distance: 22.9
click at [751, 335] on button "Volver al panel" at bounding box center [751, 321] width 103 height 32
click at [750, 332] on button "Volver al panel" at bounding box center [751, 321] width 103 height 32
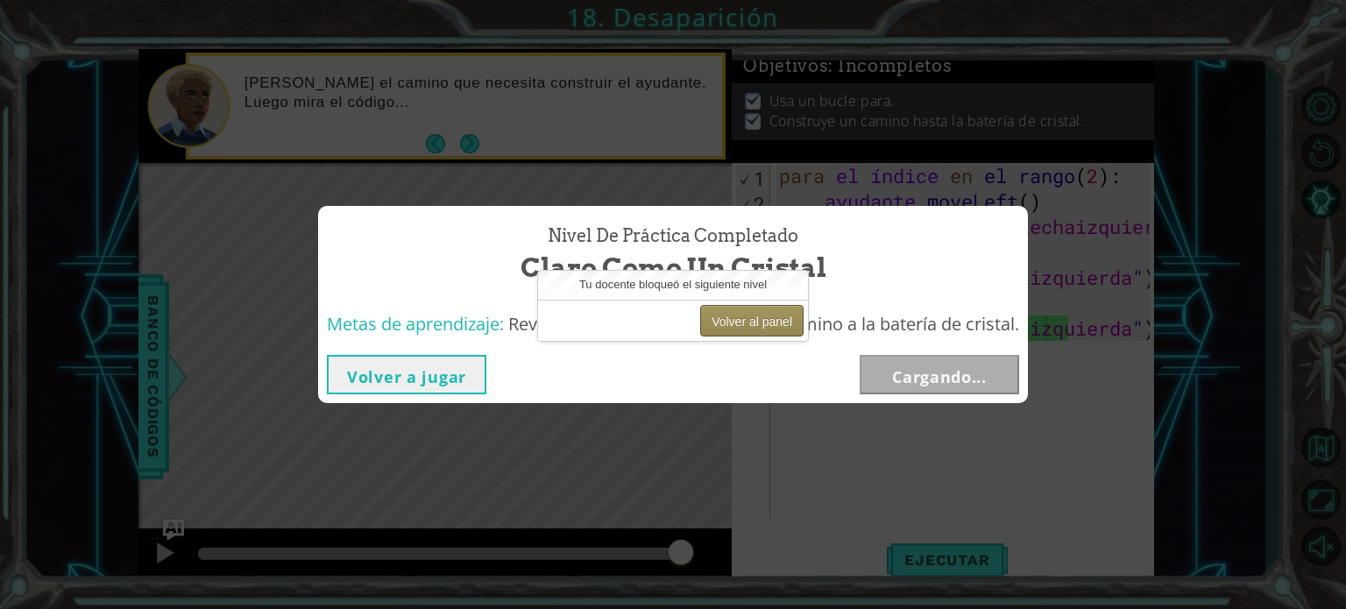
click at [750, 332] on button "Volver al panel" at bounding box center [751, 321] width 103 height 32
click at [638, 273] on div "Tu docente bloqueó el siguiente nivel" at bounding box center [673, 285] width 270 height 29
click at [410, 380] on font "Volver a jugar" at bounding box center [406, 376] width 119 height 21
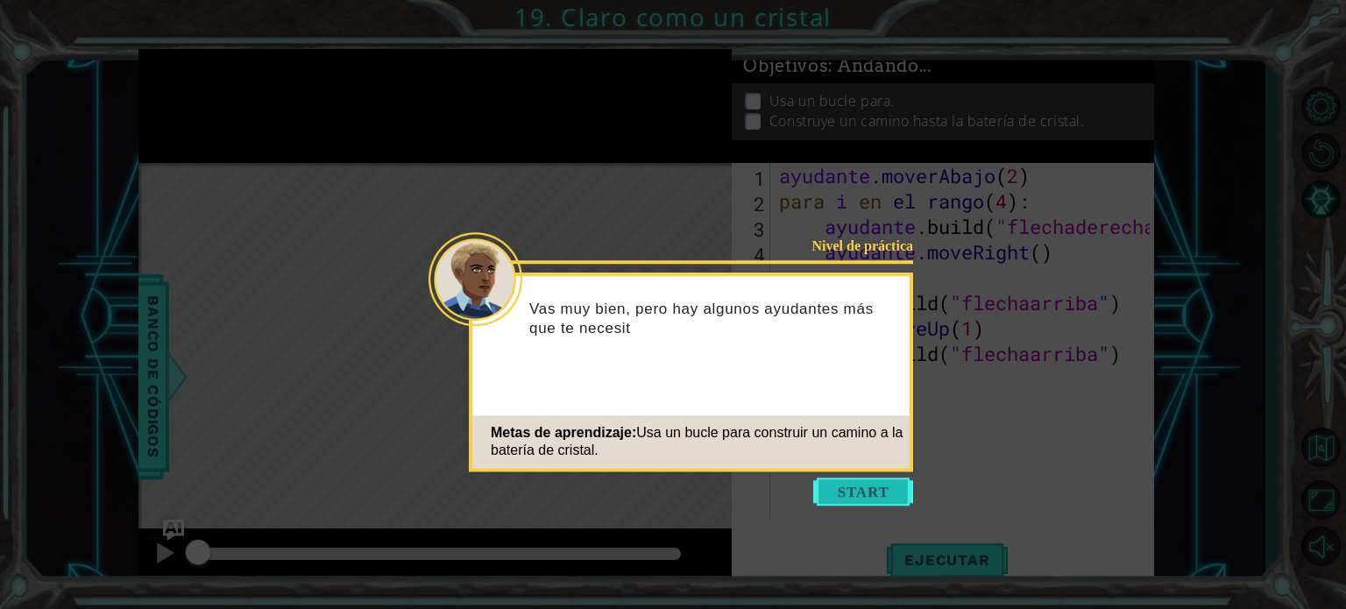
click at [848, 493] on button "Comenzar" at bounding box center [863, 491] width 100 height 28
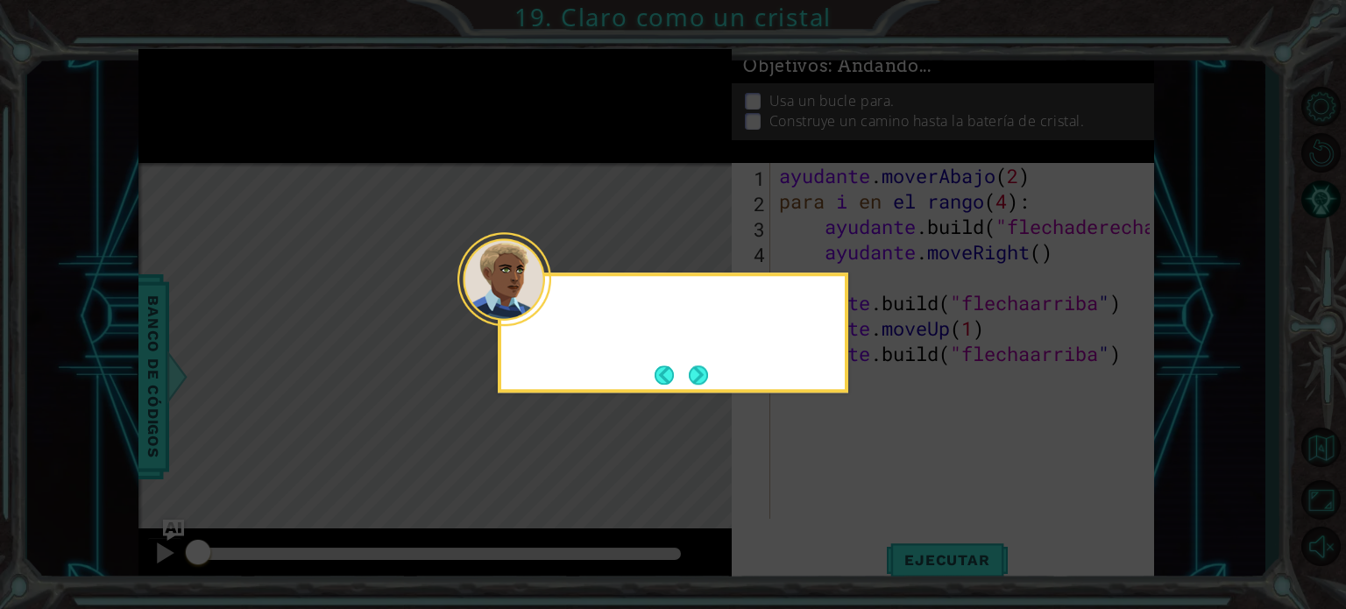
click at [848, 493] on icon at bounding box center [673, 304] width 1346 height 609
click at [699, 374] on button "Próximo" at bounding box center [698, 374] width 19 height 19
click at [699, 374] on div "Mapa de niveles" at bounding box center [543, 421] width 810 height 516
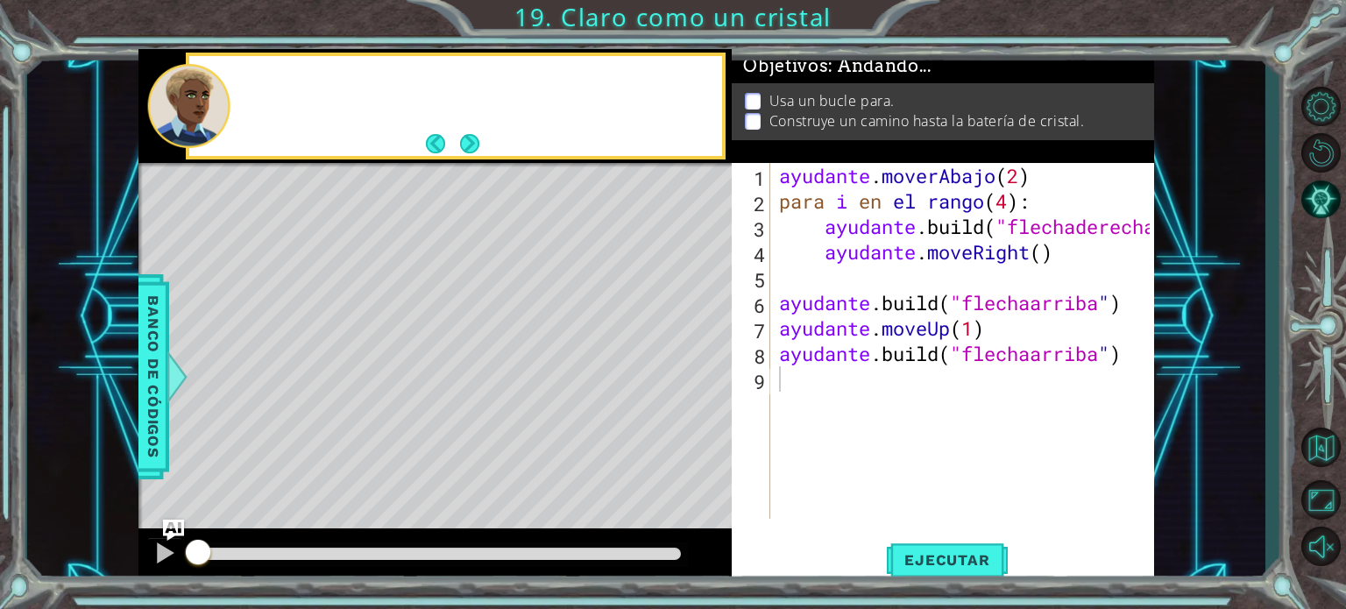
click at [699, 374] on div "Mapa de niveles" at bounding box center [543, 421] width 810 height 516
click at [987, 553] on font "Ejecutar" at bounding box center [946, 560] width 85 height 18
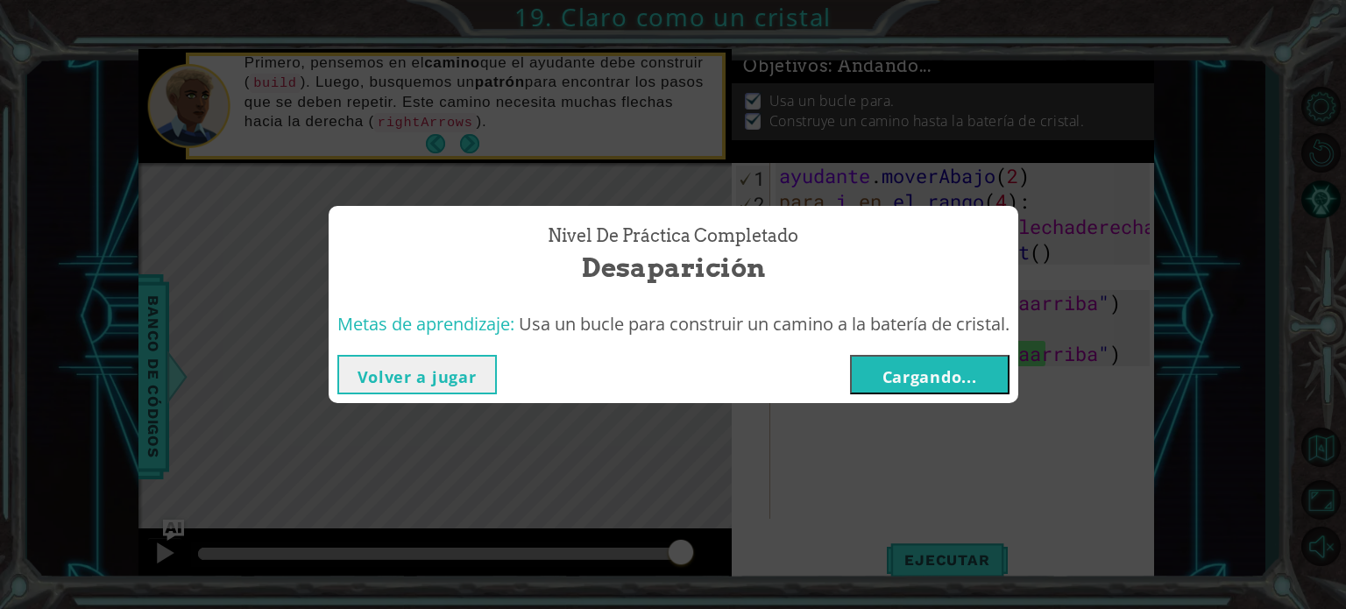
click at [929, 378] on font "Cargando..." at bounding box center [929, 376] width 95 height 21
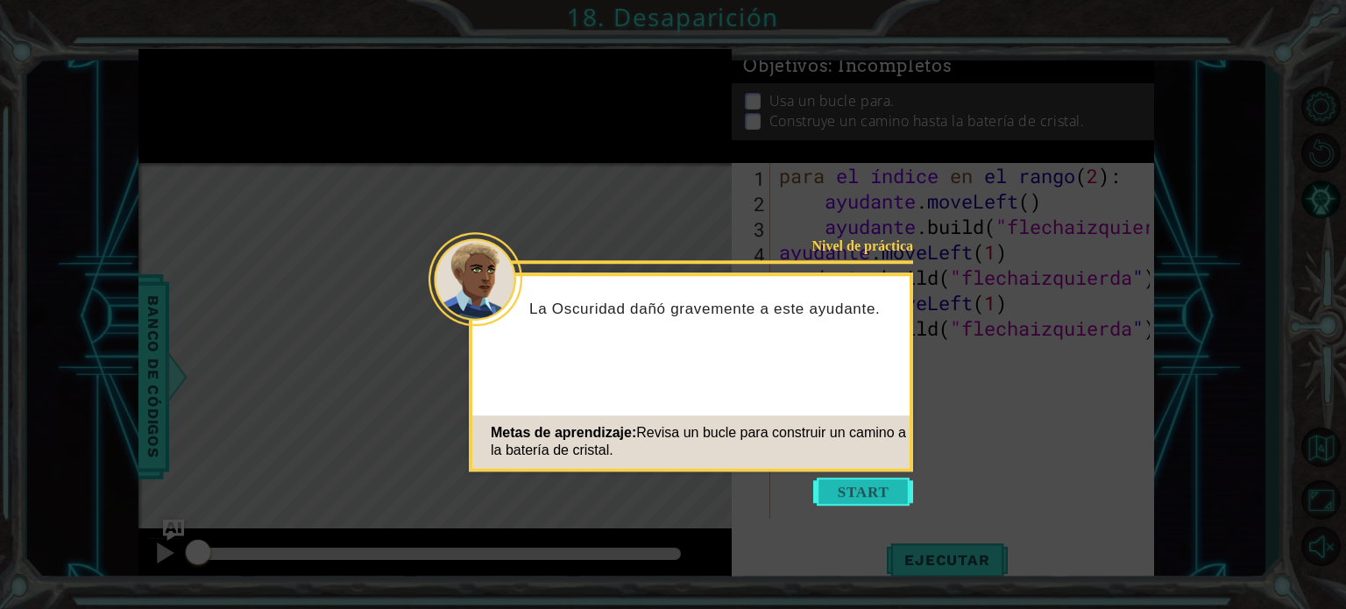
click at [857, 496] on button "Comenzar" at bounding box center [863, 491] width 100 height 28
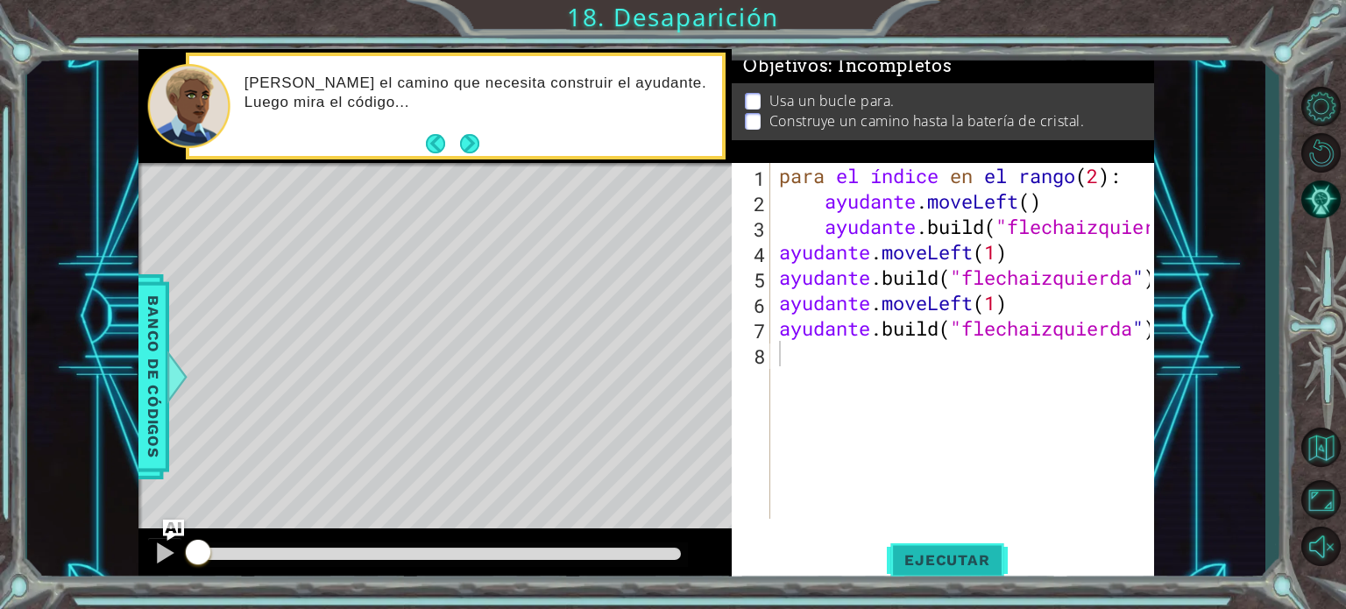
click at [929, 558] on font "Ejecutar" at bounding box center [946, 560] width 85 height 18
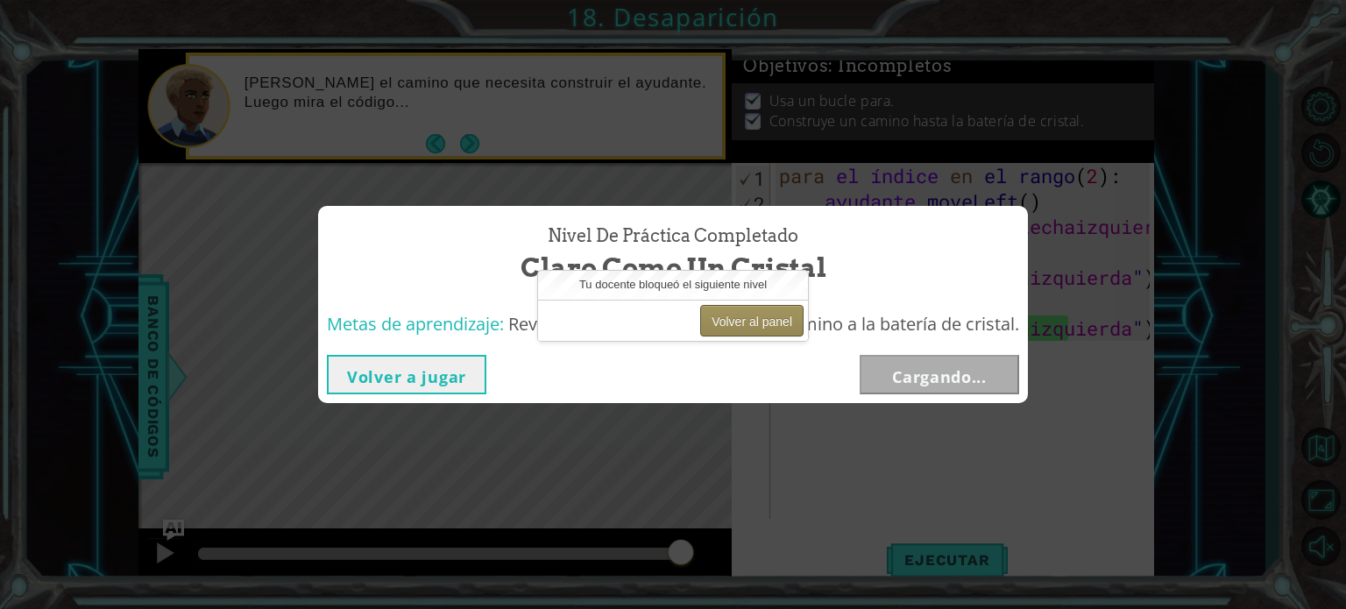
click at [757, 321] on font "Volver al panel" at bounding box center [751, 322] width 81 height 14
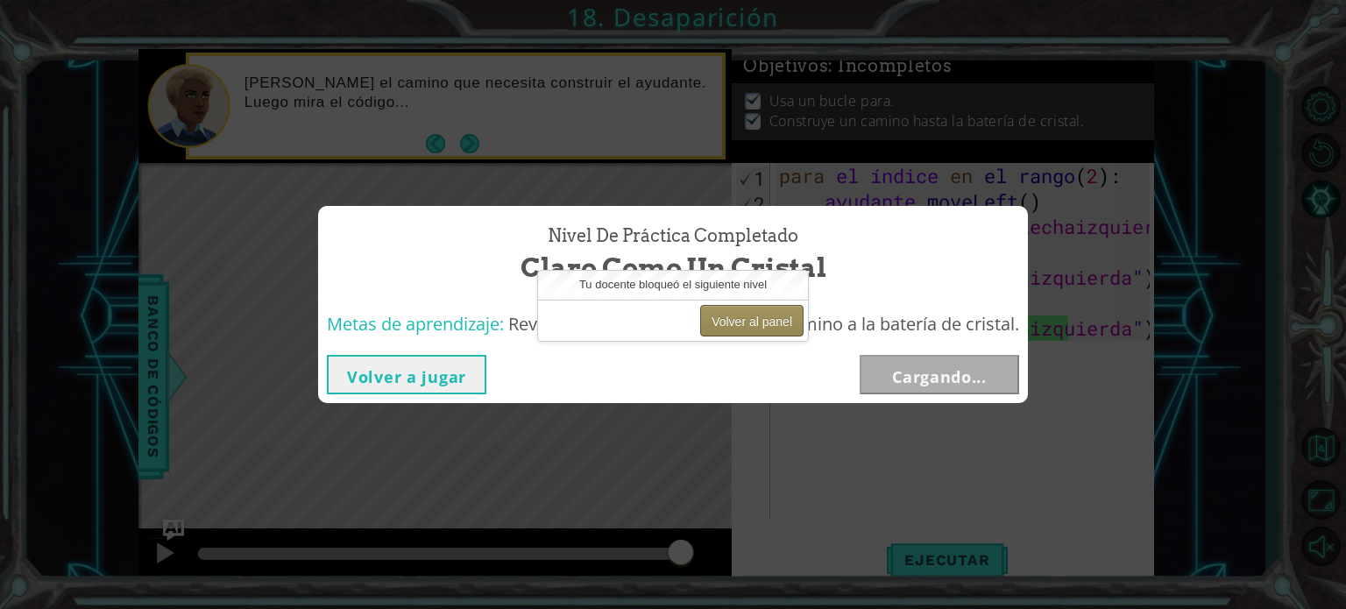
click at [757, 321] on font "Volver al panel" at bounding box center [751, 322] width 81 height 14
